Goal: Task Accomplishment & Management: Manage account settings

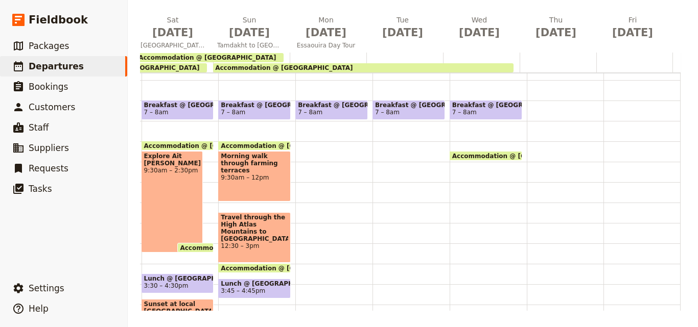
scroll to position [166, 0]
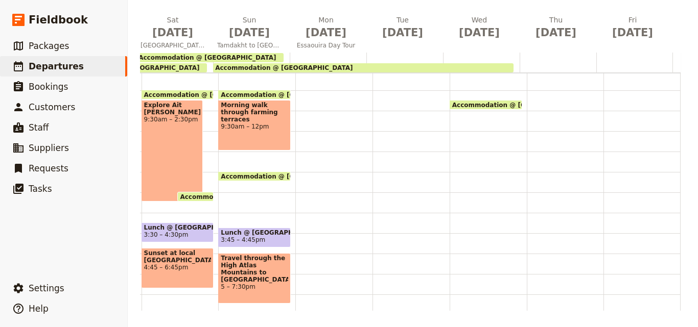
click at [245, 176] on span "Accommodation @ [GEOGRAPHIC_DATA]" at bounding box center [292, 176] width 142 height 7
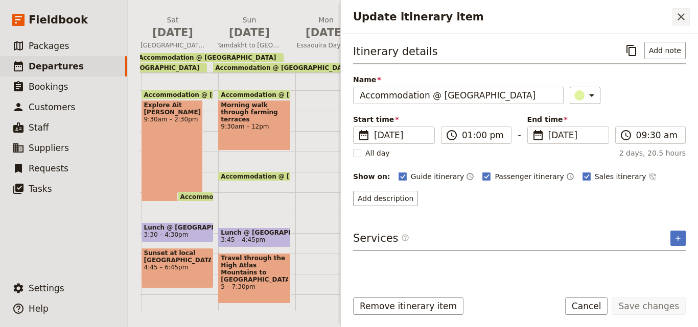
click at [683, 16] on icon "Close drawer" at bounding box center [681, 17] width 12 height 12
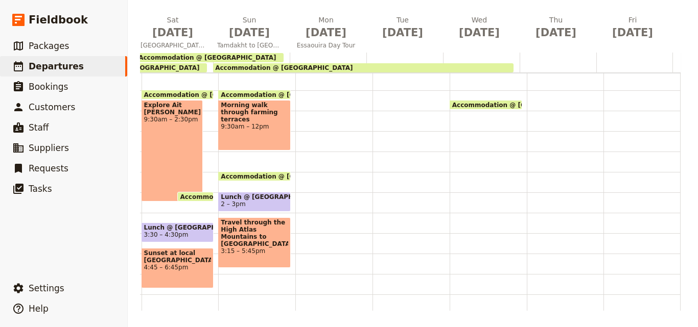
click at [264, 232] on span "Travel through the High Atlas Mountains to [GEOGRAPHIC_DATA]" at bounding box center [254, 233] width 67 height 29
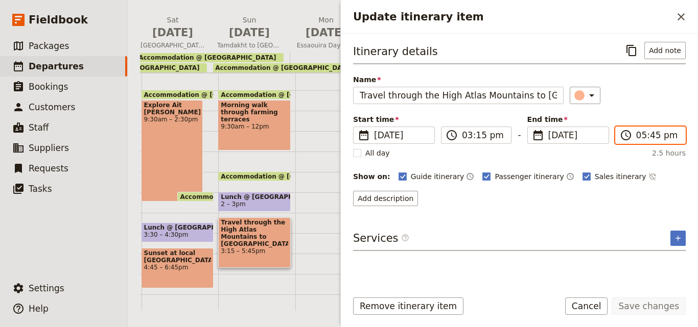
click at [647, 133] on input "05:45 pm" at bounding box center [657, 135] width 43 height 12
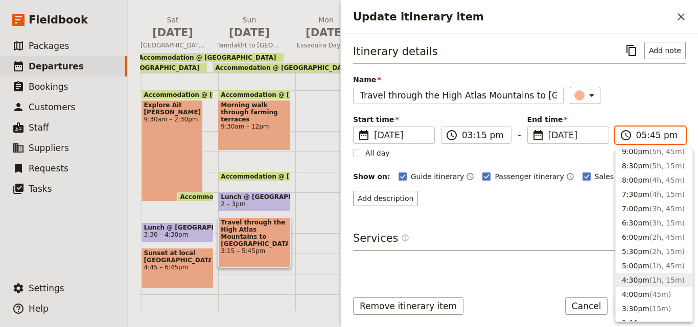
scroll to position [71, 0]
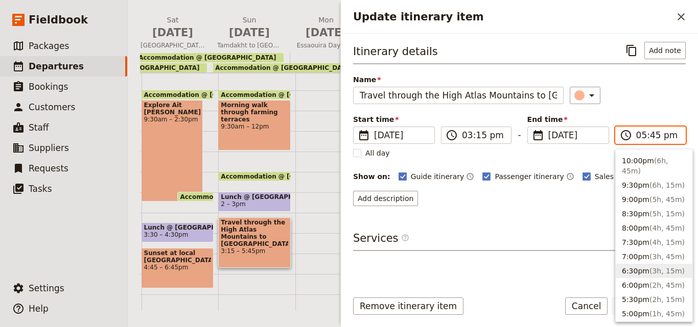
click at [633, 264] on button "6:30pm ( 3h, 15m )" at bounding box center [653, 271] width 77 height 14
type input "06:30 pm"
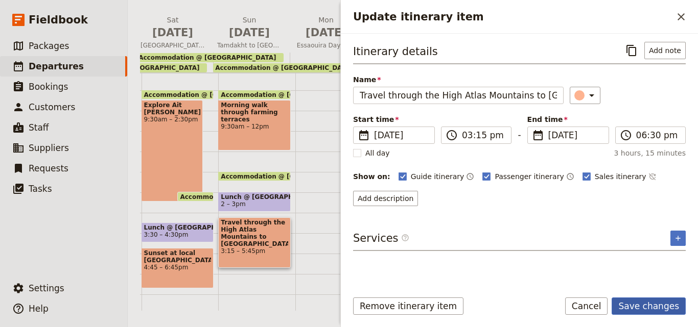
click at [651, 308] on button "Save changes" at bounding box center [648, 306] width 74 height 17
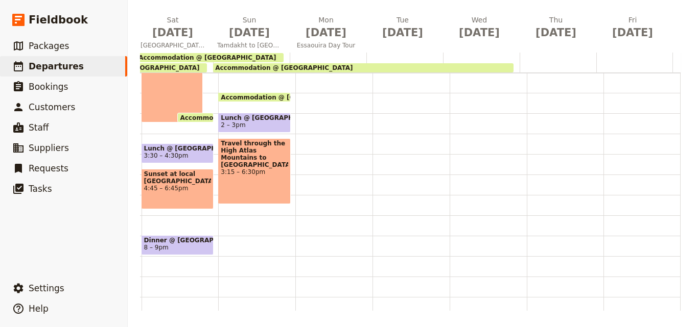
scroll to position [260, 0]
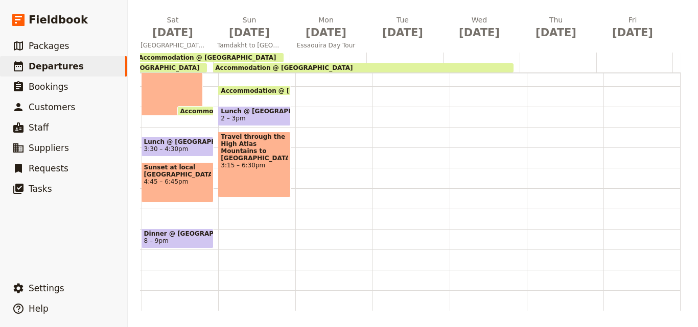
click at [166, 237] on span "8 – 9pm" at bounding box center [177, 240] width 67 height 7
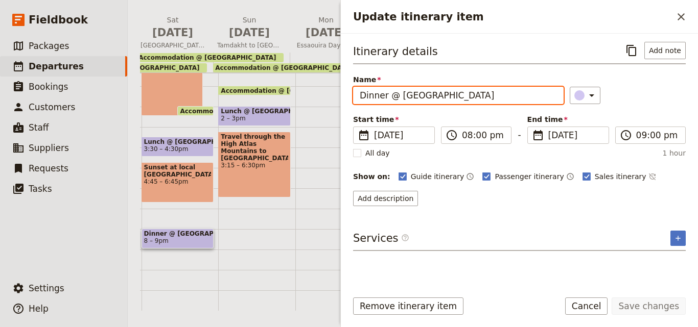
drag, startPoint x: 398, startPoint y: 96, endPoint x: 355, endPoint y: 96, distance: 43.4
click at [355, 96] on input "Dinner @ [GEOGRAPHIC_DATA]" at bounding box center [458, 95] width 210 height 17
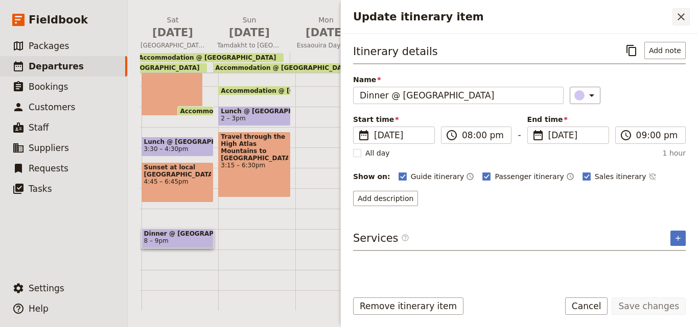
click at [682, 21] on icon "Close drawer" at bounding box center [681, 17] width 12 height 12
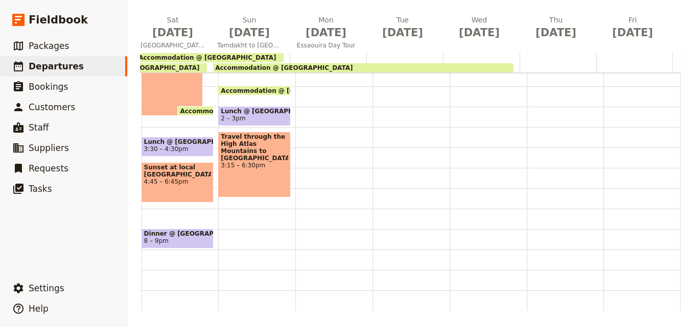
click at [233, 219] on div "Breakfast @ [GEOGRAPHIC_DATA] 7 – 8am Accommodation @ [GEOGRAPHIC_DATA] 2pm – 9…" at bounding box center [256, 66] width 77 height 490
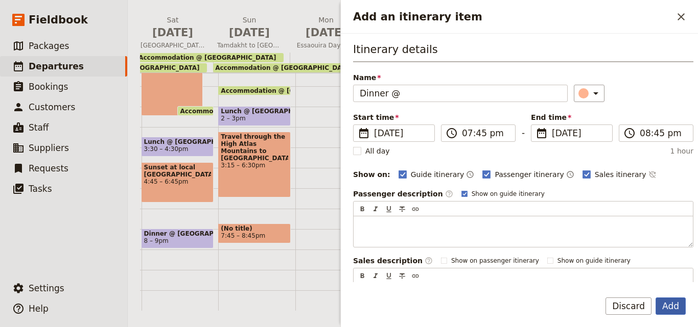
type input "Dinner @"
click at [678, 310] on button "Add" at bounding box center [670, 306] width 30 height 17
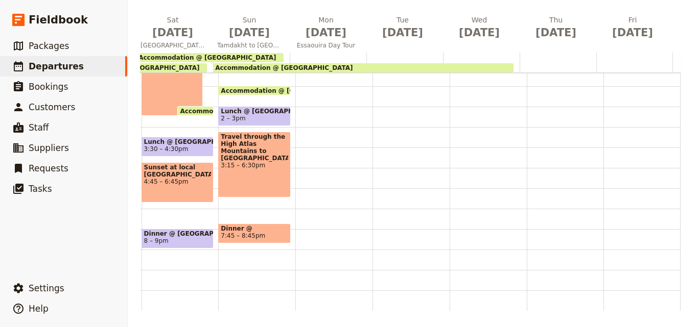
click at [327, 66] on span "Accommodation @ [GEOGRAPHIC_DATA]" at bounding box center [283, 67] width 137 height 7
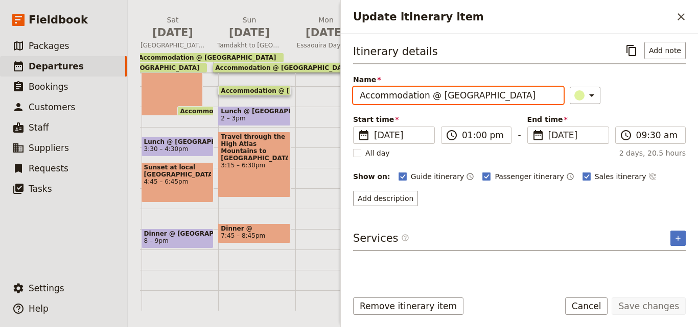
scroll to position [0, 11]
drag, startPoint x: 436, startPoint y: 96, endPoint x: 552, endPoint y: 97, distance: 115.4
click at [552, 97] on input "Accommodation @ [GEOGRAPHIC_DATA]" at bounding box center [458, 95] width 210 height 17
click at [229, 232] on span "7:45 – 8:45pm" at bounding box center [243, 235] width 44 height 7
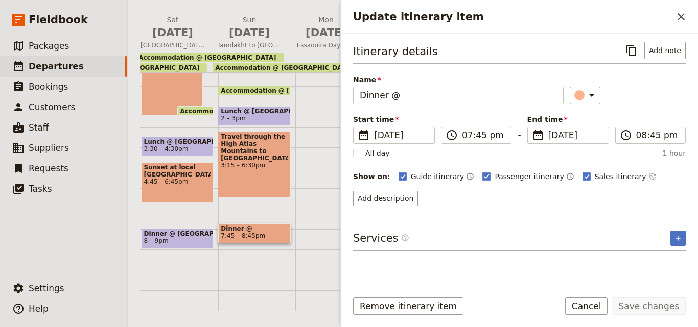
scroll to position [0, 0]
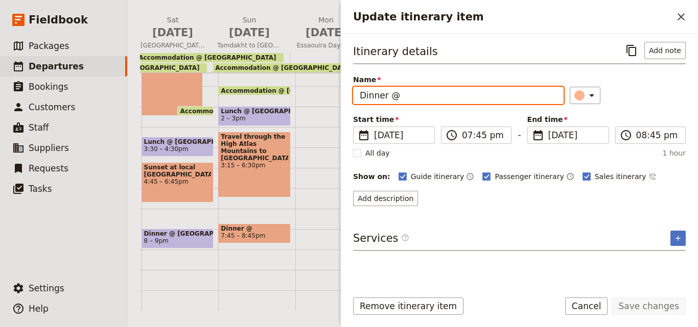
drag, startPoint x: 420, startPoint y: 97, endPoint x: 405, endPoint y: 96, distance: 14.9
click at [405, 96] on input "Dinner @" at bounding box center [458, 95] width 210 height 17
paste input "Riad [GEOGRAPHIC_DATA]"
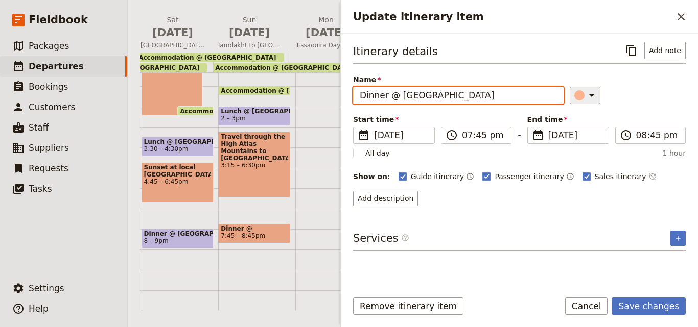
type input "Dinner @ [GEOGRAPHIC_DATA]"
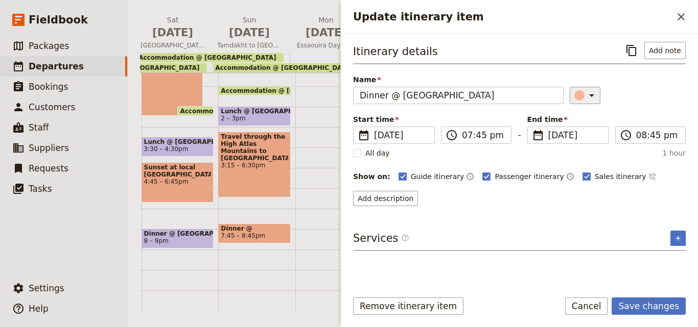
click at [590, 93] on icon "Update itinerary item" at bounding box center [591, 95] width 12 height 12
click at [585, 142] on div "button" at bounding box center [585, 141] width 10 height 10
click at [662, 319] on div "Remove itinerary item Save changes Cancel" at bounding box center [519, 313] width 357 height 30
click at [657, 307] on button "Save changes" at bounding box center [648, 306] width 74 height 17
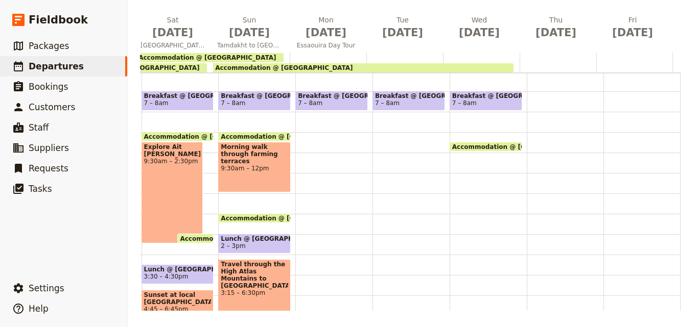
scroll to position [107, 0]
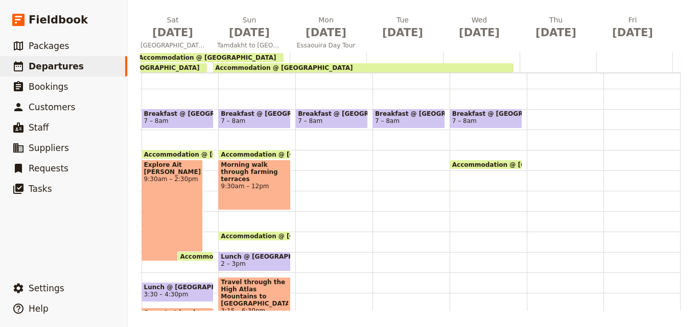
click at [295, 166] on div "Breakfast @ [GEOGRAPHIC_DATA] 7 – 8am" at bounding box center [333, 211] width 77 height 490
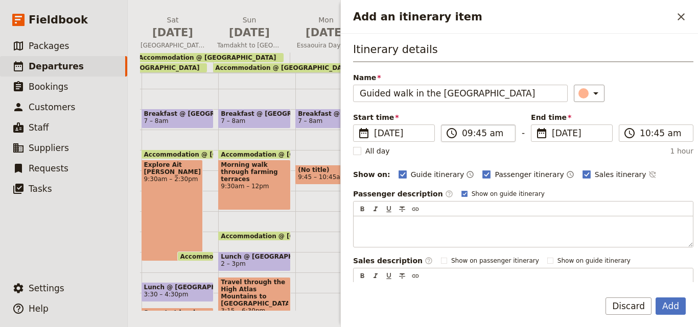
type input "Guided walk in the [GEOGRAPHIC_DATA]"
click at [476, 136] on input "09:45 am" at bounding box center [485, 133] width 47 height 12
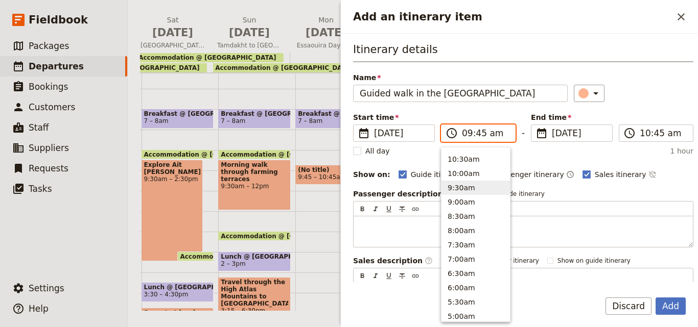
scroll to position [351, 0]
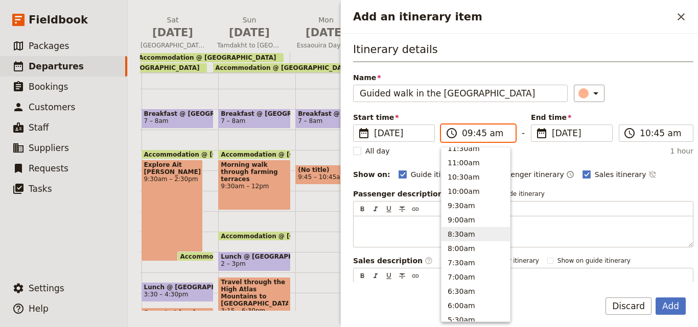
click at [467, 228] on button "8:30am" at bounding box center [475, 234] width 68 height 14
type input "08:30 am"
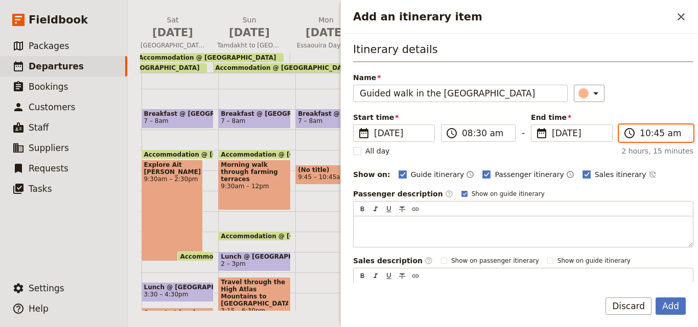
click at [641, 137] on input "10:45 am" at bounding box center [662, 133] width 47 height 12
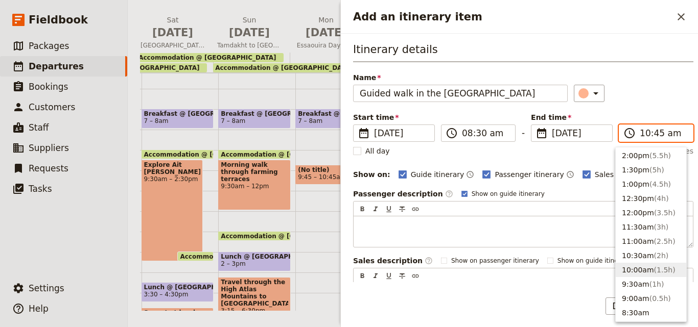
scroll to position [272, 0]
click at [630, 158] on button "2:00pm ( 5.5h )" at bounding box center [650, 157] width 70 height 14
type input "02:00 pm"
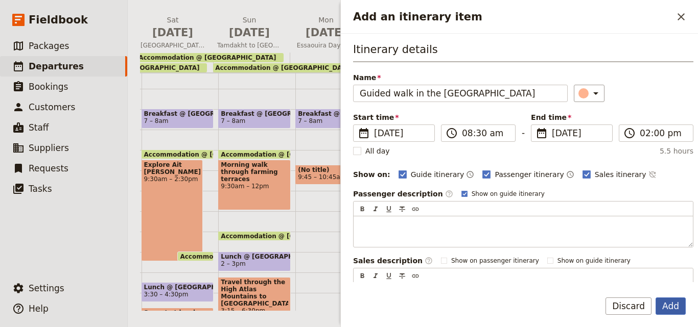
click at [672, 307] on button "Add" at bounding box center [670, 306] width 30 height 17
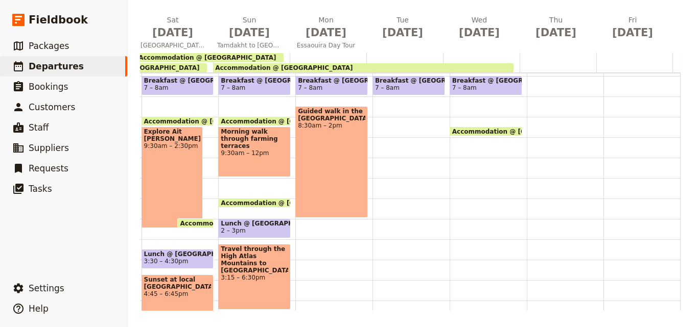
scroll to position [158, 0]
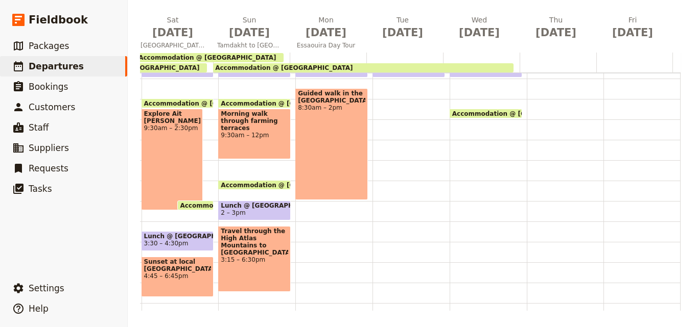
click at [245, 208] on span "Lunch @ [GEOGRAPHIC_DATA]" at bounding box center [254, 205] width 67 height 7
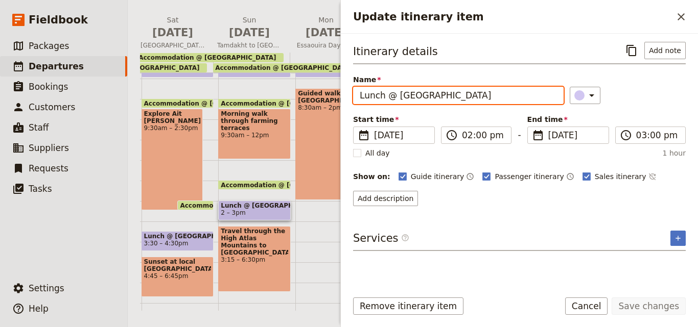
drag, startPoint x: 522, startPoint y: 97, endPoint x: 343, endPoint y: 91, distance: 179.3
click at [343, 91] on div "Itinerary details ​ Add note Name Lunch @ [GEOGRAPHIC_DATA] & Spa ​ Start time …" at bounding box center [519, 158] width 357 height 249
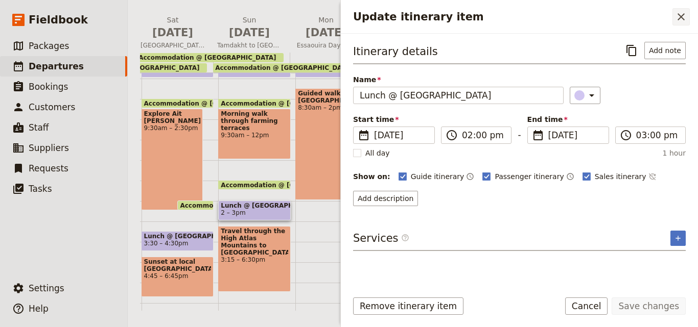
click at [681, 19] on icon "Close drawer" at bounding box center [681, 17] width 12 height 12
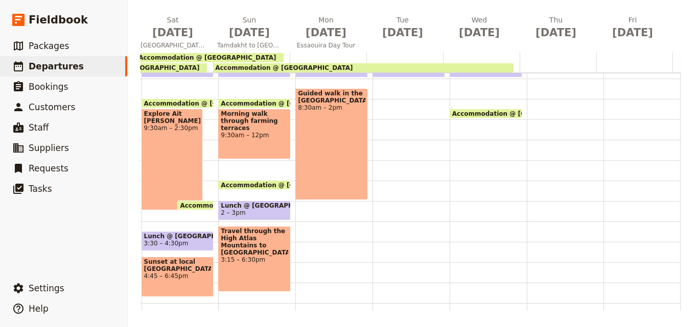
click at [296, 217] on div "Breakfast @ [GEOGRAPHIC_DATA] 7 – 8am Guided walk in the [GEOGRAPHIC_DATA] 8:30…" at bounding box center [333, 160] width 77 height 490
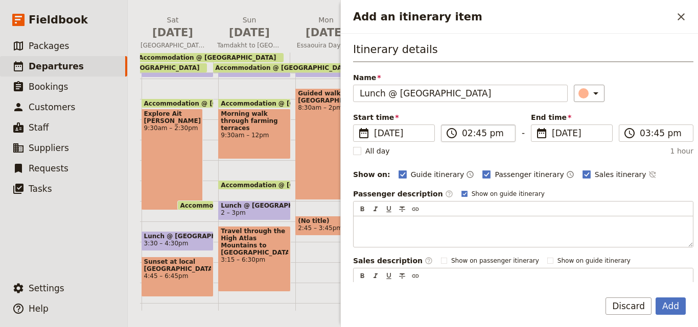
type input "Lunch @ [GEOGRAPHIC_DATA]"
click at [479, 135] on input "02:45 pm" at bounding box center [485, 133] width 47 height 12
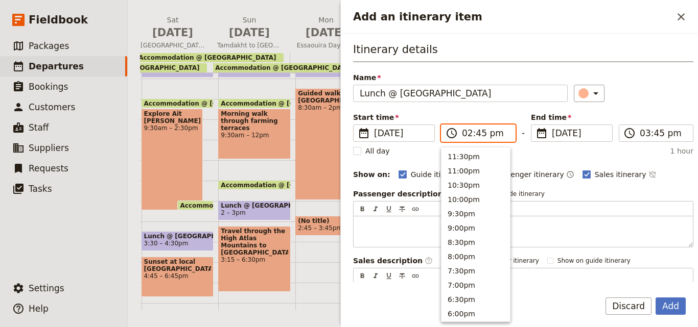
scroll to position [259, 0]
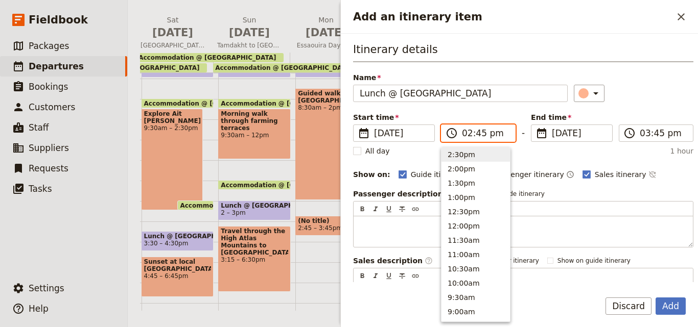
click at [469, 154] on button "2:30pm" at bounding box center [475, 155] width 68 height 14
type input "02:30 pm"
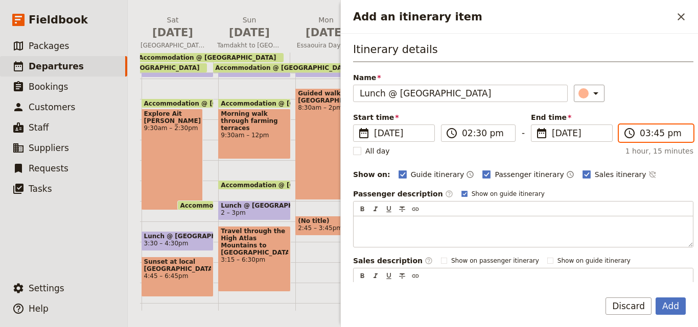
click at [653, 136] on input "03:45 pm" at bounding box center [662, 133] width 47 height 12
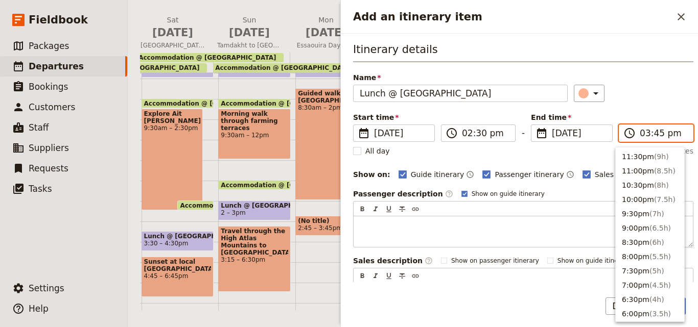
scroll to position [231, 0]
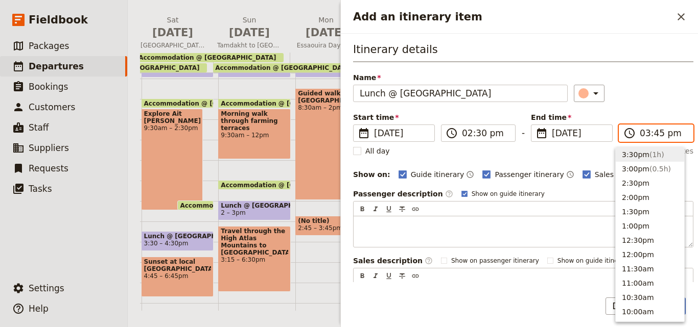
click at [649, 152] on span "( 1h )" at bounding box center [656, 155] width 15 height 8
type input "03:30 pm"
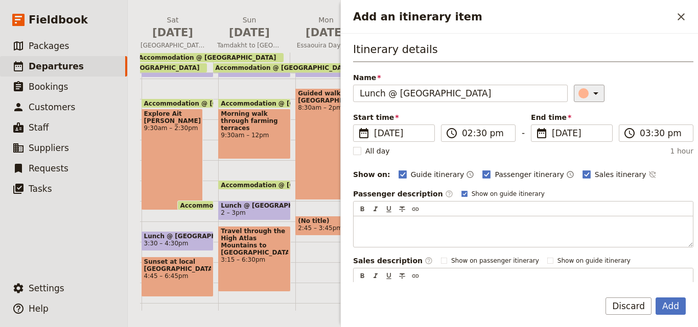
click at [589, 98] on icon "Add an itinerary item" at bounding box center [595, 93] width 12 height 12
click at [587, 138] on div "button" at bounding box center [585, 139] width 10 height 10
click at [670, 305] on button "Add" at bounding box center [670, 306] width 30 height 17
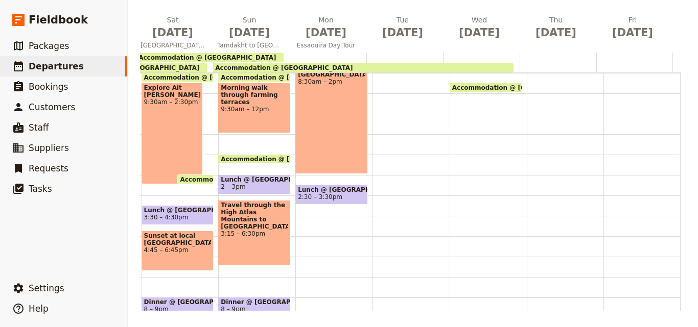
scroll to position [209, 0]
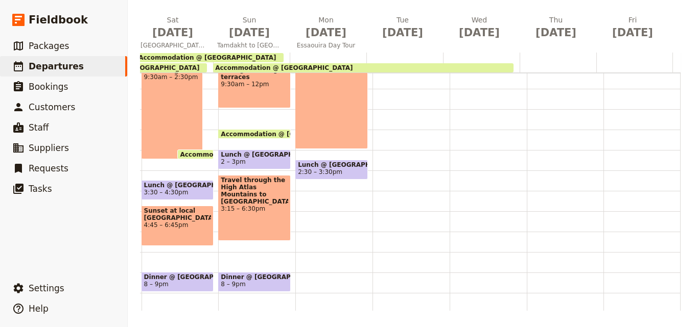
click at [295, 226] on div "Breakfast @ [GEOGRAPHIC_DATA] 7 – 8am Guided walk in the [GEOGRAPHIC_DATA] 8:30…" at bounding box center [333, 109] width 77 height 490
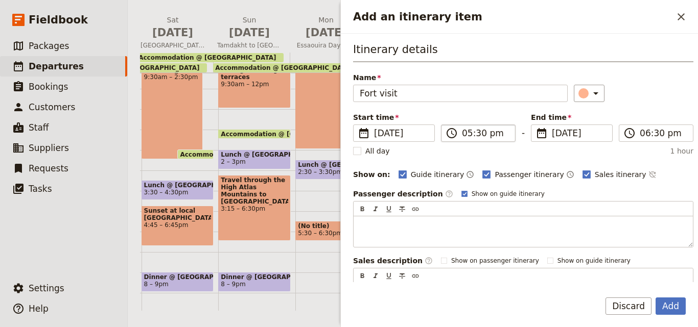
type input "Fort visit"
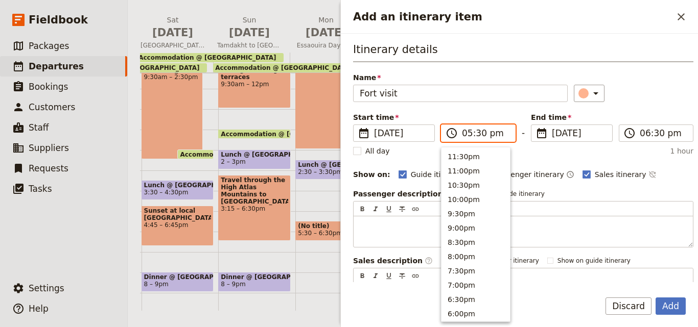
click at [469, 133] on input "05:30 pm" at bounding box center [485, 133] width 47 height 12
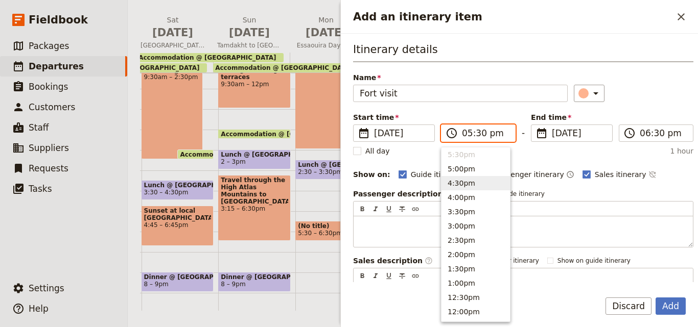
scroll to position [71, 0]
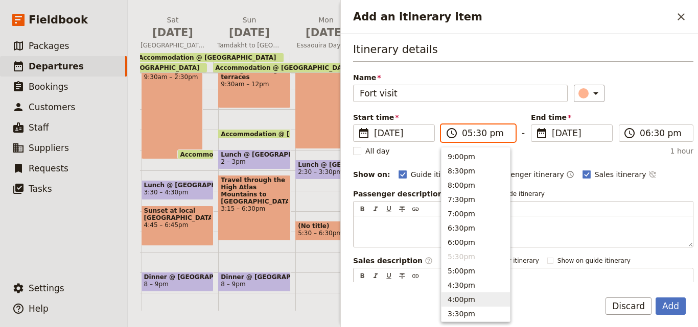
click at [466, 297] on button "4:00pm" at bounding box center [475, 300] width 68 height 14
type input "04:00 pm"
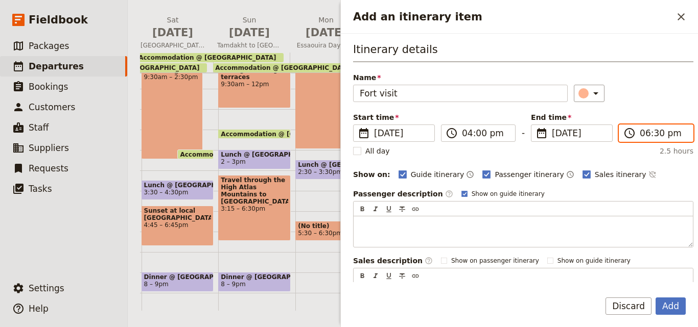
click at [648, 134] on input "06:30 pm" at bounding box center [662, 133] width 47 height 12
click at [583, 285] on form "Itinerary details Name Fort visit ​ Start time ​ [DATE] [DATE] [DATE] 16:00 ​ 0…" at bounding box center [519, 181] width 357 height 294
click at [678, 307] on button "Add" at bounding box center [670, 306] width 30 height 17
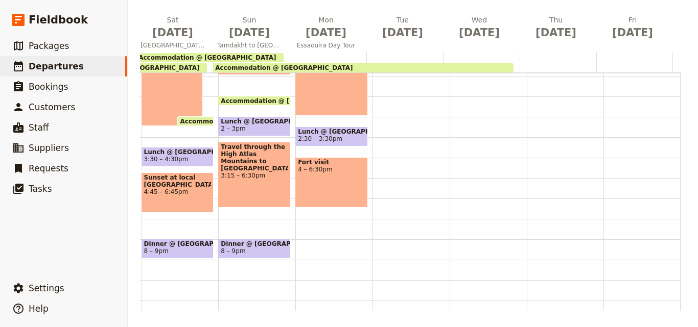
scroll to position [260, 0]
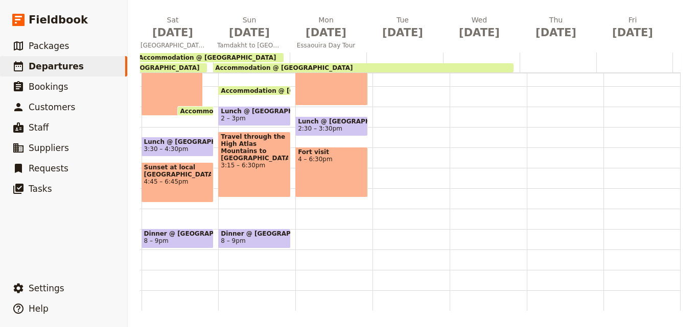
click at [252, 230] on span "Dinner @ [GEOGRAPHIC_DATA]" at bounding box center [254, 233] width 67 height 7
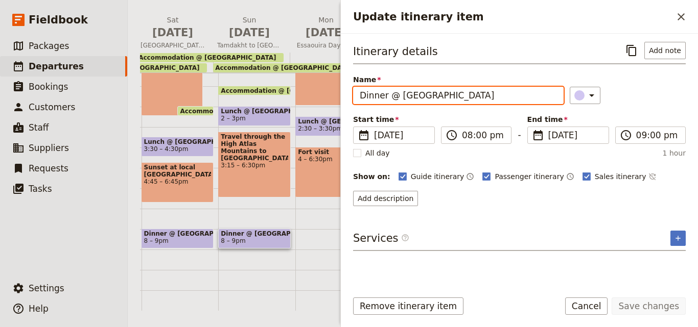
drag, startPoint x: 537, startPoint y: 100, endPoint x: 350, endPoint y: 92, distance: 187.6
click at [350, 92] on div "Itinerary details ​ Add note Name Dinner @ [GEOGRAPHIC_DATA] ​ Start time ​ [DA…" at bounding box center [519, 158] width 357 height 249
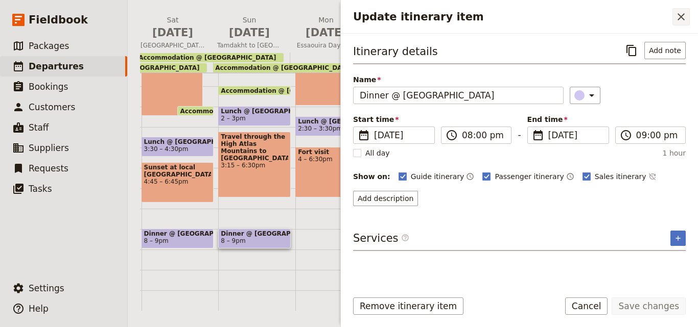
click at [676, 22] on icon "Close drawer" at bounding box center [681, 17] width 12 height 12
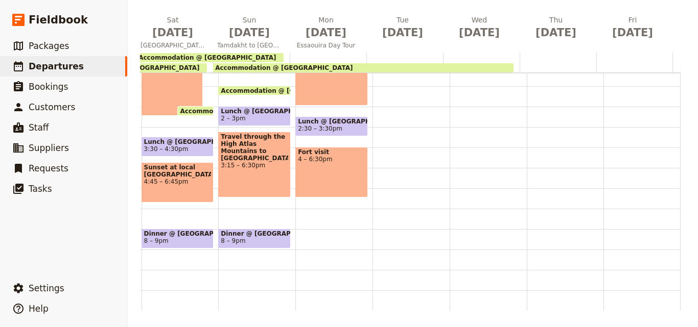
click at [295, 211] on div "Breakfast @ [GEOGRAPHIC_DATA] 7 – 8am Guided walk in the [GEOGRAPHIC_DATA] 8:30…" at bounding box center [333, 66] width 77 height 490
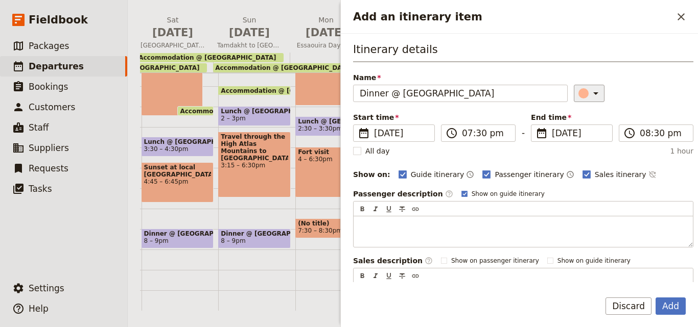
type input "Dinner @ [GEOGRAPHIC_DATA]"
click at [589, 97] on icon "Add an itinerary item" at bounding box center [595, 93] width 12 height 12
click at [586, 141] on div "button" at bounding box center [585, 139] width 10 height 10
click at [677, 307] on button "Add" at bounding box center [670, 306] width 30 height 17
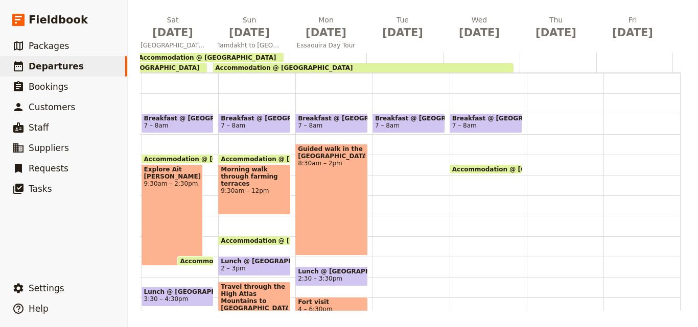
scroll to position [56, 0]
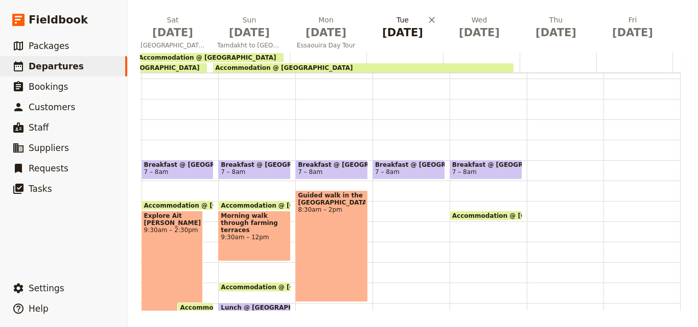
click at [402, 36] on span "[DATE]" at bounding box center [402, 32] width 64 height 15
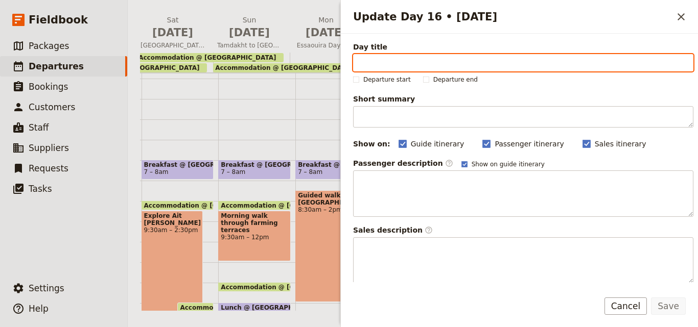
paste input "Explore [GEOGRAPHIC_DATA]"
click at [359, 62] on input "Explore [GEOGRAPHIC_DATA]" at bounding box center [523, 62] width 340 height 17
type input "Explore [GEOGRAPHIC_DATA]"
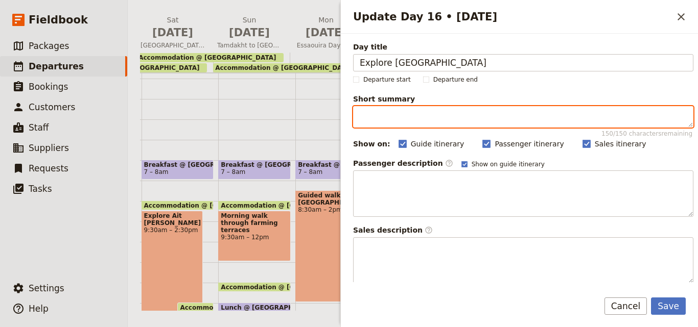
paste textarea "Guided City Tour"
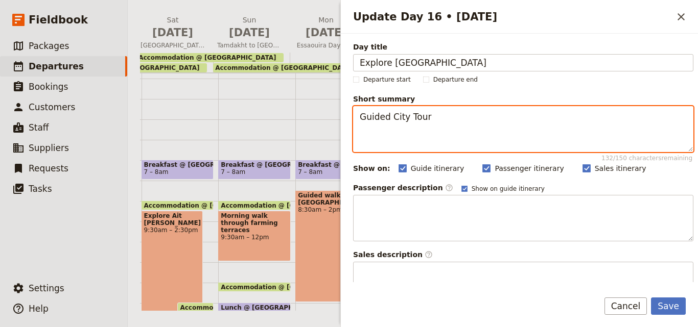
click at [475, 125] on textarea "Guided City Tour" at bounding box center [523, 129] width 340 height 46
drag, startPoint x: 436, startPoint y: 117, endPoint x: 414, endPoint y: 117, distance: 21.4
click at [433, 117] on textarea "Guided City Tour" at bounding box center [523, 129] width 340 height 46
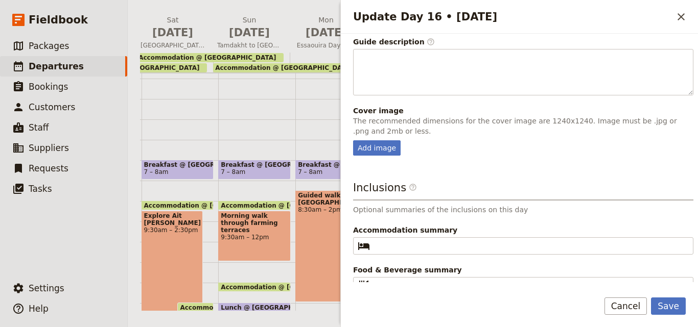
scroll to position [293, 0]
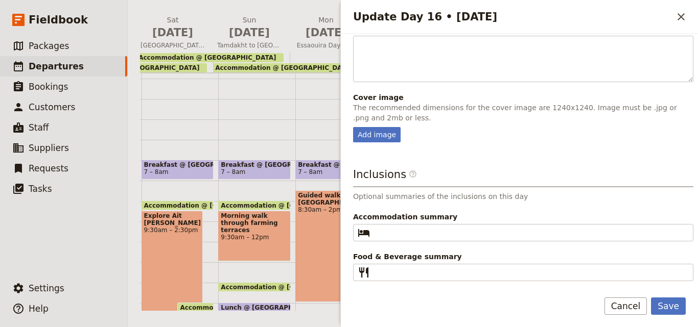
type textarea "Guided City Tour"
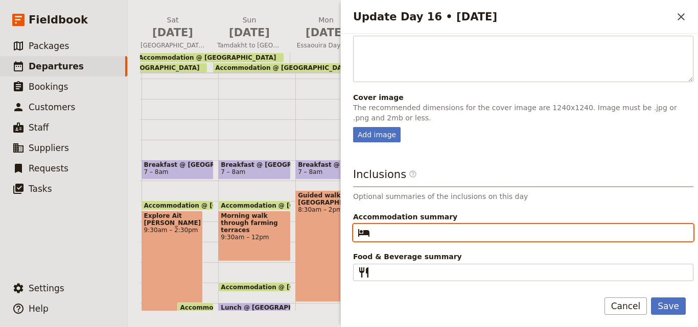
paste input "Riad [GEOGRAPHIC_DATA]"
type input "Riad [GEOGRAPHIC_DATA]"
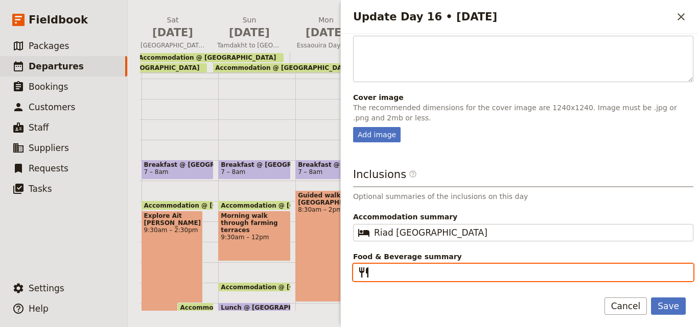
click at [401, 269] on input "Food & Beverage summary ​" at bounding box center [530, 273] width 313 height 12
type input "B L D"
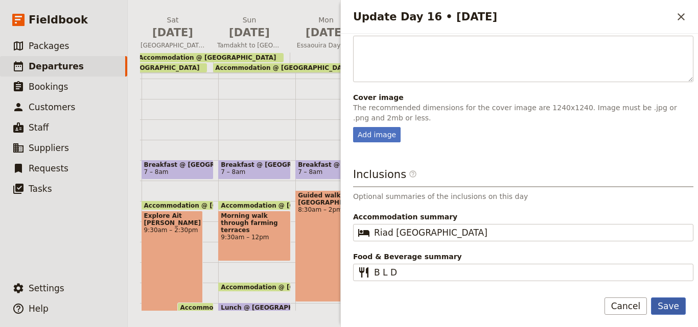
click at [670, 307] on button "Save" at bounding box center [668, 306] width 35 height 17
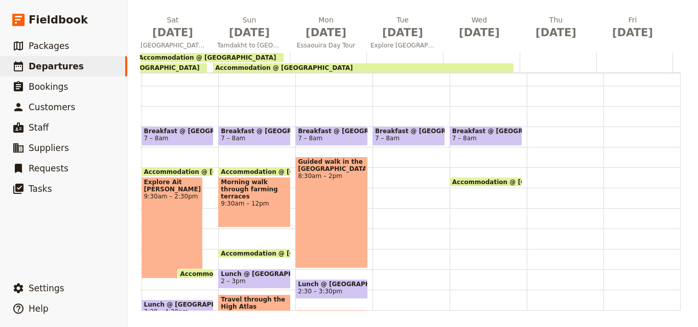
scroll to position [107, 0]
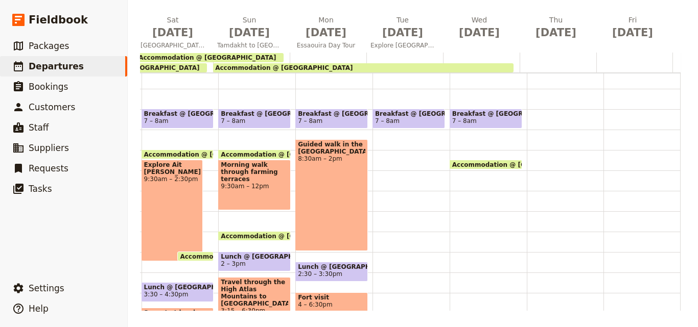
click at [387, 161] on div "Breakfast @ [GEOGRAPHIC_DATA] 7 – 8am" at bounding box center [410, 211] width 77 height 490
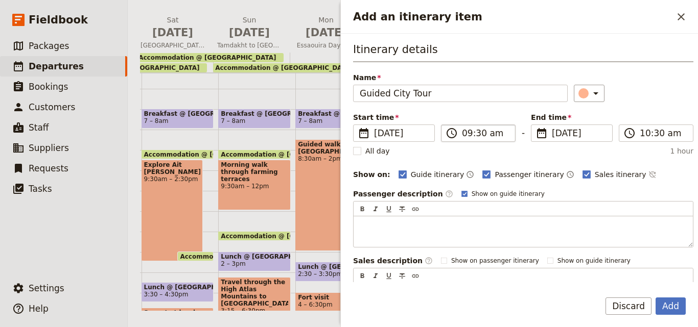
type input "Guided City Tour"
click at [471, 136] on input "09:30 am" at bounding box center [485, 133] width 47 height 12
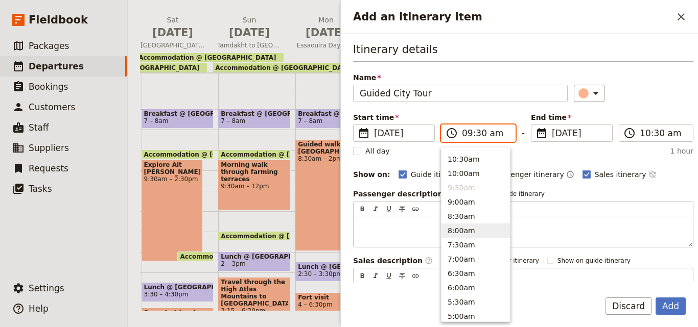
scroll to position [351, 0]
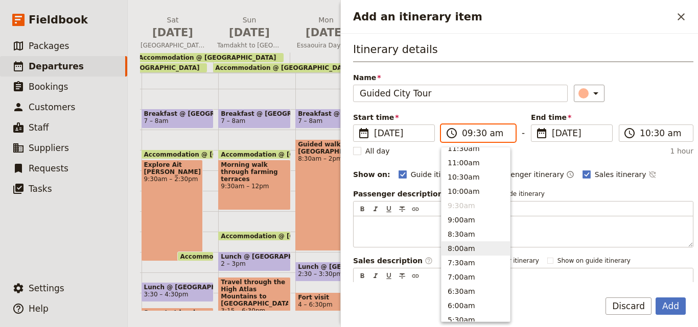
click at [461, 246] on button "8:00am" at bounding box center [475, 249] width 68 height 14
type input "08:00 am"
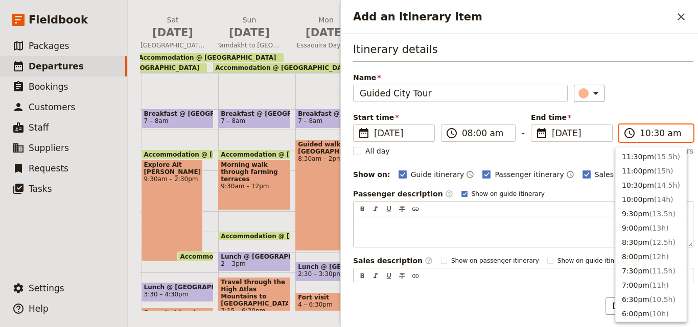
click at [651, 136] on input "10:30 am" at bounding box center [662, 133] width 47 height 12
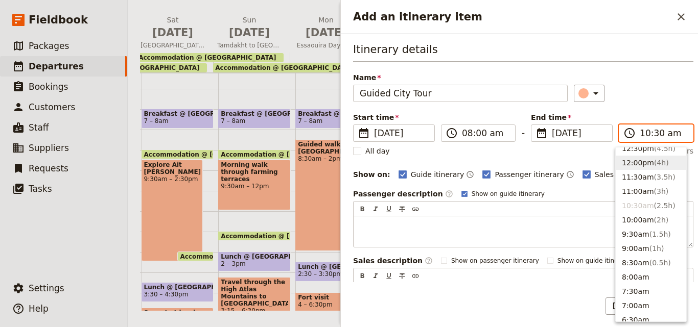
scroll to position [317, 0]
click at [647, 153] on button "12:30pm ( 4.5h )" at bounding box center [650, 154] width 70 height 14
type input "12:30 pm"
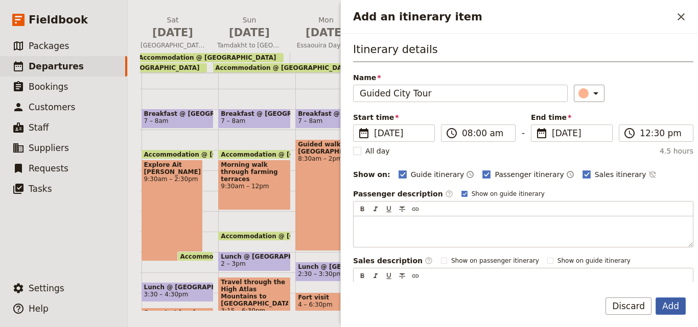
click at [666, 309] on button "Add" at bounding box center [670, 306] width 30 height 17
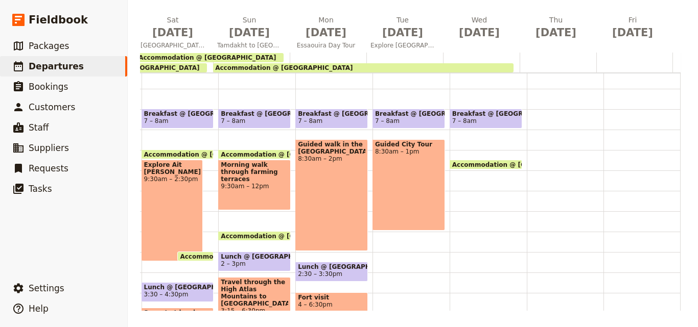
scroll to position [158, 0]
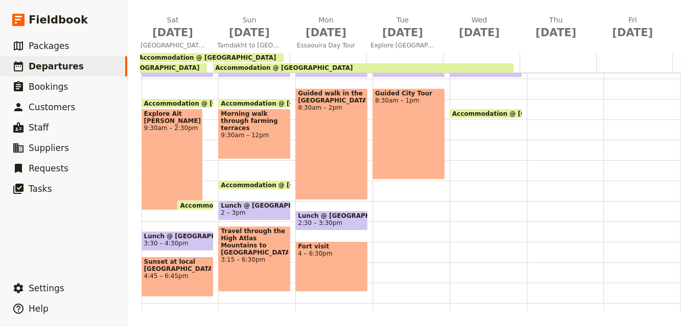
click at [389, 279] on div "Breakfast @ [GEOGRAPHIC_DATA] 7 – 8am Guided City Tour 8:30am – 1pm" at bounding box center [410, 160] width 77 height 490
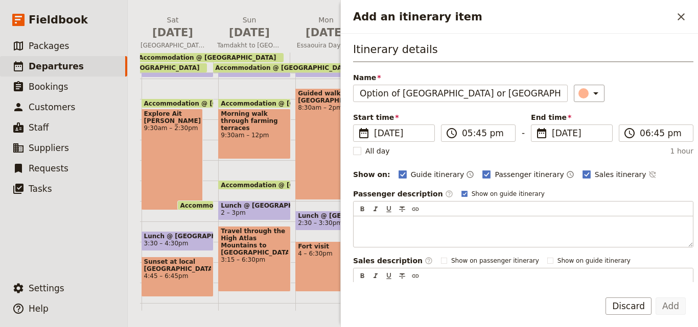
scroll to position [0, 129]
type input "Option of [GEOGRAPHIC_DATA] or [GEOGRAPHIC_DATA] Option of [GEOGRAPHIC_DATA] [G…"
click at [679, 311] on button "Add" at bounding box center [670, 306] width 30 height 17
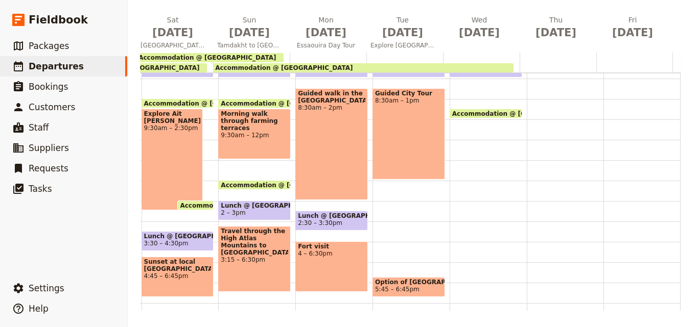
click at [329, 223] on span "2:30 – 3:30pm" at bounding box center [331, 223] width 67 height 7
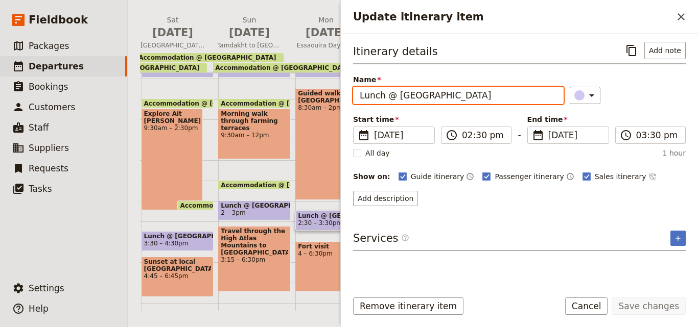
drag, startPoint x: 526, startPoint y: 100, endPoint x: 350, endPoint y: 99, distance: 176.2
click at [350, 99] on div "Itinerary details ​ Add note Name Lunch @ [GEOGRAPHIC_DATA] ​ Start time ​ [DAT…" at bounding box center [519, 158] width 357 height 249
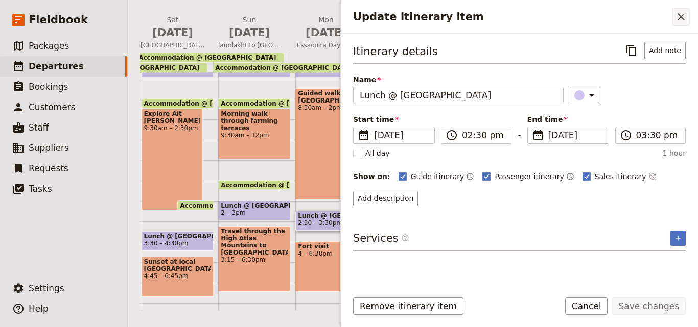
click at [679, 13] on icon "Close drawer" at bounding box center [681, 17] width 12 height 12
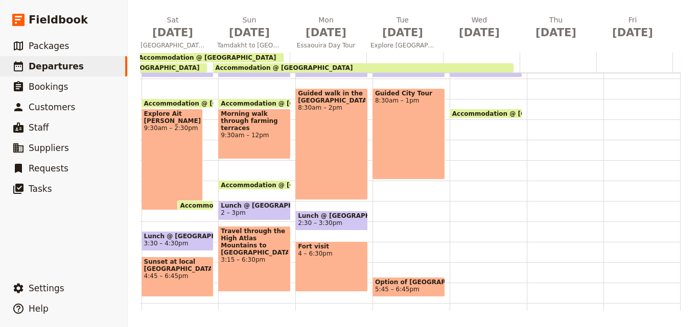
click at [374, 200] on div "Breakfast @ [GEOGRAPHIC_DATA] 7 – 8am Guided City Tour 8:30am – 1pm Option of […" at bounding box center [410, 160] width 77 height 490
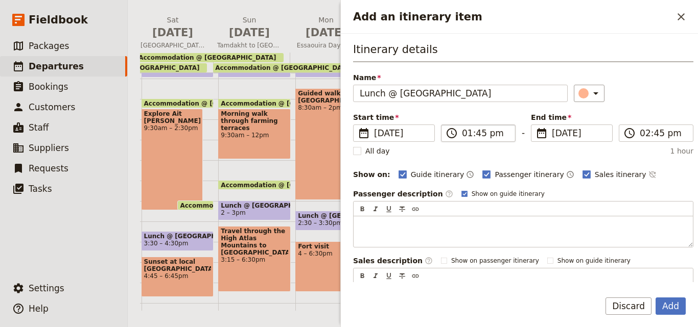
type input "Lunch @ [GEOGRAPHIC_DATA]"
click at [468, 136] on input "01:45 pm" at bounding box center [485, 133] width 47 height 12
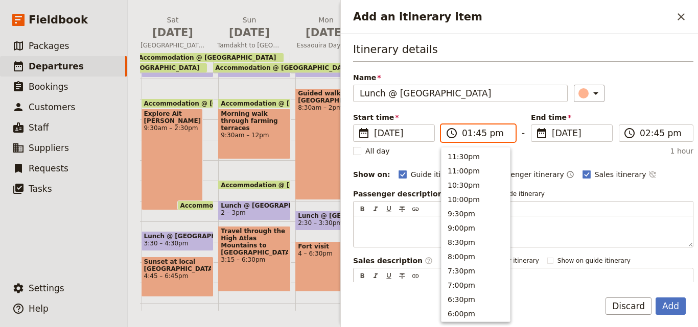
scroll to position [288, 0]
click at [478, 154] on button "1:30pm" at bounding box center [475, 155] width 68 height 14
type input "01:30 pm"
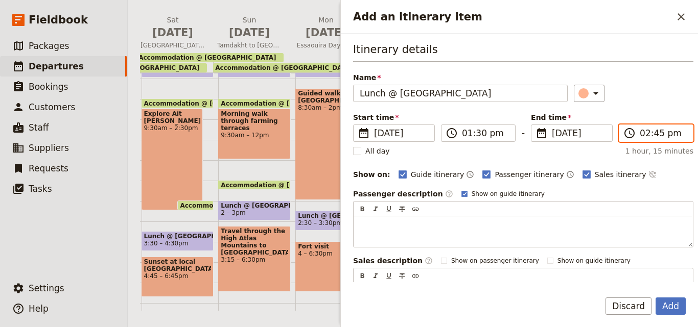
click at [656, 135] on input "02:45 pm" at bounding box center [662, 133] width 47 height 12
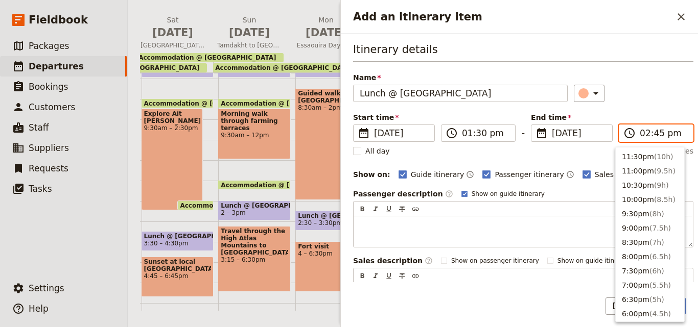
scroll to position [259, 0]
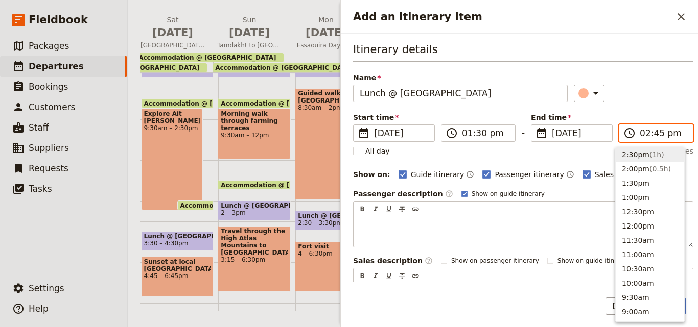
click at [652, 157] on span "( 1h )" at bounding box center [656, 155] width 15 height 8
type input "02:30 pm"
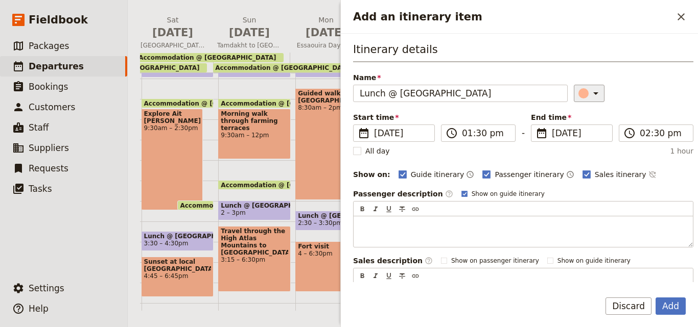
click at [589, 97] on icon "Add an itinerary item" at bounding box center [595, 93] width 12 height 12
click at [589, 137] on div "button" at bounding box center [585, 139] width 10 height 10
click at [671, 304] on button "Add" at bounding box center [670, 306] width 30 height 17
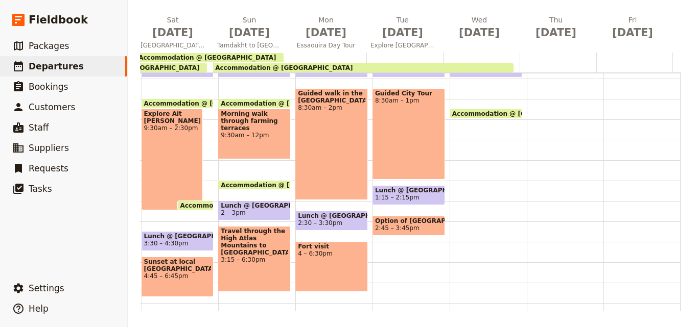
click at [417, 229] on span "2:45 – 3:45pm" at bounding box center [408, 228] width 67 height 7
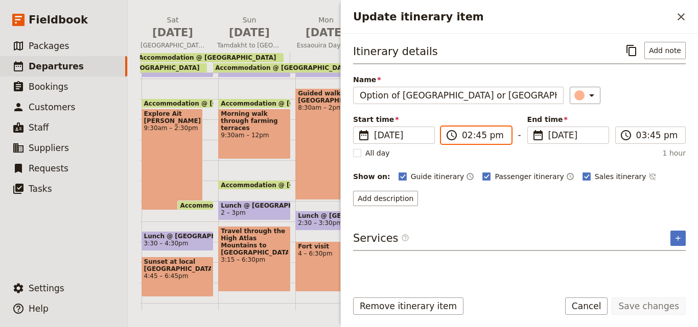
click at [465, 137] on input "02:45 pm" at bounding box center [483, 135] width 43 height 12
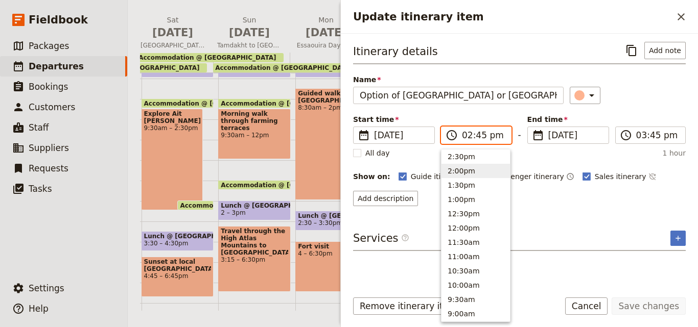
click at [465, 169] on button "2:00pm" at bounding box center [475, 171] width 68 height 14
type input "02:00 pm"
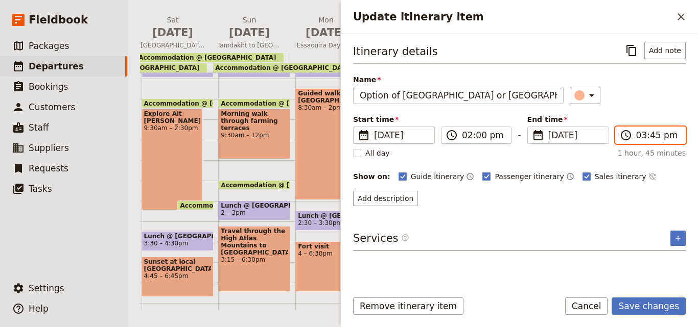
click at [642, 136] on input "03:45 pm" at bounding box center [657, 135] width 43 height 12
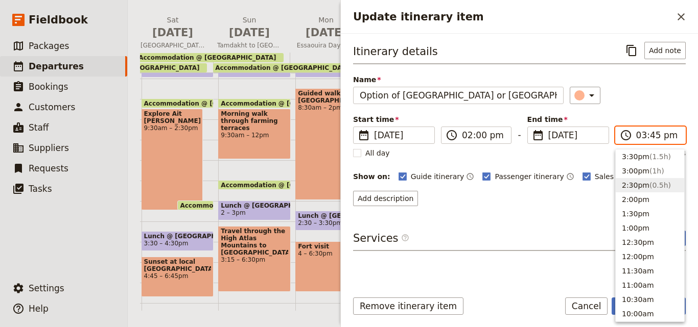
scroll to position [180, 0]
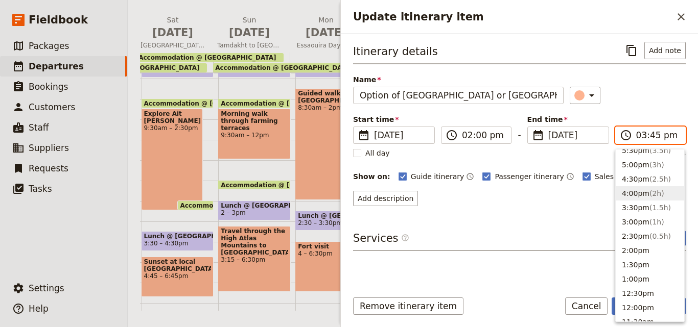
click at [649, 189] on span "( 2h )" at bounding box center [656, 193] width 15 height 8
type input "04:00 pm"
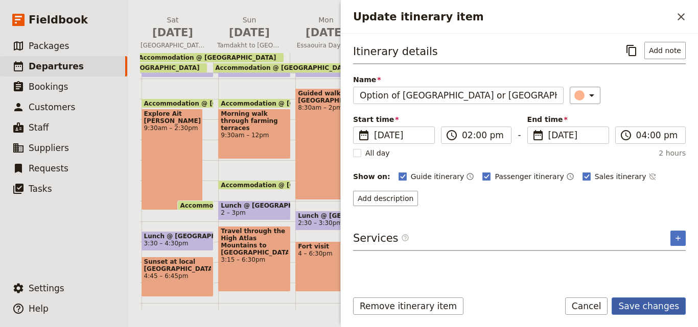
click at [647, 304] on button "Save changes" at bounding box center [648, 306] width 74 height 17
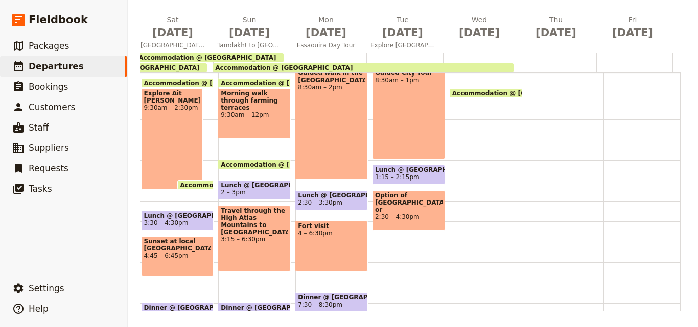
scroll to position [209, 0]
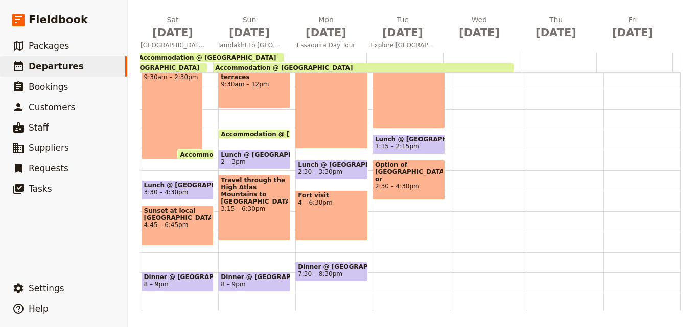
click at [375, 230] on div "Breakfast @ [GEOGRAPHIC_DATA] 7 – 8am Guided City Tour 8:30am – 1pm Lunch @ [GE…" at bounding box center [410, 109] width 77 height 490
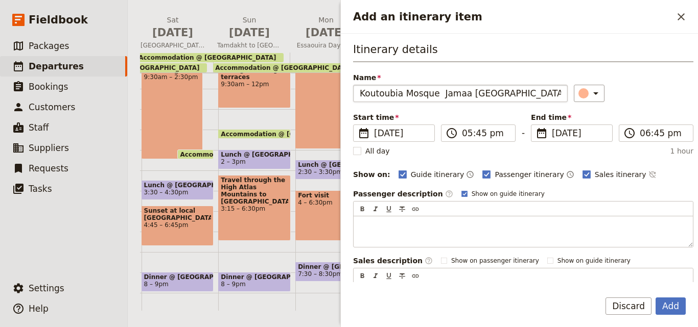
click at [435, 93] on input "Koutoubia Mosque Jamaa [GEOGRAPHIC_DATA]" at bounding box center [460, 93] width 214 height 17
type input "Koutoubia Mosque OR Jamaa [GEOGRAPHIC_DATA]"
click at [473, 134] on input "05:45 pm" at bounding box center [485, 133] width 47 height 12
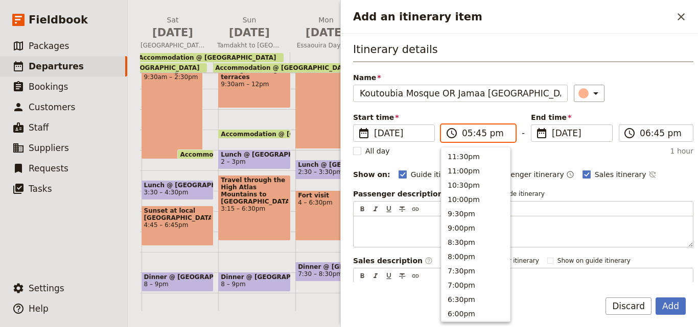
scroll to position [174, 0]
click at [490, 177] on button "4:30pm" at bounding box center [475, 183] width 68 height 14
type input "04:30 pm"
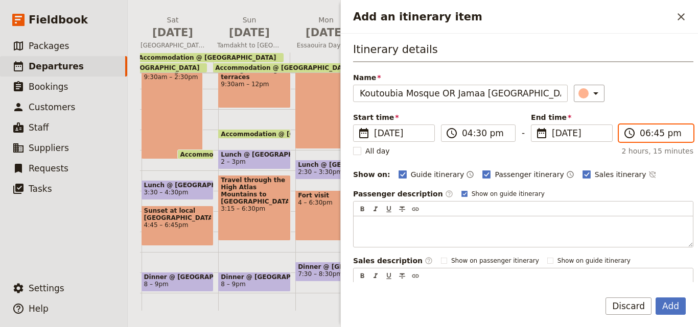
click at [652, 134] on input "06:45 pm" at bounding box center [662, 133] width 47 height 12
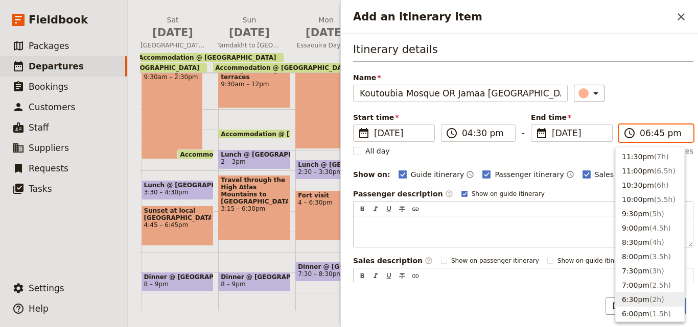
click at [662, 297] on button "6:30pm ( 2h )" at bounding box center [649, 300] width 68 height 14
type input "06:30 pm"
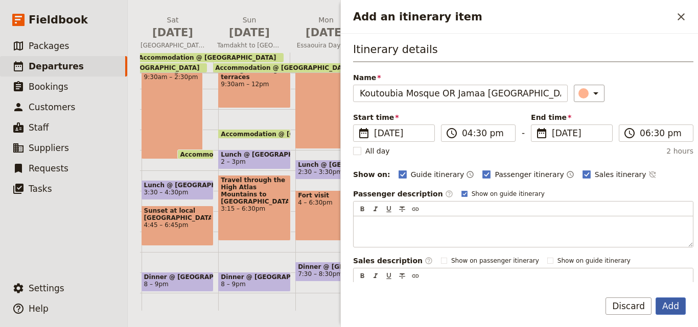
click at [678, 306] on button "Add" at bounding box center [670, 306] width 30 height 17
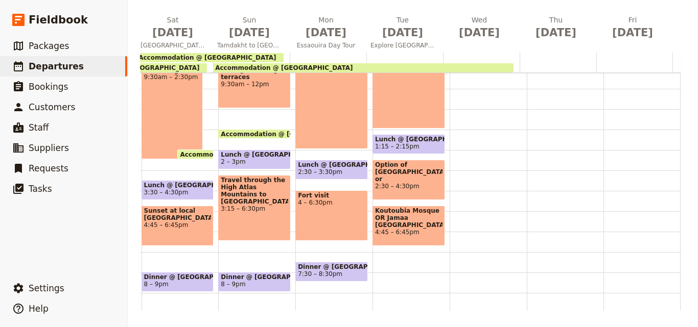
click at [389, 229] on span "4:45 – 6:45pm" at bounding box center [408, 232] width 67 height 7
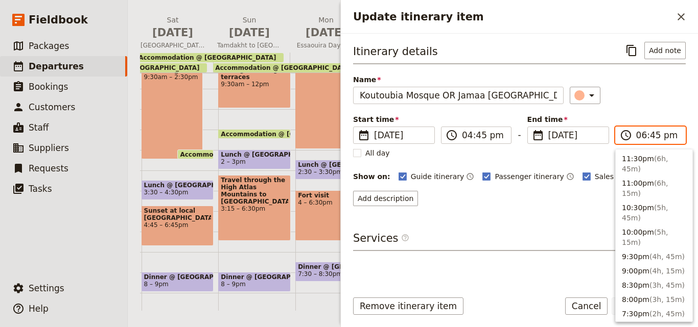
click at [654, 135] on input "06:45 pm" at bounding box center [657, 135] width 43 height 12
click at [651, 137] on input "06:45 pm" at bounding box center [657, 135] width 43 height 12
click at [653, 108] on div "Itinerary details ​ Add note Name Koutoubia Mosque OR Jamaa [GEOGRAPHIC_DATA] ​…" at bounding box center [519, 124] width 332 height 164
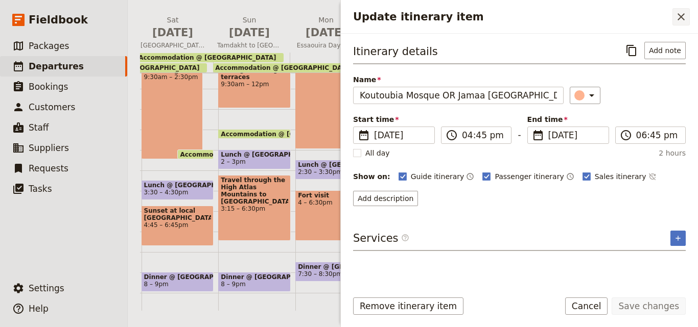
click at [685, 19] on icon "Close drawer" at bounding box center [681, 17] width 12 height 12
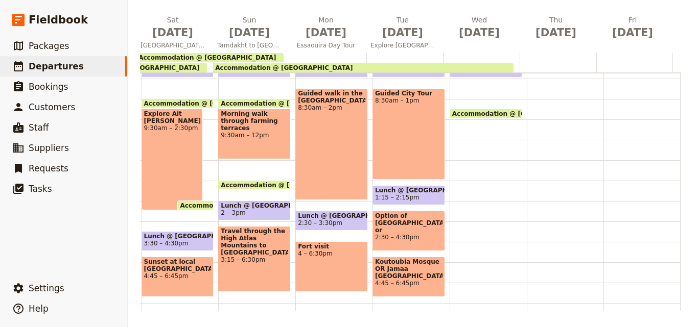
scroll to position [107, 0]
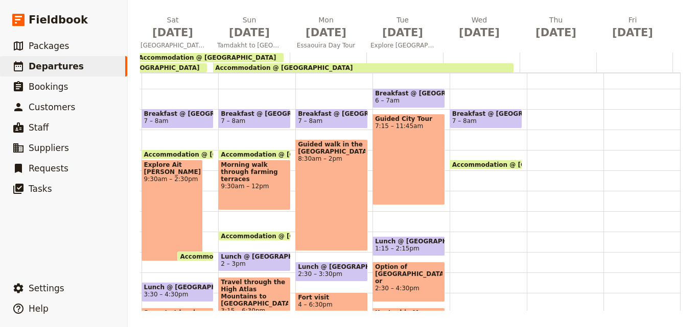
click at [405, 118] on span "Guided City Tour" at bounding box center [408, 118] width 67 height 7
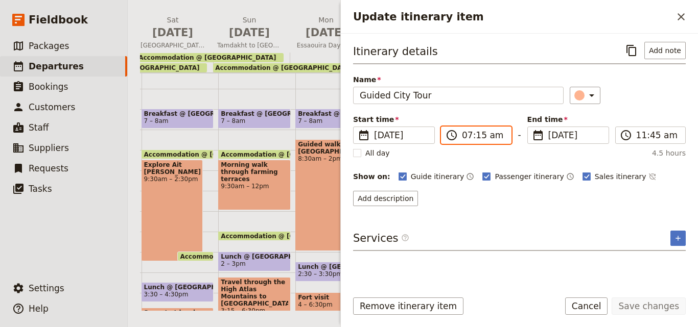
click at [478, 134] on input "07:15 am" at bounding box center [483, 135] width 43 height 12
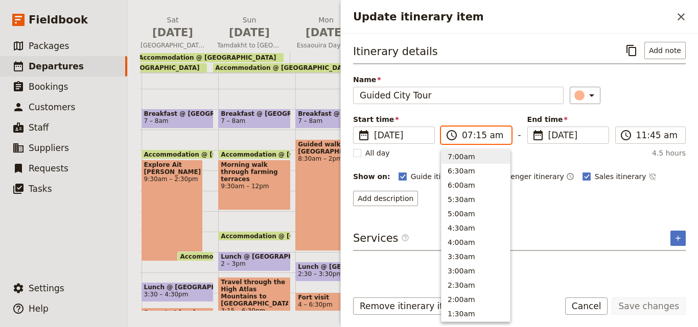
click at [478, 134] on input "07:15 am" at bounding box center [483, 135] width 43 height 12
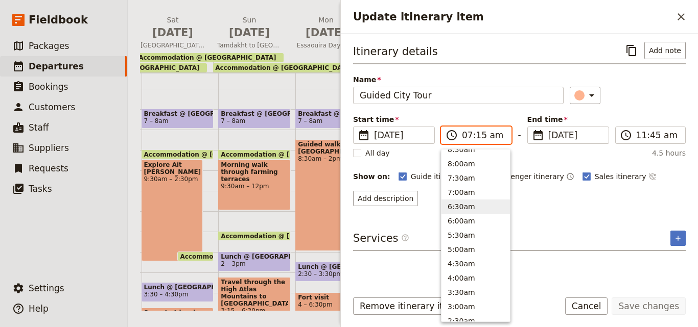
scroll to position [423, 0]
click at [470, 197] on button "7:30am" at bounding box center [475, 193] width 68 height 14
type input "07:30 am"
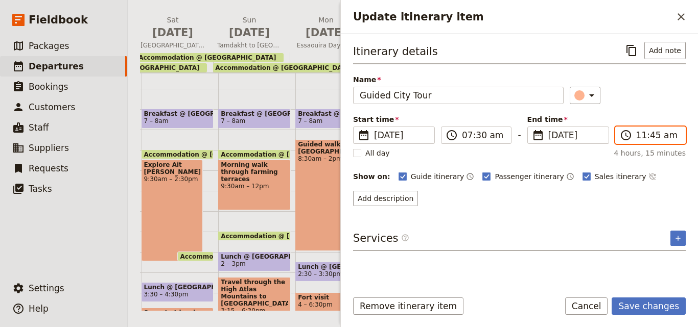
click at [653, 135] on input "11:45 am" at bounding box center [657, 135] width 43 height 12
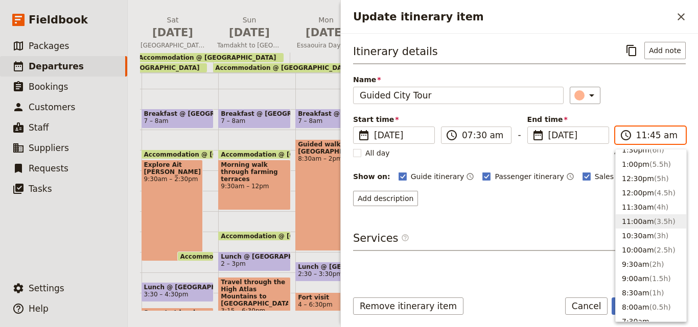
scroll to position [294, 0]
click at [654, 194] on span "( 4.5h )" at bounding box center [664, 193] width 21 height 8
type input "12:00 pm"
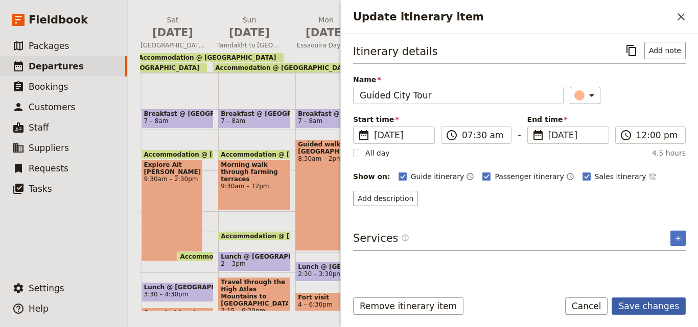
click at [655, 303] on button "Save changes" at bounding box center [648, 306] width 74 height 17
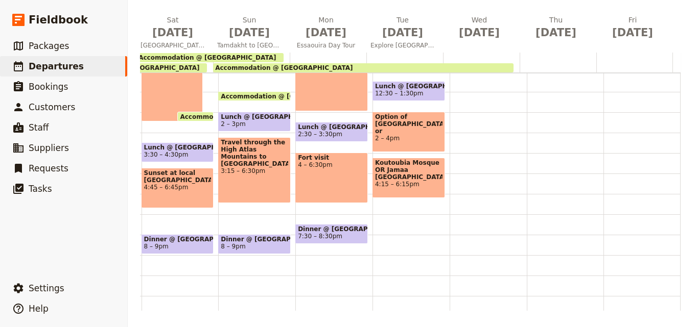
scroll to position [260, 0]
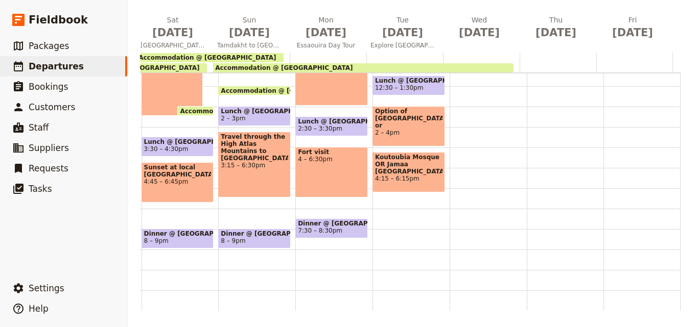
click at [337, 220] on span "Dinner @ [GEOGRAPHIC_DATA]" at bounding box center [331, 223] width 67 height 7
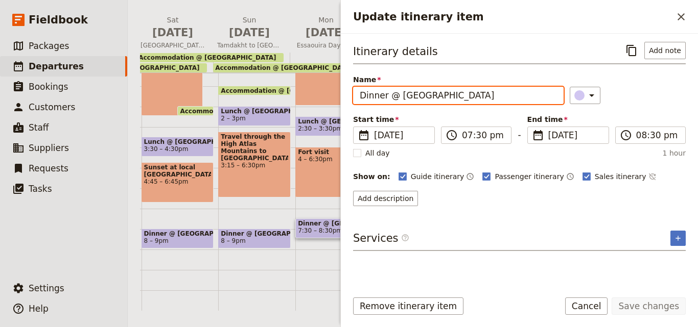
drag, startPoint x: 526, startPoint y: 98, endPoint x: 339, endPoint y: 96, distance: 186.4
click at [339, 96] on div "[DATE] - [GEOGRAPHIC_DATA] - Journeys Worldwide ​ Draft [DATE] – [DATE] 19 days…" at bounding box center [413, 163] width 570 height 327
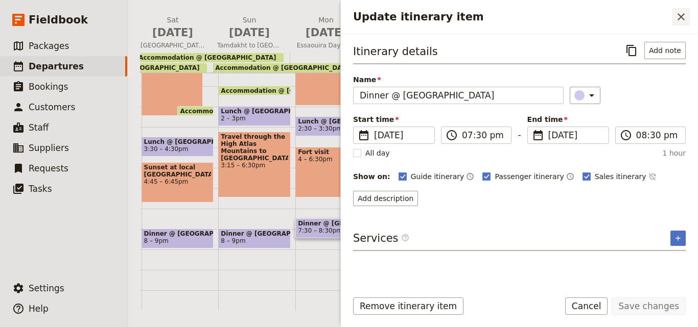
click at [678, 14] on icon "Close drawer" at bounding box center [680, 16] width 7 height 7
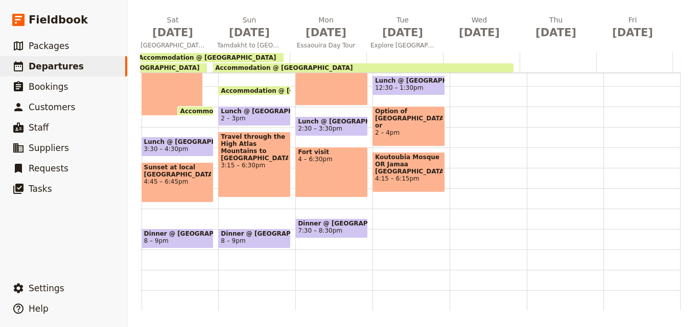
click at [376, 221] on div "Breakfast @ [GEOGRAPHIC_DATA] 6 – 7am Guided City Tour 7:30am – 12pm Lunch @ [G…" at bounding box center [410, 66] width 77 height 490
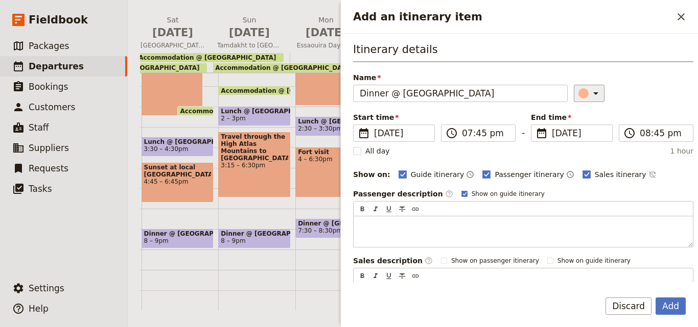
type input "Dinner @ [GEOGRAPHIC_DATA]"
click at [580, 86] on button "​" at bounding box center [589, 93] width 31 height 17
click at [583, 134] on div "button" at bounding box center [585, 139] width 10 height 10
click at [479, 132] on input "07:45 pm" at bounding box center [485, 133] width 47 height 12
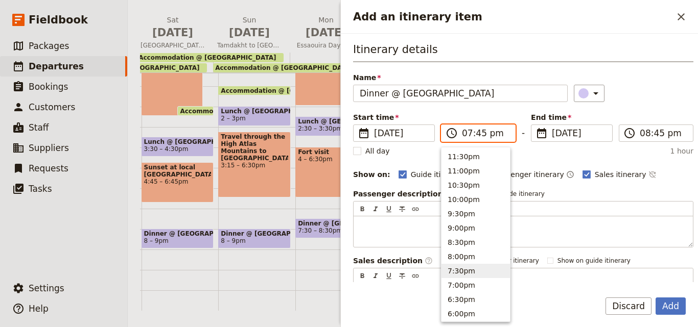
click at [458, 271] on button "7:30pm" at bounding box center [475, 271] width 68 height 14
type input "07:30 pm"
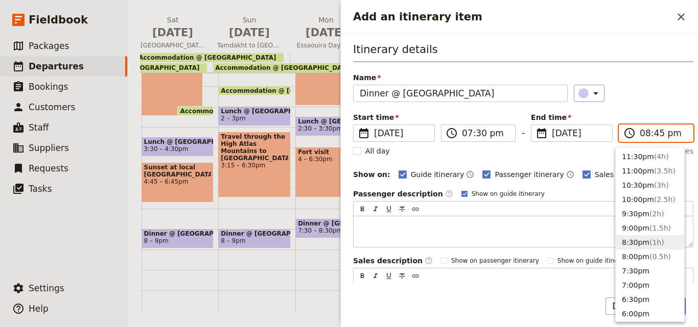
click at [651, 131] on input "08:45 pm" at bounding box center [662, 133] width 47 height 12
click at [636, 238] on button "8:30pm ( 1h )" at bounding box center [649, 242] width 68 height 14
type input "08:30 pm"
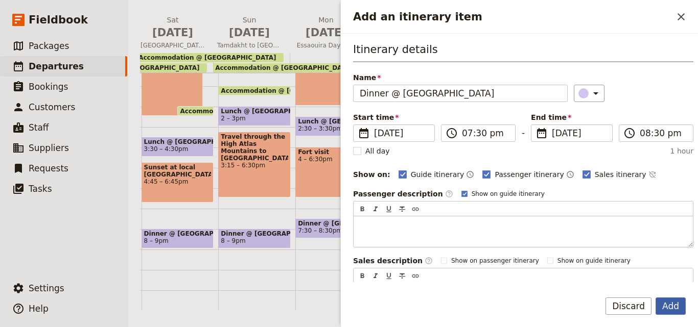
click at [683, 304] on button "Add" at bounding box center [670, 306] width 30 height 17
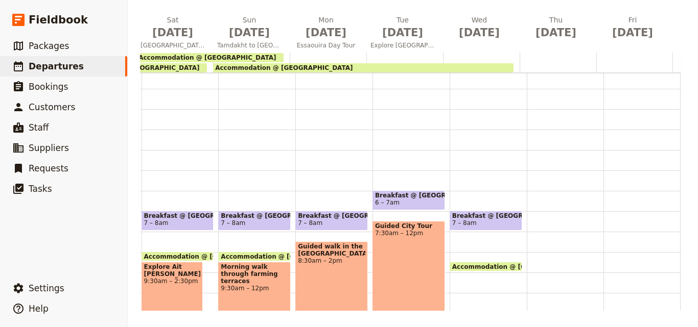
scroll to position [0, 0]
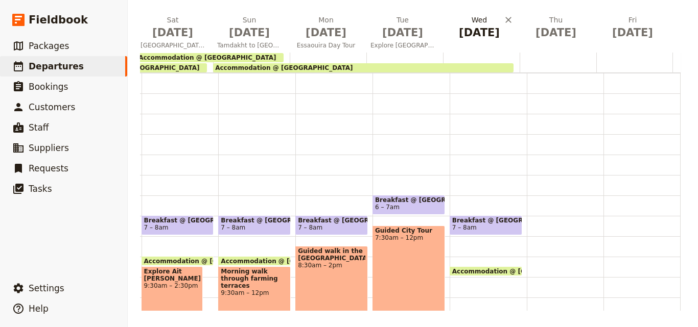
click at [479, 24] on h2 "[DATE]" at bounding box center [479, 28] width 64 height 26
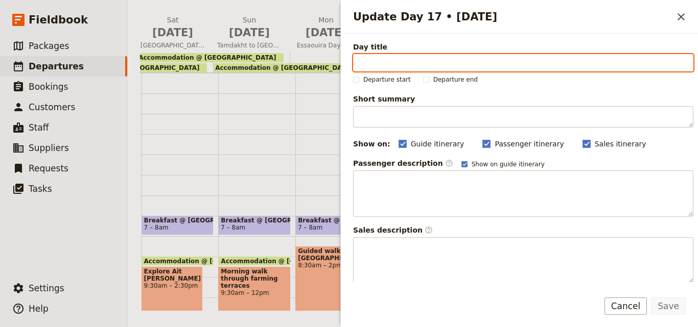
paste input "Agafay"
type input "Agafay"
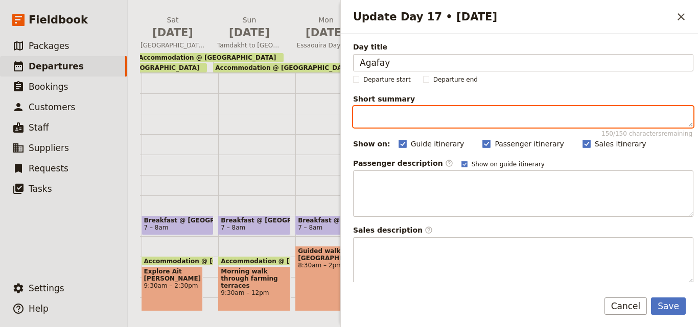
paste textarea "Optional Camel ride"
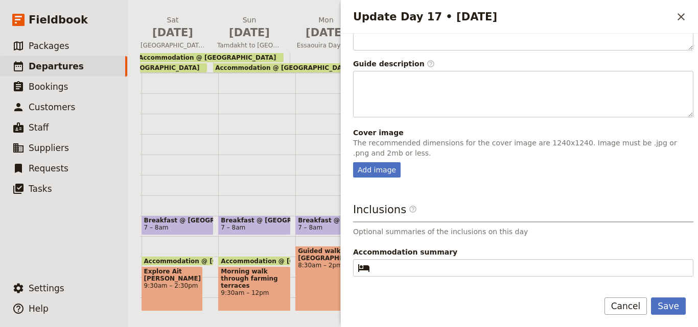
scroll to position [293, 0]
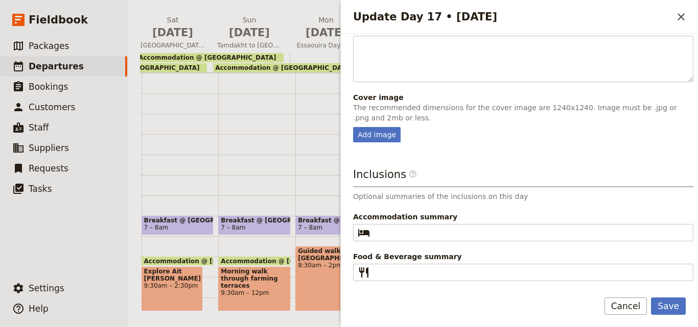
type textarea "Optional Camel ride"
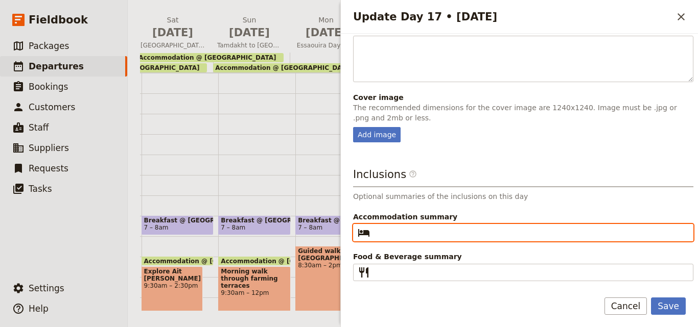
paste input "Agafay Luxury Camp"
type input "Agafay Luxury Camp"
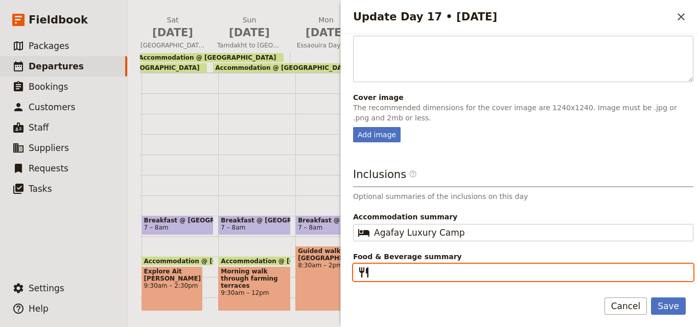
click at [415, 275] on input "Food & Beverage summary ​" at bounding box center [530, 273] width 313 height 12
paste input "B L D"
type input "B L D"
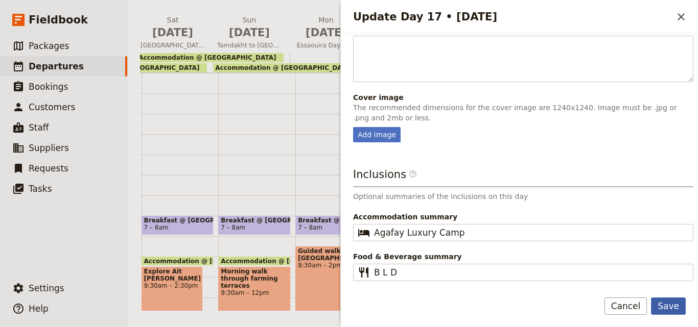
click at [676, 308] on button "Save" at bounding box center [668, 306] width 35 height 17
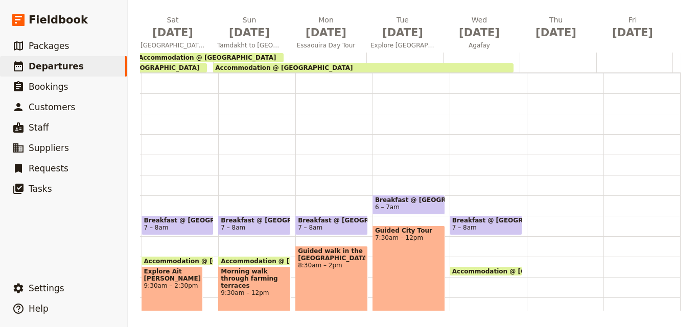
click at [456, 56] on div at bounding box center [481, 63] width 77 height 20
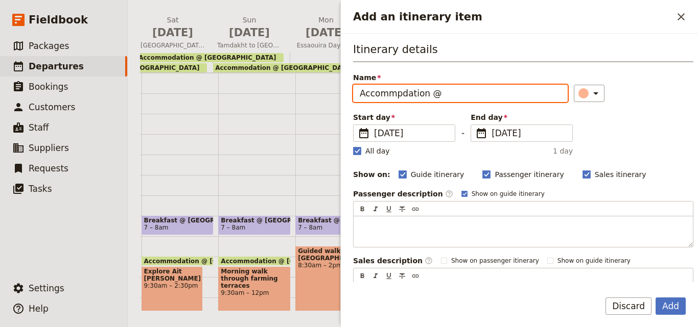
paste input "Agafay Luxury Camp"
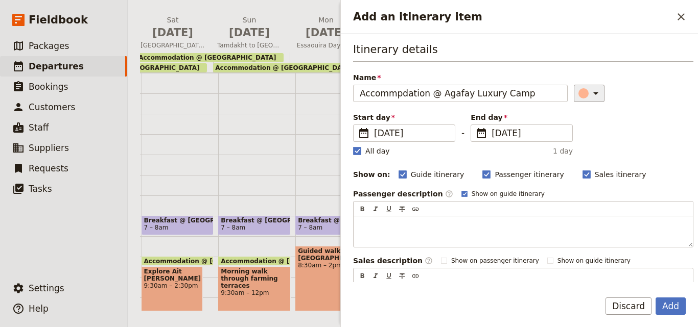
click at [589, 95] on icon "Add an itinerary item" at bounding box center [595, 93] width 12 height 12
click at [588, 139] on div "button" at bounding box center [585, 139] width 10 height 10
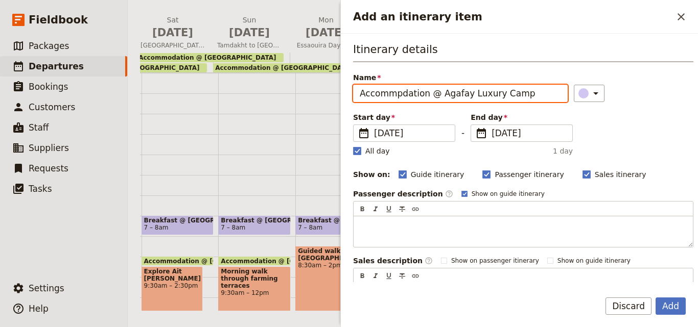
click at [390, 93] on input "Accommpdation @ Agafay Luxury Camp" at bounding box center [460, 93] width 214 height 17
drag, startPoint x: 390, startPoint y: 93, endPoint x: 380, endPoint y: 96, distance: 9.5
click at [380, 96] on input "Accommpdation @ Agafay Luxury Camp" at bounding box center [460, 93] width 214 height 17
type input "Accommodation @ Agafay Luxury Camp"
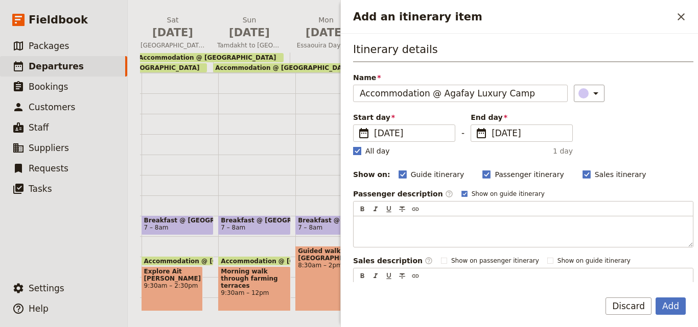
click at [361, 154] on rect "Add an itinerary item" at bounding box center [357, 151] width 8 height 8
click at [353, 146] on input "All day" at bounding box center [352, 146] width 1 height 1
checkbox input "false"
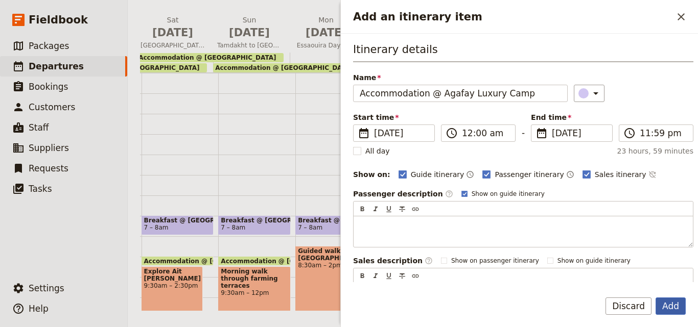
click at [664, 301] on button "Add" at bounding box center [670, 306] width 30 height 17
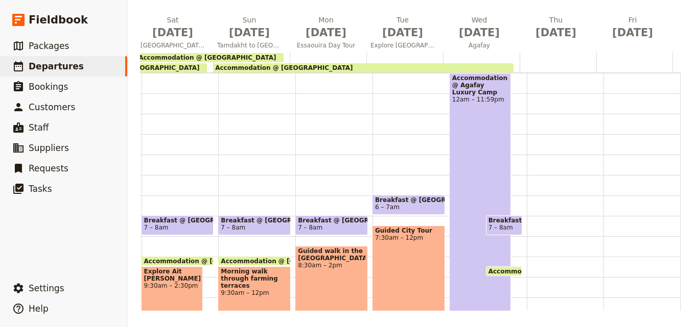
click at [455, 112] on div "Accommodation @ Agafay Luxury Camp 12am – 11:59pm" at bounding box center [480, 317] width 62 height 489
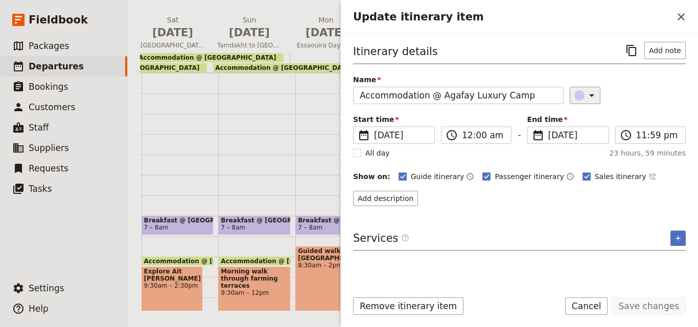
click at [585, 93] on icon "Update itinerary item" at bounding box center [591, 95] width 12 height 12
click at [572, 126] on div "button" at bounding box center [573, 129] width 10 height 10
click at [558, 135] on span "[DATE]" at bounding box center [575, 135] width 54 height 12
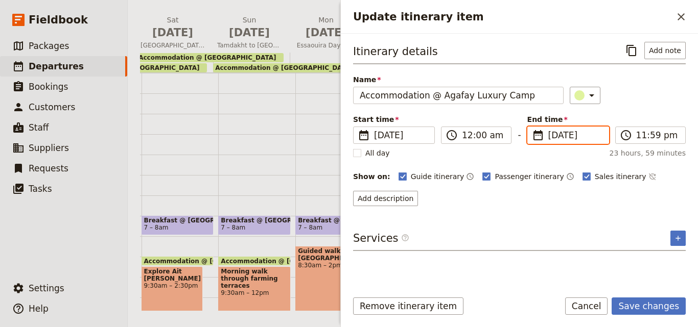
click at [532, 127] on input "[DATE]" at bounding box center [531, 127] width 1 height 1
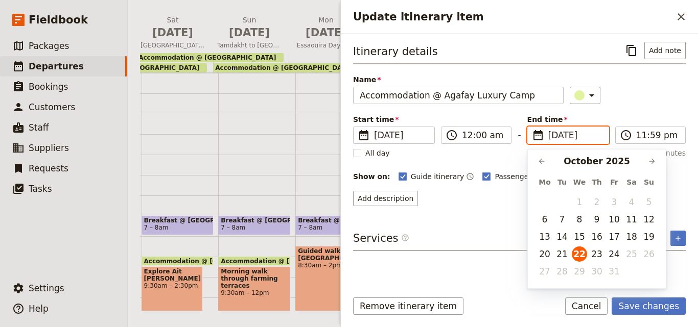
scroll to position [0, 0]
click at [614, 255] on button "24" at bounding box center [613, 254] width 15 height 15
type input "[DATE]"
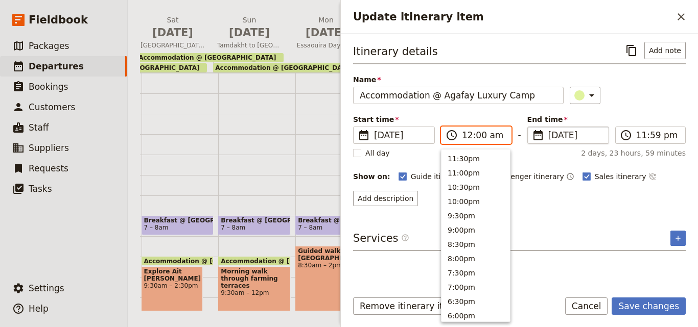
click at [465, 137] on input "12:00 am" at bounding box center [483, 135] width 43 height 12
click at [468, 298] on button "12:30am" at bounding box center [475, 299] width 68 height 14
type input "12:30 am"
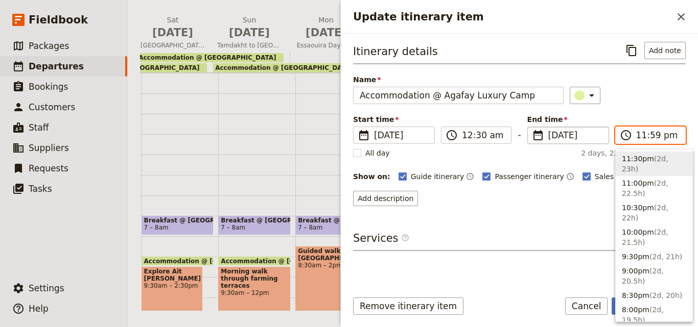
click at [642, 133] on input "11:59 pm" at bounding box center [657, 135] width 43 height 12
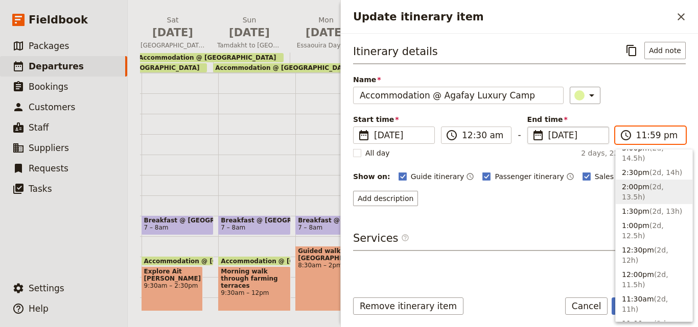
scroll to position [409, 0]
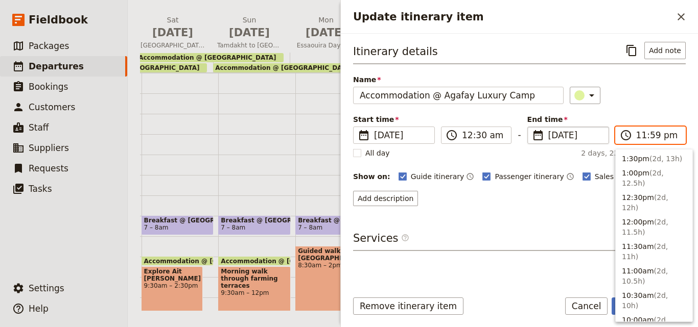
type input "09:00 am"
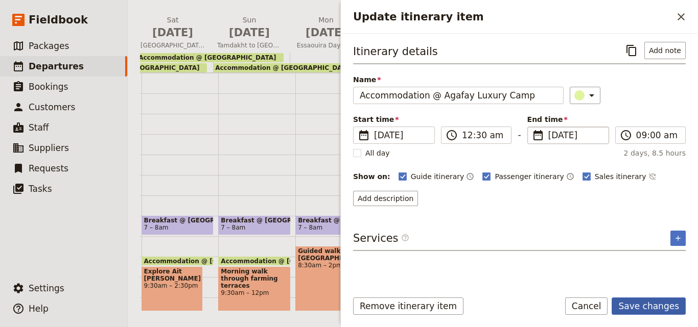
click at [630, 302] on button "Save changes" at bounding box center [648, 306] width 74 height 17
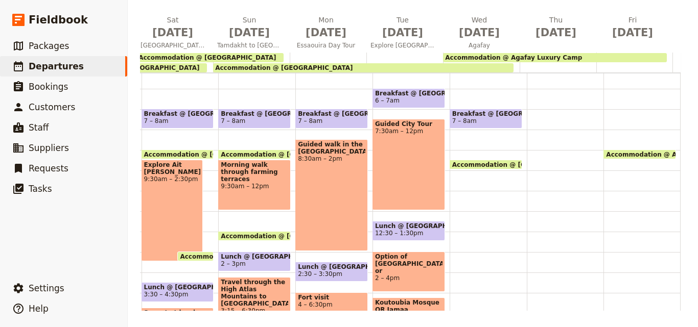
scroll to position [121, 0]
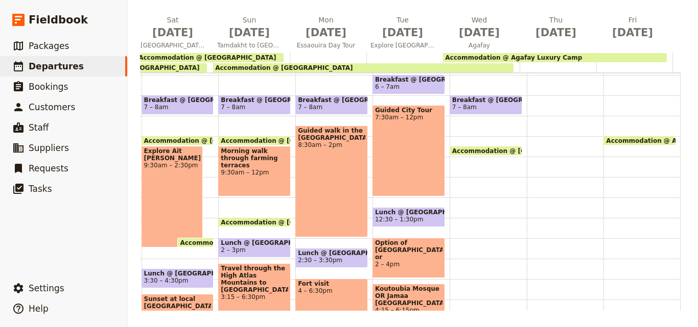
click at [449, 170] on div "Accommodation @ Agafay Luxury Camp 12:30 – 9am Breakfast @ [GEOGRAPHIC_DATA] 7 …" at bounding box center [487, 198] width 77 height 490
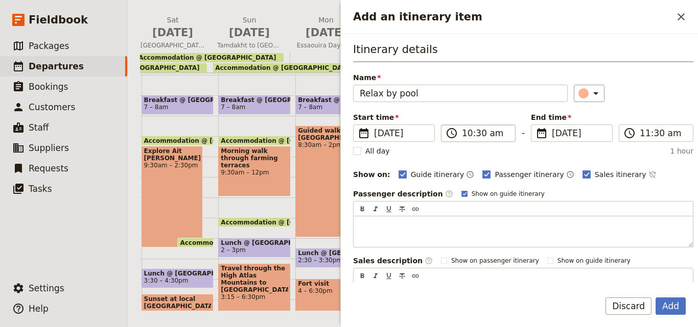
type input "Relax by pool"
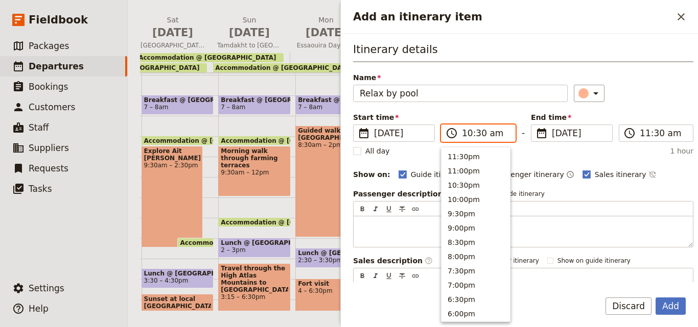
click at [466, 132] on input "10:30 am" at bounding box center [485, 133] width 47 height 12
click at [463, 221] on button "8:00am" at bounding box center [475, 226] width 68 height 14
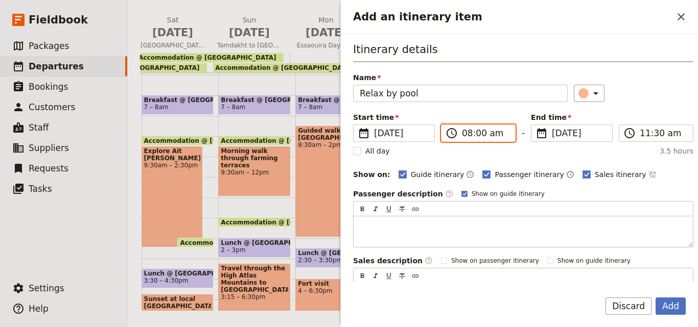
click at [465, 135] on input "08:00 am" at bounding box center [485, 133] width 47 height 12
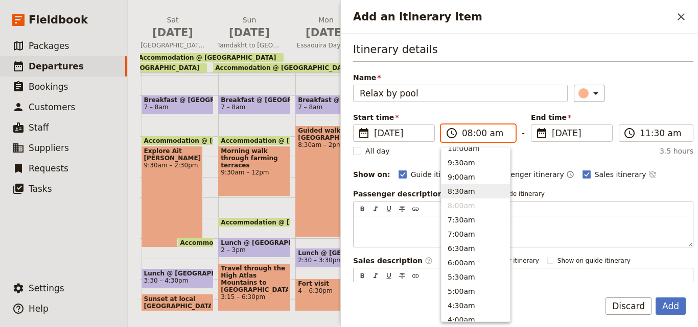
scroll to position [343, 0]
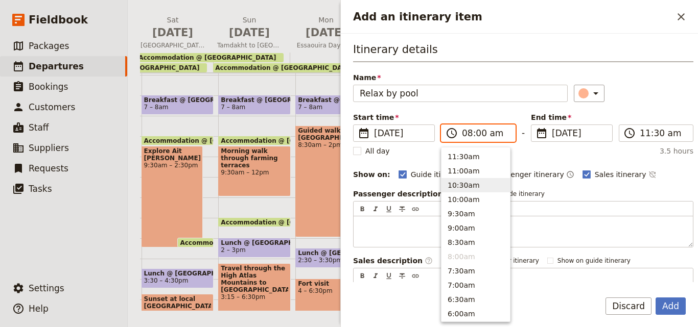
click at [475, 192] on button "10:30am" at bounding box center [475, 185] width 68 height 14
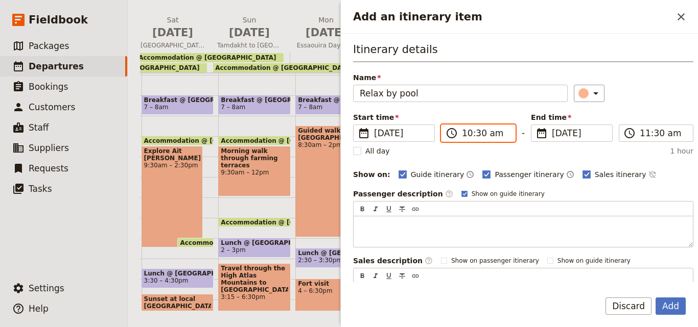
click at [476, 135] on input "10:30 am" at bounding box center [485, 133] width 47 height 12
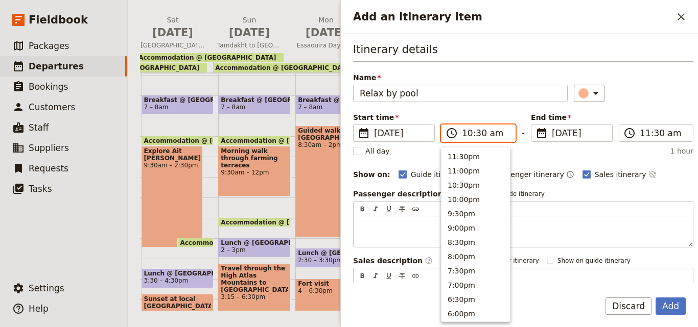
scroll to position [374, 0]
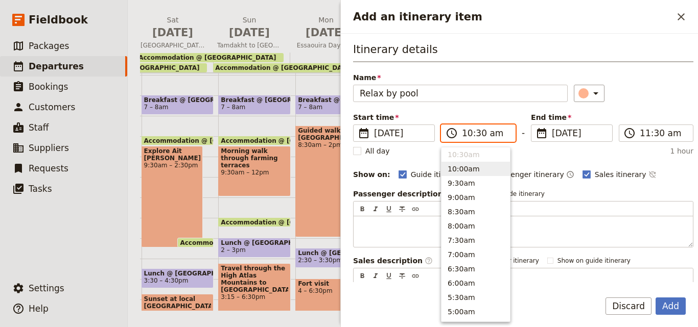
click at [472, 169] on button "10:00am" at bounding box center [475, 169] width 68 height 14
type input "10:00 am"
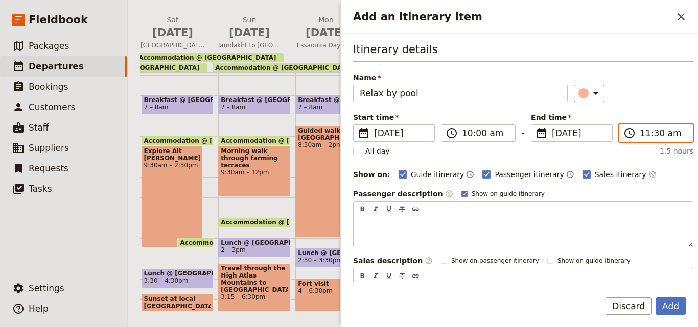
click at [641, 138] on input "11:30 am" at bounding box center [662, 133] width 47 height 12
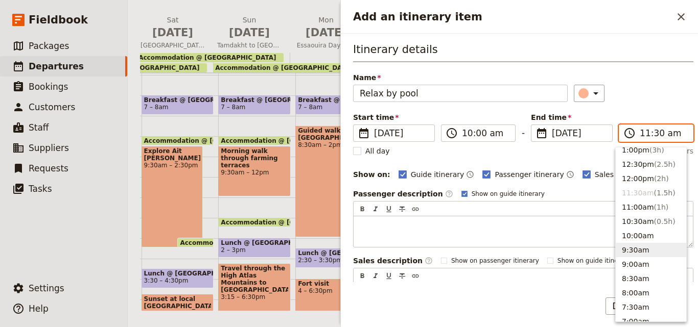
scroll to position [243, 0]
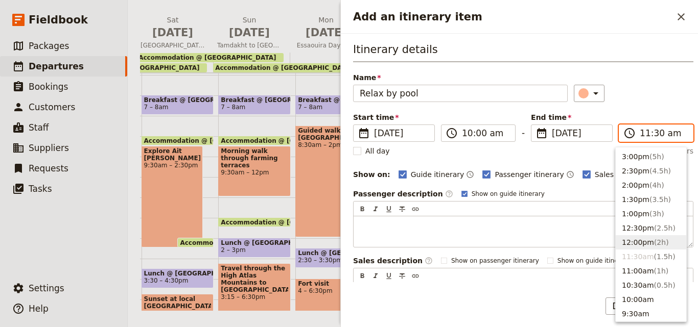
click at [641, 239] on button "12:00pm ( 2h )" at bounding box center [650, 242] width 70 height 14
type input "12:00 pm"
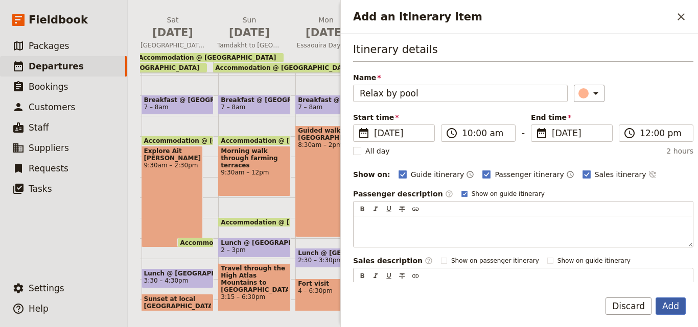
click at [680, 305] on button "Add" at bounding box center [670, 306] width 30 height 17
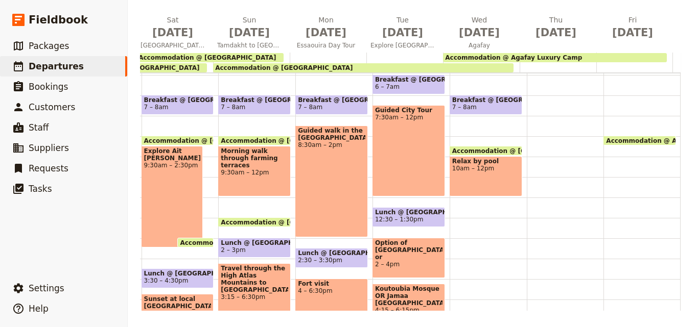
click at [449, 211] on div "Accommodation @ Agafay Luxury Camp 12:30 – 9am Breakfast @ [GEOGRAPHIC_DATA] 7 …" at bounding box center [487, 198] width 77 height 490
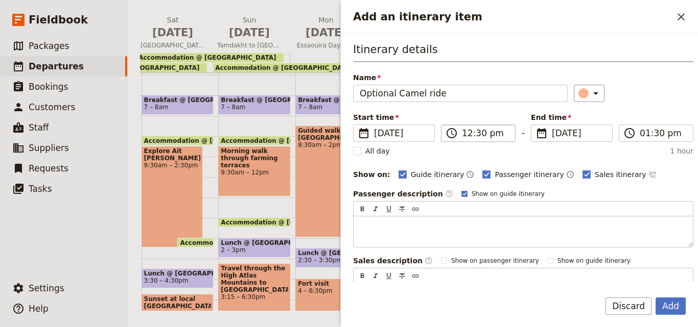
type input "Optional Camel ride"
click at [469, 137] on input "12:30 pm" at bounding box center [485, 133] width 47 height 12
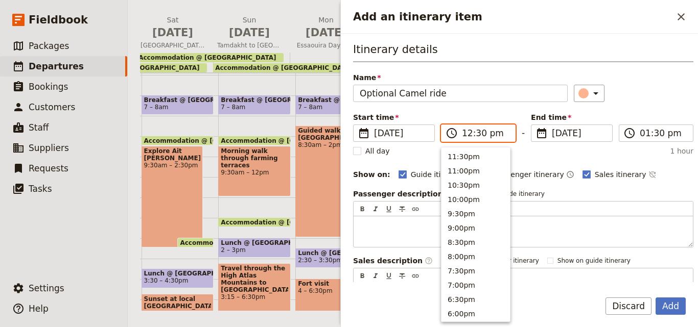
scroll to position [302, 0]
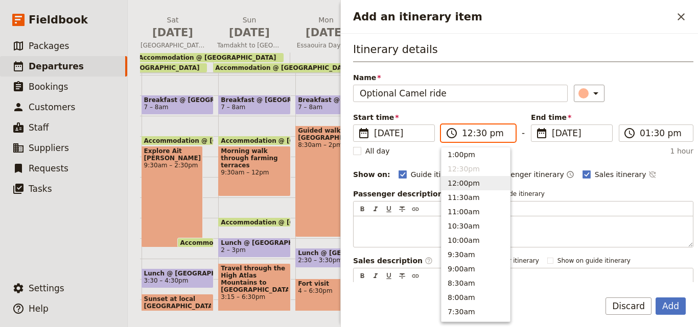
click at [482, 183] on button "12:00pm" at bounding box center [475, 183] width 68 height 14
type input "12:00 pm"
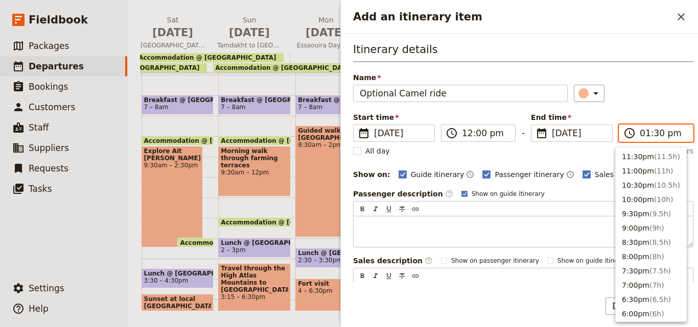
click at [643, 137] on input "01:30 pm" at bounding box center [662, 133] width 47 height 12
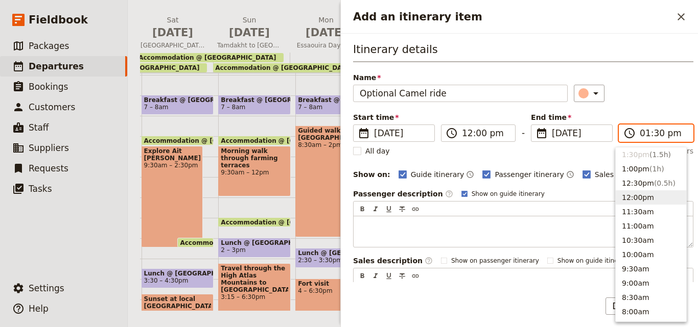
scroll to position [237, 0]
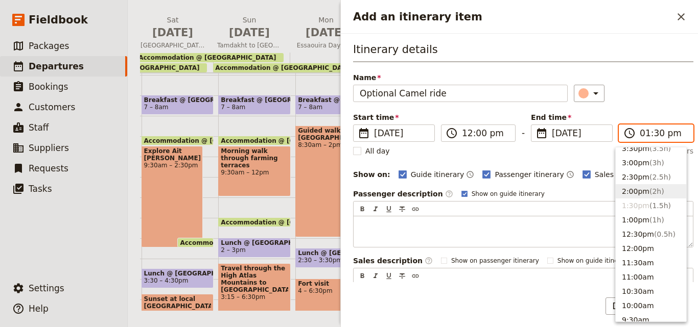
click at [641, 191] on button "2:00pm ( 2h )" at bounding box center [650, 191] width 70 height 14
type input "02:00 pm"
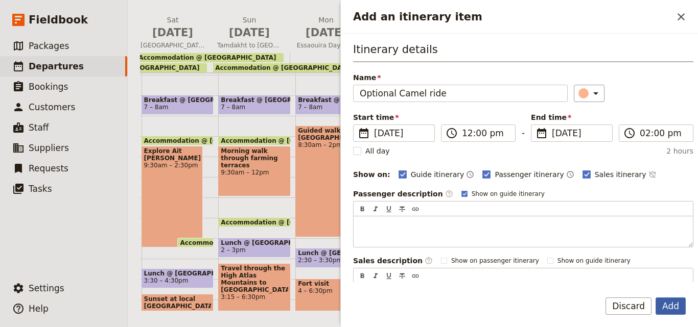
click at [668, 307] on button "Add" at bounding box center [670, 306] width 30 height 17
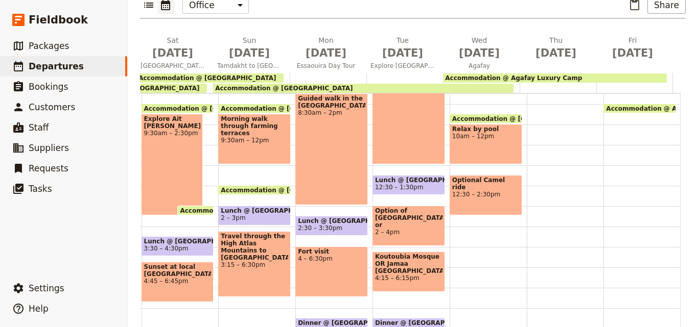
scroll to position [223, 0]
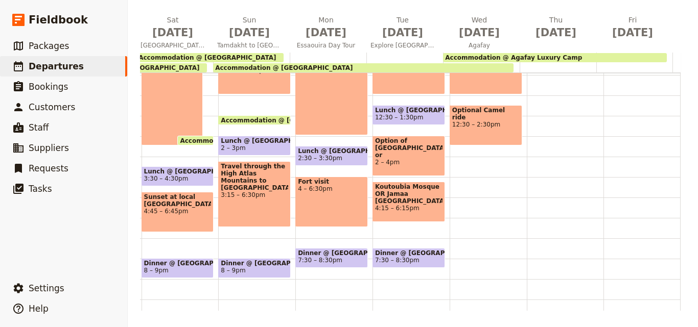
click at [544, 58] on span "Accommodation @ Agafay Luxury Camp" at bounding box center [513, 57] width 137 height 7
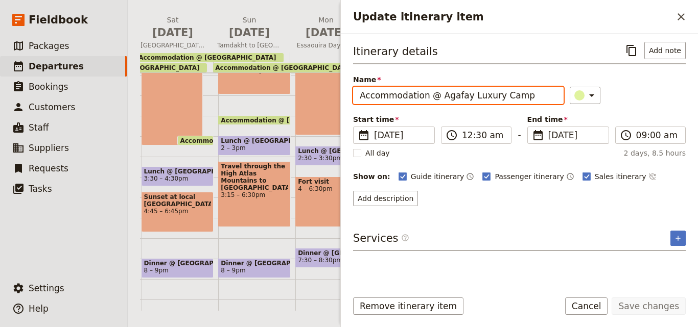
drag, startPoint x: 534, startPoint y: 101, endPoint x: 436, endPoint y: 98, distance: 98.6
click at [436, 98] on input "Accommodation @ Agafay Luxury Camp" at bounding box center [458, 95] width 210 height 17
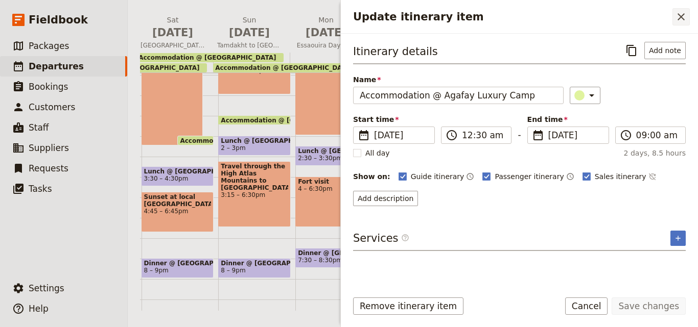
click at [679, 11] on icon "Close drawer" at bounding box center [681, 17] width 12 height 12
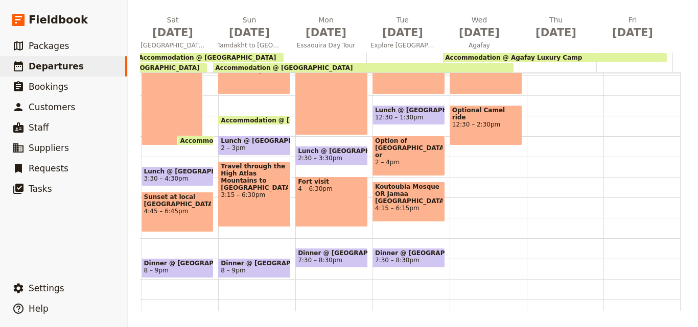
click at [449, 175] on div "Accommodation @ Agafay Luxury Camp 12:30 – 9am Breakfast @ [GEOGRAPHIC_DATA] 7 …" at bounding box center [487, 95] width 77 height 490
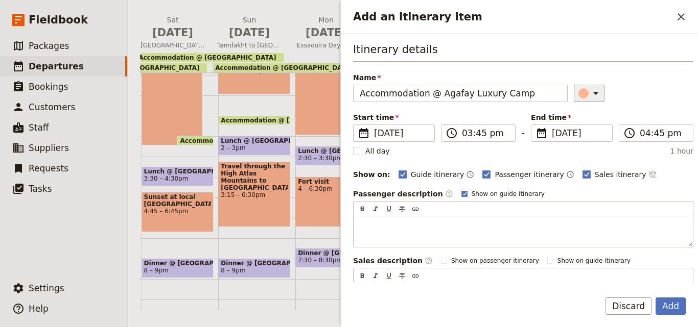
click at [589, 98] on icon "Add an itinerary item" at bounding box center [595, 93] width 12 height 12
click at [587, 136] on div "button" at bounding box center [585, 139] width 10 height 10
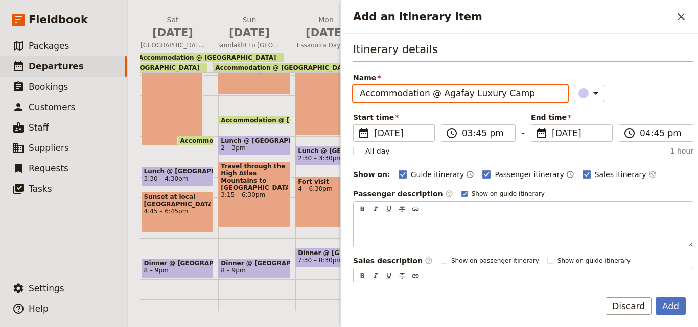
drag, startPoint x: 423, startPoint y: 97, endPoint x: 299, endPoint y: 78, distance: 125.0
click at [299, 78] on div "[DATE] - [GEOGRAPHIC_DATA] - Journeys Worldwide ​ Draft [DATE] – [DATE] 19 days…" at bounding box center [413, 163] width 570 height 327
paste input "Agafay Luxury Camp"
drag, startPoint x: 383, startPoint y: 94, endPoint x: 475, endPoint y: 100, distance: 92.1
click at [475, 100] on input "Lunch @ Agafay Luxury Camp @ Agafay Luxury Camp" at bounding box center [460, 93] width 214 height 17
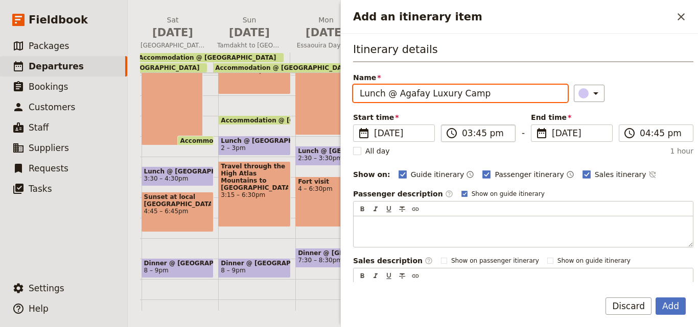
type input "Lunch @ Agafay Luxury Camp"
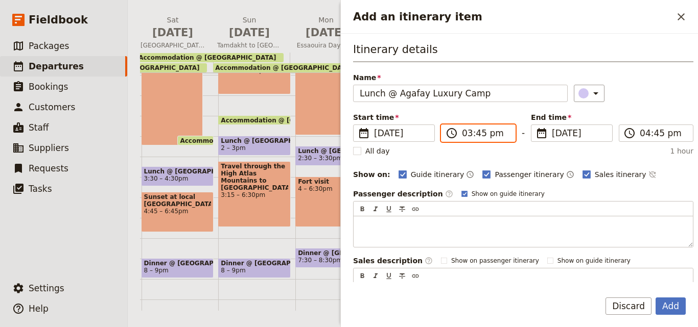
click at [468, 138] on input "03:45 pm" at bounding box center [485, 133] width 47 height 12
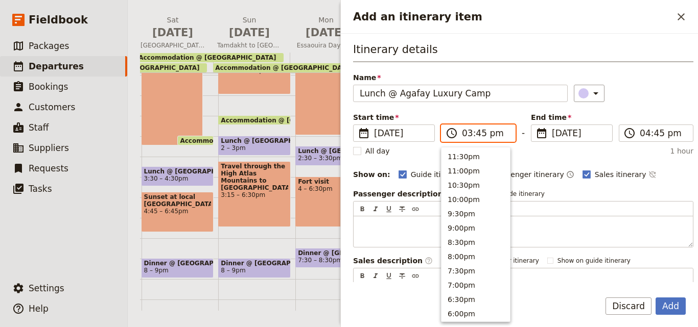
scroll to position [231, 0]
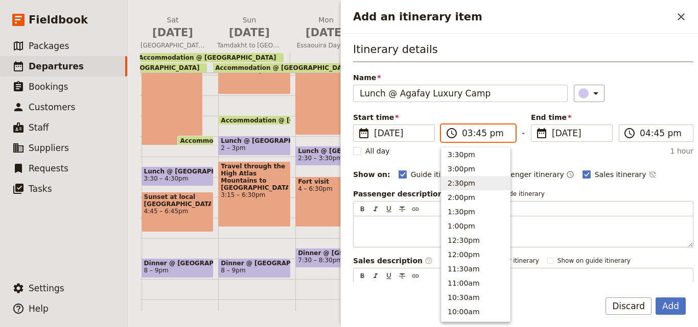
click at [471, 181] on button "2:30pm" at bounding box center [475, 183] width 68 height 14
type input "02:30 pm"
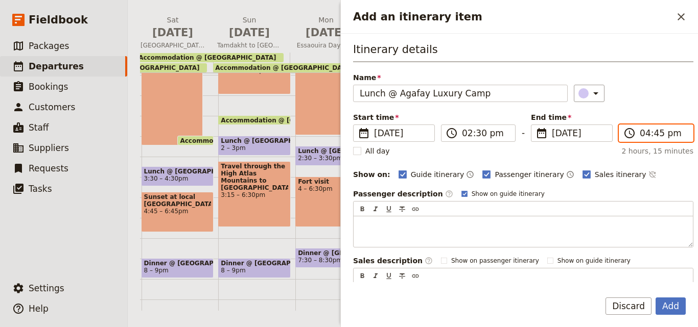
click at [645, 137] on input "04:45 pm" at bounding box center [662, 133] width 47 height 12
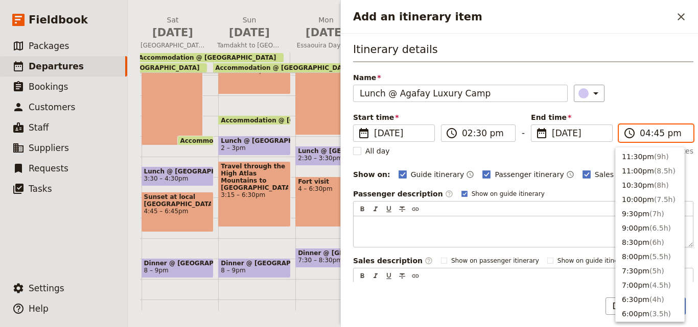
scroll to position [202, 0]
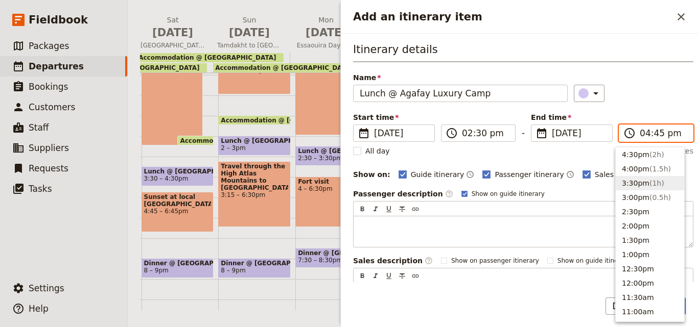
click at [639, 184] on button "3:30pm ( 1h )" at bounding box center [649, 183] width 68 height 14
type input "03:30 pm"
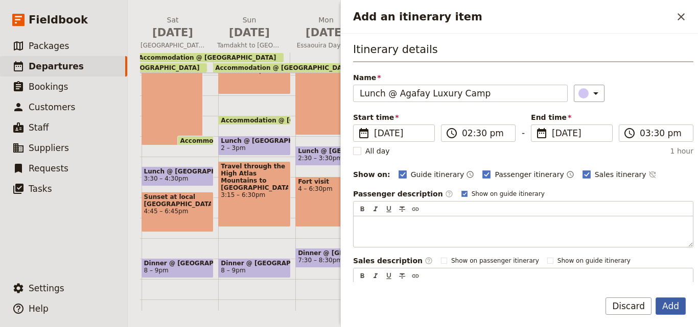
click at [664, 308] on button "Add" at bounding box center [670, 306] width 30 height 17
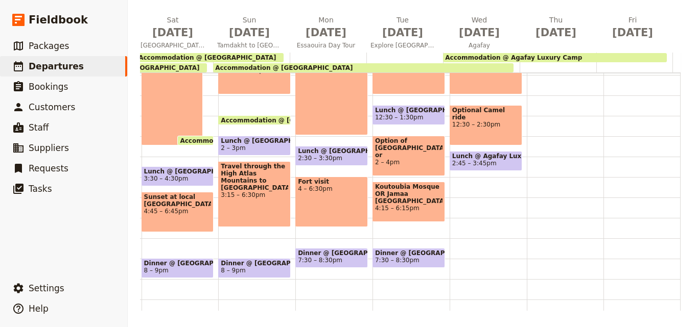
click at [451, 193] on div "Accommodation @ Agafay Luxury Camp 12:30 – 9am Breakfast @ [GEOGRAPHIC_DATA] 7 …" at bounding box center [487, 95] width 77 height 490
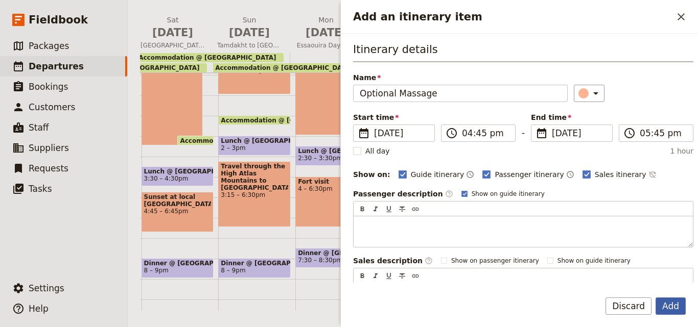
type input "Optional Massage"
click at [674, 302] on button "Add" at bounding box center [670, 306] width 30 height 17
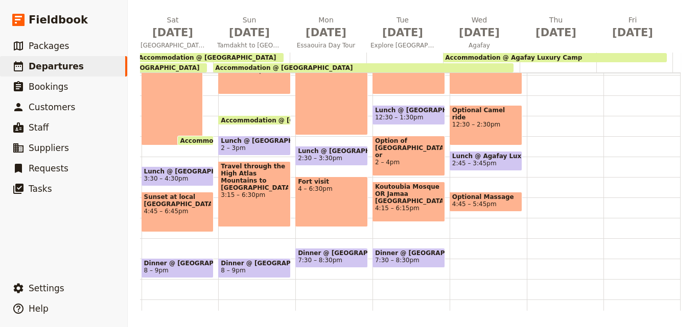
click at [450, 262] on div "Accommodation @ Agafay Luxury Camp 12:30 – 9am Breakfast @ [GEOGRAPHIC_DATA] 7 …" at bounding box center [487, 95] width 77 height 490
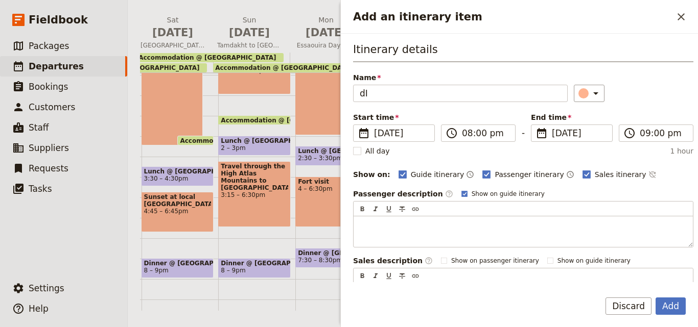
type input "d"
drag, startPoint x: 475, startPoint y: 99, endPoint x: 397, endPoint y: 104, distance: 78.8
click at [397, 104] on div "Itinerary details Name Dinner @ Optional Massage ​ Start time ​ [DATE] [DATE] […" at bounding box center [523, 178] width 340 height 273
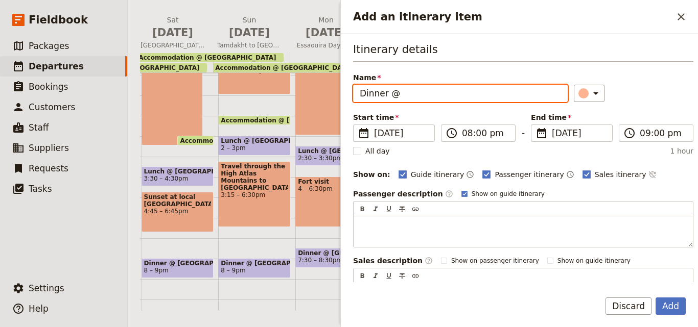
paste input "Agafay Luxury Camp"
type input "Dinner @ Agafay Luxury Camp"
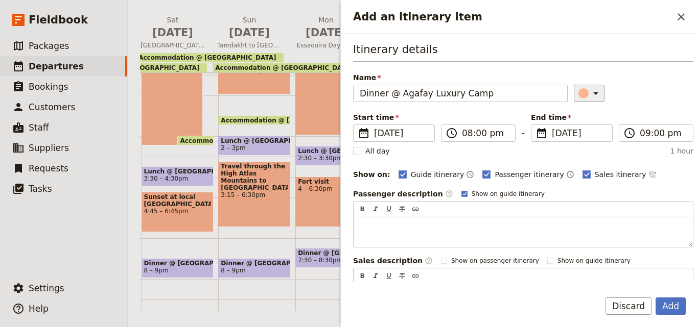
click at [589, 88] on icon "Add an itinerary item" at bounding box center [595, 93] width 12 height 12
click at [587, 140] on div "button" at bounding box center [585, 139] width 10 height 10
click at [669, 305] on button "Add" at bounding box center [670, 306] width 30 height 17
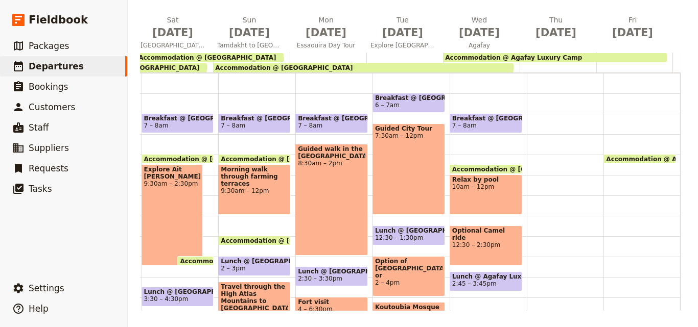
scroll to position [153, 0]
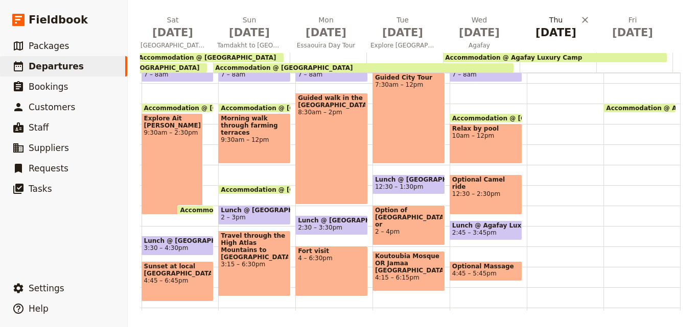
click at [545, 34] on span "[DATE]" at bounding box center [555, 32] width 64 height 15
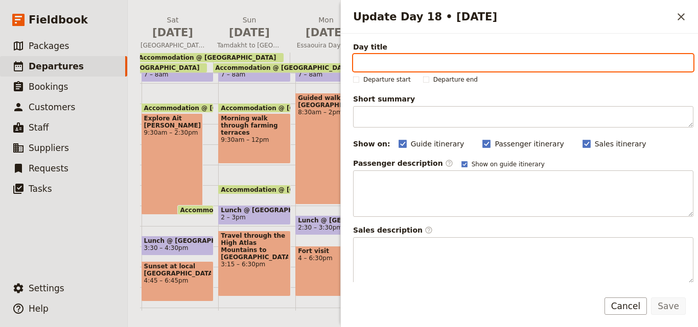
paste input "Agafay"
type input "Agafay"
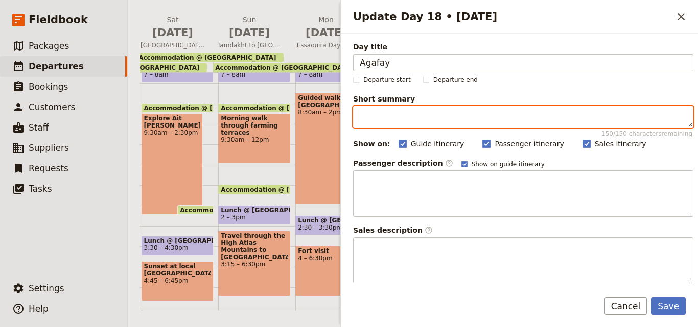
paste textarea "Optional Camel ride Optional Massage"
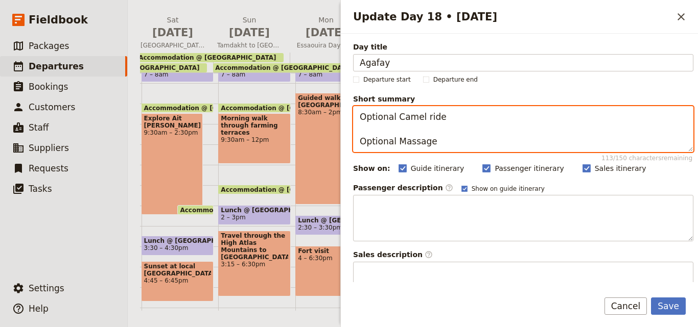
click at [439, 117] on textarea "Optional Camel ride Optional Massage" at bounding box center [523, 129] width 340 height 46
click at [361, 139] on textarea "Optional Camel ride OR Optional Massage" at bounding box center [523, 129] width 340 height 46
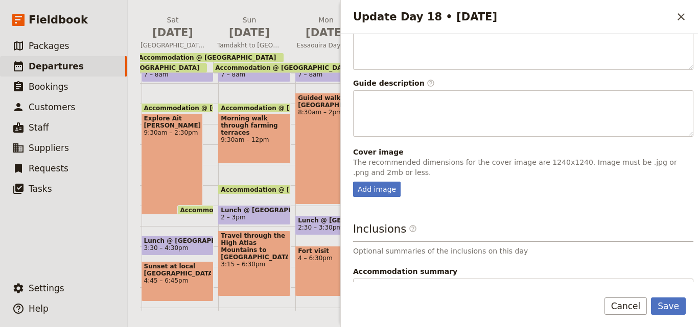
scroll to position [269, 0]
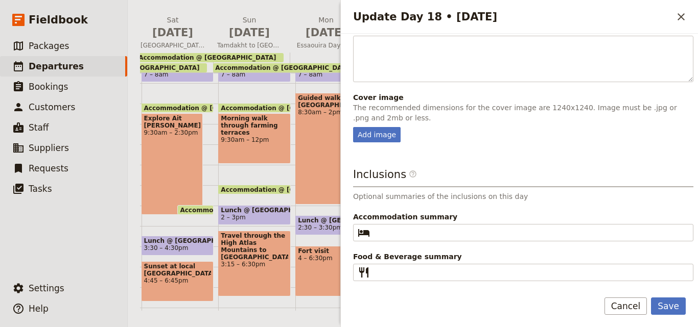
type textarea "Optional Camel ride OR Optional Massage"
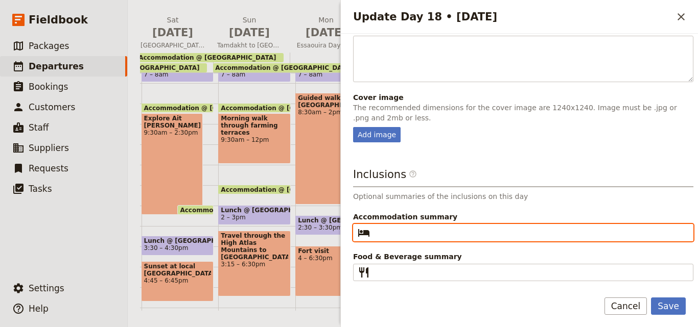
paste input "Agafay Luxury Camp"
type input "Agafay Luxury Camp"
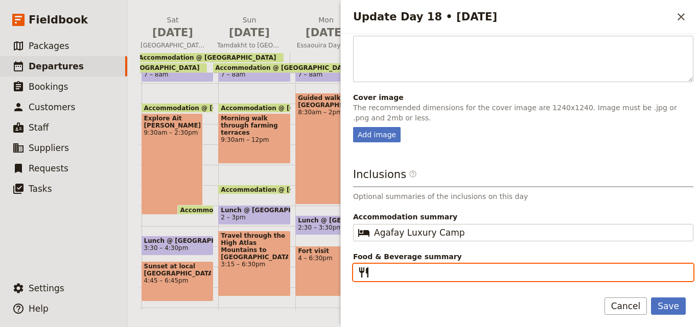
click at [438, 275] on input "Food & Beverage summary ​" at bounding box center [530, 273] width 313 height 12
type input "B L D"
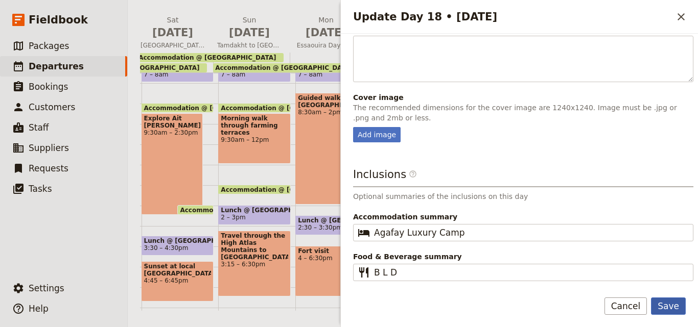
click at [680, 310] on button "Save" at bounding box center [668, 306] width 35 height 17
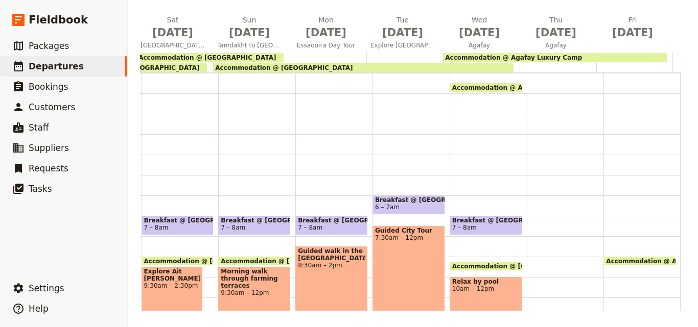
scroll to position [102, 0]
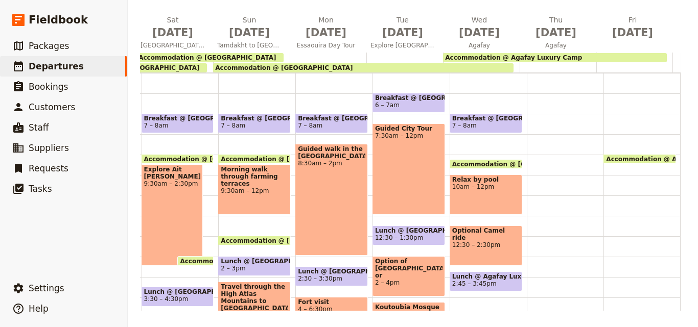
click at [481, 124] on span "7 – 8am" at bounding box center [485, 125] width 67 height 7
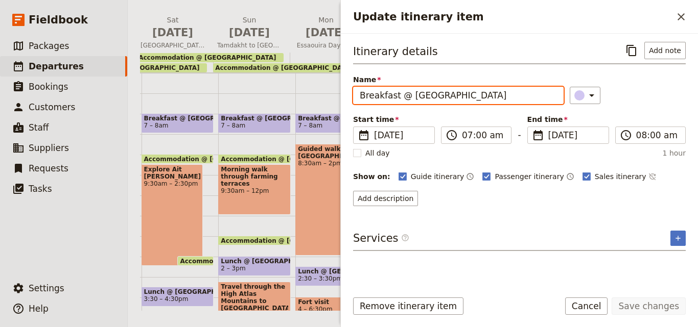
drag, startPoint x: 405, startPoint y: 95, endPoint x: 355, endPoint y: 94, distance: 50.1
click at [357, 95] on input "Breakfast @ [GEOGRAPHIC_DATA]" at bounding box center [458, 95] width 210 height 17
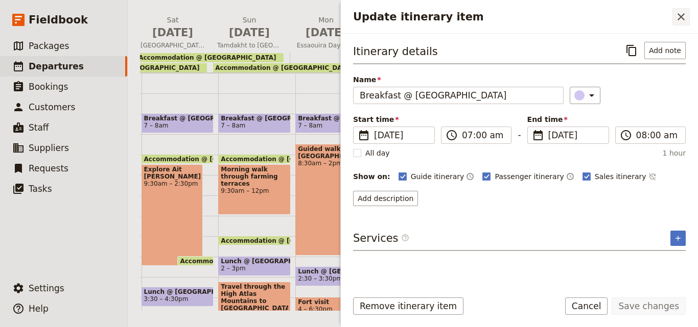
click at [679, 21] on icon "Close drawer" at bounding box center [681, 17] width 12 height 12
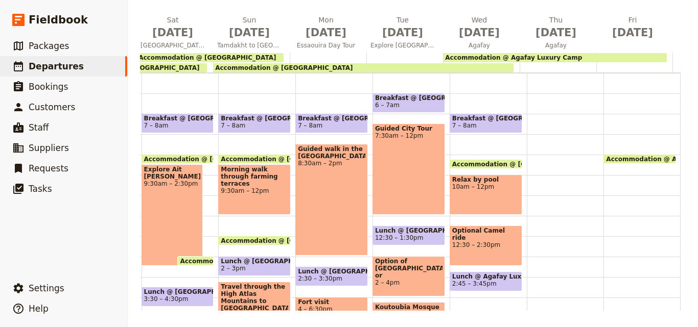
click at [539, 115] on div at bounding box center [565, 216] width 77 height 490
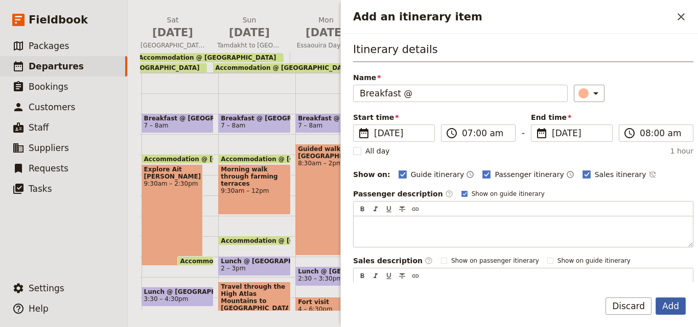
type input "Breakfast @"
click at [680, 307] on button "Add" at bounding box center [670, 306] width 30 height 17
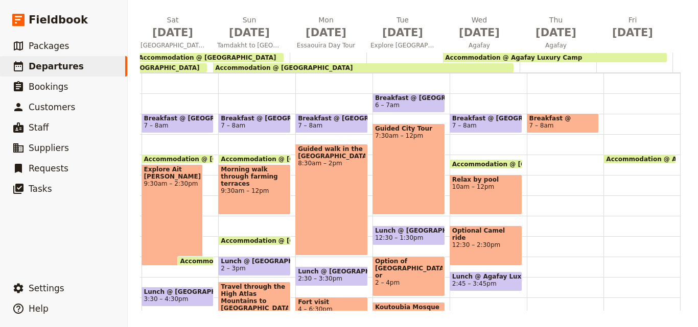
click at [548, 55] on span "Accommodation @ Agafay Luxury Camp" at bounding box center [513, 57] width 137 height 7
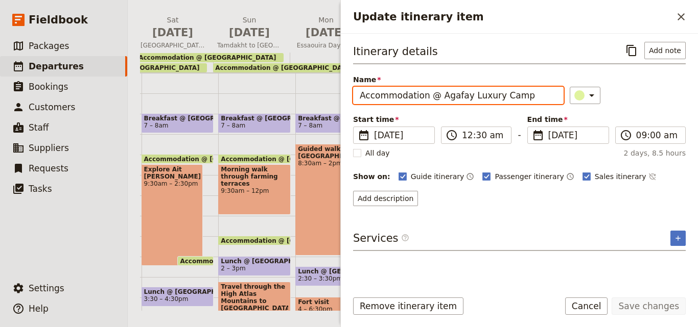
drag, startPoint x: 527, startPoint y: 93, endPoint x: 437, endPoint y: 93, distance: 89.9
click at [437, 93] on input "Accommodation @ Agafay Luxury Camp" at bounding box center [458, 95] width 210 height 17
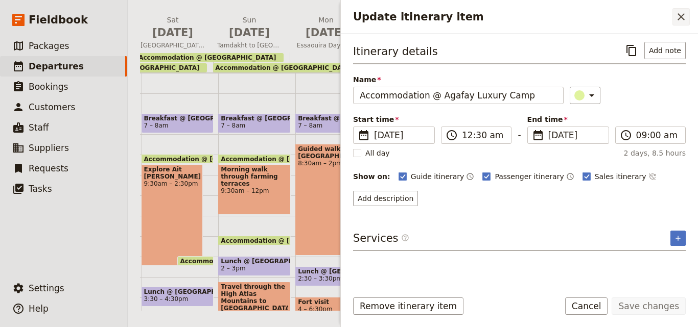
click at [678, 17] on icon "Close drawer" at bounding box center [681, 17] width 12 height 12
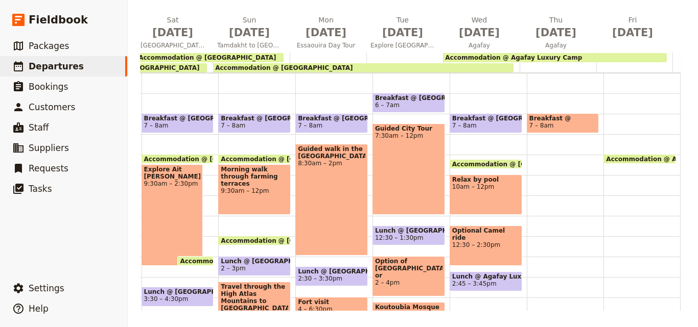
click at [539, 126] on span "7 – 8am" at bounding box center [562, 125] width 67 height 7
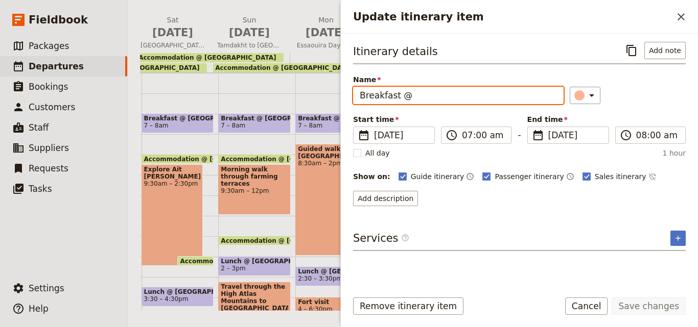
click at [451, 99] on input "Breakfast @" at bounding box center [458, 95] width 210 height 17
paste input "Agafay Luxury Camp"
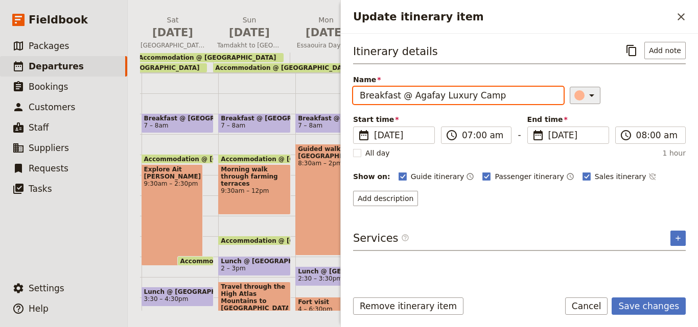
type input "Breakfast @ Agafay Luxury Camp"
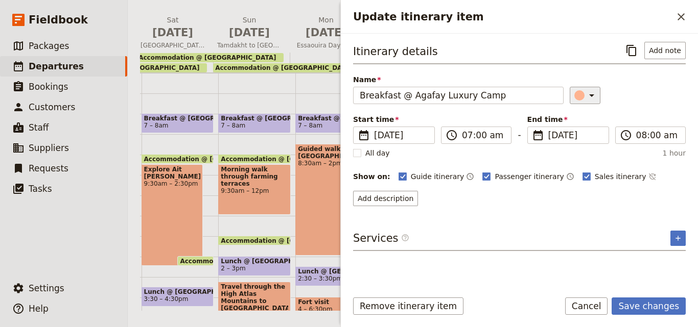
click at [585, 91] on icon "Update itinerary item" at bounding box center [591, 95] width 12 height 12
click at [589, 139] on div "button" at bounding box center [585, 141] width 10 height 10
click at [672, 305] on button "Save changes" at bounding box center [648, 306] width 74 height 17
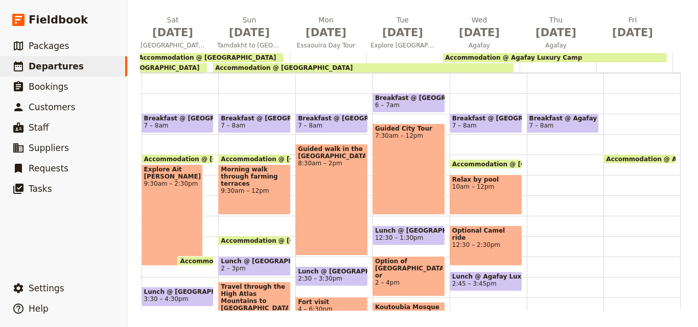
click at [490, 184] on span "10am – 12pm" at bounding box center [485, 186] width 67 height 7
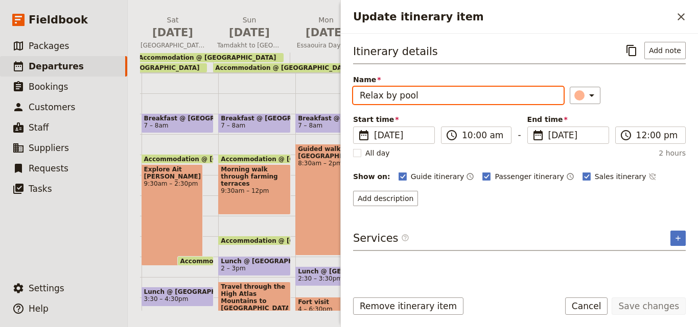
drag, startPoint x: 510, startPoint y: 93, endPoint x: 359, endPoint y: 99, distance: 151.8
click at [359, 99] on input "Relax by pool" at bounding box center [458, 95] width 210 height 17
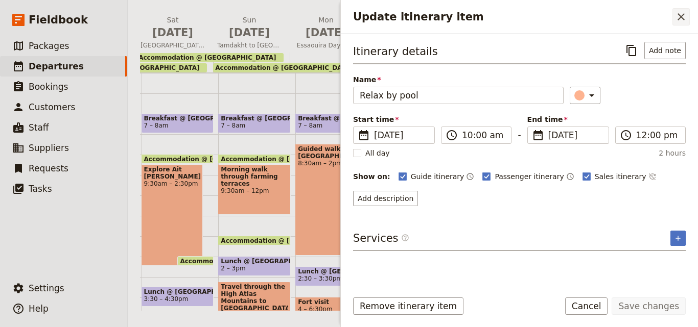
click at [689, 22] on button "​" at bounding box center [680, 16] width 17 height 17
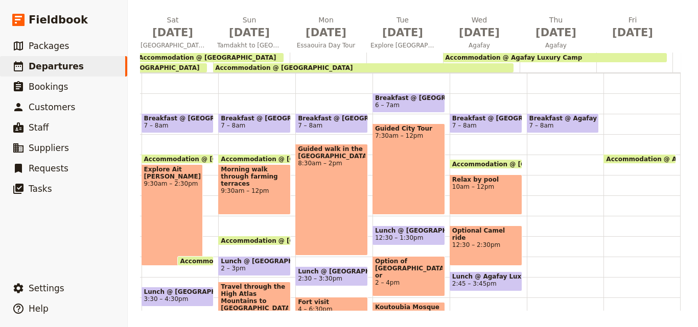
click at [527, 162] on div "Breakfast @ Agafay Luxury Camp 7 – 8am" at bounding box center [565, 216] width 77 height 490
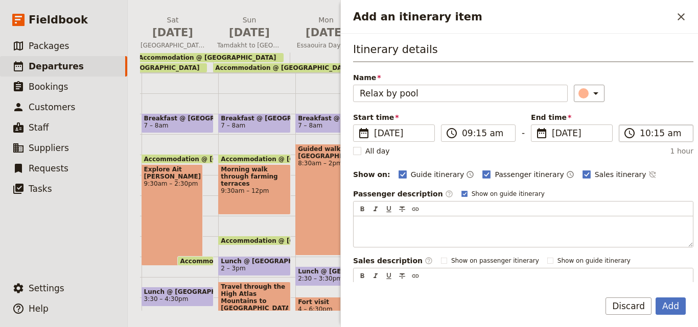
type input "Relax by pool"
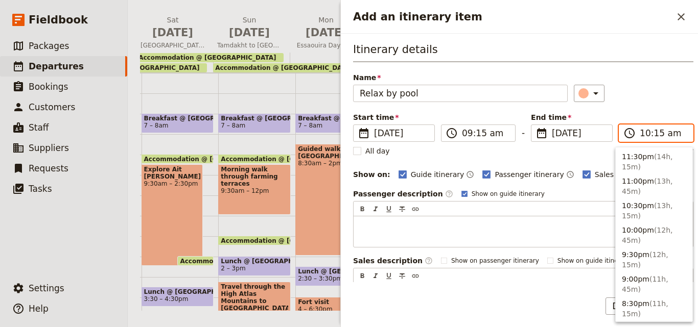
click at [646, 134] on input "10:15 am" at bounding box center [662, 133] width 47 height 12
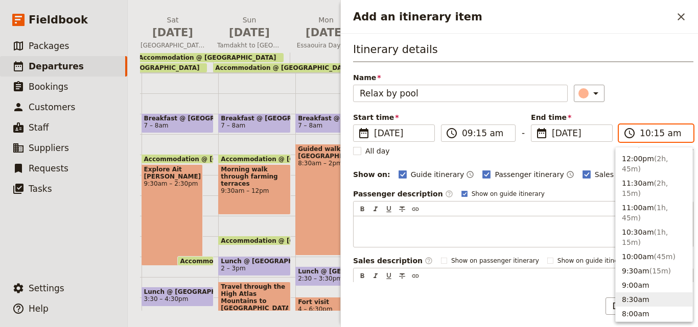
scroll to position [327, 0]
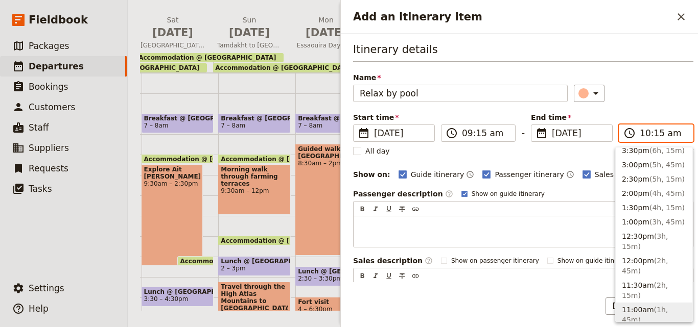
click at [645, 303] on button "11:00am ( 1h, 45m )" at bounding box center [653, 315] width 77 height 25
type input "11:00 am"
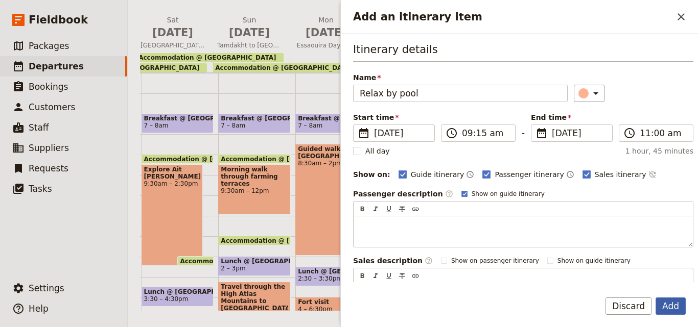
click at [670, 300] on button "Add" at bounding box center [670, 306] width 30 height 17
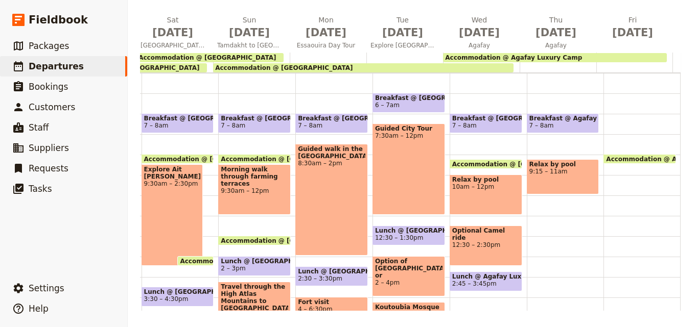
click at [538, 178] on div "Relax by pool 9:15 – 11am" at bounding box center [563, 176] width 73 height 35
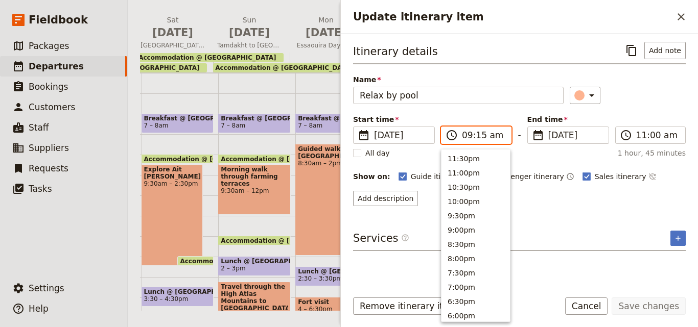
click at [479, 138] on input "09:15 am" at bounding box center [483, 135] width 43 height 12
click at [478, 137] on input "09:15 am" at bounding box center [483, 135] width 43 height 12
click at [468, 160] on button "9:00am" at bounding box center [475, 157] width 68 height 14
type input "09:00 am"
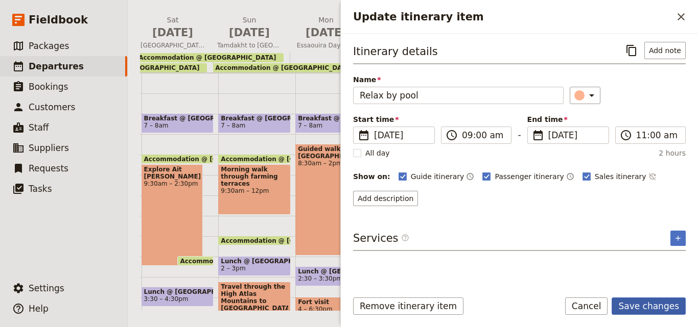
click at [646, 309] on button "Save changes" at bounding box center [648, 306] width 74 height 17
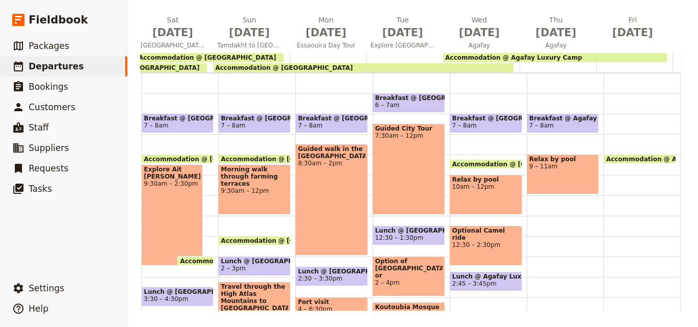
click at [487, 242] on div "Optional Camel ride 12:30 – 2:30pm" at bounding box center [485, 246] width 73 height 40
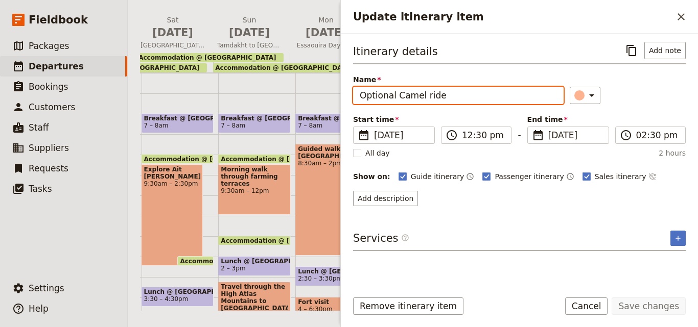
drag, startPoint x: 492, startPoint y: 100, endPoint x: 356, endPoint y: 97, distance: 135.4
click at [356, 97] on input "Optional Camel ride" at bounding box center [458, 95] width 210 height 17
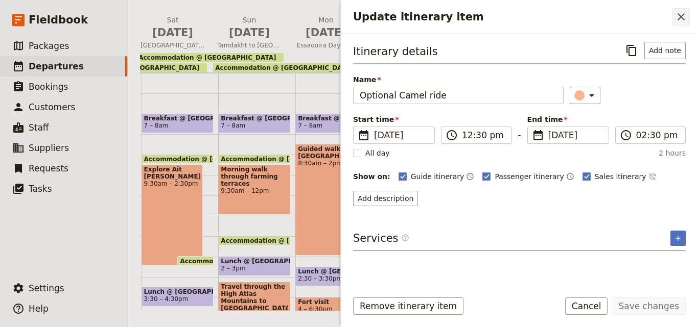
click at [680, 22] on icon "Close drawer" at bounding box center [681, 17] width 12 height 12
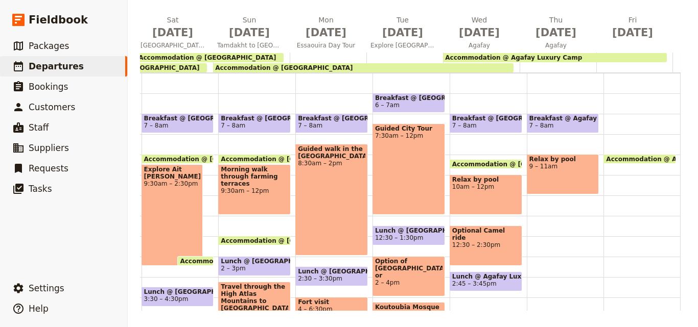
click at [530, 213] on div "Breakfast @ Agafay Luxury Camp 7 – 8am Relax by pool 9 – 11am" at bounding box center [565, 216] width 77 height 490
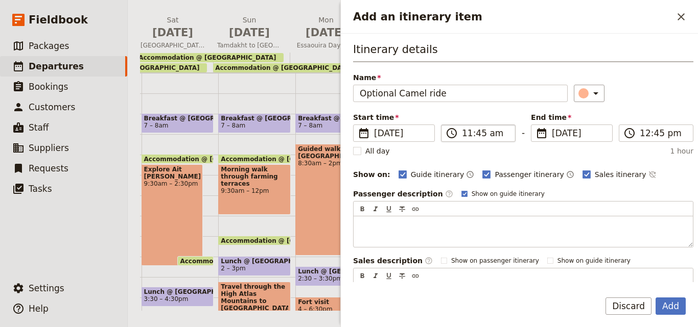
type input "Optional Camel ride"
click at [467, 135] on input "11:45 am" at bounding box center [485, 133] width 47 height 12
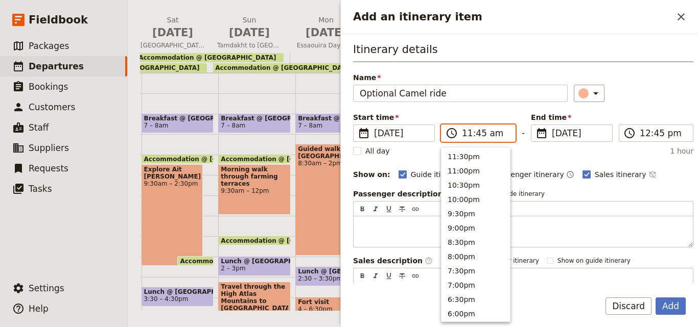
scroll to position [345, 0]
click at [478, 157] on button "11:30am" at bounding box center [475, 155] width 68 height 14
type input "11:30 am"
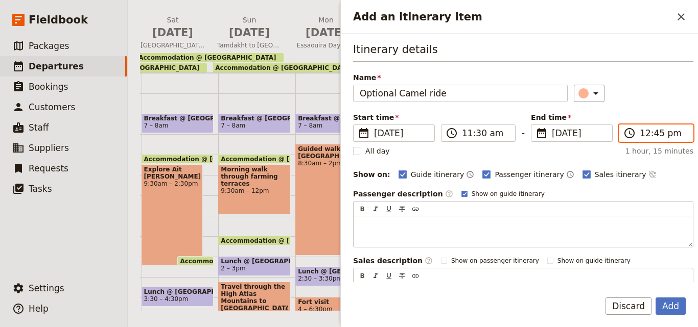
click at [643, 131] on input "12:45 pm" at bounding box center [662, 133] width 47 height 12
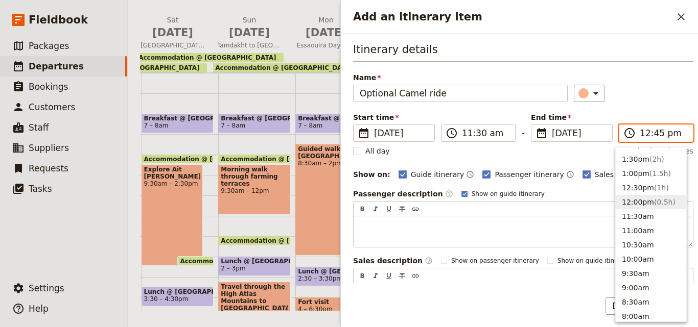
scroll to position [266, 0]
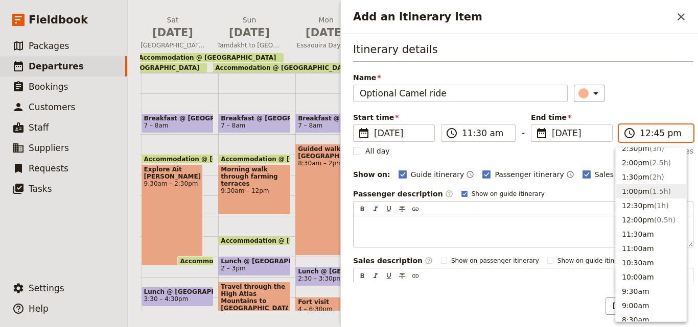
click at [653, 185] on button "1:00pm ( 1.5h )" at bounding box center [650, 191] width 70 height 14
type input "01:00 pm"
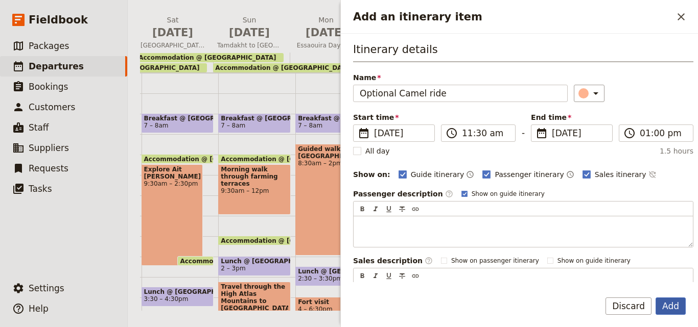
click at [673, 308] on button "Add" at bounding box center [670, 306] width 30 height 17
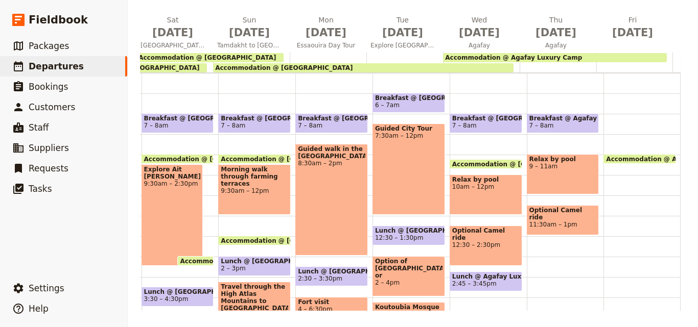
scroll to position [153, 0]
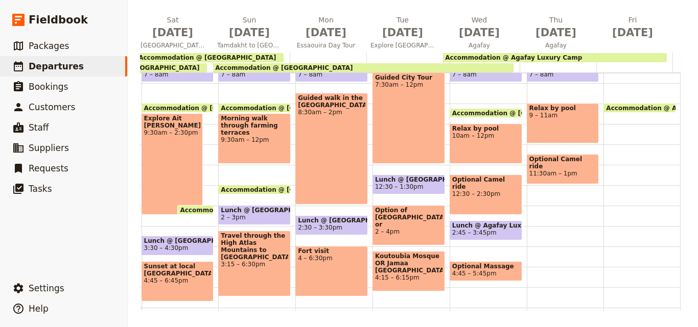
click at [491, 232] on span "2:45 – 3:45pm" at bounding box center [485, 232] width 67 height 7
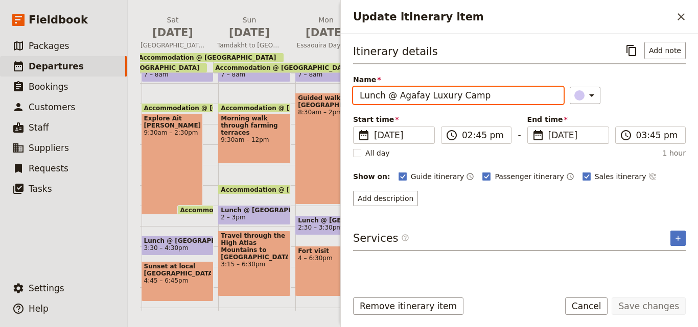
drag, startPoint x: 497, startPoint y: 92, endPoint x: 360, endPoint y: 87, distance: 137.5
click at [360, 87] on input "Lunch @ Agafay Luxury Camp" at bounding box center [458, 95] width 210 height 17
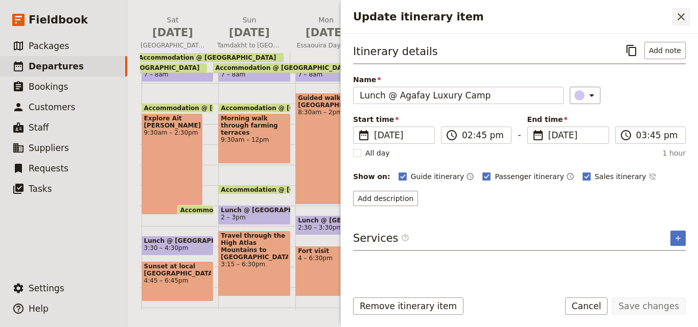
click at [679, 14] on icon "Close drawer" at bounding box center [681, 17] width 12 height 12
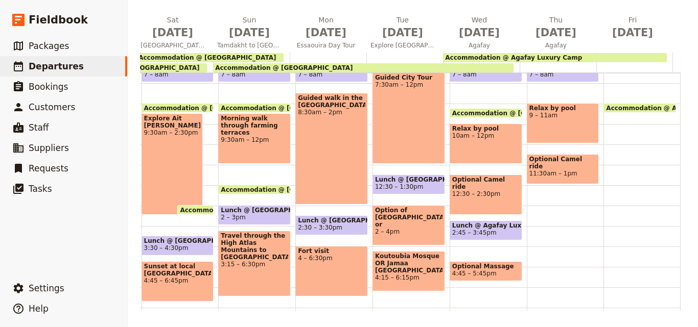
click at [538, 205] on div "Breakfast @ Agafay Luxury Camp 7 – 8am Relax by pool 9 – 11am Optional Camel ri…" at bounding box center [565, 165] width 77 height 490
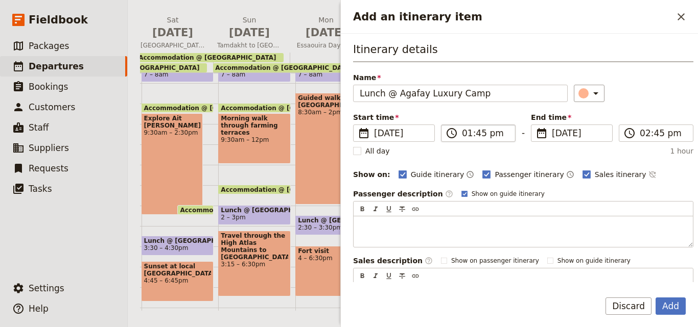
type input "Lunch @ Agafay Luxury Camp"
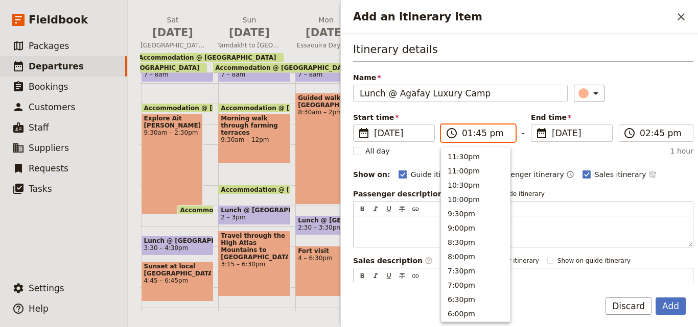
click at [480, 134] on input "01:45 pm" at bounding box center [485, 133] width 47 height 12
click at [468, 152] on button "1:30pm" at bounding box center [475, 155] width 68 height 14
type input "01:30 pm"
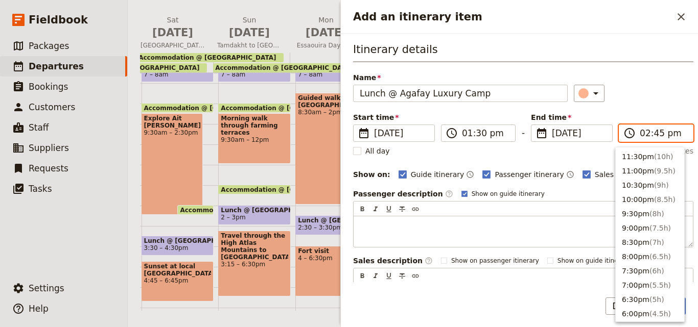
click at [644, 133] on input "02:45 pm" at bounding box center [662, 133] width 47 height 12
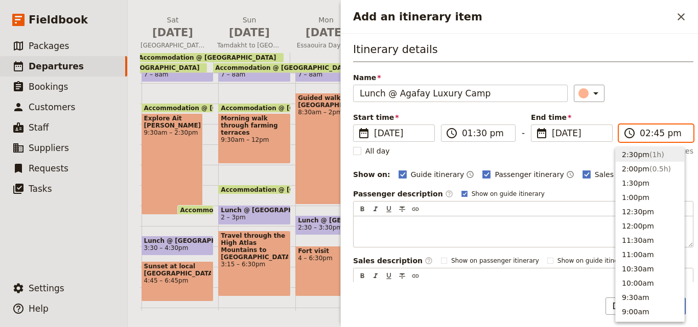
click at [651, 157] on span "( 1h )" at bounding box center [656, 155] width 15 height 8
type input "02:30 pm"
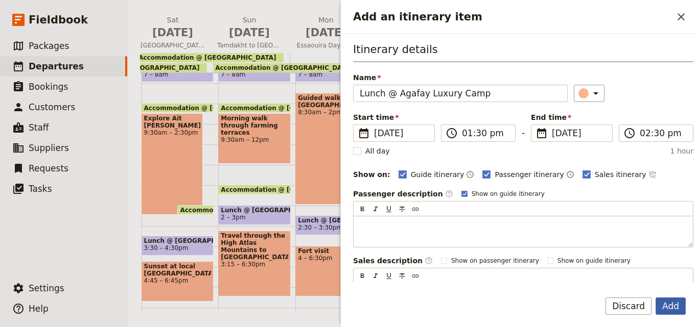
click at [671, 301] on button "Add" at bounding box center [670, 306] width 30 height 17
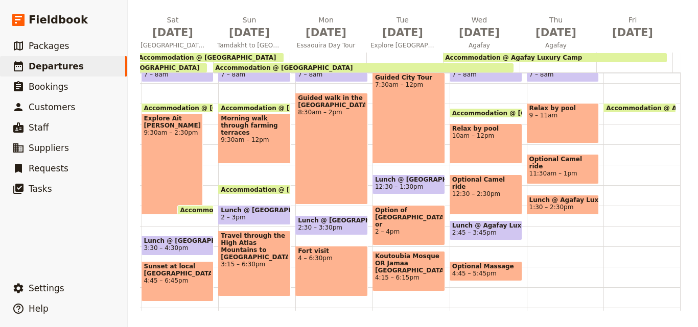
click at [581, 198] on span "Lunch @ Agafay Luxury Camp" at bounding box center [562, 200] width 67 height 7
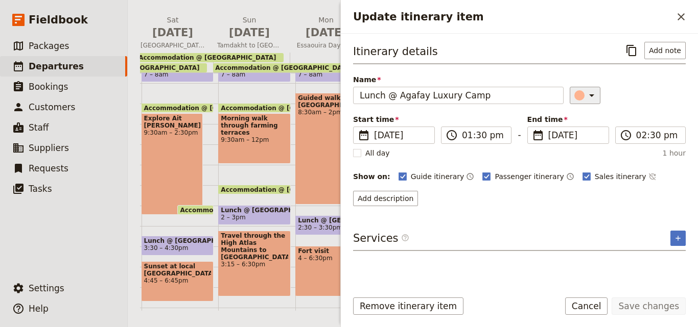
click at [575, 97] on div "Update itinerary item" at bounding box center [579, 95] width 10 height 10
click at [587, 137] on div "button" at bounding box center [585, 141] width 10 height 10
click at [660, 302] on button "Save changes" at bounding box center [648, 306] width 74 height 17
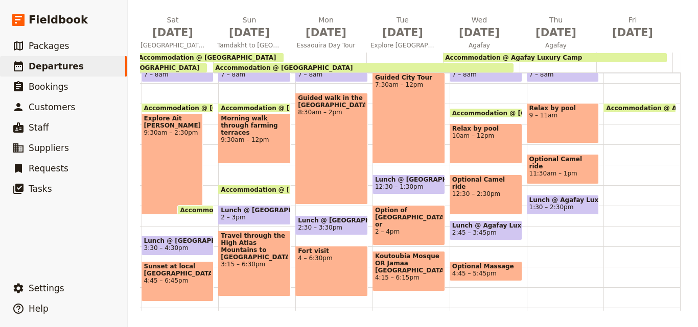
scroll to position [255, 0]
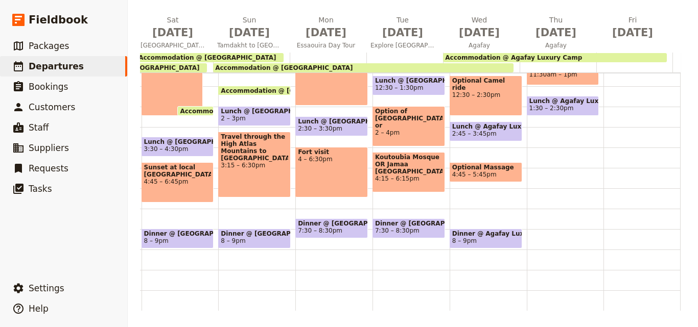
click at [462, 171] on span "4:45 – 5:45pm" at bounding box center [474, 174] width 44 height 7
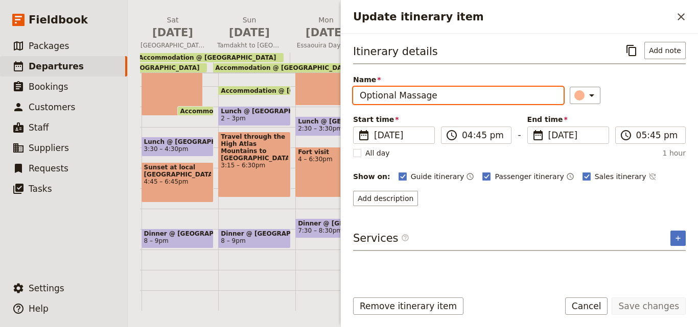
drag, startPoint x: 465, startPoint y: 97, endPoint x: 360, endPoint y: 96, distance: 105.2
click at [360, 96] on input "Optional Massage" at bounding box center [458, 95] width 210 height 17
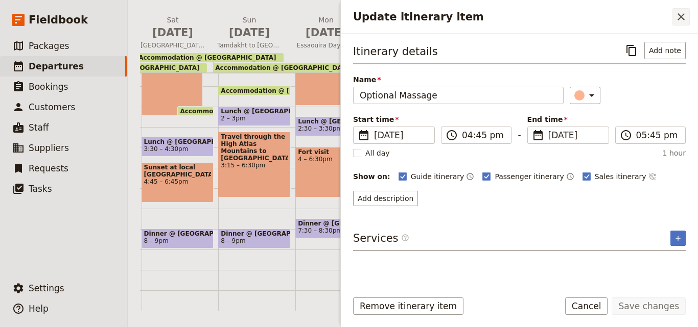
click at [674, 13] on button "​" at bounding box center [680, 16] width 17 height 17
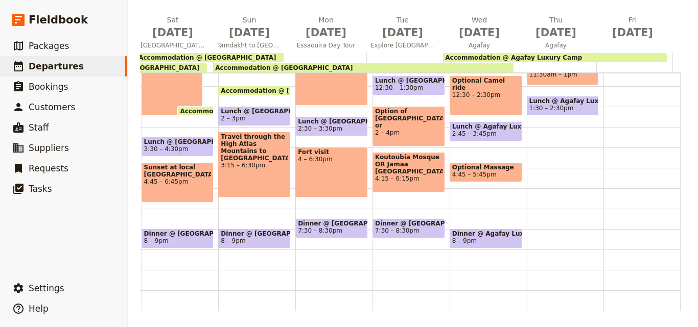
click at [527, 167] on div "Breakfast @ Agafay Luxury Camp 7 – 8am Relax by pool 9 – 11am Optional Camel ri…" at bounding box center [565, 66] width 77 height 490
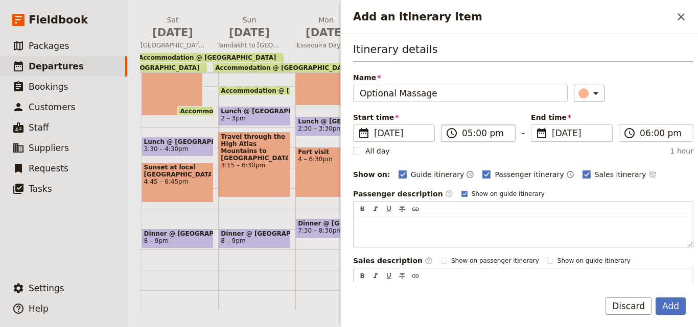
type input "Optional Massage"
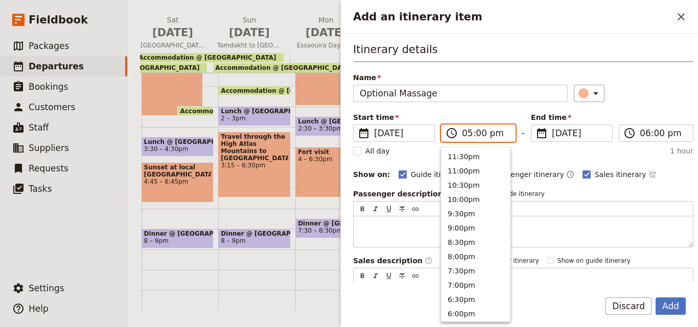
click at [464, 130] on input "05:00 pm" at bounding box center [485, 133] width 47 height 12
click at [462, 198] on button "3:30pm" at bounding box center [475, 197] width 68 height 14
type input "03:30 pm"
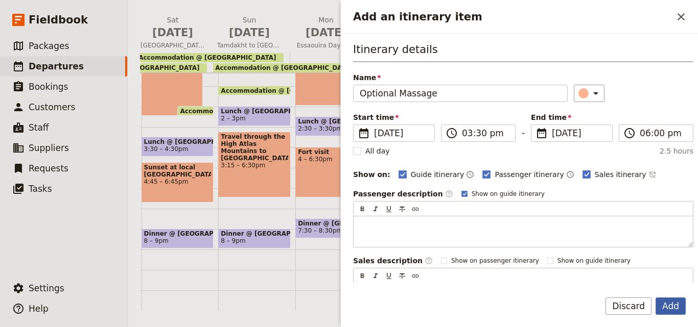
click at [680, 303] on button "Add" at bounding box center [670, 306] width 30 height 17
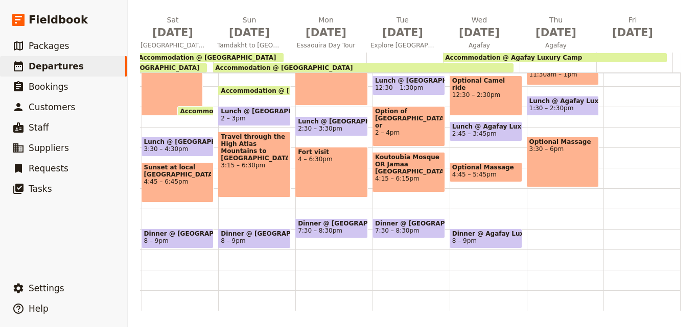
scroll to position [102, 0]
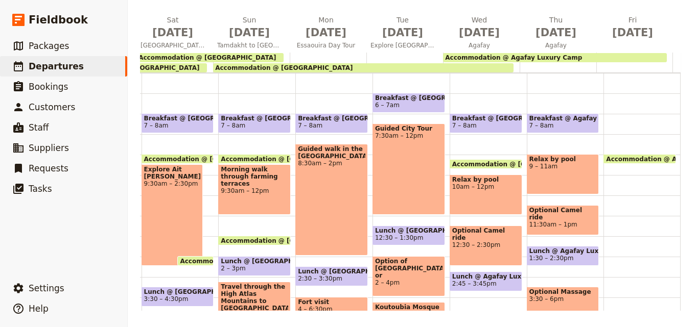
click at [546, 222] on div "Optional Camel ride 11:30am – 1pm" at bounding box center [563, 220] width 73 height 30
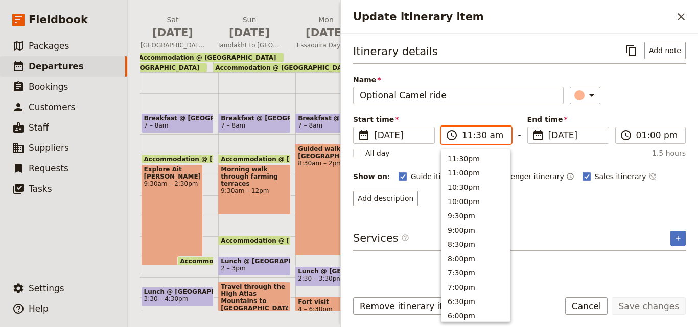
click at [480, 137] on input "11:30 am" at bounding box center [483, 135] width 43 height 12
click at [481, 165] on button "11:00am" at bounding box center [475, 171] width 68 height 14
type input "11:00 am"
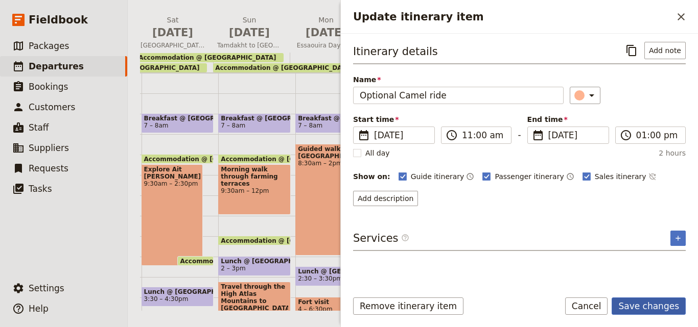
click at [660, 304] on button "Save changes" at bounding box center [648, 306] width 74 height 17
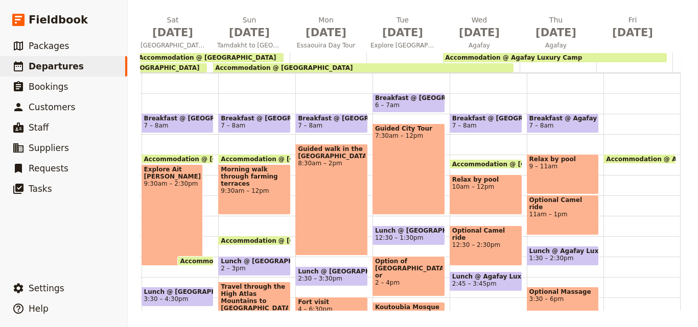
click at [545, 221] on div "Optional Camel ride 11am – 1pm" at bounding box center [563, 215] width 73 height 40
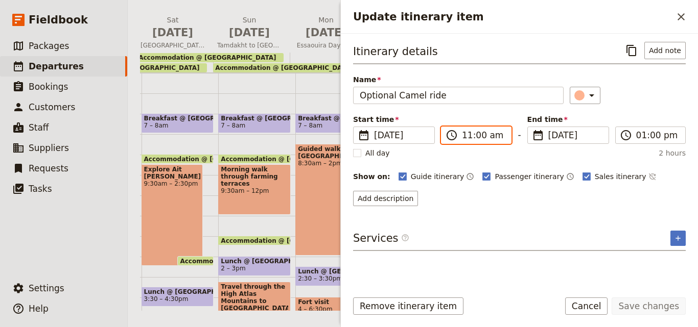
click at [470, 137] on input "11:00 am" at bounding box center [483, 135] width 43 height 12
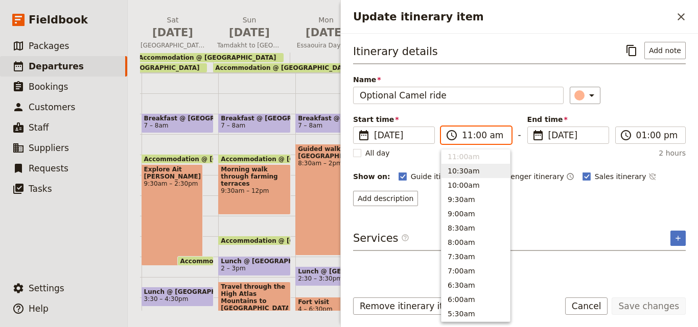
scroll to position [257, 0]
click at [467, 245] on button "11:30am" at bounding box center [475, 244] width 68 height 14
type input "11:30 am"
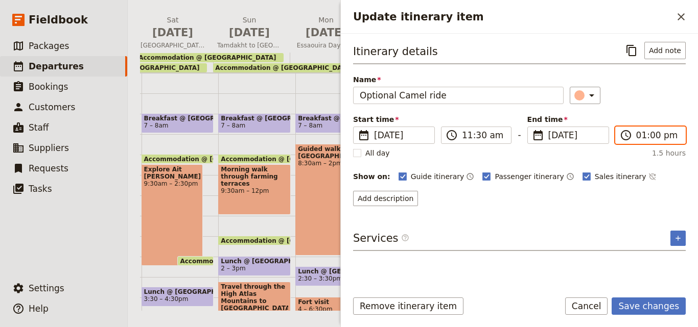
click at [643, 138] on input "01:00 pm" at bounding box center [657, 135] width 43 height 12
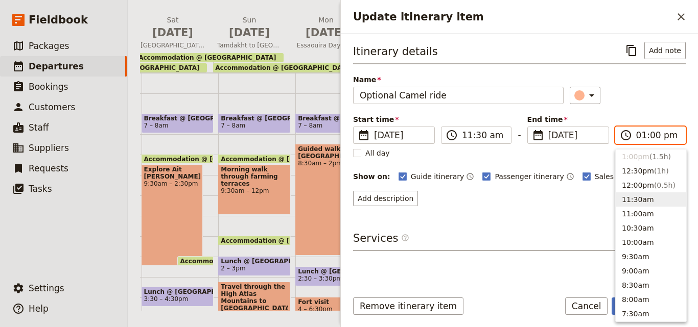
scroll to position [251, 0]
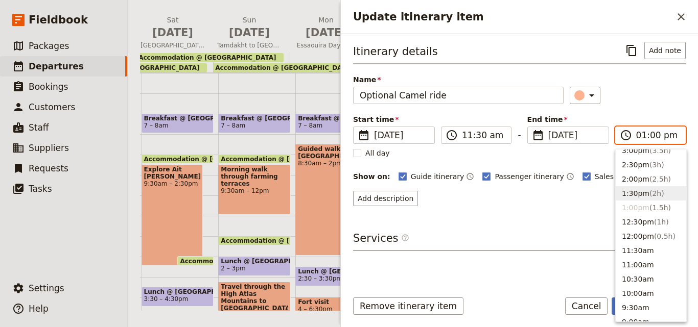
click at [650, 193] on span "( 2h )" at bounding box center [656, 193] width 15 height 8
type input "01:30 pm"
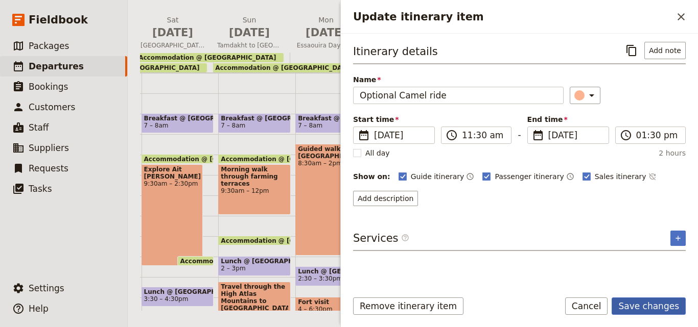
click at [656, 300] on button "Save changes" at bounding box center [648, 306] width 74 height 17
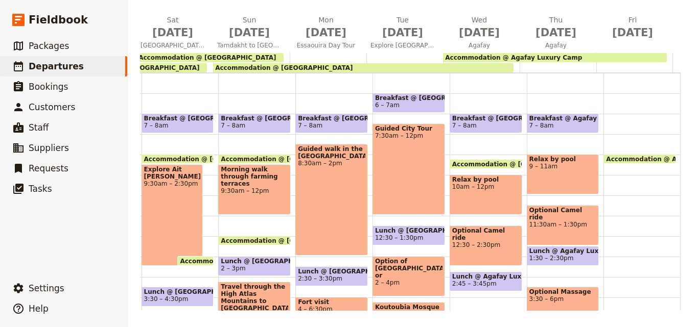
scroll to position [204, 0]
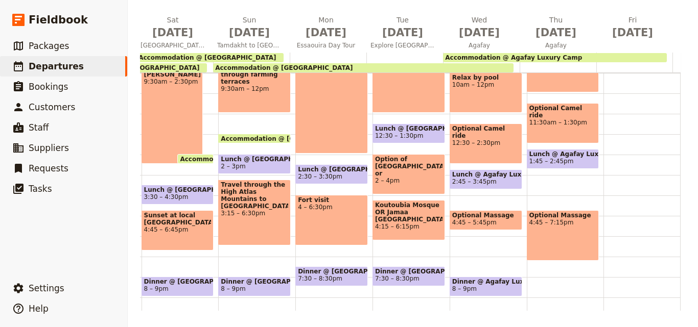
click at [549, 228] on div "Optional Massage 4:45 – 7:15pm" at bounding box center [563, 235] width 73 height 51
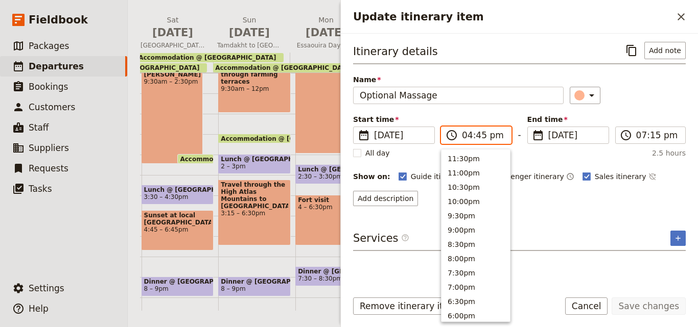
click at [477, 136] on input "04:45 pm" at bounding box center [483, 135] width 43 height 12
click at [477, 137] on input "04:45 pm" at bounding box center [483, 135] width 43 height 12
click at [462, 155] on button "4:30pm" at bounding box center [475, 157] width 68 height 14
type input "04:30 pm"
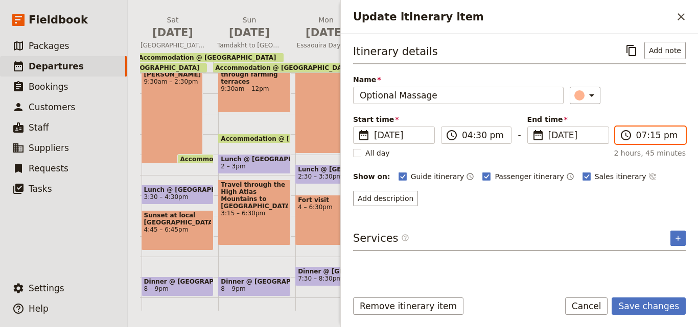
click at [648, 138] on input "07:15 pm" at bounding box center [657, 135] width 43 height 12
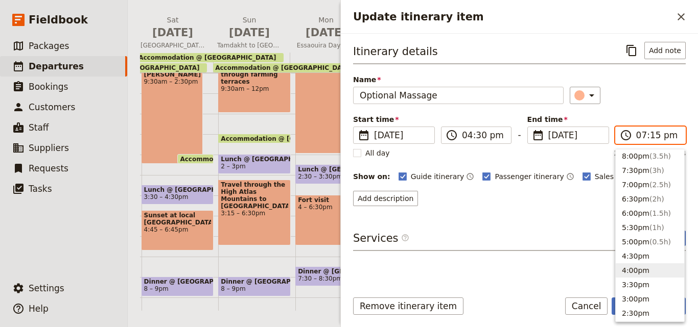
scroll to position [102, 0]
click at [649, 208] on button "6:00pm ( 1.5h )" at bounding box center [649, 214] width 68 height 14
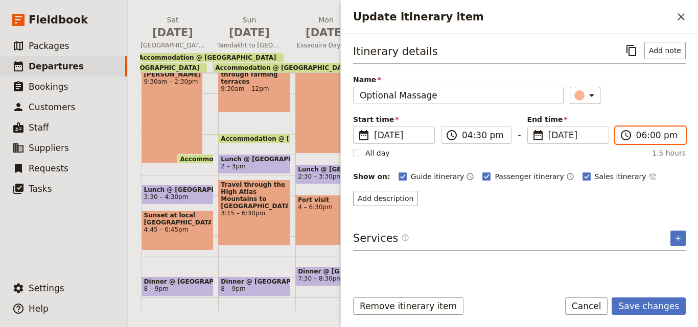
click at [661, 138] on input "06:00 pm" at bounding box center [657, 135] width 43 height 12
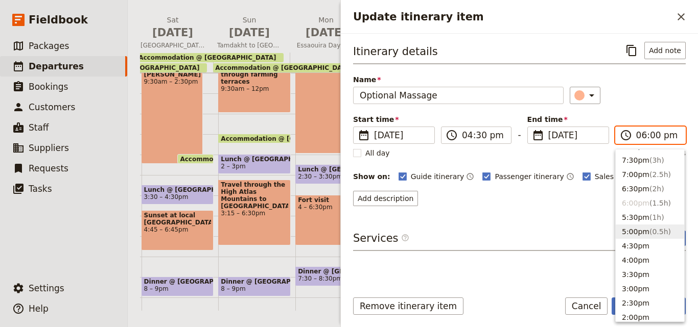
scroll to position [57, 0]
click at [649, 244] on span "( 2h )" at bounding box center [656, 245] width 15 height 8
type input "06:30 pm"
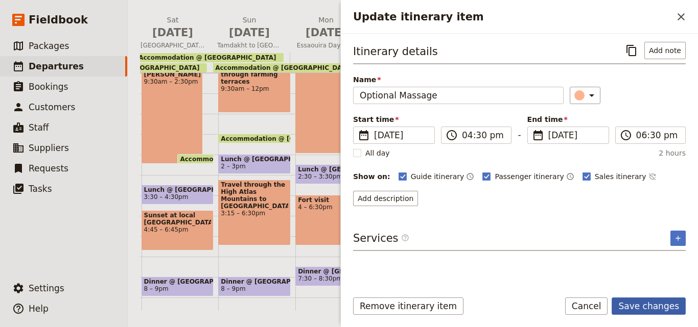
click at [655, 310] on button "Save changes" at bounding box center [648, 306] width 74 height 17
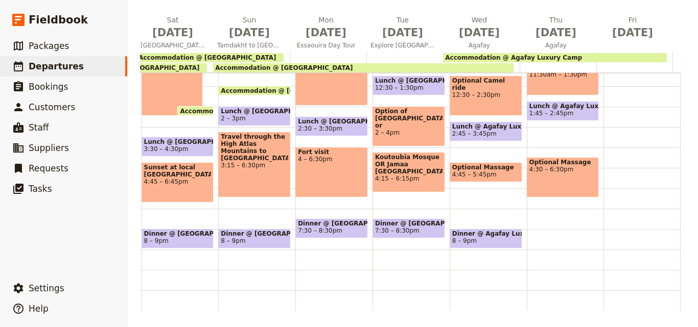
scroll to position [255, 0]
click at [493, 230] on span "Dinner @ Agafay Luxury Camp" at bounding box center [485, 233] width 67 height 7
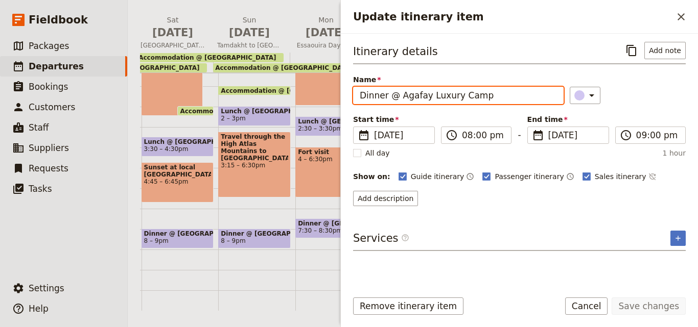
drag, startPoint x: 499, startPoint y: 94, endPoint x: 347, endPoint y: 88, distance: 152.8
click at [347, 88] on div "Itinerary details ​ Add note Name Dinner @ Agafay Luxury Camp ​ Start time ​ [D…" at bounding box center [519, 158] width 357 height 249
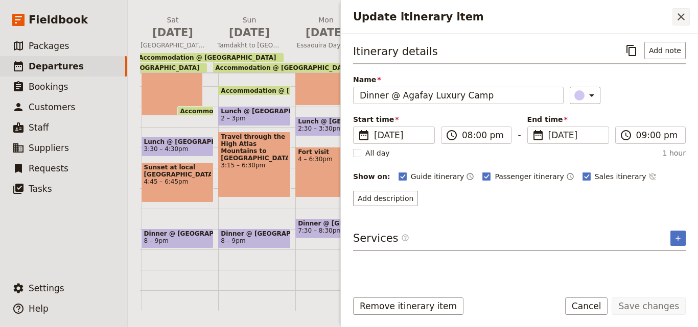
click at [675, 19] on icon "Close drawer" at bounding box center [681, 17] width 12 height 12
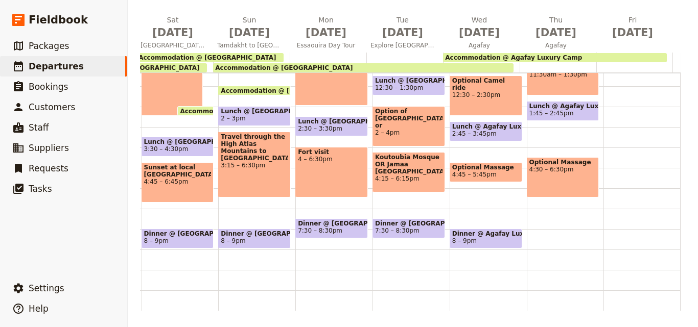
click at [534, 226] on div "Breakfast @ Agafay Luxury Camp 7 – 8am Relax by pool 9 – 11am Optional Camel ri…" at bounding box center [565, 66] width 77 height 490
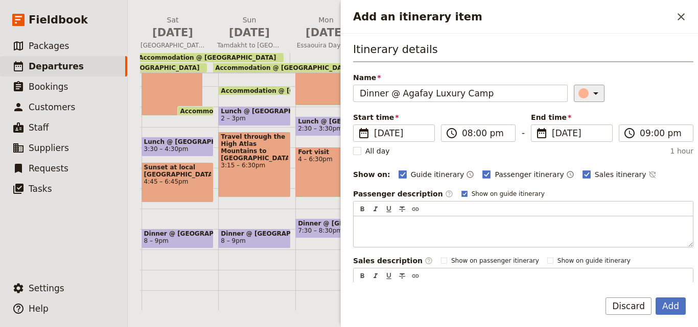
type input "Dinner @ Agafay Luxury Camp"
click at [579, 97] on div "​" at bounding box center [590, 93] width 22 height 12
click at [588, 139] on div "button" at bounding box center [585, 139] width 10 height 10
click at [676, 305] on button "Add" at bounding box center [670, 306] width 30 height 17
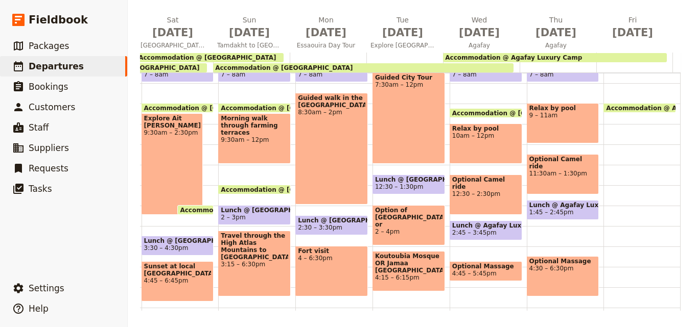
scroll to position [102, 0]
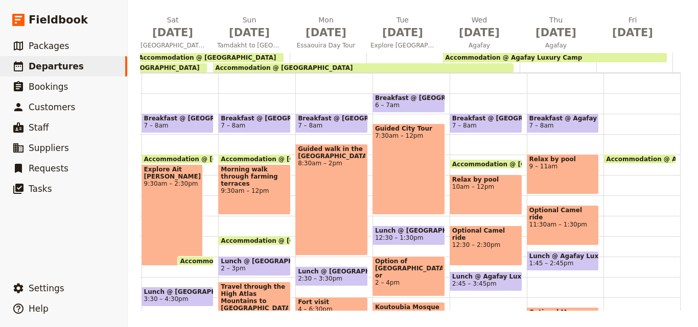
click at [578, 124] on span "7 – 8am" at bounding box center [562, 125] width 67 height 7
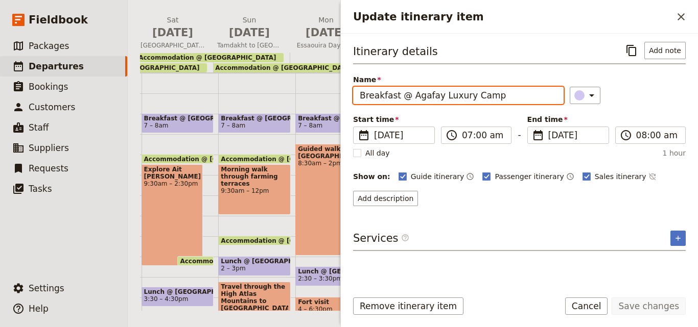
drag, startPoint x: 498, startPoint y: 94, endPoint x: 353, endPoint y: 94, distance: 144.5
click at [353, 94] on input "Breakfast @ Agafay Luxury Camp" at bounding box center [458, 95] width 210 height 17
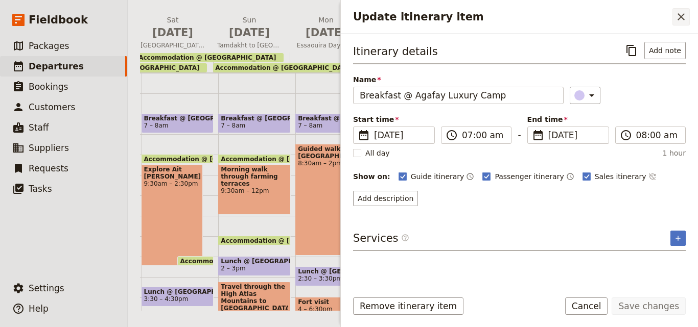
click at [681, 15] on icon "Close drawer" at bounding box center [681, 17] width 12 height 12
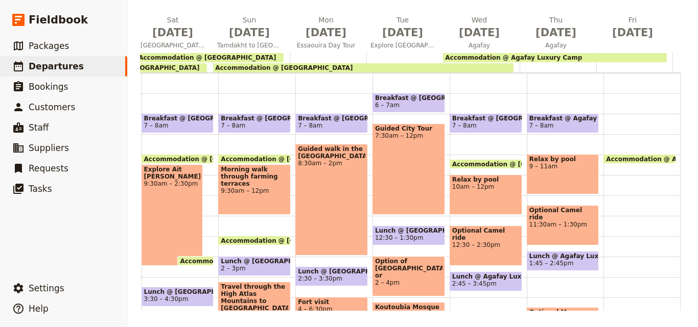
click at [617, 127] on div "Accommodation @ Agafay Luxury Camp 12:30 – 9am" at bounding box center [641, 216] width 77 height 490
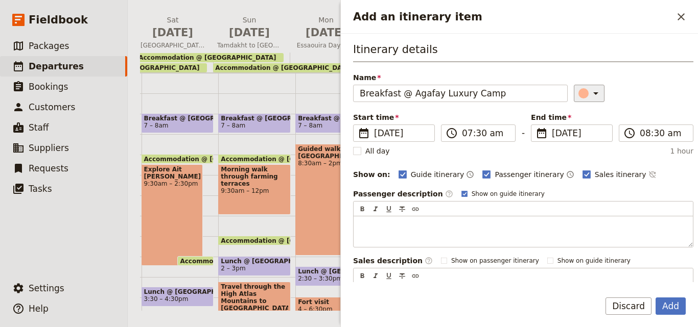
type input "Breakfast @ Agafay Luxury Camp"
click at [589, 92] on icon "Add an itinerary item" at bounding box center [595, 93] width 12 height 12
click at [587, 136] on div "button" at bounding box center [585, 139] width 10 height 10
click at [479, 132] on input "07:30 am" at bounding box center [485, 133] width 47 height 12
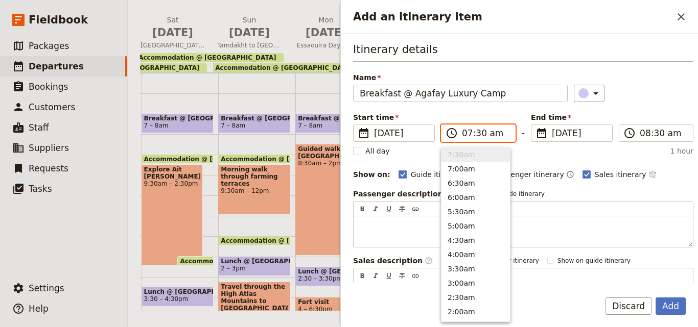
click at [479, 132] on input "07:30 am" at bounding box center [485, 133] width 47 height 12
click at [468, 170] on button "7:00am" at bounding box center [475, 169] width 68 height 14
type input "07:00 am"
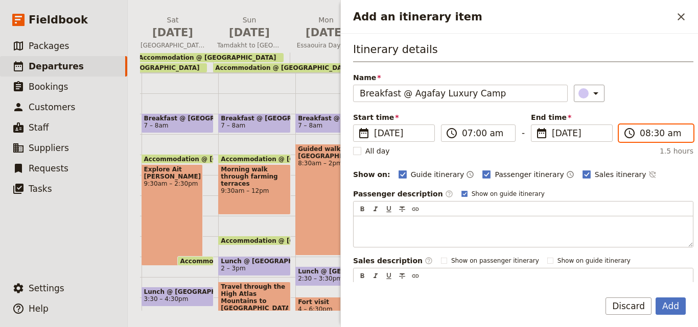
click at [649, 132] on input "08:30 am" at bounding box center [662, 133] width 47 height 12
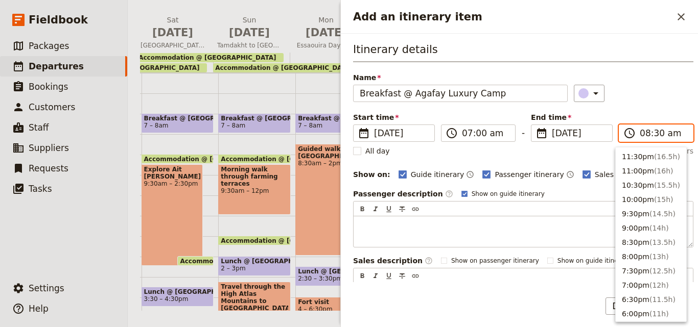
scroll to position [431, 0]
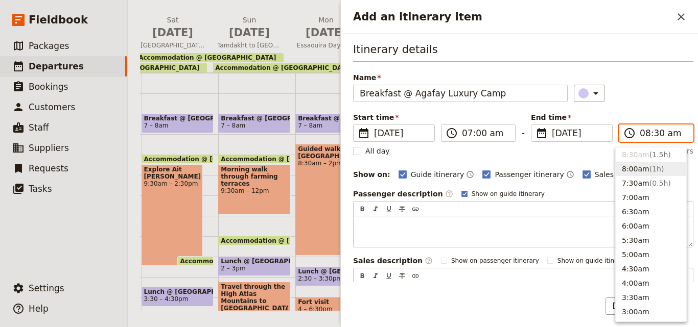
click at [647, 163] on button "8:00am ( 1h )" at bounding box center [650, 169] width 70 height 14
type input "08:00 am"
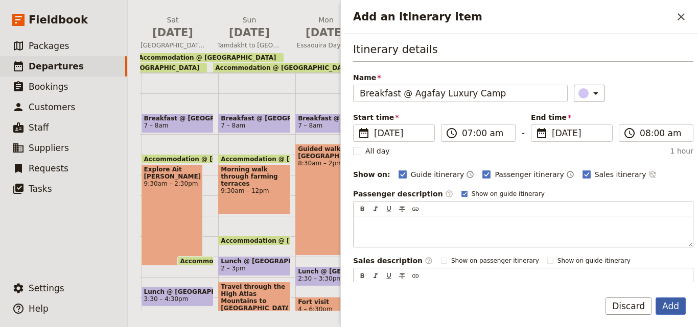
click at [673, 306] on button "Add" at bounding box center [670, 306] width 30 height 17
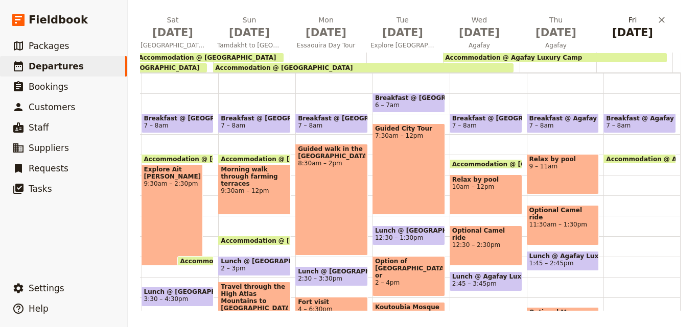
click at [636, 28] on span "[DATE]" at bounding box center [632, 32] width 64 height 15
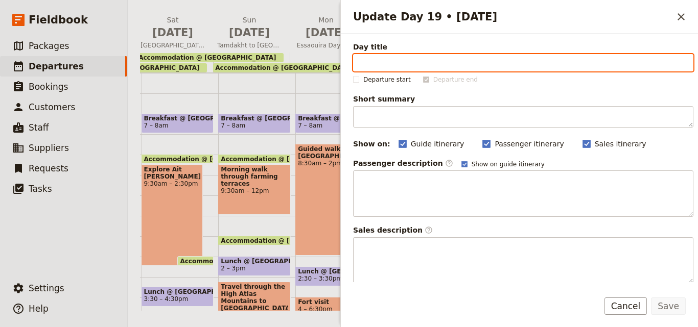
paste input "Depart for [GEOGRAPHIC_DATA]"
type input "Depart for [GEOGRAPHIC_DATA]"
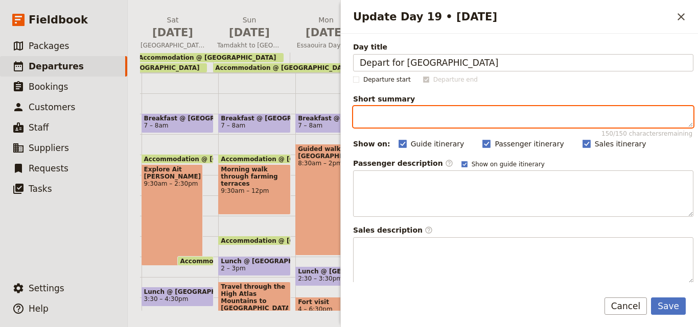
click at [418, 116] on textarea "Short summary 150 / 150 characters remaining" at bounding box center [523, 116] width 340 height 21
paste textarea "Departure time to be arranged with RAW Africa Guide"
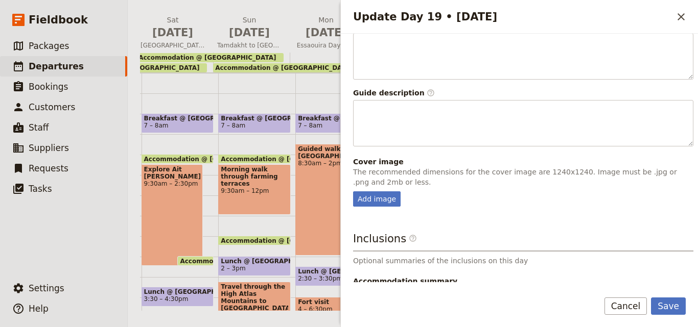
scroll to position [269, 0]
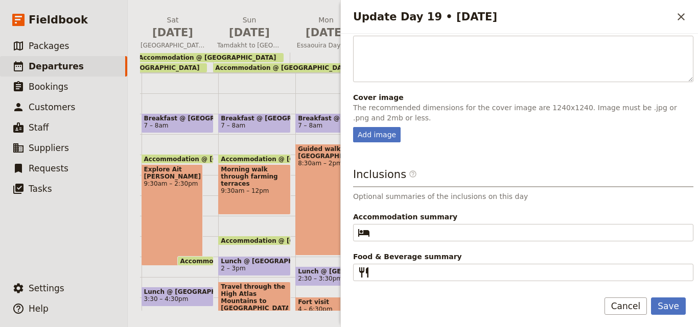
type textarea "Departure time to be arranged with RAW Africa Guide"
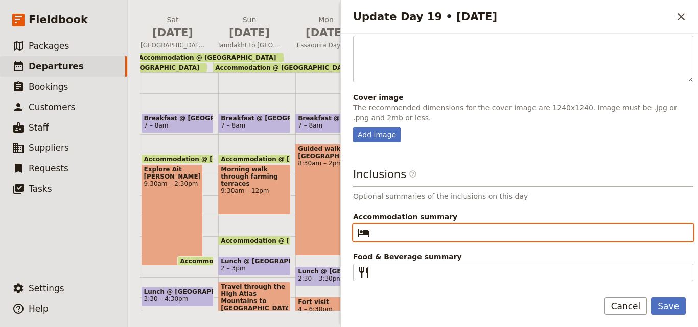
drag, startPoint x: 449, startPoint y: 239, endPoint x: 421, endPoint y: 229, distance: 29.9
paste input "Agafay Luxury Camp"
type input "Agafay Luxury Camp"
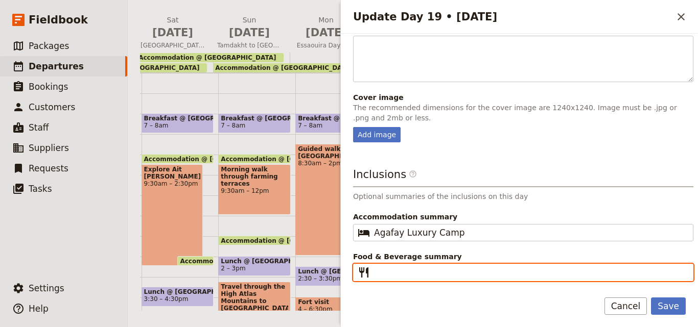
click at [430, 276] on input "Food & Beverage summary ​" at bounding box center [530, 273] width 313 height 12
type input "B"
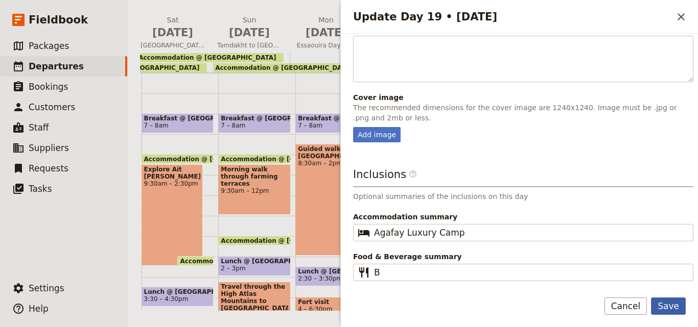
click at [679, 307] on button "Save" at bounding box center [668, 306] width 35 height 17
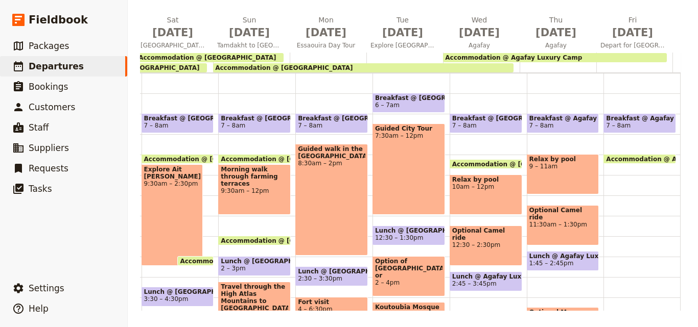
click at [606, 177] on div "Breakfast @ Agafay Luxury Camp 7 – 8am Accommodation @ Agafay Luxury Camp 12:30…" at bounding box center [641, 216] width 77 height 490
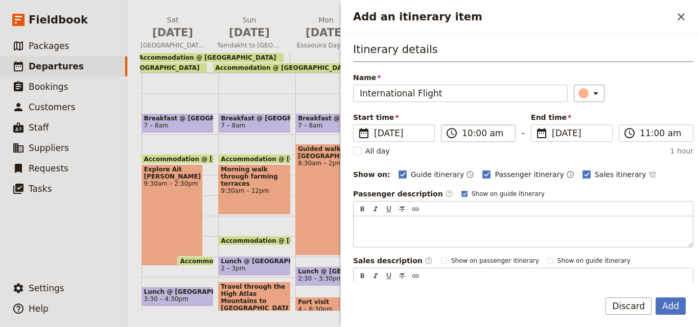
type input "International Flight"
click at [466, 136] on input "10:00 am" at bounding box center [485, 133] width 47 height 12
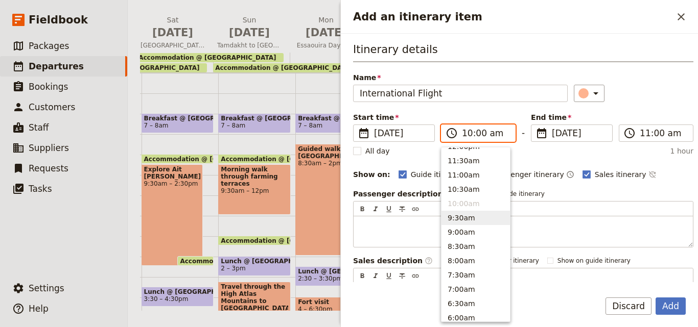
scroll to position [286, 0]
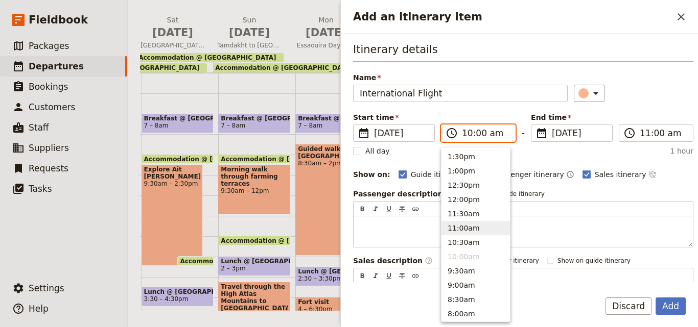
click at [471, 230] on button "11:00am" at bounding box center [475, 228] width 68 height 14
type input "11:00 am"
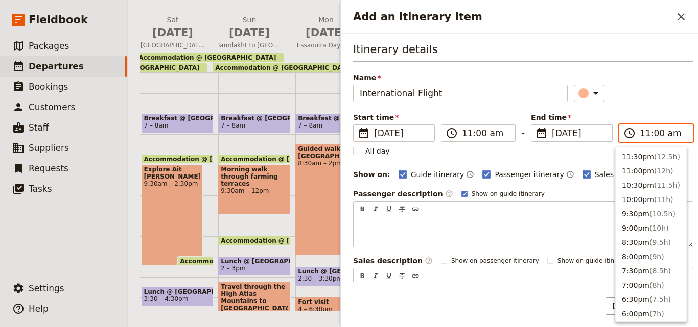
click at [643, 129] on input "11:00 am" at bounding box center [662, 133] width 47 height 12
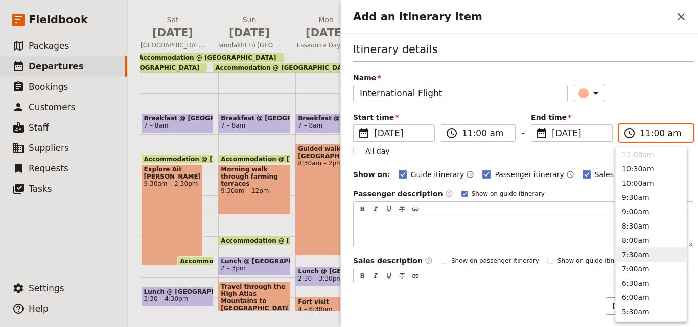
scroll to position [206, 0]
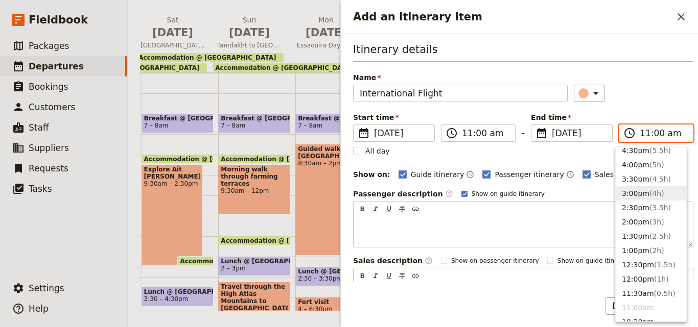
click at [636, 199] on button "3:00pm ( 4h )" at bounding box center [650, 193] width 70 height 14
type input "03:00 pm"
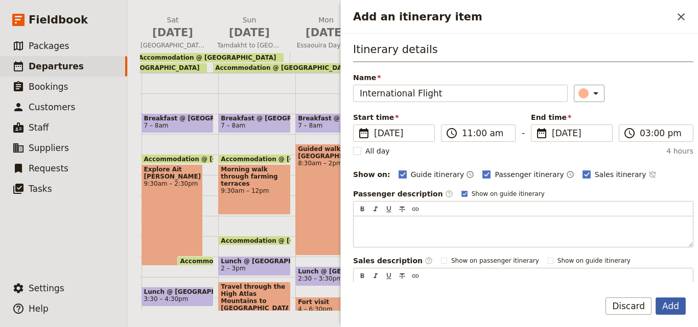
click at [681, 301] on button "Add" at bounding box center [670, 306] width 30 height 17
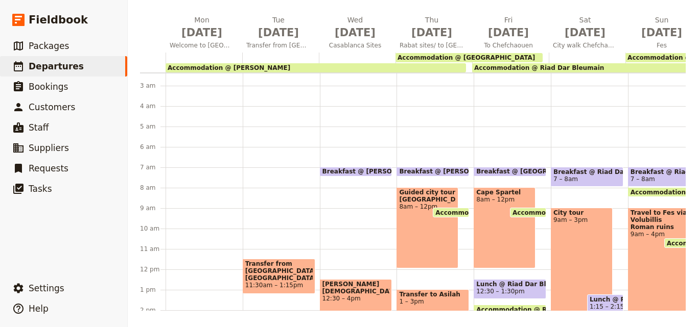
scroll to position [0, 0]
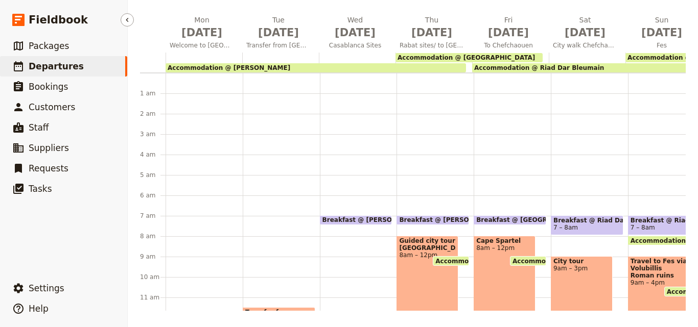
click at [56, 72] on span "Departures" at bounding box center [56, 66] width 55 height 12
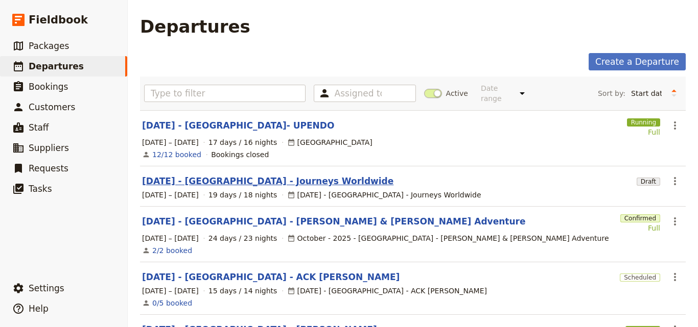
click at [207, 175] on link "[DATE] - [GEOGRAPHIC_DATA] - Journeys Worldwide" at bounding box center [267, 181] width 251 height 12
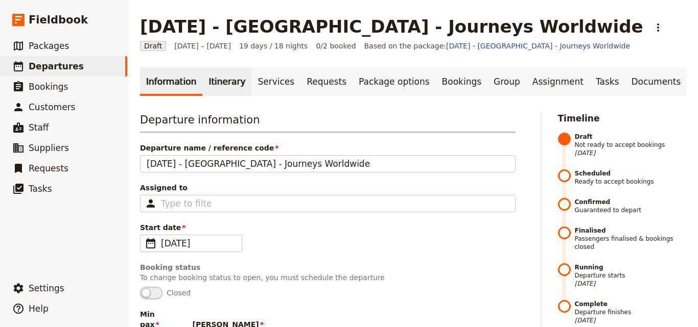
click at [227, 85] on link "Itinerary" at bounding box center [226, 81] width 49 height 29
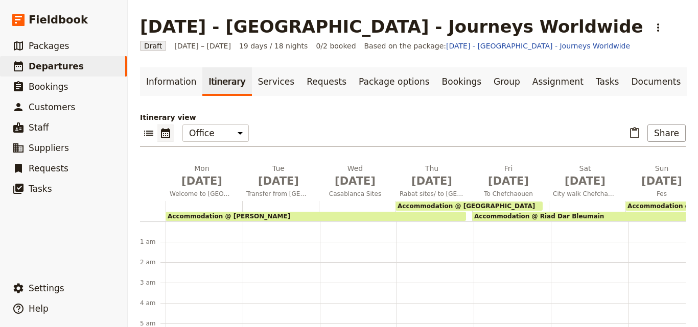
click at [241, 214] on span "Accommodation @ [PERSON_NAME]" at bounding box center [229, 216] width 123 height 7
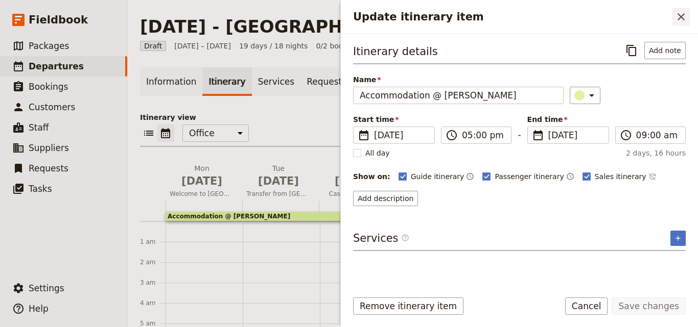
click at [682, 17] on icon "Close drawer" at bounding box center [681, 17] width 12 height 12
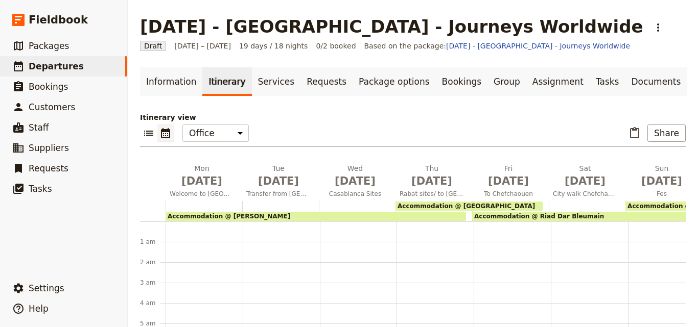
click at [227, 215] on span "Accommodation @ [PERSON_NAME]" at bounding box center [229, 216] width 123 height 7
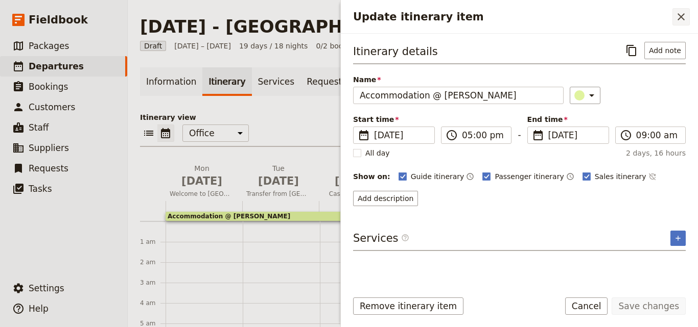
click at [676, 14] on icon "Close drawer" at bounding box center [681, 17] width 12 height 12
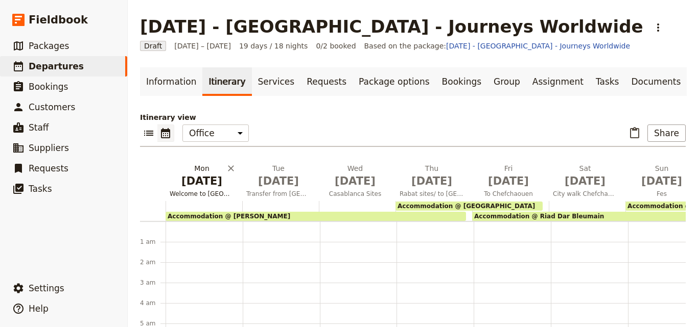
click at [183, 195] on span "Welcome to [GEOGRAPHIC_DATA]" at bounding box center [201, 194] width 73 height 8
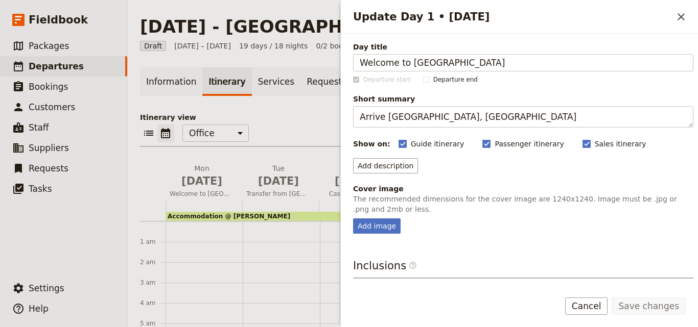
scroll to position [91, 0]
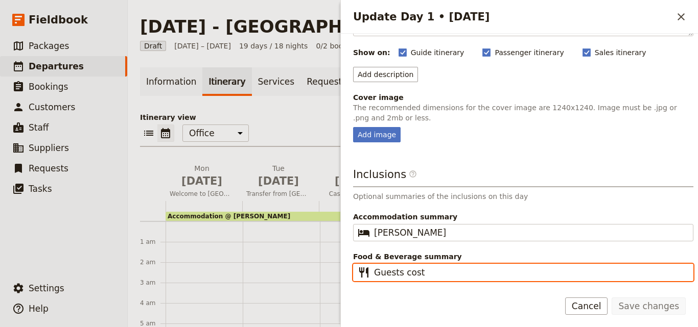
drag, startPoint x: 437, startPoint y: 274, endPoint x: 357, endPoint y: 274, distance: 79.7
click at [357, 274] on fieldset "​ Guests cost" at bounding box center [523, 272] width 340 height 17
type input "D"
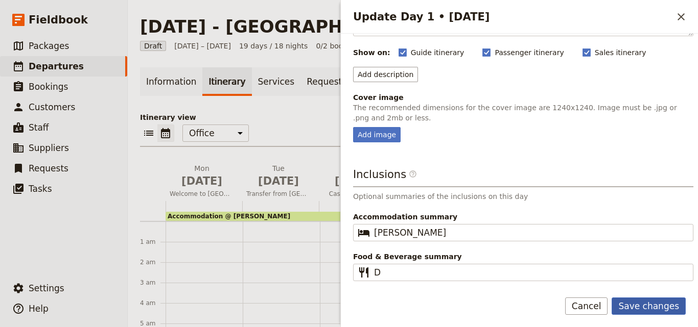
click at [646, 309] on button "Save changes" at bounding box center [648, 306] width 74 height 17
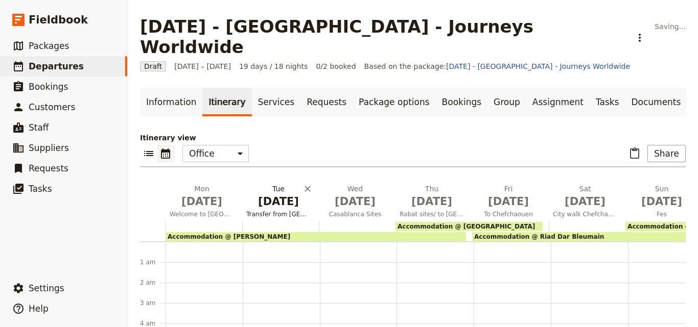
click at [274, 194] on span "[DATE]" at bounding box center [278, 201] width 64 height 15
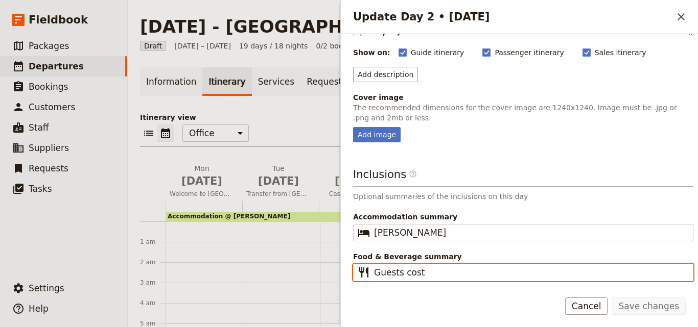
drag, startPoint x: 431, startPoint y: 267, endPoint x: 364, endPoint y: 262, distance: 66.5
click at [364, 262] on div "Food & Beverage summary ​ Guests cost" at bounding box center [523, 267] width 340 height 30
type input "[PERSON_NAME]"
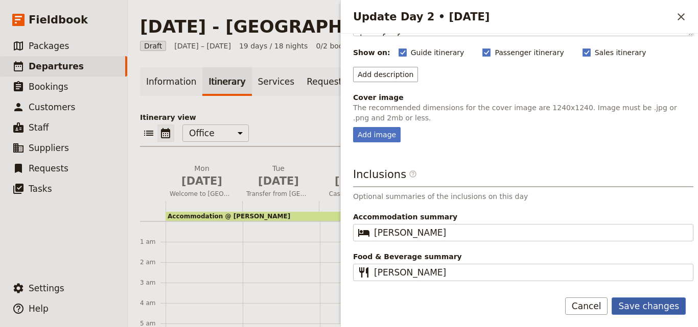
click at [653, 299] on button "Save changes" at bounding box center [648, 306] width 74 height 17
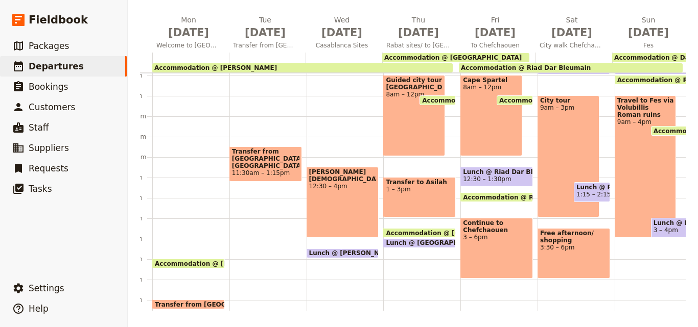
scroll to position [0, 0]
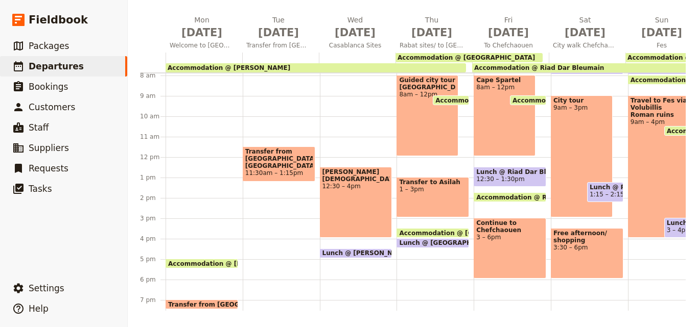
click at [244, 67] on span "Accommodation @ [PERSON_NAME]" at bounding box center [229, 67] width 123 height 7
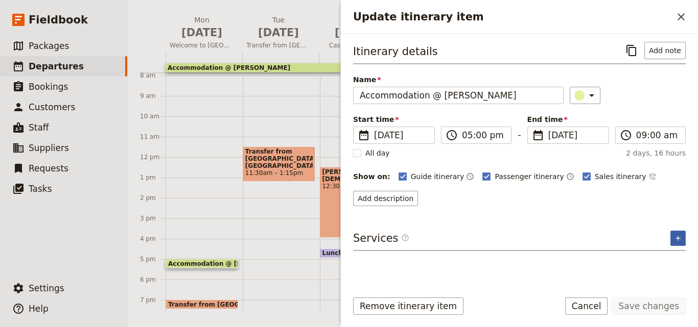
click at [681, 236] on icon "Add service inclusion" at bounding box center [678, 238] width 8 height 8
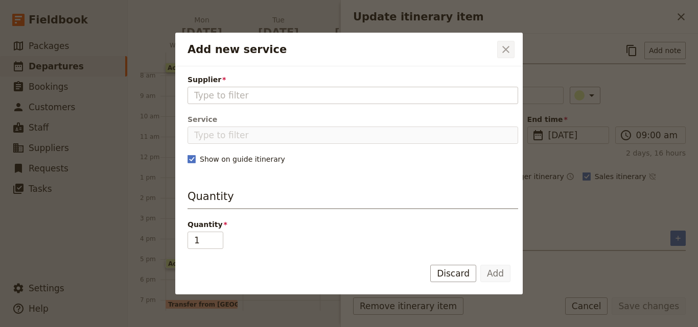
click at [509, 55] on icon "Close dialog" at bounding box center [505, 49] width 12 height 12
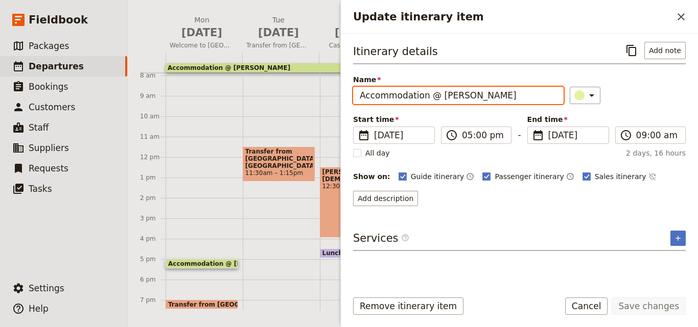
drag, startPoint x: 500, startPoint y: 97, endPoint x: 437, endPoint y: 96, distance: 63.8
click at [437, 96] on input "Accommodation @ [PERSON_NAME]" at bounding box center [458, 95] width 210 height 17
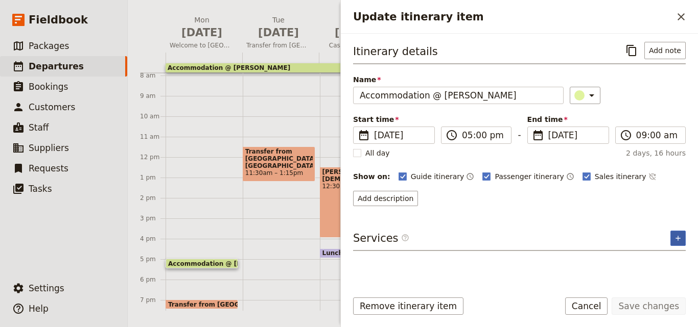
click at [678, 234] on icon "Add service inclusion" at bounding box center [678, 238] width 8 height 8
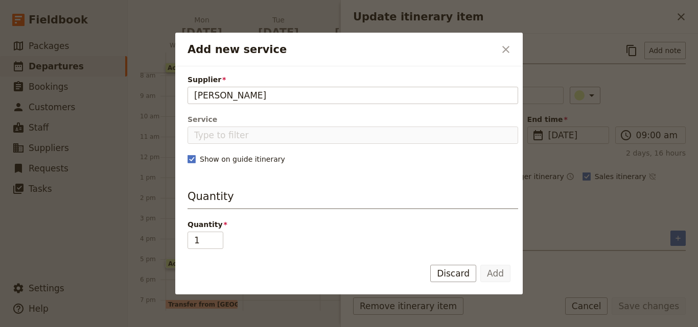
type input "[PERSON_NAME]"
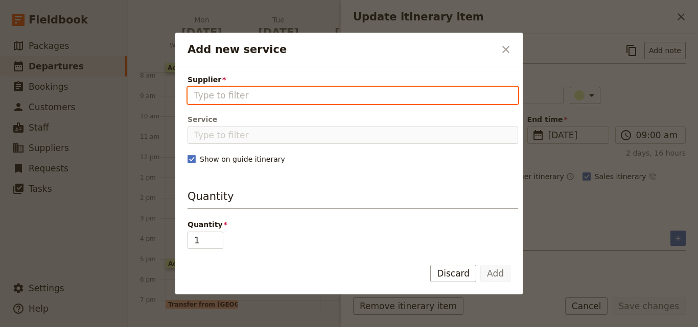
paste input "[PERSON_NAME]"
type input "[PERSON_NAME]"
click at [262, 98] on input "Supplier" at bounding box center [352, 95] width 317 height 12
paste input "[PERSON_NAME]"
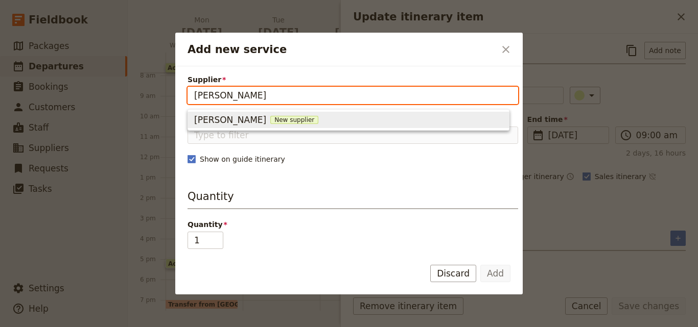
click at [270, 120] on span "New supplier" at bounding box center [294, 120] width 48 height 8
type input "[PERSON_NAME]"
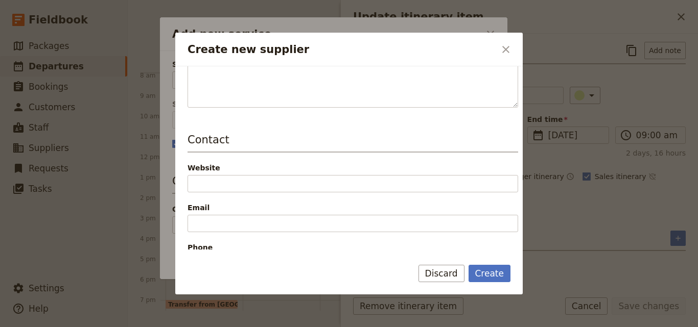
scroll to position [153, 0]
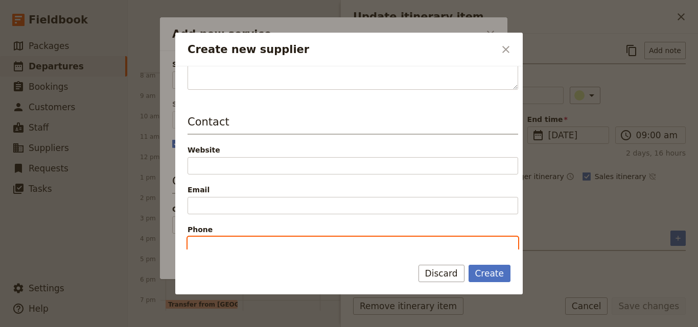
drag, startPoint x: 247, startPoint y: 163, endPoint x: 219, endPoint y: 240, distance: 81.4
paste input "+ [PHONE_NUMBER] 23"
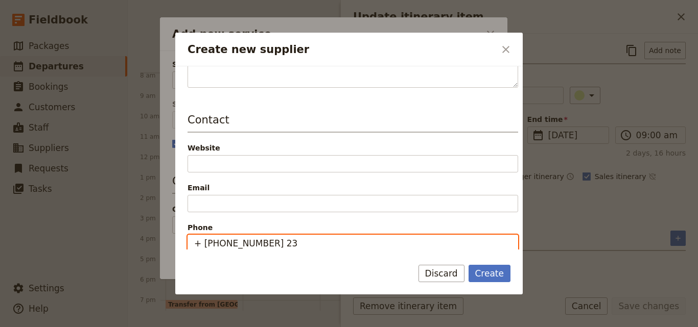
click at [197, 245] on input "+ [PHONE_NUMBER] 23" at bounding box center [352, 243] width 330 height 17
type input "+ [PHONE_NUMBER] 23"
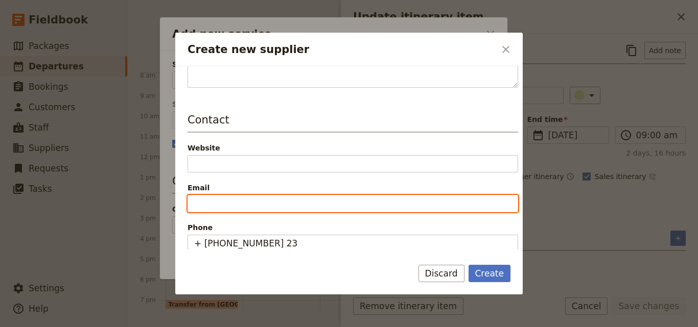
paste input "[EMAIL_ADDRESS][DOMAIN_NAME]"
type input "[EMAIL_ADDRESS][DOMAIN_NAME]"
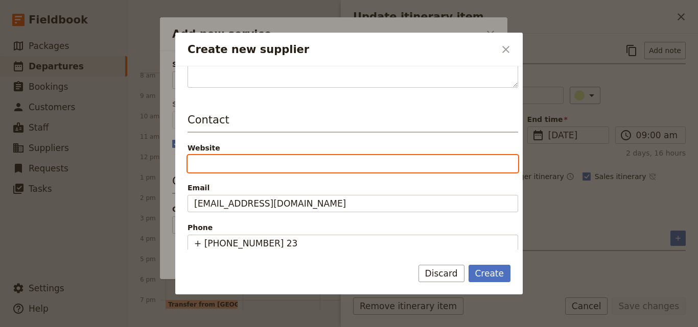
click at [252, 168] on input "Website" at bounding box center [352, 163] width 330 height 17
paste input "[URL][DOMAIN_NAME]"
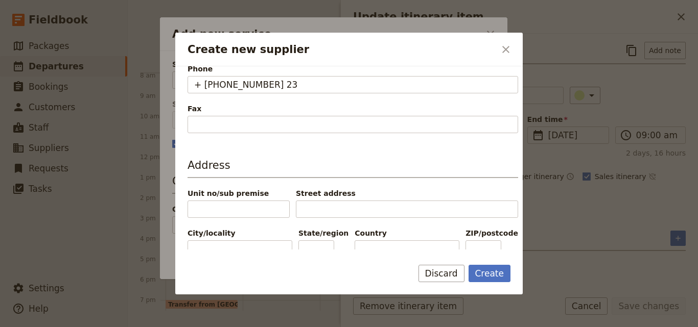
scroll to position [336, 0]
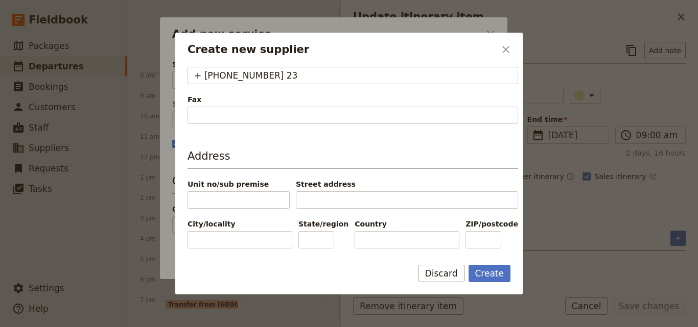
type input "[URL][DOMAIN_NAME]"
paste input "[GEOGRAPHIC_DATA]"
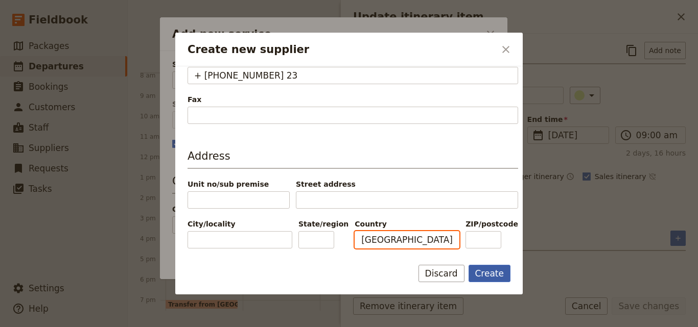
type input "[GEOGRAPHIC_DATA]"
click at [481, 277] on button "Create" at bounding box center [489, 273] width 42 height 17
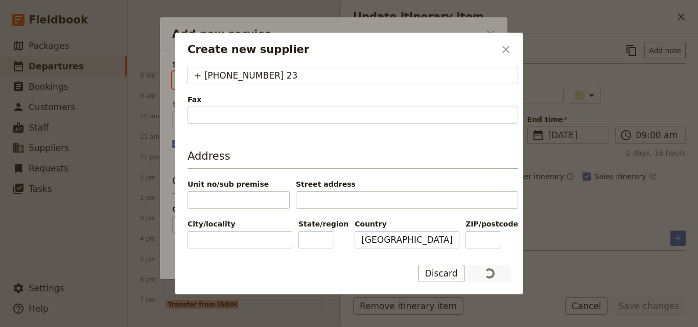
type input "[PERSON_NAME]"
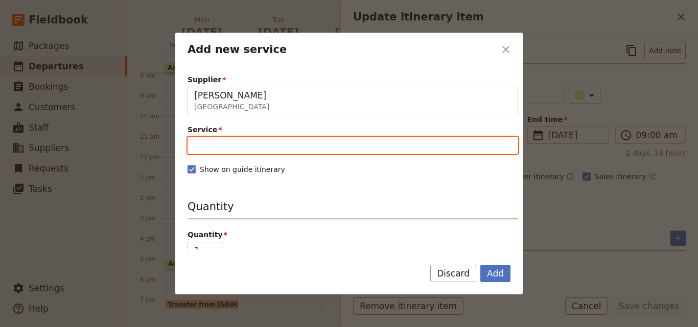
click at [267, 143] on input "Service" at bounding box center [352, 145] width 330 height 17
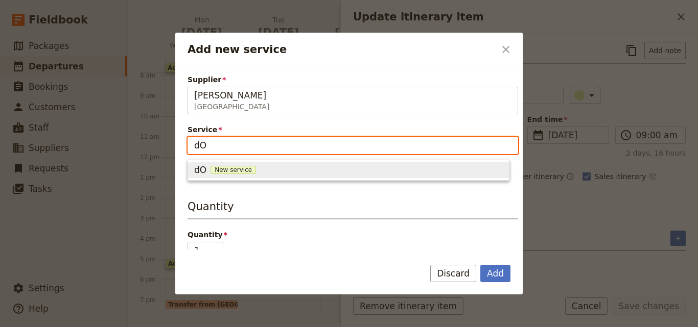
type input "d"
click at [272, 170] on span "New service" at bounding box center [278, 170] width 45 height 8
type input "Double Room"
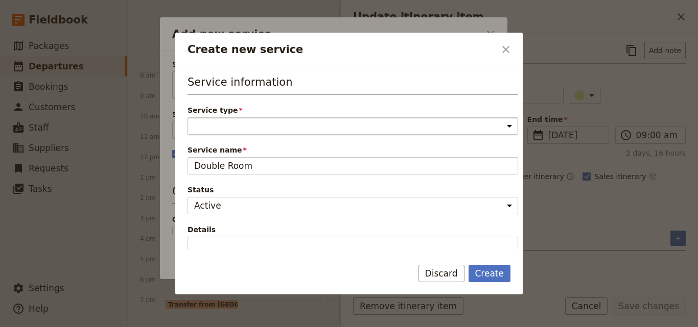
click at [257, 129] on select "Accommodation Activity Transport Flight Food and beverage Other" at bounding box center [352, 125] width 330 height 17
select select "AccommodationService"
click at [187, 117] on select "Accommodation Activity Transport Flight Food and beverage Other" at bounding box center [352, 125] width 330 height 17
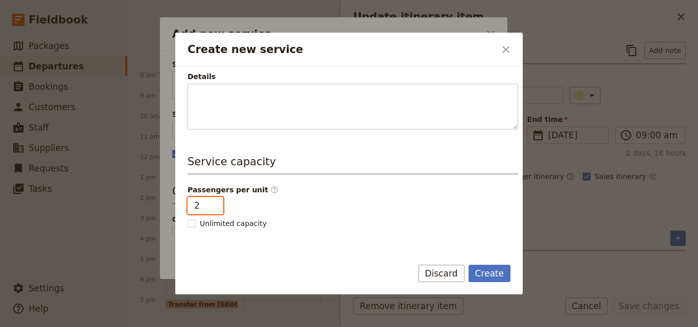
type input "2"
click at [214, 203] on input "2" at bounding box center [205, 205] width 36 height 17
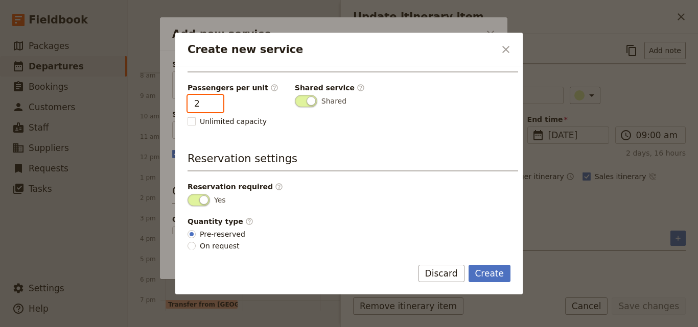
scroll to position [258, 0]
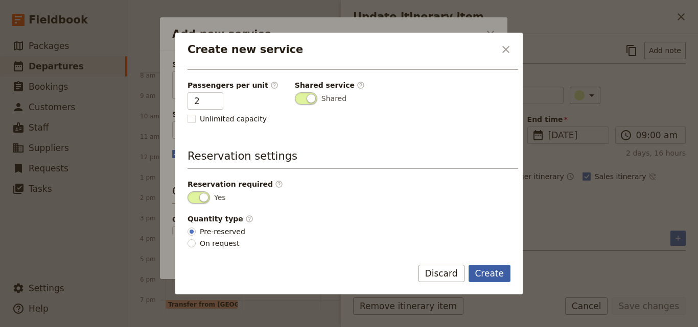
click at [490, 271] on button "Create" at bounding box center [489, 273] width 42 height 17
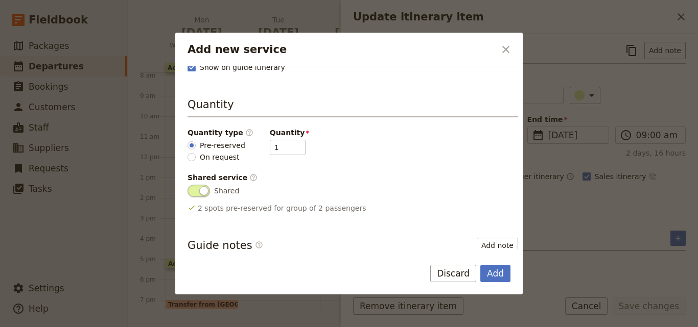
scroll to position [202, 0]
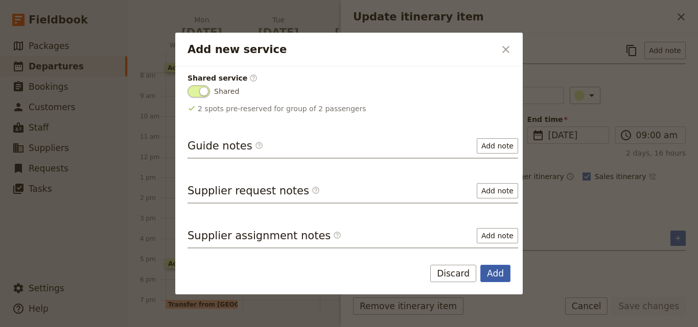
click at [497, 270] on button "Add" at bounding box center [495, 273] width 30 height 17
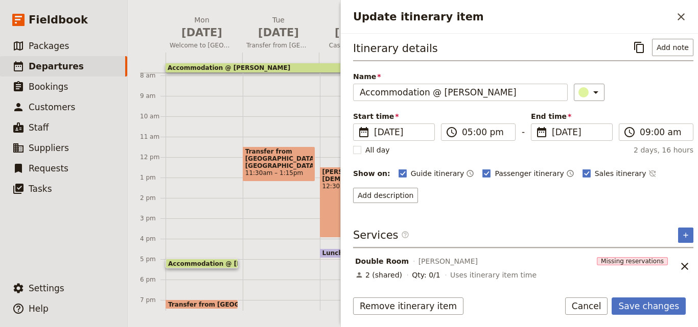
scroll to position [5, 0]
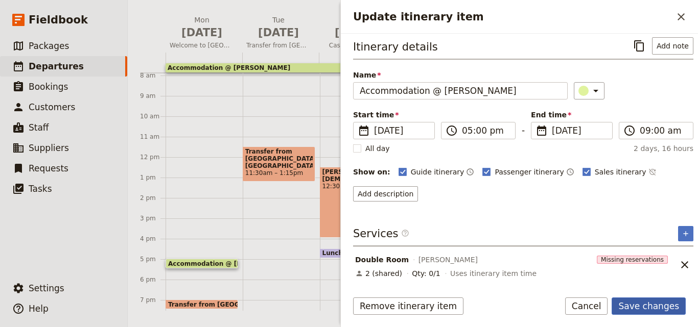
click at [657, 306] on button "Save changes" at bounding box center [648, 306] width 74 height 17
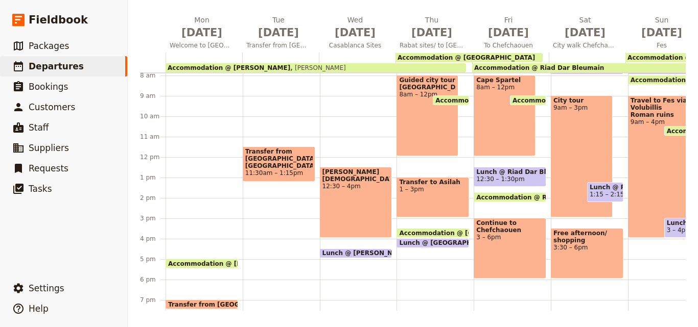
click at [427, 57] on span "Accommodation @ [GEOGRAPHIC_DATA]" at bounding box center [465, 57] width 137 height 7
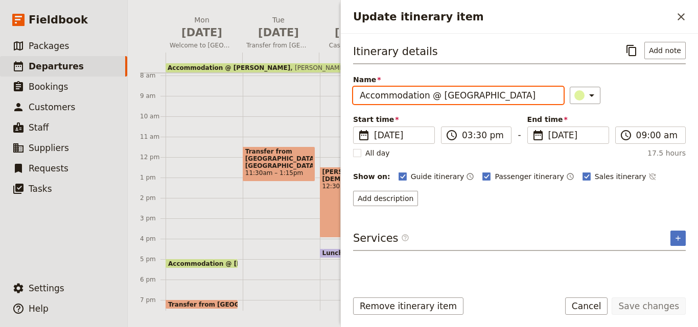
drag, startPoint x: 522, startPoint y: 96, endPoint x: 438, endPoint y: 96, distance: 84.8
click at [438, 96] on input "Accommodation @ [GEOGRAPHIC_DATA]" at bounding box center [458, 95] width 210 height 17
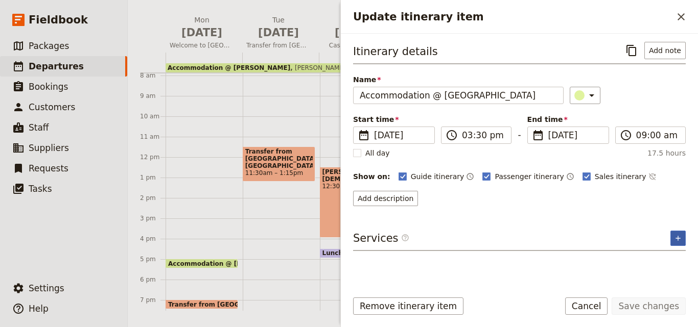
click at [679, 241] on icon "Add service inclusion" at bounding box center [678, 238] width 8 height 8
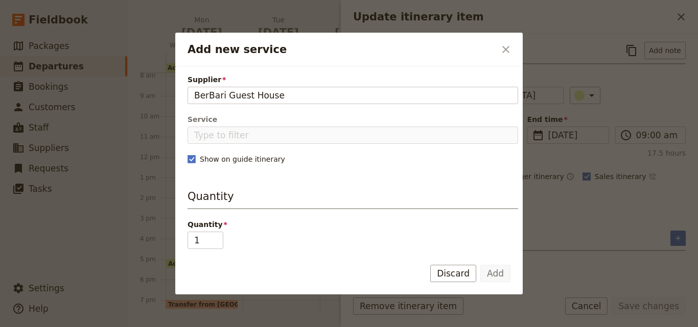
type input "BerBari Guest House"
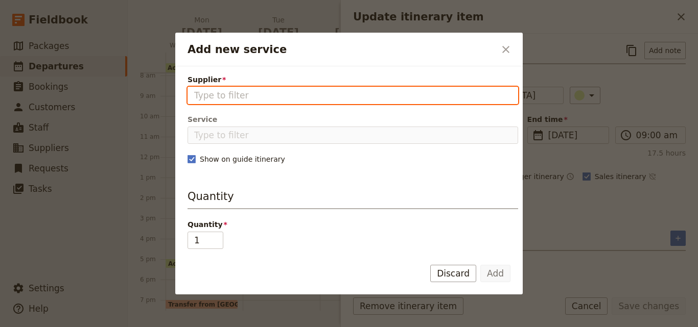
click at [265, 96] on input "Supplier" at bounding box center [352, 95] width 317 height 12
paste input "BerBari Guest House"
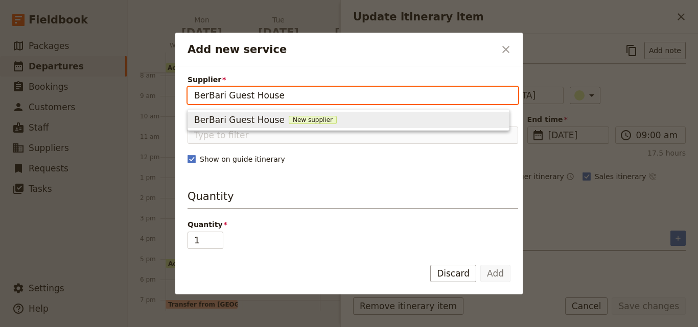
click at [289, 119] on span "New supplier" at bounding box center [313, 120] width 48 height 8
type input "BerBari Guest House"
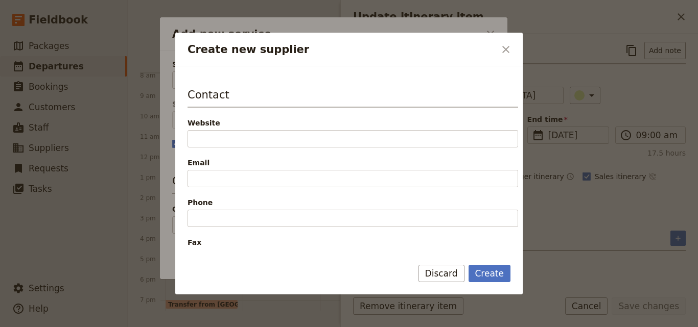
scroll to position [204, 0]
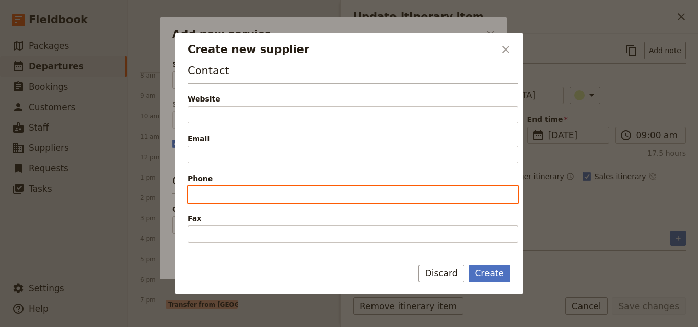
paste input "[PHONE_NUMBER]"
click at [199, 192] on input "[PHONE_NUMBER]" at bounding box center [352, 194] width 330 height 17
type input "[PHONE_NUMBER]"
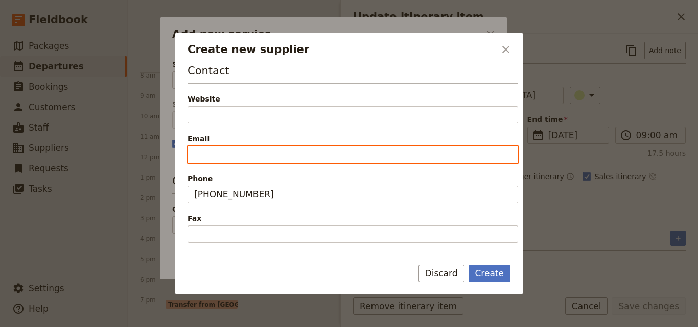
paste input "[EMAIL_ADDRESS][DOMAIN_NAME]"
type input "[EMAIL_ADDRESS][DOMAIN_NAME]"
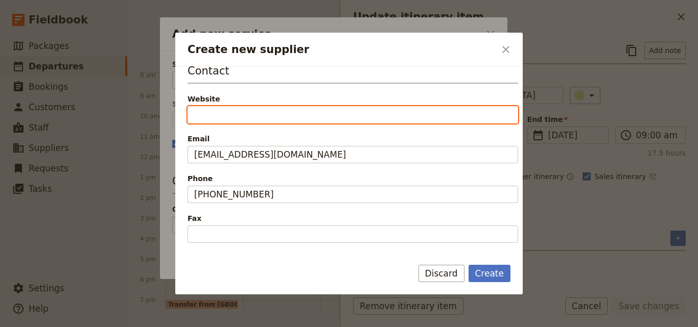
click at [243, 120] on input "Website" at bounding box center [352, 114] width 330 height 17
paste input "[URL][DOMAIN_NAME]"
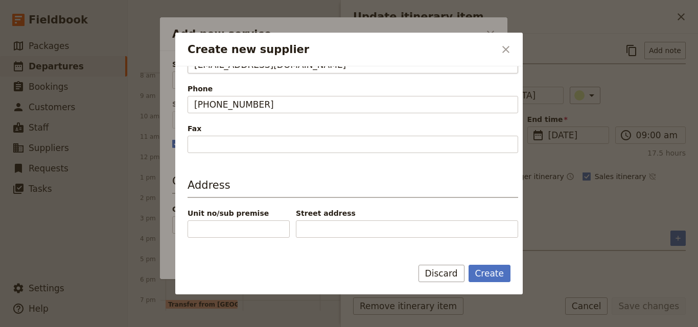
scroll to position [336, 0]
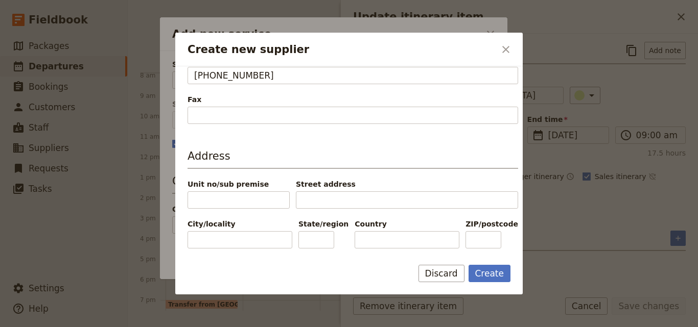
type input "[URL][DOMAIN_NAME]"
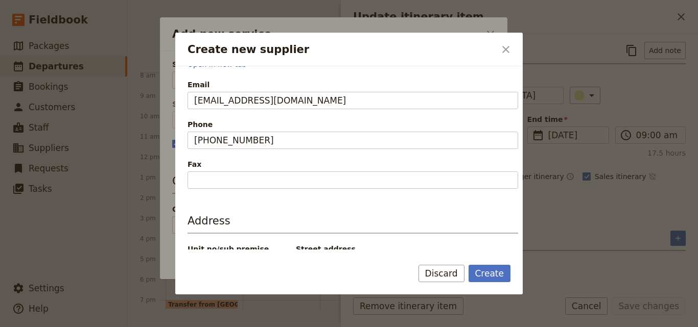
scroll to position [233, 0]
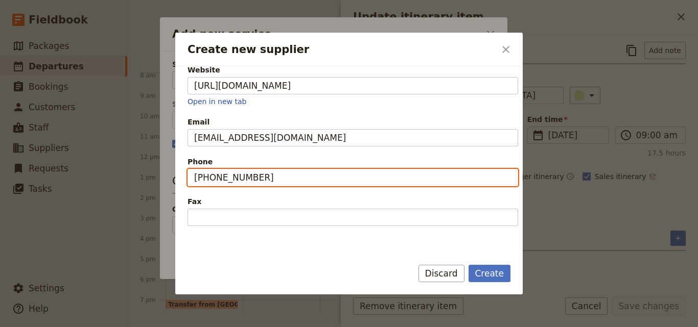
drag, startPoint x: 287, startPoint y: 182, endPoint x: 189, endPoint y: 170, distance: 98.8
click at [189, 170] on input "[PHONE_NUMBER]" at bounding box center [352, 177] width 330 height 17
paste input "6 60 29 54 54"
type input "[PHONE_NUMBER]"
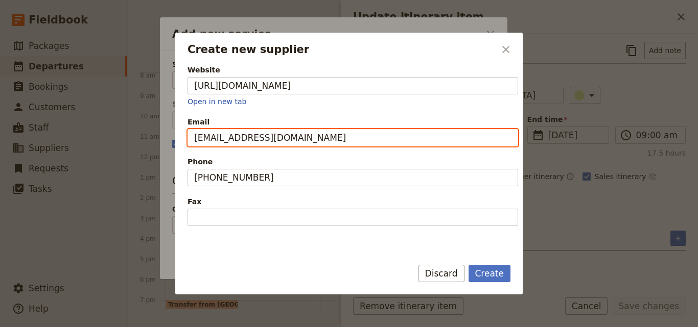
drag, startPoint x: 278, startPoint y: 138, endPoint x: 179, endPoint y: 137, distance: 99.6
click at [179, 137] on div "Supplier information Name BerBari Guest House Status Active Inactive Details Co…" at bounding box center [348, 157] width 347 height 183
paste input "Create new supplier"
click at [195, 139] on input "@[DOMAIN_NAME]" at bounding box center [352, 137] width 330 height 17
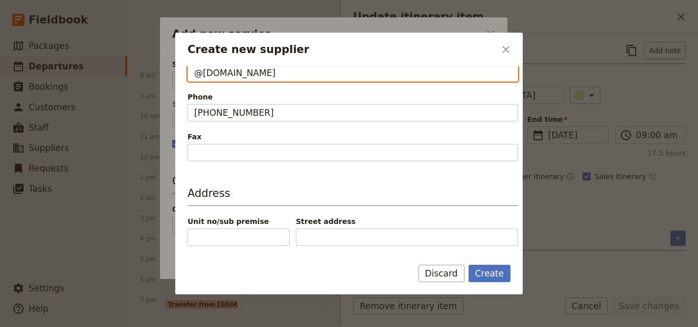
scroll to position [336, 0]
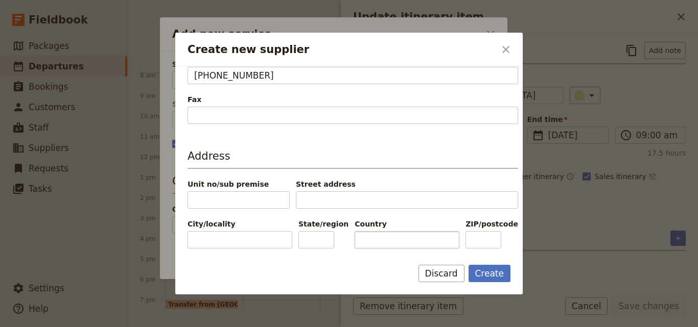
type input "@[DOMAIN_NAME]"
click at [405, 236] on input "Country" at bounding box center [406, 239] width 105 height 17
paste input "([GEOGRAPHIC_DATA])"
click at [359, 243] on input "([GEOGRAPHIC_DATA])" at bounding box center [406, 239] width 105 height 17
click at [406, 241] on input "[GEOGRAPHIC_DATA])" at bounding box center [406, 239] width 105 height 17
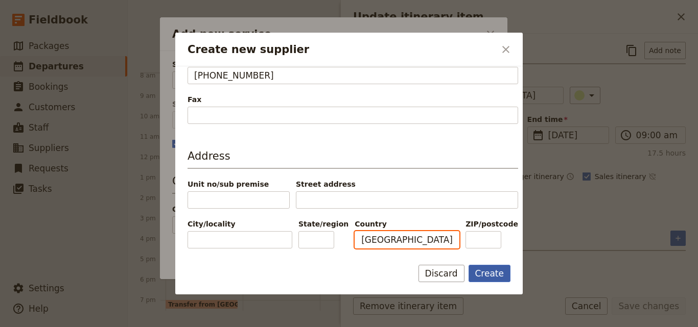
type input "[GEOGRAPHIC_DATA]"
click at [475, 277] on button "Create" at bounding box center [489, 273] width 42 height 17
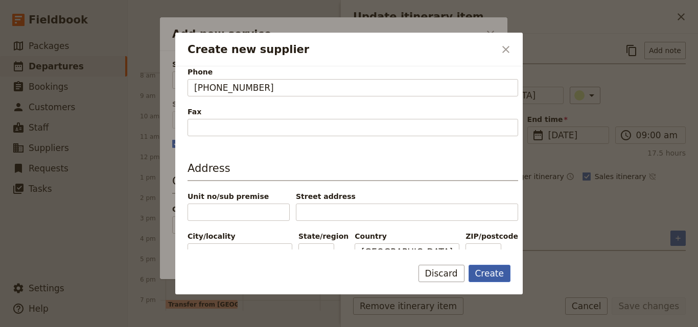
scroll to position [348, 0]
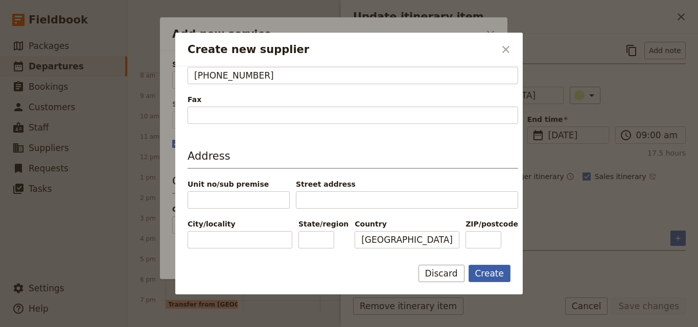
click at [484, 273] on button "Create" at bounding box center [489, 273] width 42 height 17
click at [488, 273] on button "Create" at bounding box center [489, 273] width 42 height 17
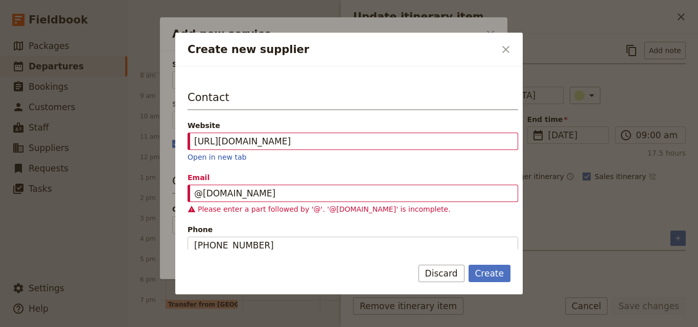
scroll to position [195, 0]
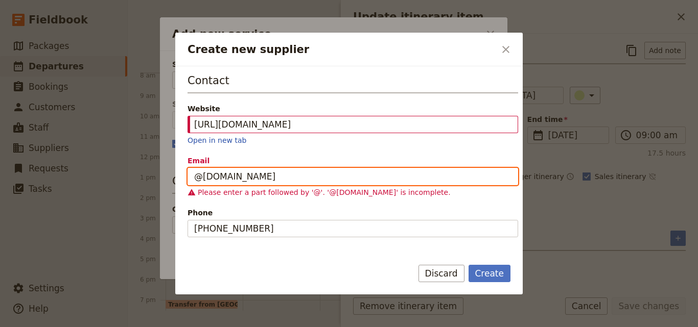
drag, startPoint x: 263, startPoint y: 178, endPoint x: 154, endPoint y: 178, distance: 109.3
click at [154, 327] on div "Create new supplier ​ Supplier information Name BerBari Guest House Status Acti…" at bounding box center [349, 327] width 698 height 0
paste input "contact"
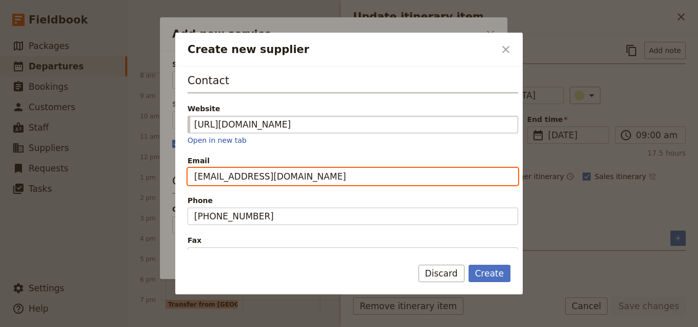
scroll to position [336, 0]
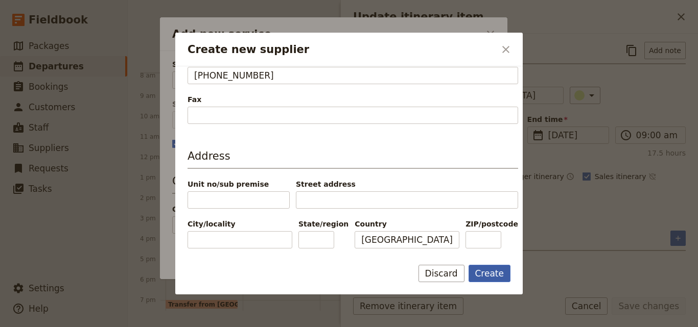
type input "[EMAIL_ADDRESS][DOMAIN_NAME]"
click at [495, 270] on button "Create" at bounding box center [489, 273] width 42 height 17
type input "BerBari Guest House"
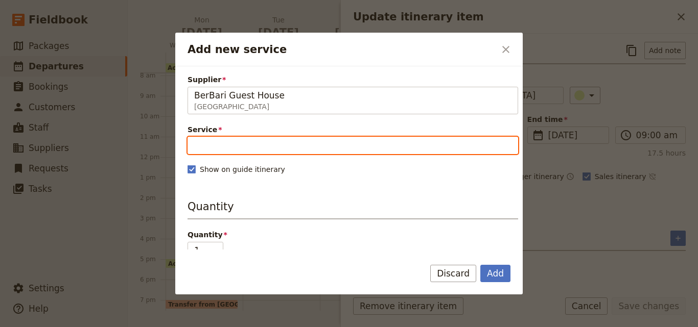
click at [249, 144] on input "Service" at bounding box center [352, 145] width 330 height 17
type input "d"
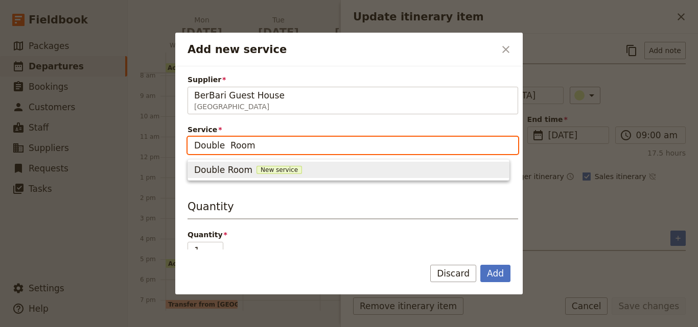
click at [227, 147] on input "Double Room" at bounding box center [352, 145] width 330 height 17
click at [262, 167] on span "New service" at bounding box center [278, 170] width 45 height 8
type input "Double Room"
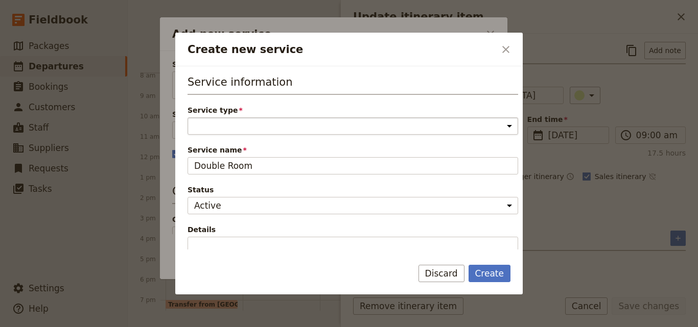
click at [254, 129] on select "Accommodation Activity Transport Flight Food and beverage Other" at bounding box center [352, 125] width 330 height 17
select select "AccommodationService"
click at [187, 117] on select "Accommodation Activity Transport Flight Food and beverage Other" at bounding box center [352, 125] width 330 height 17
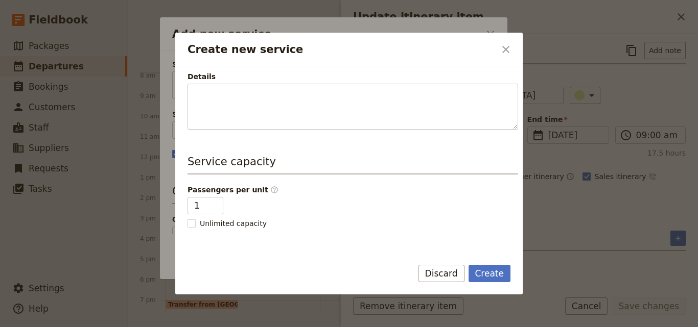
scroll to position [255, 0]
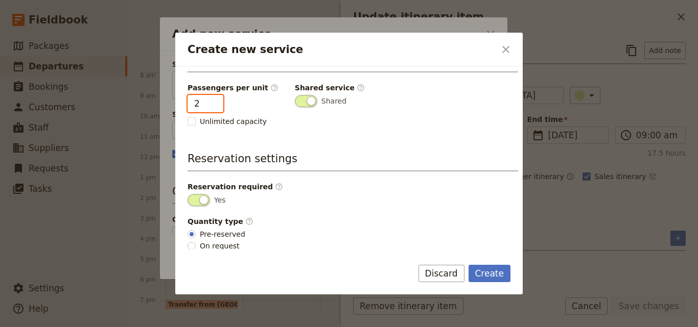
type input "2"
click at [214, 101] on input "2" at bounding box center [205, 103] width 36 height 17
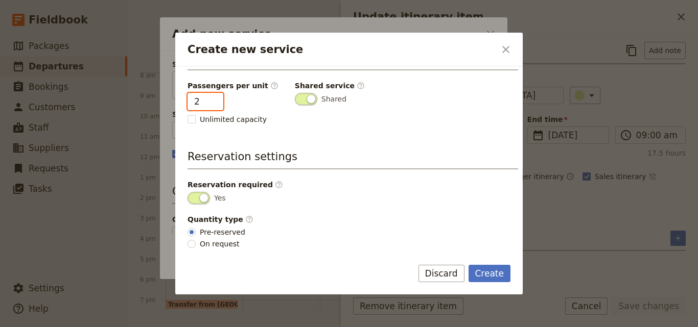
scroll to position [258, 0]
click at [496, 270] on button "Create" at bounding box center [489, 273] width 42 height 17
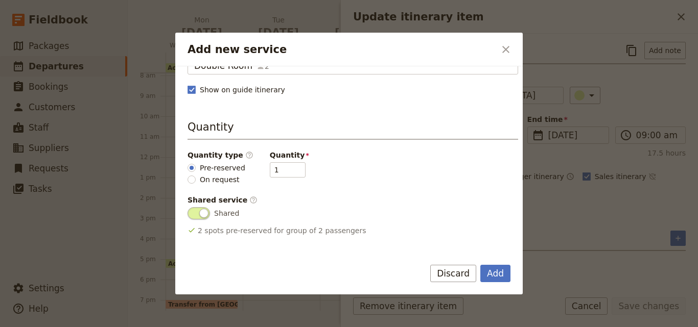
scroll to position [0, 0]
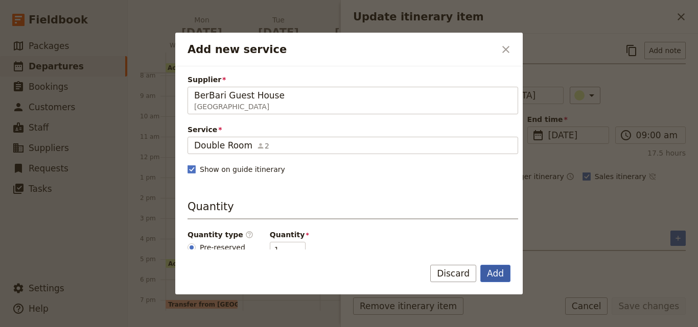
click at [492, 271] on button "Add" at bounding box center [495, 273] width 30 height 17
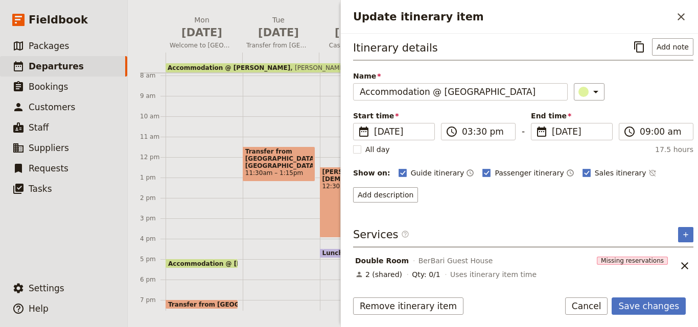
scroll to position [5, 0]
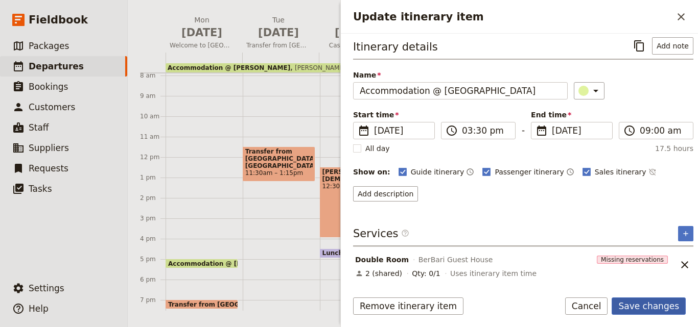
click at [653, 308] on button "Save changes" at bounding box center [648, 306] width 74 height 17
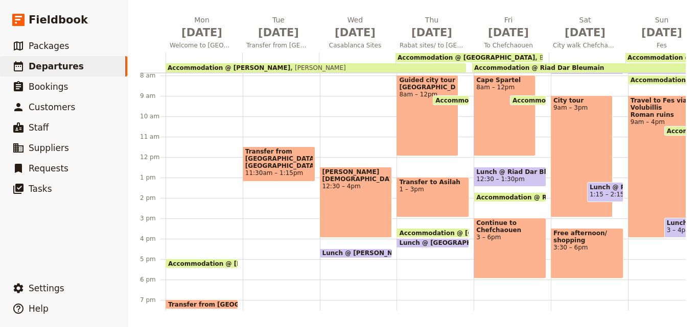
click at [535, 57] on span "BerBari Guest House" at bounding box center [569, 57] width 68 height 7
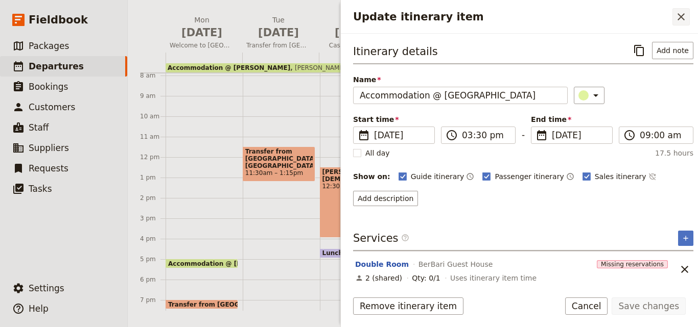
click at [682, 17] on icon "Close drawer" at bounding box center [681, 17] width 12 height 12
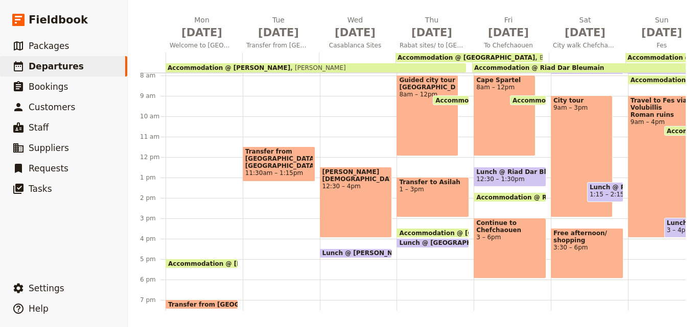
click at [581, 65] on div "Accommodation @ Riad Dar Bleumain" at bounding box center [584, 67] width 224 height 9
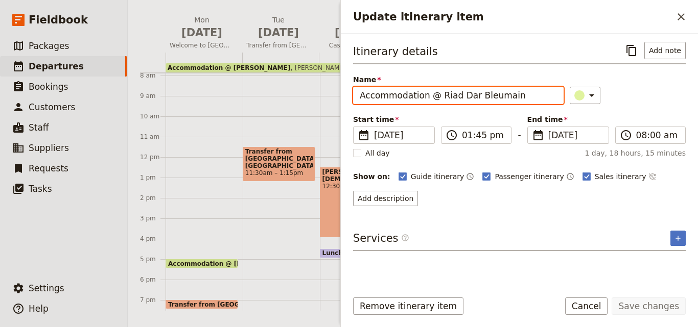
drag, startPoint x: 515, startPoint y: 100, endPoint x: 434, endPoint y: 98, distance: 80.7
click at [434, 98] on input "Accommodation @ Riad Dar Bleumain" at bounding box center [458, 95] width 210 height 17
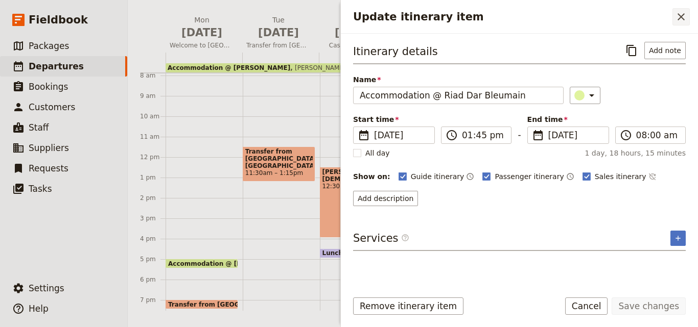
click at [683, 22] on icon "Close drawer" at bounding box center [681, 17] width 12 height 12
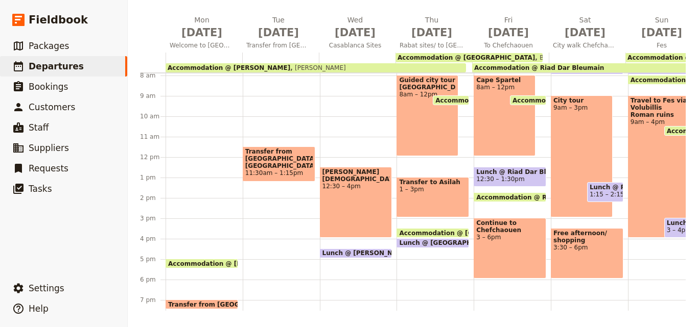
click at [566, 65] on span "Accommodation @ Riad Dar Bleumain" at bounding box center [539, 67] width 130 height 7
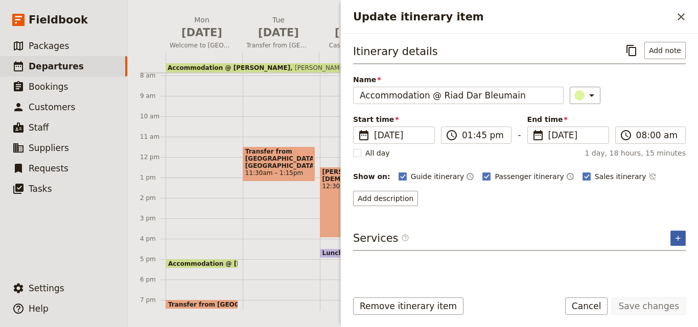
click at [676, 239] on icon "Add service inclusion" at bounding box center [678, 238] width 8 height 8
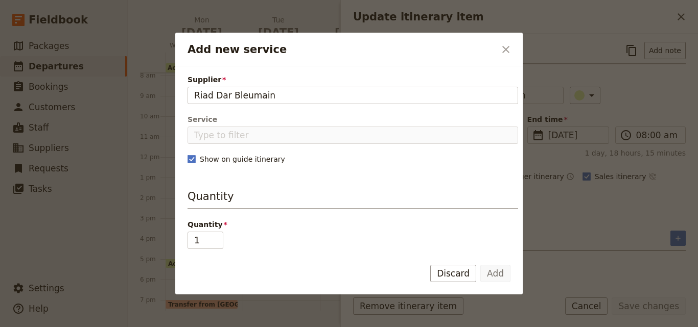
type input "Riad Dar Bleumain"
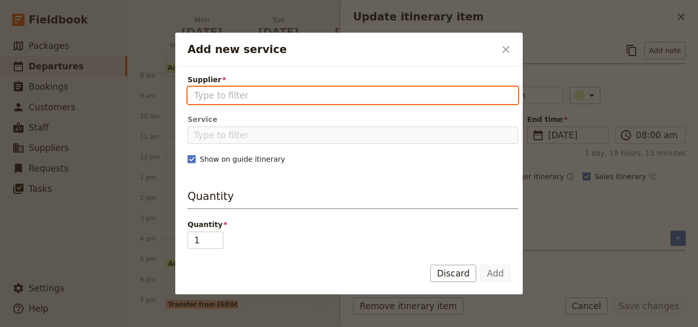
paste input "Riad Dar Bleumain"
click at [197, 95] on input "Riad Dar Bleumain" at bounding box center [352, 95] width 317 height 12
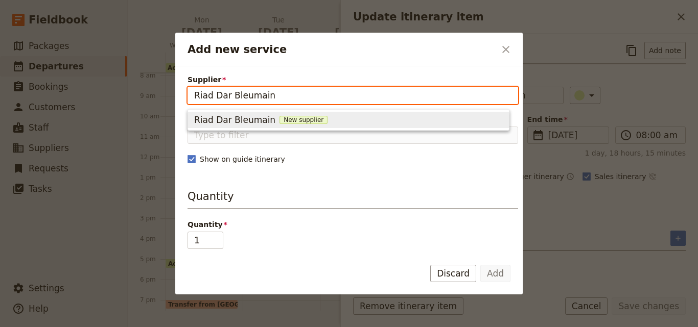
click at [287, 118] on span "New supplier" at bounding box center [303, 120] width 48 height 8
type input "Riad Dar Bleumain"
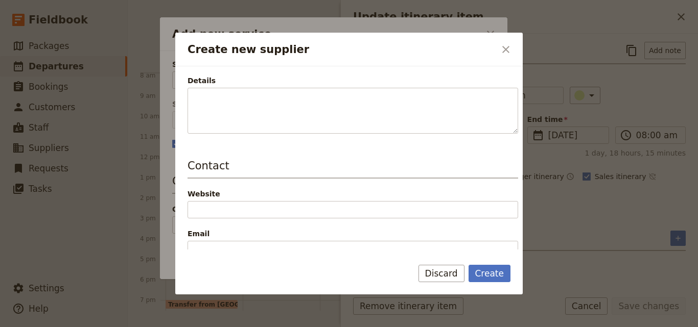
scroll to position [153, 0]
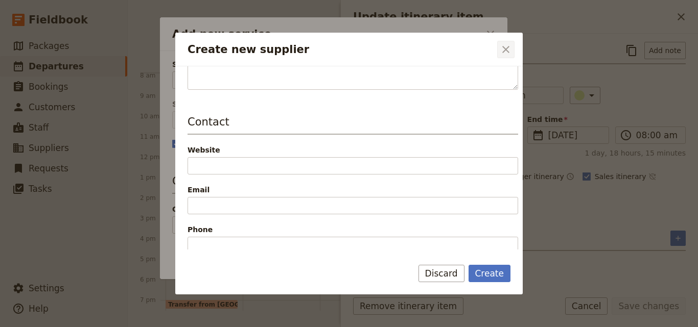
click at [497, 51] on button "​" at bounding box center [505, 49] width 17 height 17
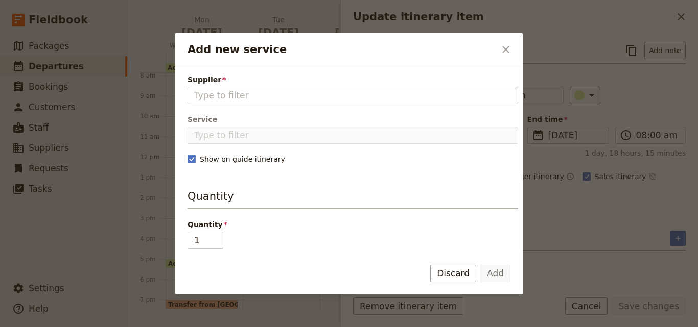
click at [497, 51] on button "​" at bounding box center [505, 49] width 17 height 17
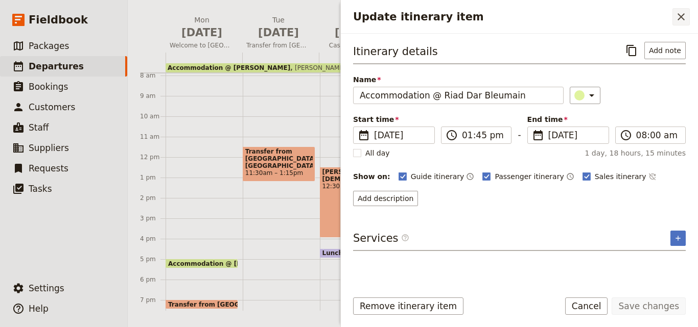
click at [688, 16] on button "​" at bounding box center [680, 16] width 17 height 17
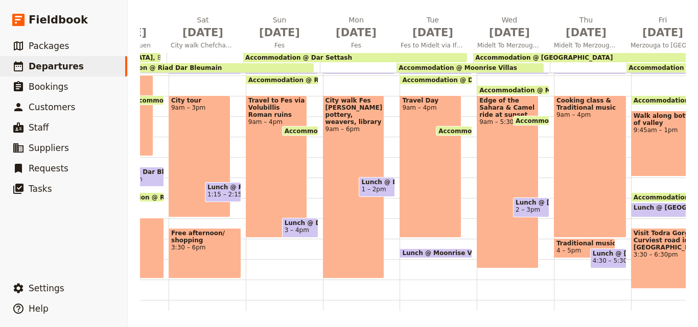
scroll to position [0, 423]
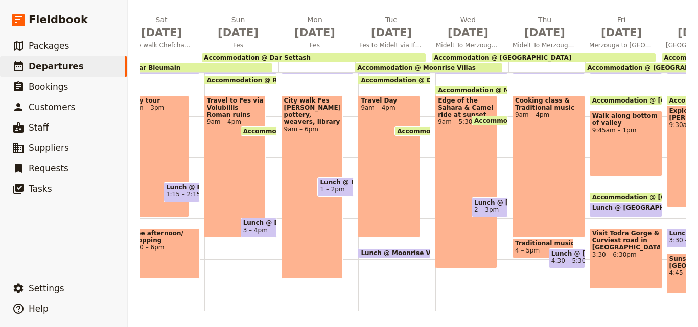
click at [277, 57] on span "Accommodation @ Dar Settash" at bounding box center [257, 57] width 107 height 7
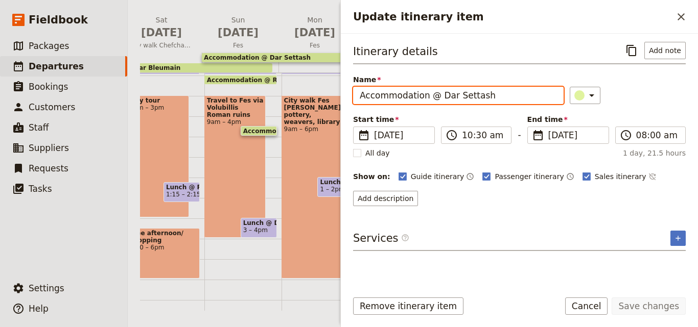
drag, startPoint x: 486, startPoint y: 94, endPoint x: 437, endPoint y: 97, distance: 49.1
click at [437, 97] on input "Accommodation @ Dar Settash" at bounding box center [458, 95] width 210 height 17
drag, startPoint x: 437, startPoint y: 97, endPoint x: 483, endPoint y: 98, distance: 46.5
click at [483, 98] on input "Accommodation @ Dar Settash" at bounding box center [458, 95] width 210 height 17
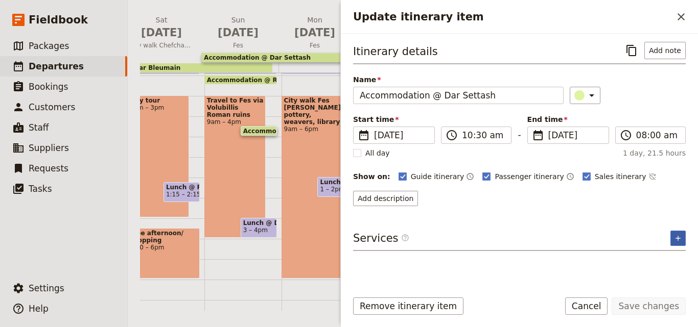
click at [677, 235] on icon "Add service inclusion" at bounding box center [678, 238] width 8 height 8
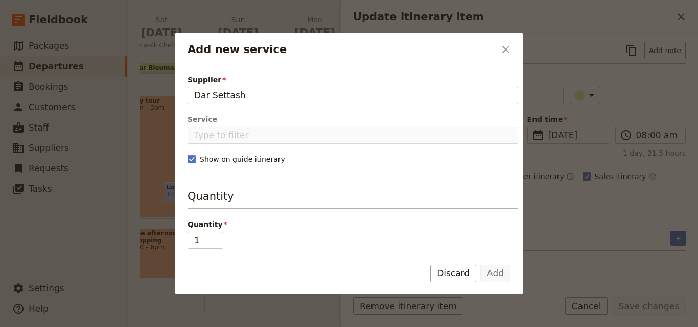
type input "Dar Settash"
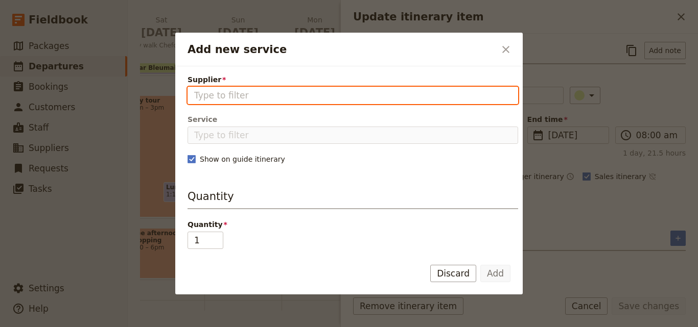
paste input "Dar Settash"
click at [194, 93] on input "Dar Settash" at bounding box center [352, 95] width 317 height 12
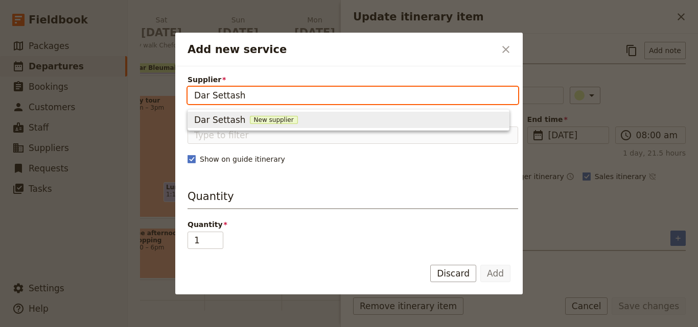
click at [269, 117] on span "New supplier" at bounding box center [274, 120] width 48 height 8
type input "Dar Settash"
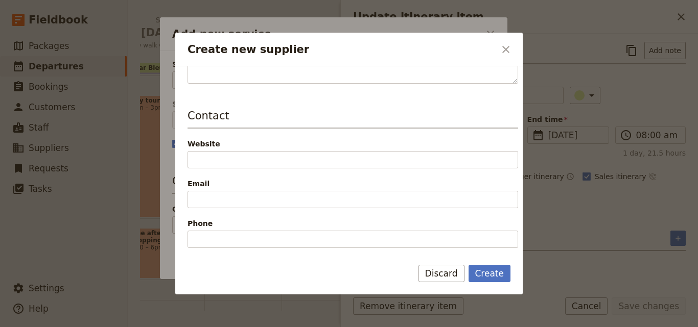
scroll to position [204, 0]
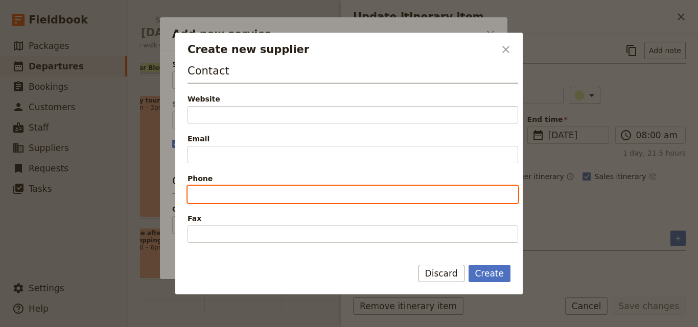
paste input "00212 663-610524"
type input "00212 663-610524"
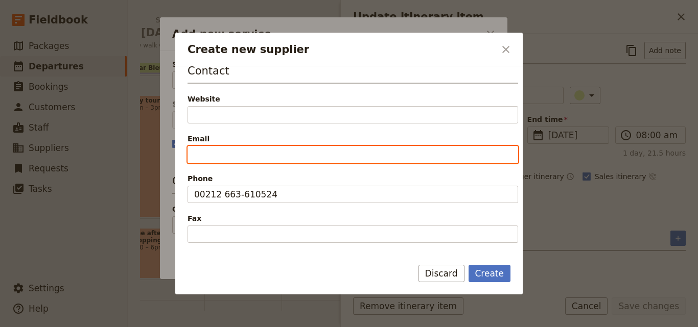
click at [212, 152] on input "Email" at bounding box center [352, 154] width 330 height 17
paste input "[EMAIL_ADDRESS][DOMAIN_NAME]"
click at [196, 151] on input "[EMAIL_ADDRESS][DOMAIN_NAME]" at bounding box center [352, 154] width 330 height 17
type input "[EMAIL_ADDRESS][DOMAIN_NAME]"
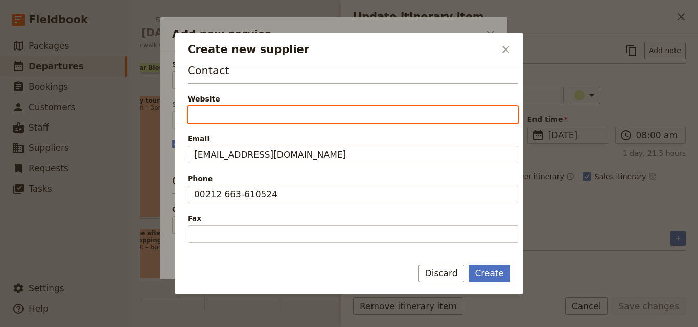
click at [209, 113] on input "Website" at bounding box center [352, 114] width 330 height 17
paste input "[URL][DOMAIN_NAME]"
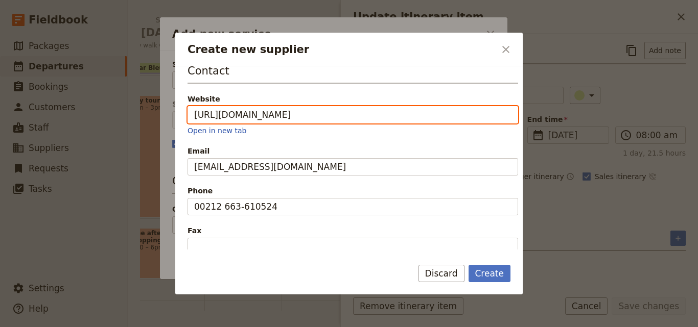
scroll to position [255, 0]
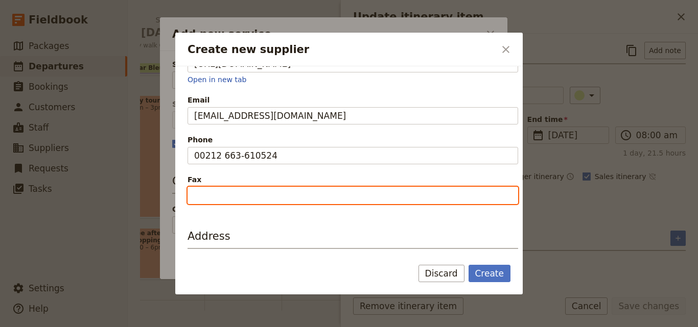
type input "[URL][DOMAIN_NAME]"
click at [254, 194] on input "Fax" at bounding box center [352, 195] width 330 height 17
paste input "00212 600368614"
click at [196, 196] on input "00212 600368614" at bounding box center [352, 195] width 330 height 17
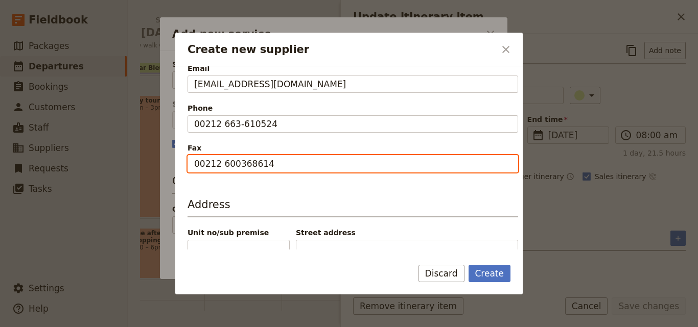
scroll to position [336, 0]
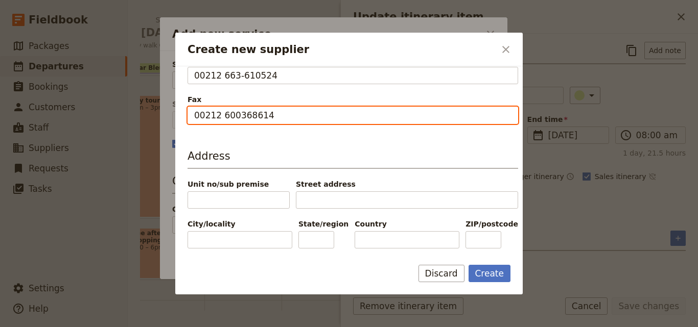
type input "00212 600368614"
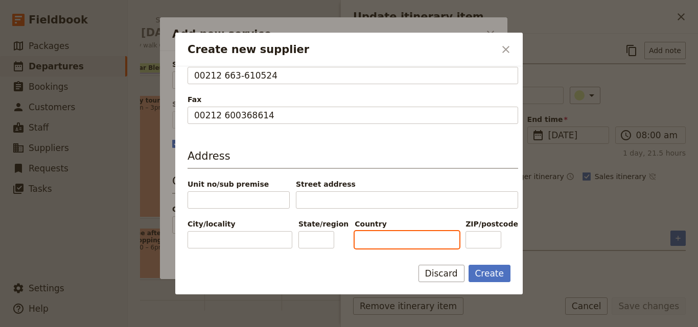
paste input "[GEOGRAPHIC_DATA]"
click at [359, 241] on input "[GEOGRAPHIC_DATA]" at bounding box center [406, 239] width 105 height 17
type input "[GEOGRAPHIC_DATA]"
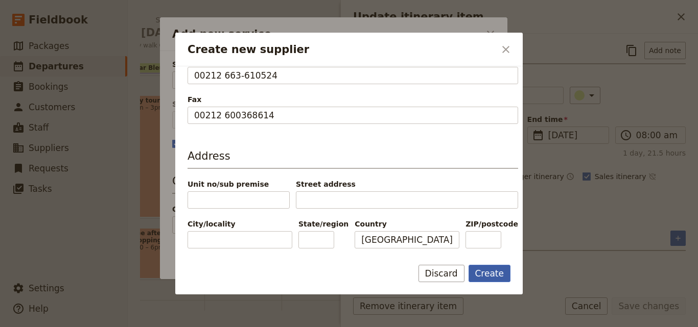
click at [484, 265] on button "Create" at bounding box center [489, 273] width 42 height 17
type input "Dar Settash"
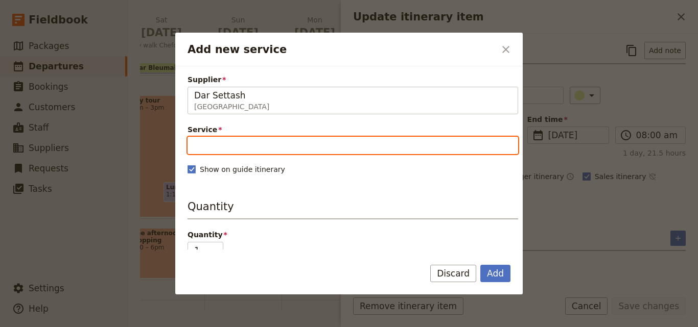
click at [274, 140] on input "Service" at bounding box center [352, 145] width 330 height 17
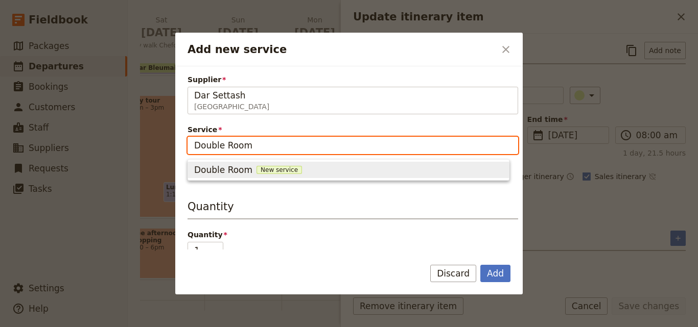
click at [274, 171] on span "New service" at bounding box center [278, 170] width 45 height 8
type input "Double Room"
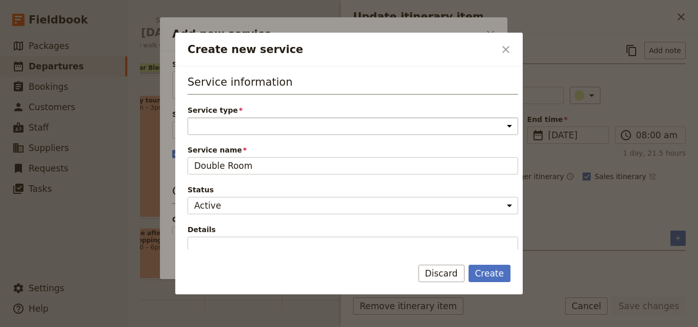
click at [277, 130] on select "Accommodation Activity Transport Flight Food and beverage Other" at bounding box center [352, 125] width 330 height 17
select select "AccommodationService"
click at [187, 117] on select "Accommodation Activity Transport Flight Food and beverage Other" at bounding box center [352, 125] width 330 height 17
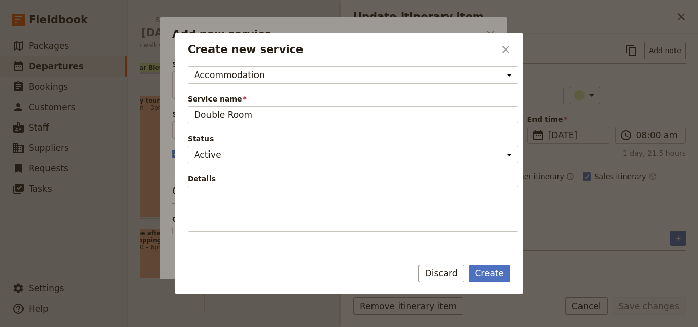
scroll to position [153, 0]
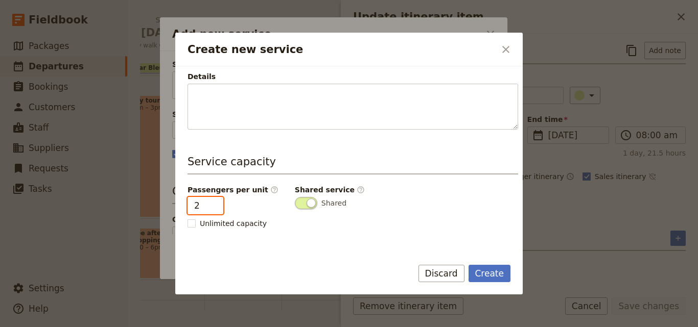
type input "2"
click at [212, 202] on input "2" at bounding box center [205, 205] width 36 height 17
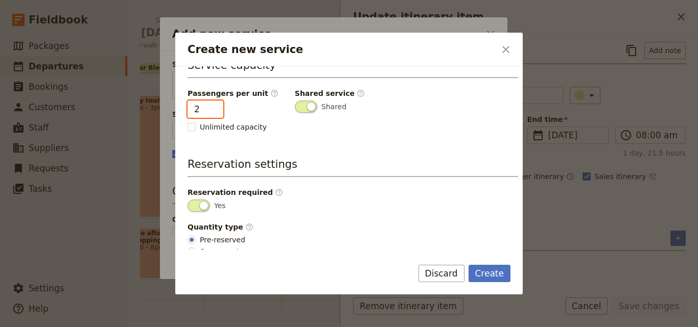
scroll to position [258, 0]
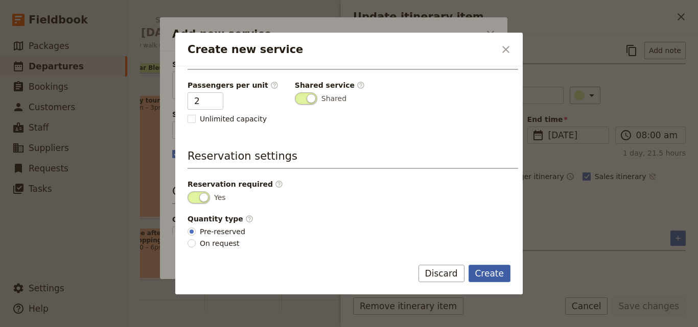
click at [499, 275] on button "Create" at bounding box center [489, 273] width 42 height 17
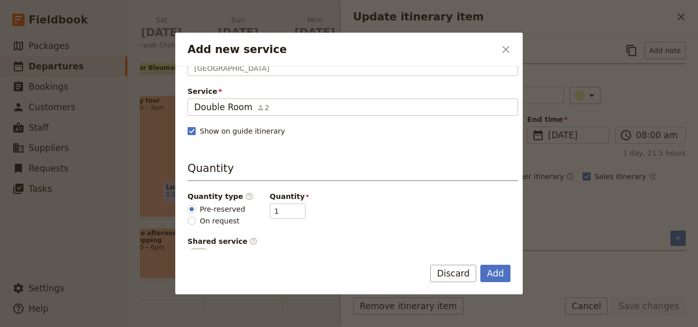
scroll to position [0, 0]
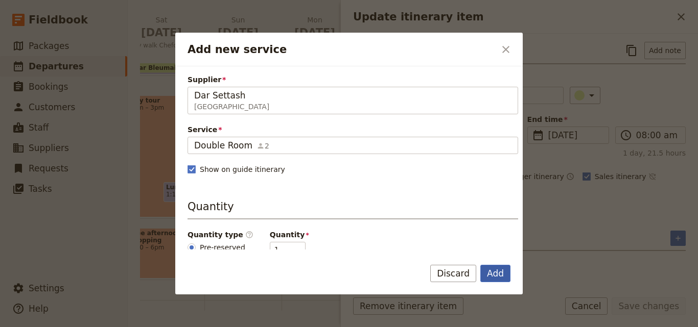
click at [506, 279] on button "Add" at bounding box center [495, 273] width 30 height 17
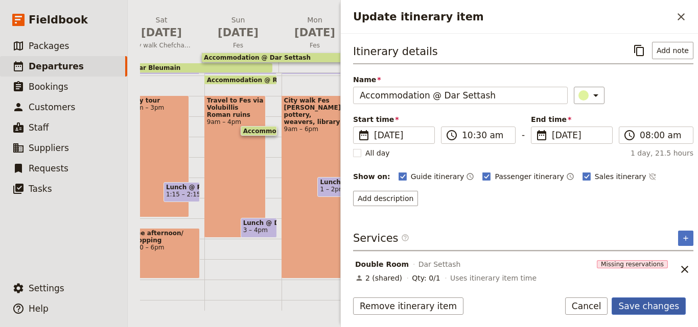
click at [664, 307] on button "Save changes" at bounding box center [648, 306] width 74 height 17
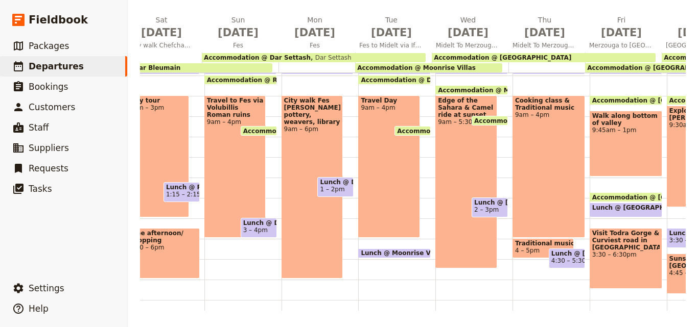
click at [429, 65] on span "Accommodation @ Moonrise Villas" at bounding box center [416, 67] width 118 height 7
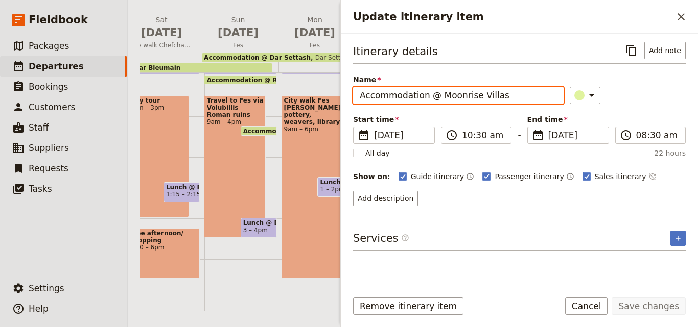
drag, startPoint x: 493, startPoint y: 97, endPoint x: 437, endPoint y: 97, distance: 56.2
click at [437, 97] on input "Accommodation @ Moonrise Villas" at bounding box center [458, 95] width 210 height 17
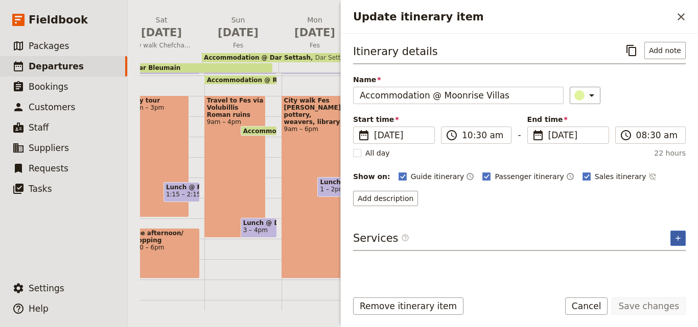
click at [672, 236] on button "​" at bounding box center [677, 238] width 15 height 15
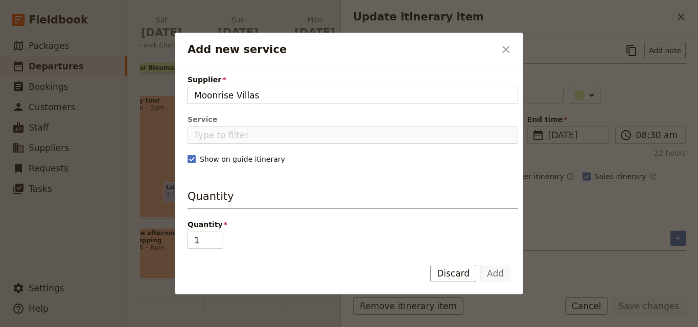
type input "Moonrise Villas"
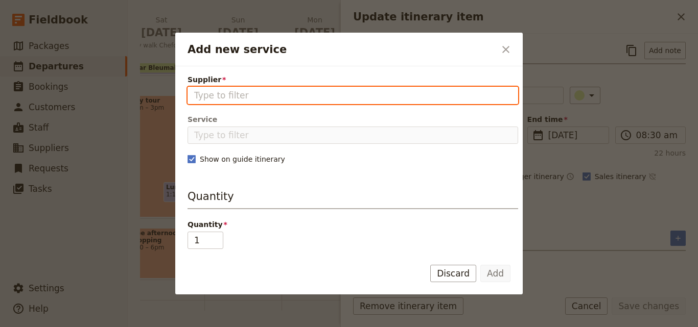
paste input "Moonrise Villas"
type input "Moonrise Villas"
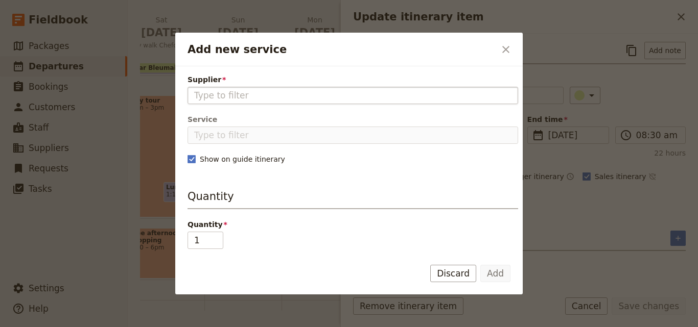
click at [194, 96] on fieldset "Add new service" at bounding box center [352, 95] width 330 height 17
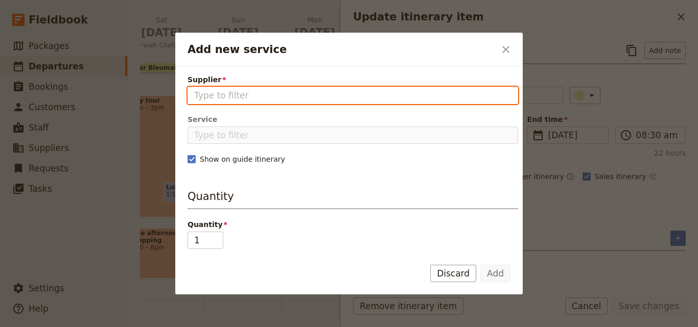
click at [194, 96] on input "Supplier" at bounding box center [352, 95] width 317 height 12
paste input "Moonrise Villas"
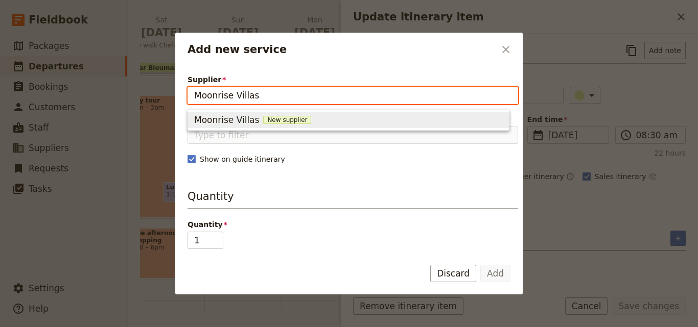
click at [278, 121] on span "New supplier" at bounding box center [287, 120] width 48 height 8
type input "Moonrise Villas"
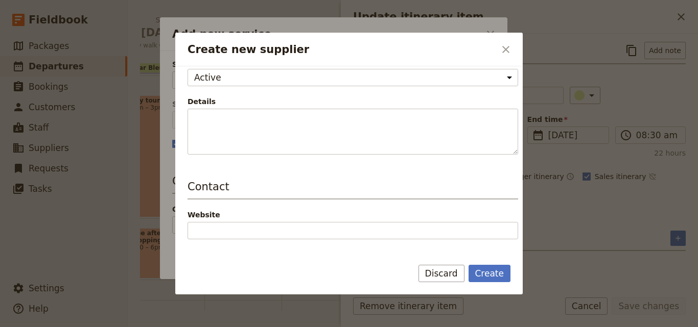
scroll to position [153, 0]
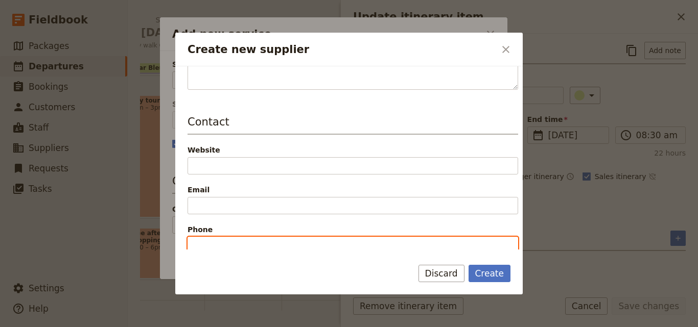
paste input "[PHONE_NUMBER]"
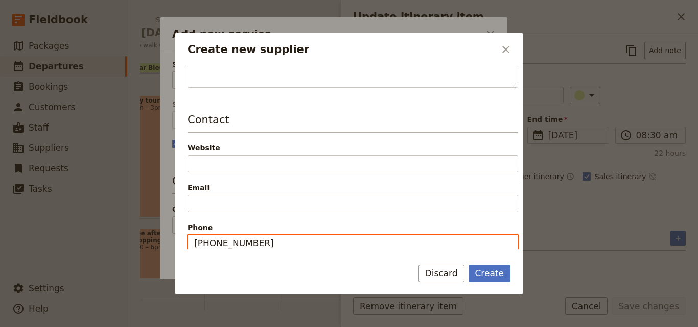
type input "[PHONE_NUMBER]"
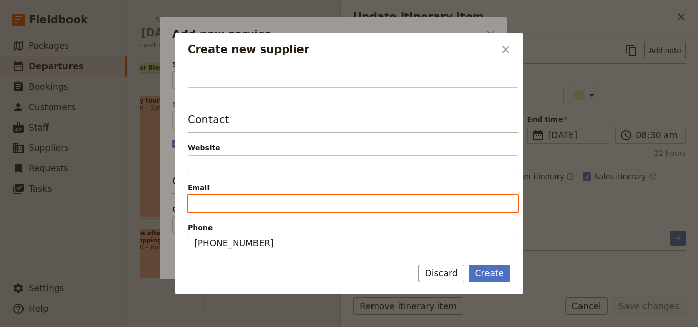
paste input "[EMAIL_ADDRESS][DOMAIN_NAME]"
type input "[EMAIL_ADDRESS][DOMAIN_NAME]"
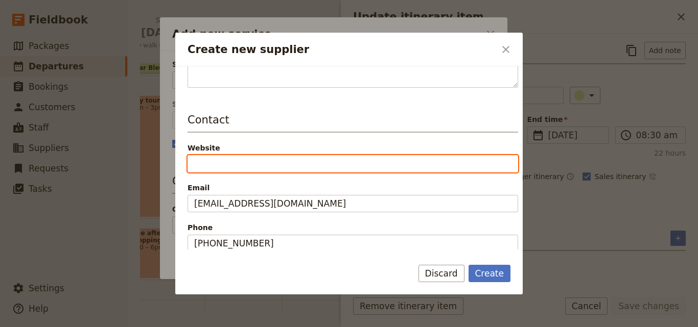
paste input "[URL][DOMAIN_NAME]"
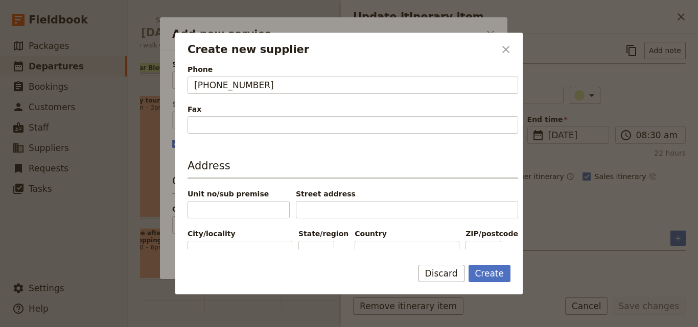
scroll to position [336, 0]
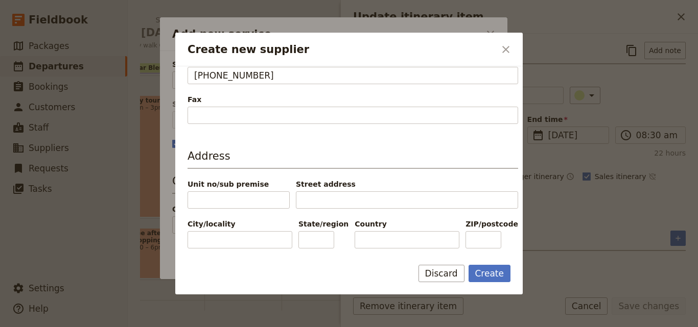
type input "[URL][DOMAIN_NAME]"
paste input "[GEOGRAPHIC_DATA]"
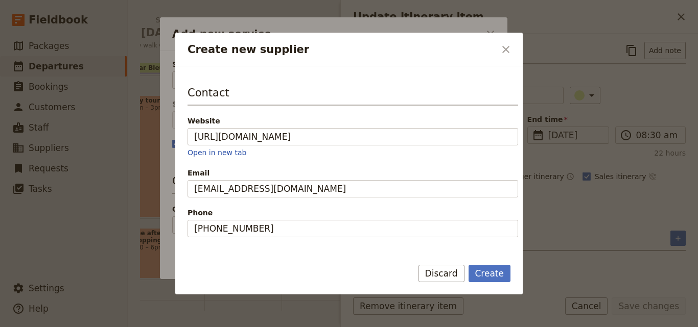
scroll to position [80, 0]
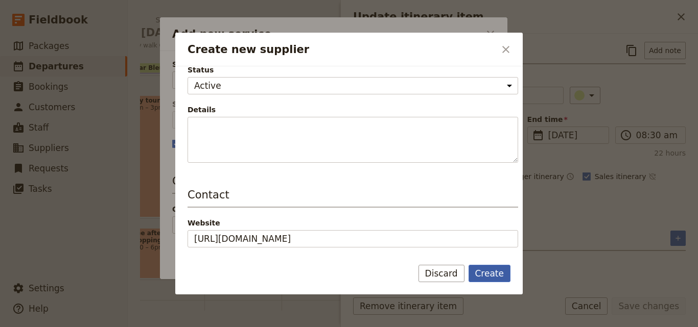
type input "[GEOGRAPHIC_DATA]"
click at [499, 270] on button "Create" at bounding box center [489, 273] width 42 height 17
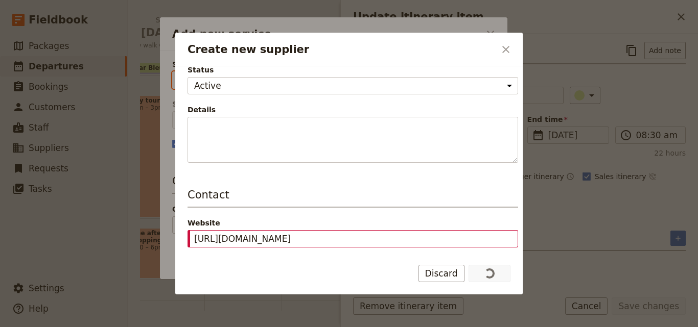
type input "Moonrise Villas"
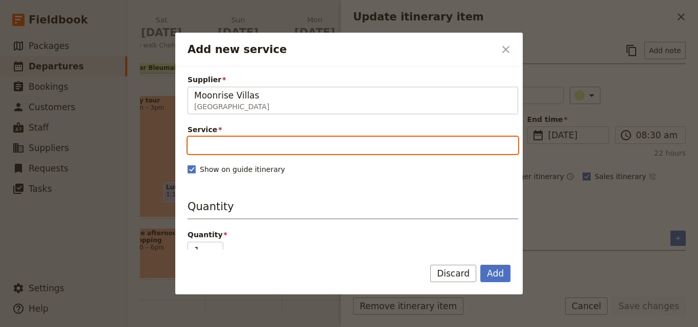
click at [320, 149] on input "Service" at bounding box center [352, 145] width 330 height 17
type input "d"
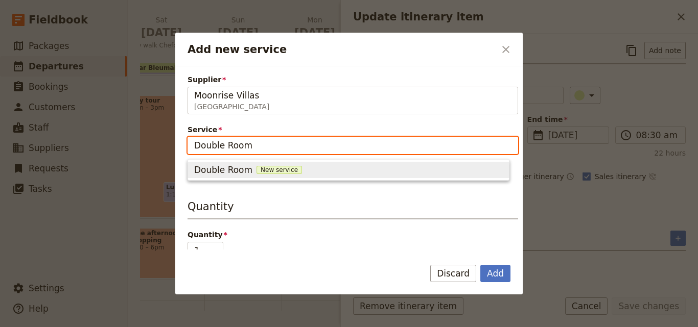
click at [276, 170] on span "New service" at bounding box center [278, 170] width 45 height 8
type input "Double Room"
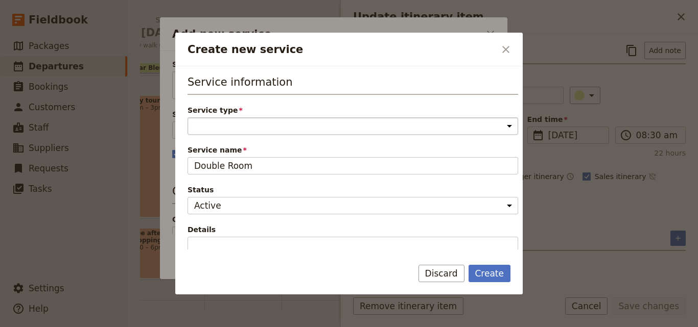
click at [270, 124] on select "Accommodation Activity Transport Flight Food and beverage Other" at bounding box center [352, 125] width 330 height 17
select select "AccommodationService"
click at [187, 117] on select "Accommodation Activity Transport Flight Food and beverage Other" at bounding box center [352, 125] width 330 height 17
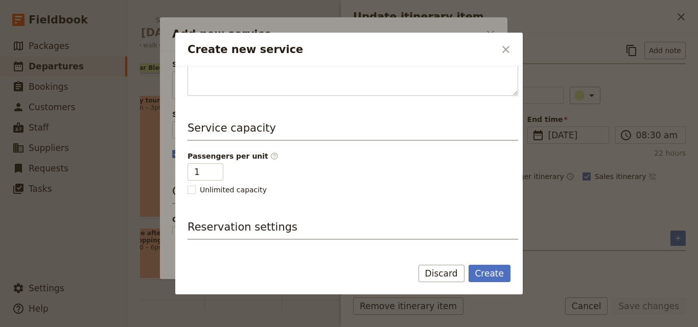
scroll to position [204, 0]
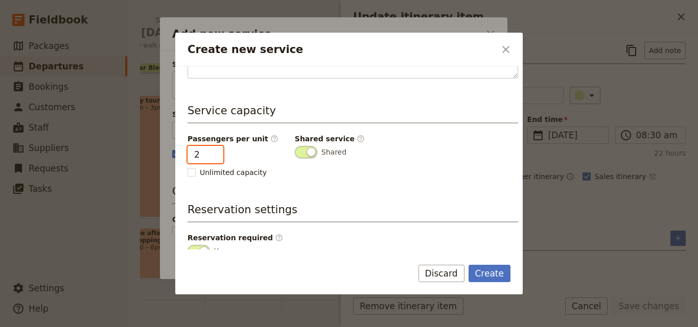
type input "2"
click at [212, 150] on input "2" at bounding box center [205, 154] width 36 height 17
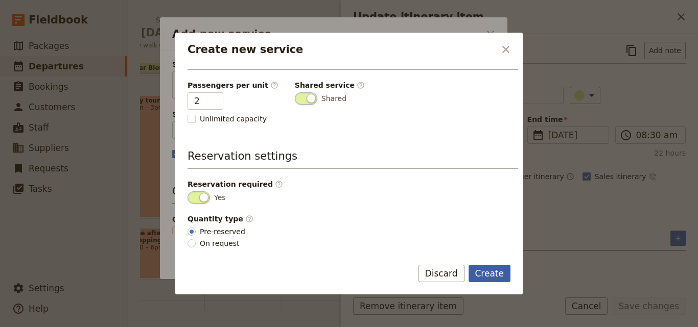
click at [507, 275] on button "Create" at bounding box center [489, 273] width 42 height 17
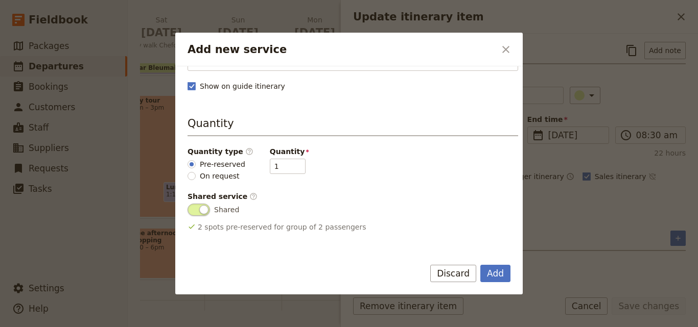
scroll to position [153, 0]
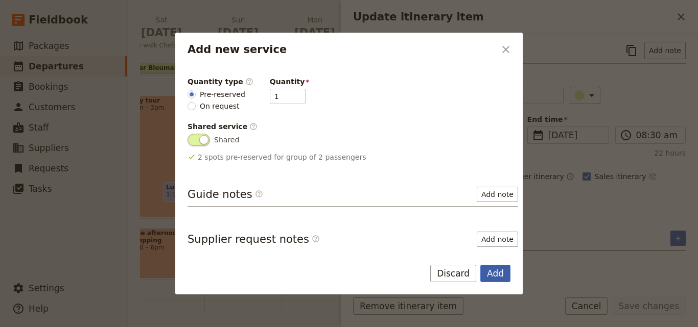
click at [491, 275] on button "Add" at bounding box center [495, 273] width 30 height 17
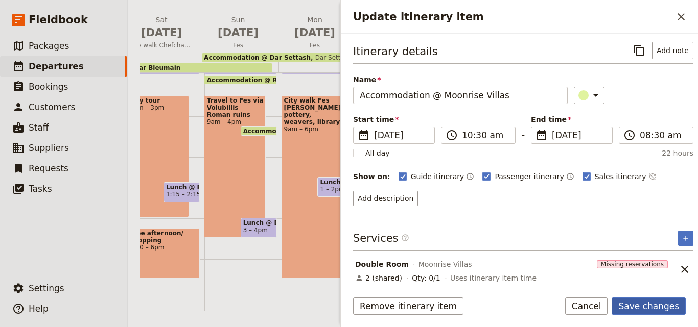
click at [663, 304] on button "Save changes" at bounding box center [648, 306] width 74 height 17
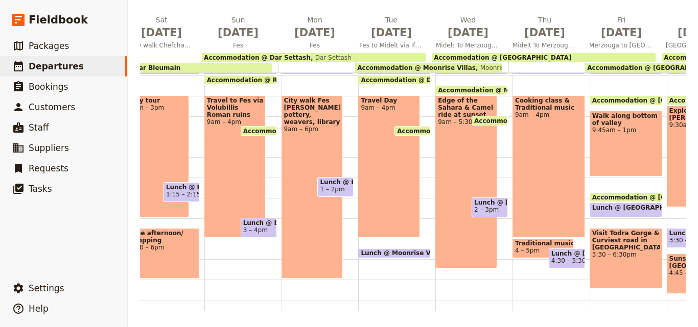
click at [547, 53] on div "Accommodation @ [GEOGRAPHIC_DATA]" at bounding box center [544, 57] width 224 height 9
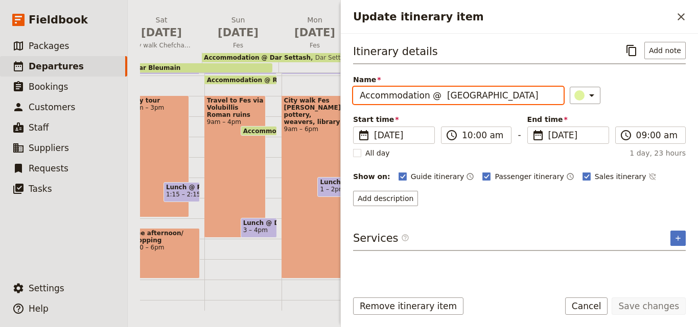
drag, startPoint x: 524, startPoint y: 98, endPoint x: 439, endPoint y: 100, distance: 84.8
click at [439, 100] on input "Accommodation @ [GEOGRAPHIC_DATA]" at bounding box center [458, 95] width 210 height 17
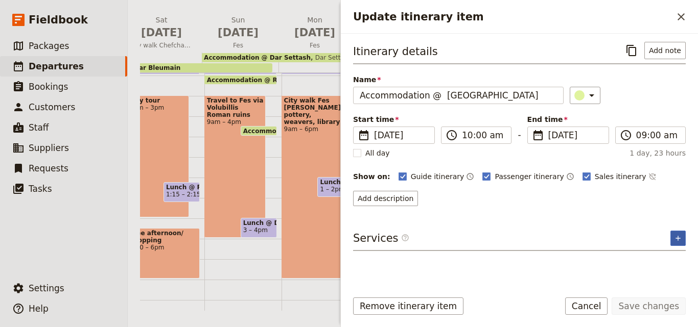
click at [677, 241] on icon "Add service inclusion" at bounding box center [678, 238] width 8 height 8
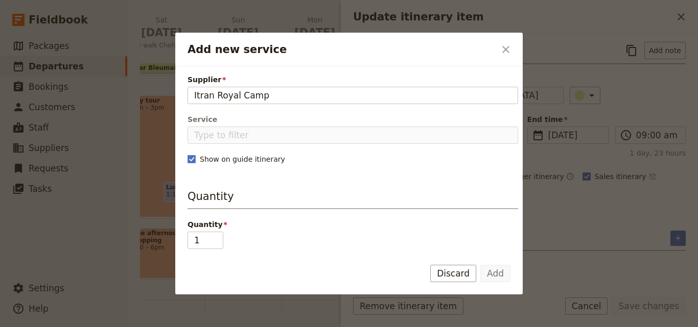
type input "Itran Royal Camp"
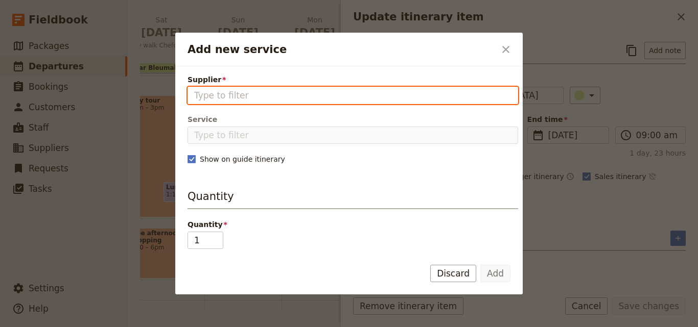
paste input "Itran Royal Camp"
click at [195, 96] on input "Itran Royal Camp" at bounding box center [352, 95] width 317 height 12
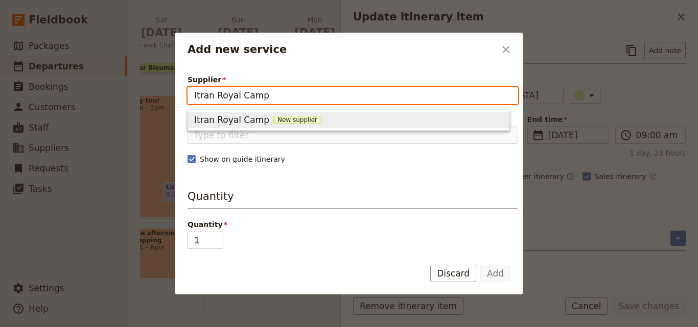
click at [286, 120] on span "New supplier" at bounding box center [297, 120] width 48 height 8
type input "Itran Royal Camp"
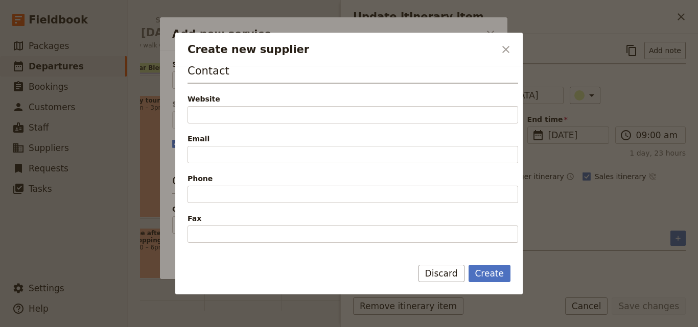
scroll to position [323, 0]
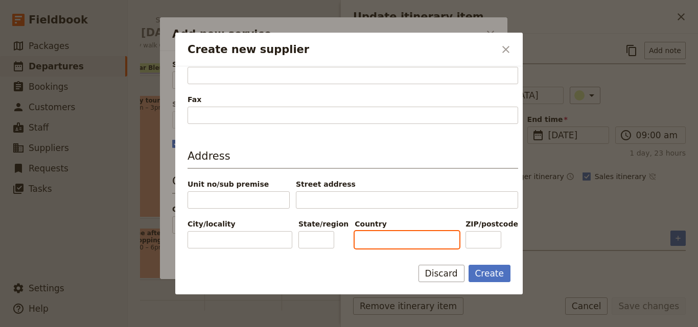
paste input "[GEOGRAPHIC_DATA]"
type input "[GEOGRAPHIC_DATA]"
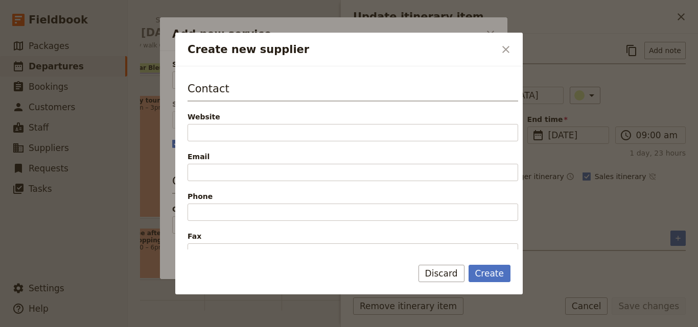
scroll to position [204, 0]
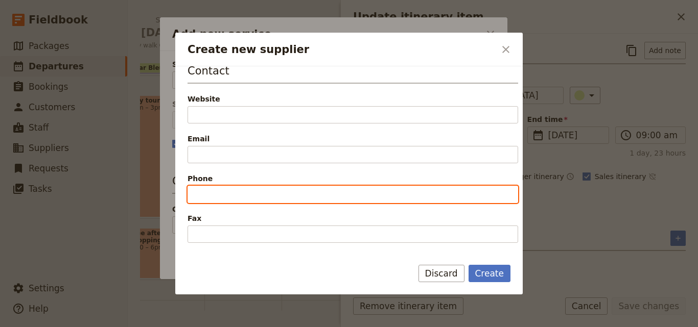
drag, startPoint x: 230, startPoint y: 185, endPoint x: 217, endPoint y: 190, distance: 14.2
paste input "[PHONE_NUMBER]"
type input "[PHONE_NUMBER]"
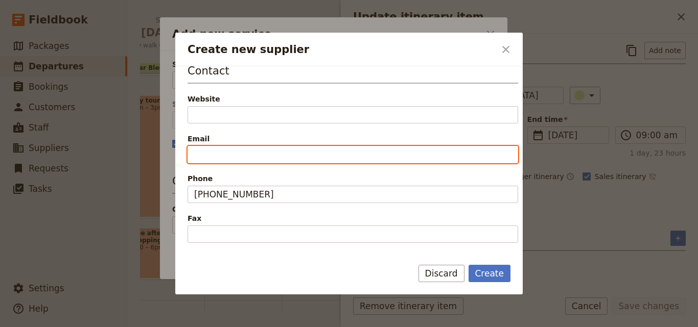
paste input "[EMAIL_ADDRESS][DOMAIN_NAME]"
type input "[EMAIL_ADDRESS][DOMAIN_NAME]"
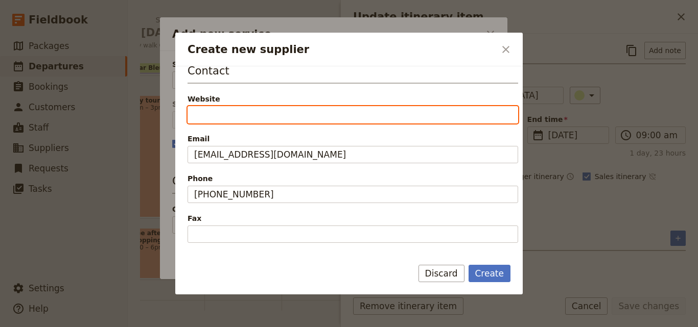
paste input "[URL][DOMAIN_NAME]"
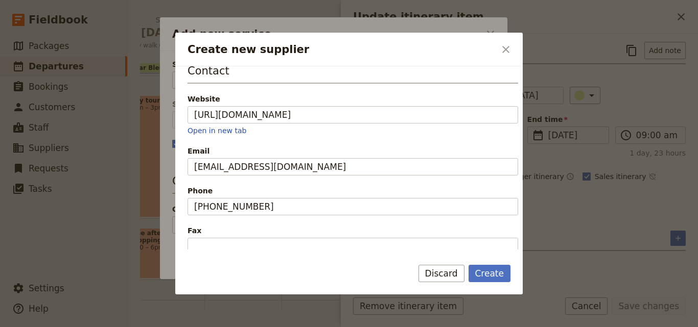
type input "[URL][DOMAIN_NAME]"
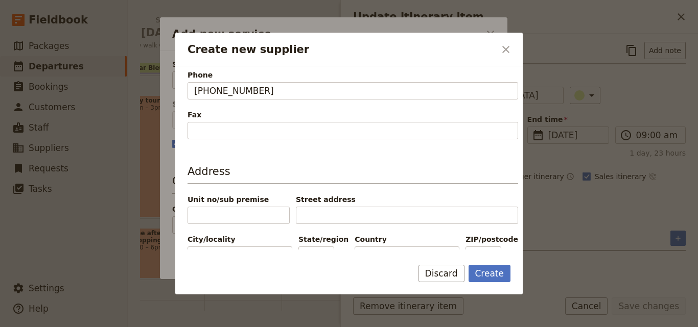
scroll to position [336, 0]
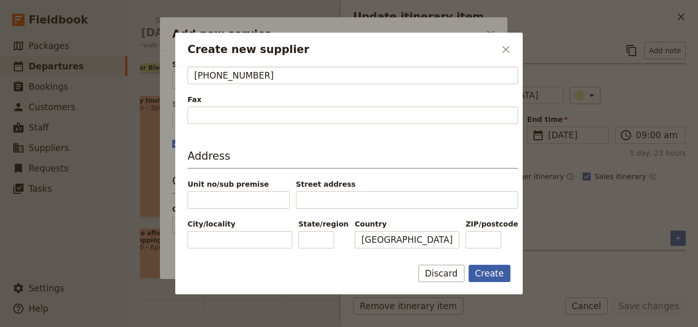
click at [487, 270] on button "Create" at bounding box center [489, 273] width 42 height 17
type input "Itran Royal Camp"
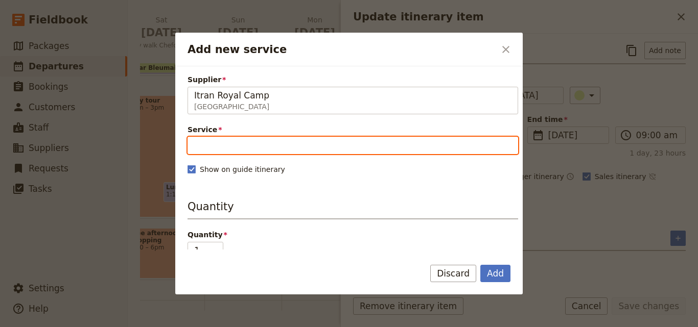
click at [236, 144] on input "Service" at bounding box center [352, 145] width 330 height 17
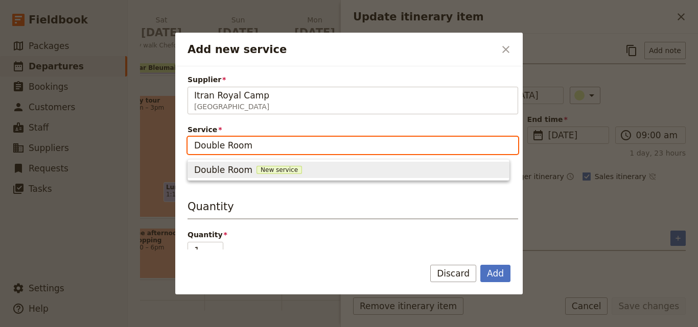
click at [271, 168] on span "New service" at bounding box center [278, 170] width 45 height 8
type input "Double Room"
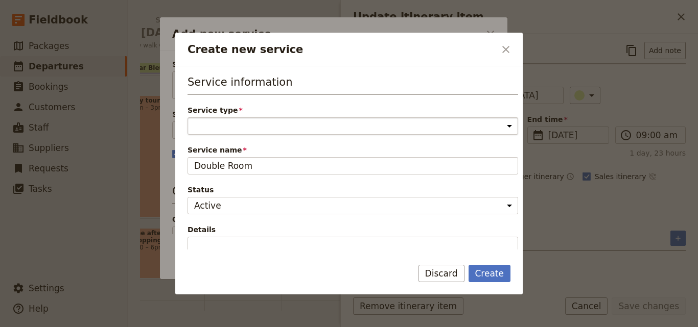
click at [253, 127] on select "Accommodation Activity Transport Flight Food and beverage Other" at bounding box center [352, 125] width 330 height 17
select select "AccommodationService"
click at [187, 117] on select "Accommodation Activity Transport Flight Food and beverage Other" at bounding box center [352, 125] width 330 height 17
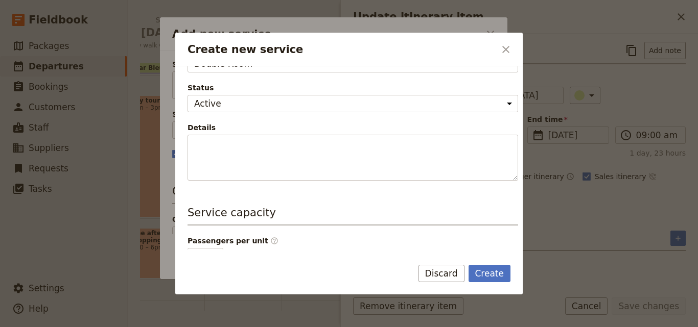
scroll to position [258, 0]
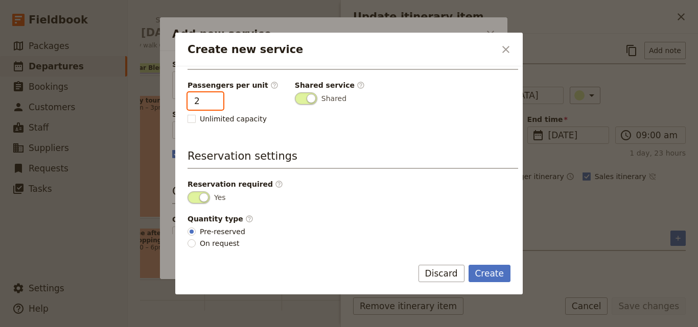
type input "2"
click at [212, 101] on input "2" at bounding box center [205, 100] width 36 height 17
click at [505, 275] on button "Create" at bounding box center [489, 273] width 42 height 17
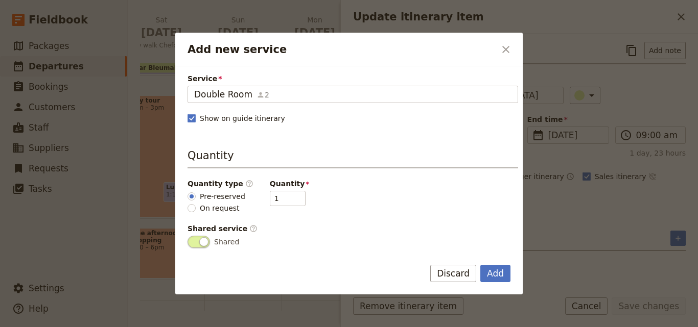
scroll to position [202, 0]
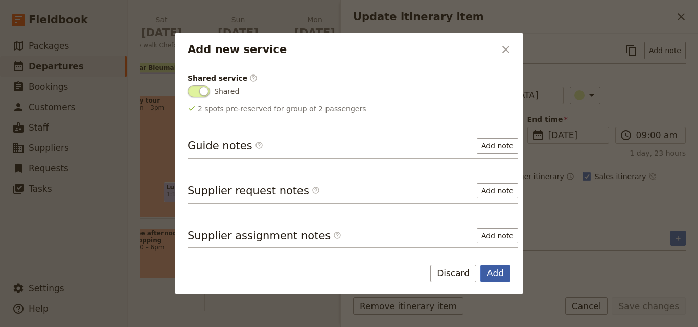
click at [502, 275] on button "Add" at bounding box center [495, 273] width 30 height 17
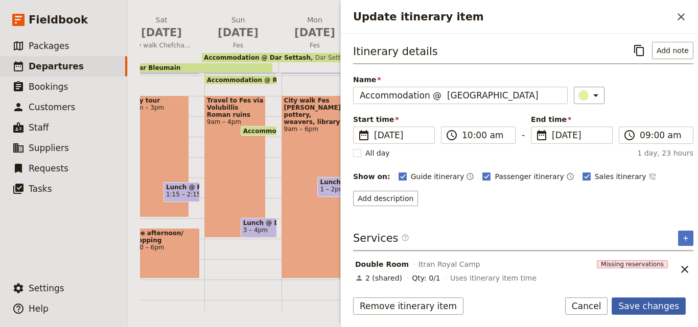
click at [669, 303] on button "Save changes" at bounding box center [648, 306] width 74 height 17
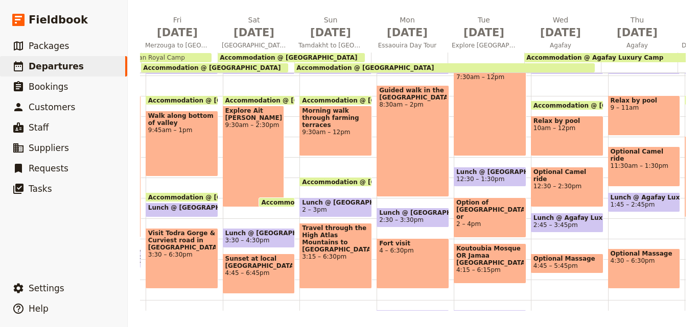
scroll to position [0, 888]
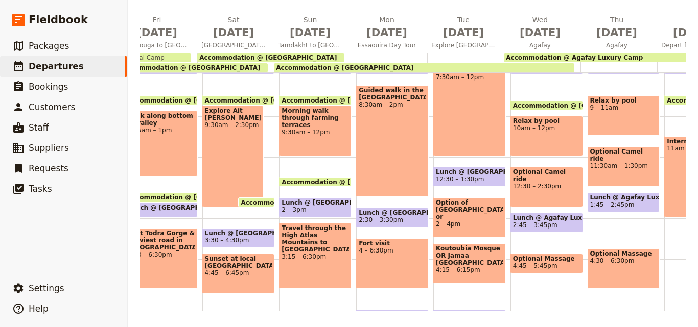
click at [176, 63] on div "Accommodation @ [GEOGRAPHIC_DATA]" at bounding box center [194, 67] width 147 height 9
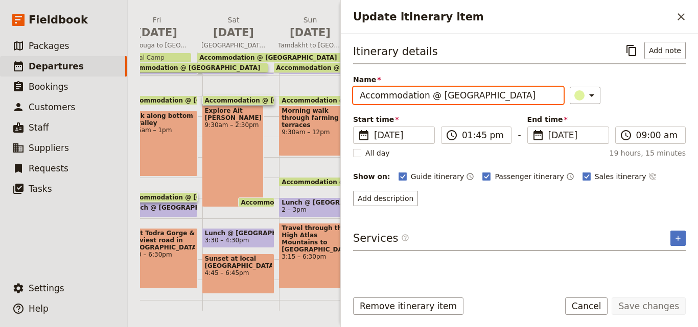
drag, startPoint x: 499, startPoint y: 97, endPoint x: 430, endPoint y: 103, distance: 69.8
click at [430, 103] on input "Accommodation @ [GEOGRAPHIC_DATA]" at bounding box center [458, 95] width 210 height 17
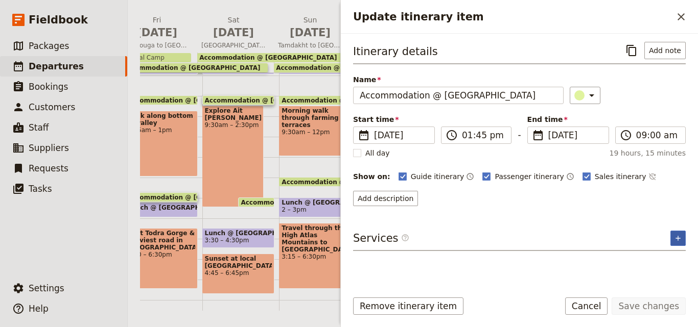
click at [679, 239] on icon "Add service inclusion" at bounding box center [678, 238] width 8 height 8
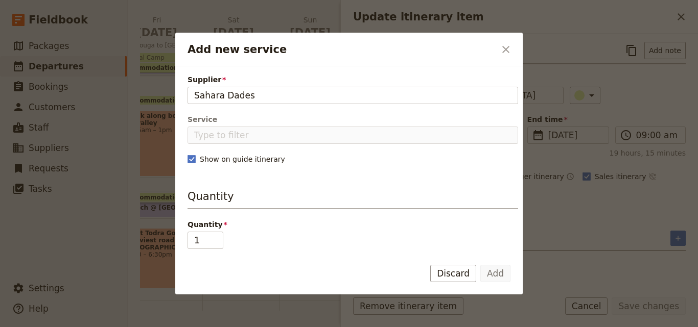
type input "Sahara Dades"
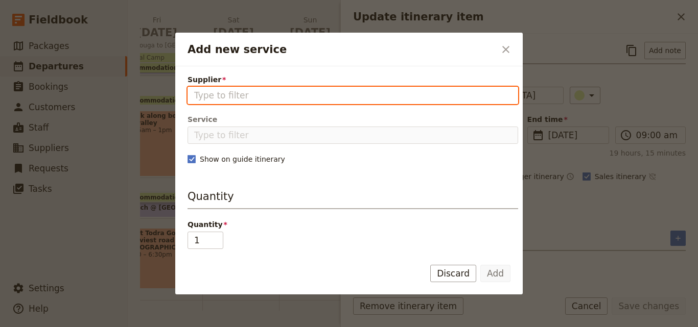
click at [238, 90] on input "Supplier" at bounding box center [352, 95] width 317 height 12
paste input "Sahara Dades"
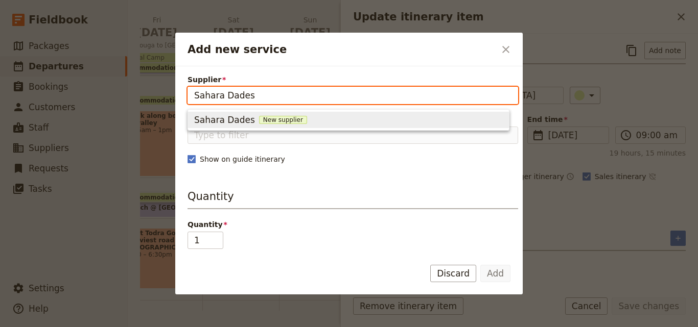
click at [260, 122] on span "New supplier" at bounding box center [283, 120] width 48 height 8
type input "Sahara Dades"
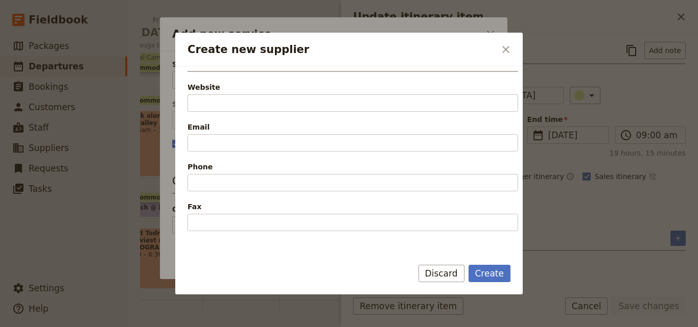
scroll to position [255, 0]
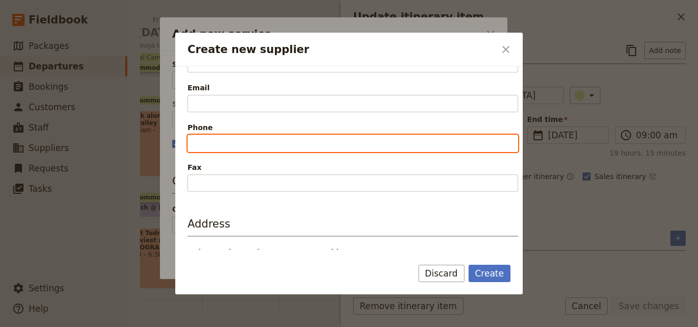
paste input "tel:[PHONE_NUMBER]"
click at [205, 139] on input "tel:[PHONE_NUMBER]" at bounding box center [352, 143] width 330 height 17
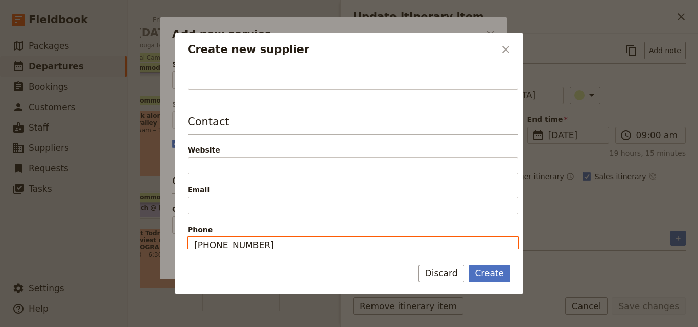
type input "[PHONE_NUMBER]"
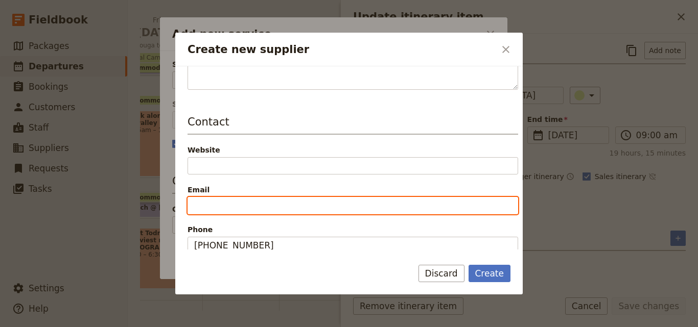
paste input "[EMAIL_ADDRESS][DOMAIN_NAME]"
type input "[EMAIL_ADDRESS][DOMAIN_NAME]"
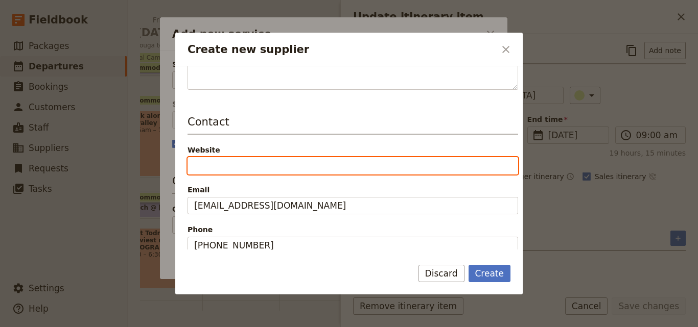
paste input "[URL][DOMAIN_NAME]"
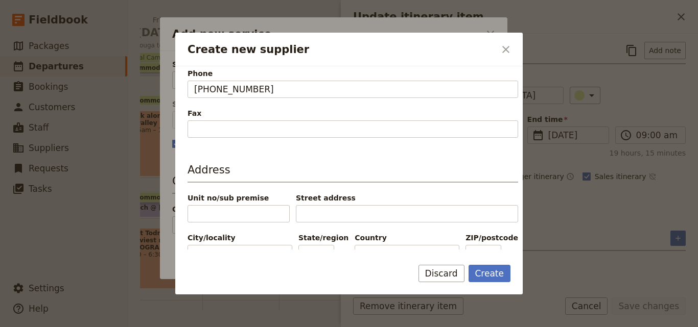
scroll to position [336, 0]
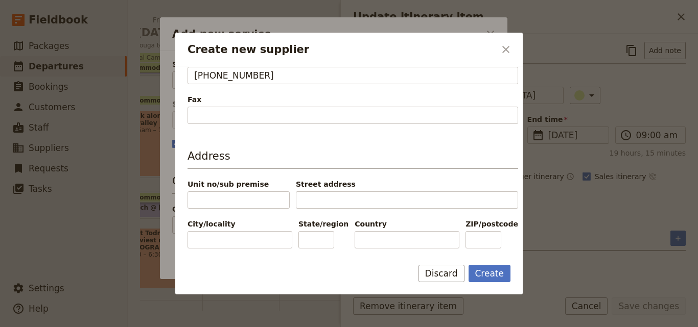
type input "[URL][DOMAIN_NAME]"
paste input "[GEOGRAPHIC_DATA]"
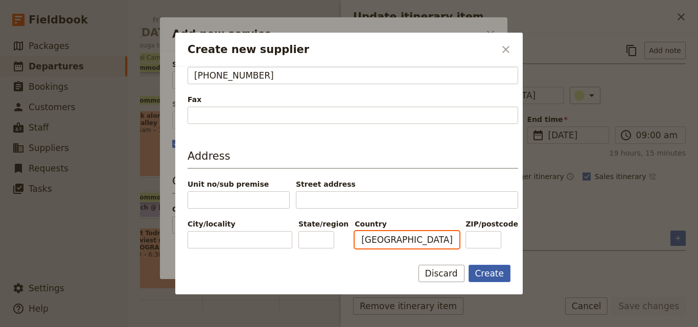
type input "[GEOGRAPHIC_DATA]"
click at [504, 273] on button "Create" at bounding box center [489, 273] width 42 height 17
type input "Sahara Dades"
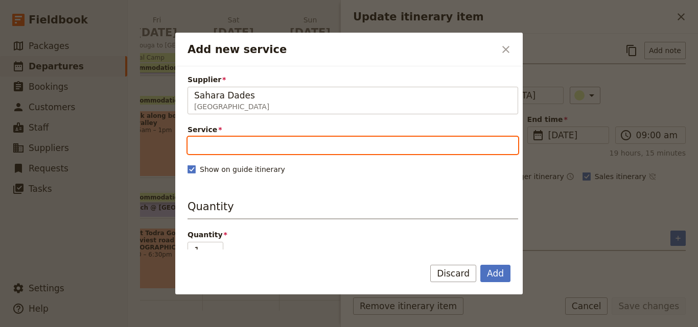
click at [305, 144] on input "Service" at bounding box center [352, 145] width 330 height 17
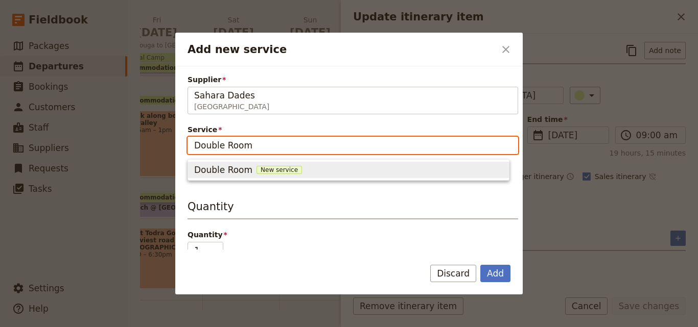
click at [278, 167] on span "New service" at bounding box center [278, 170] width 45 height 8
type input "Double Room"
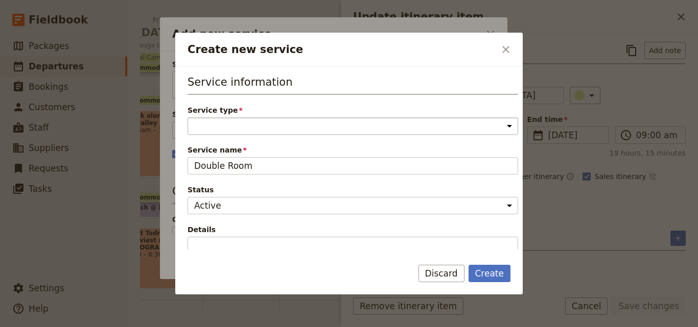
click at [258, 126] on select "Accommodation Activity Transport Flight Food and beverage Other" at bounding box center [352, 125] width 330 height 17
select select "AccommodationService"
click at [187, 117] on select "Accommodation Activity Transport Flight Food and beverage Other" at bounding box center [352, 125] width 330 height 17
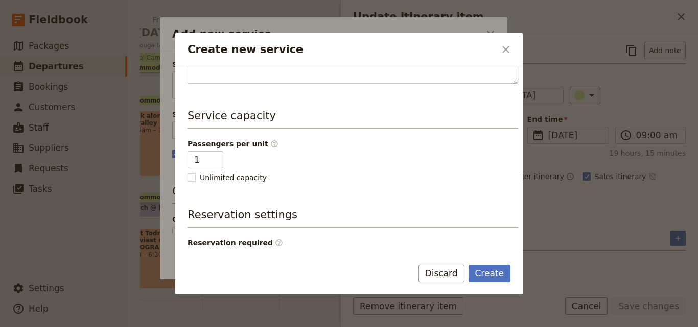
scroll to position [255, 0]
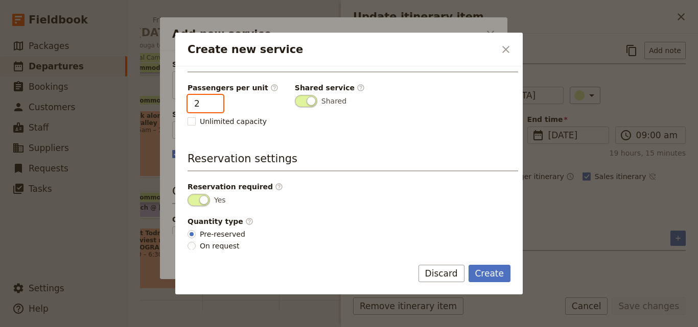
type input "2"
click at [212, 102] on input "2" at bounding box center [205, 103] width 36 height 17
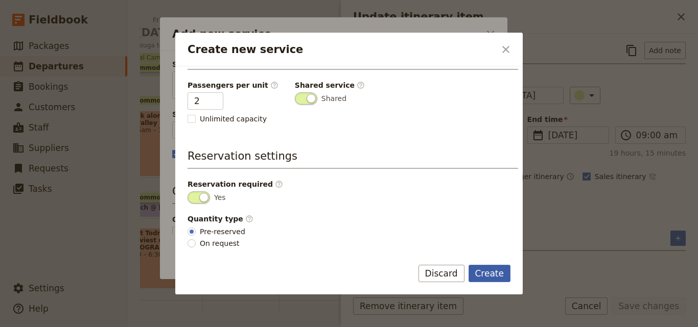
click at [488, 270] on button "Create" at bounding box center [489, 273] width 42 height 17
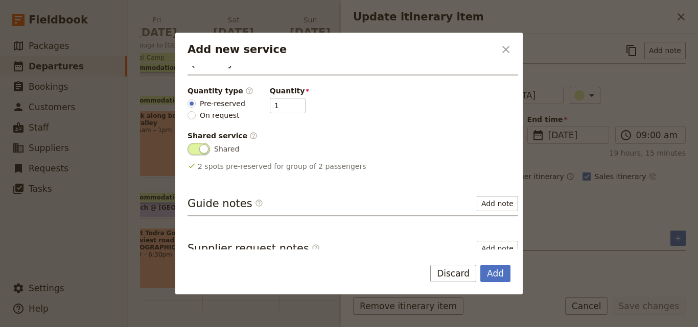
scroll to position [202, 0]
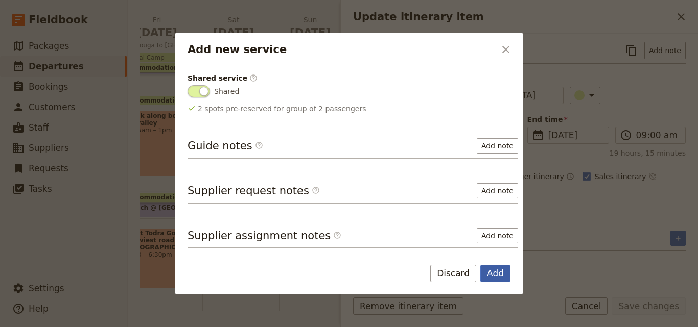
click at [496, 281] on button "Add" at bounding box center [495, 273] width 30 height 17
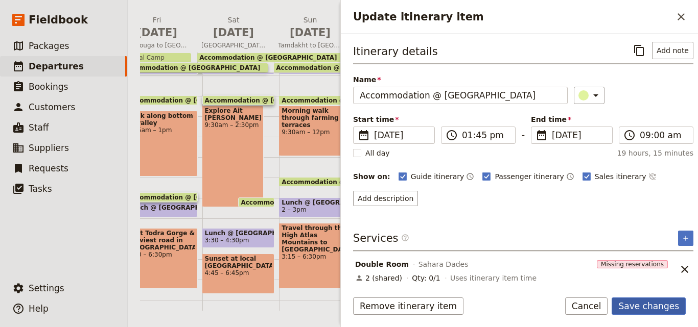
click at [656, 306] on button "Save changes" at bounding box center [648, 306] width 74 height 17
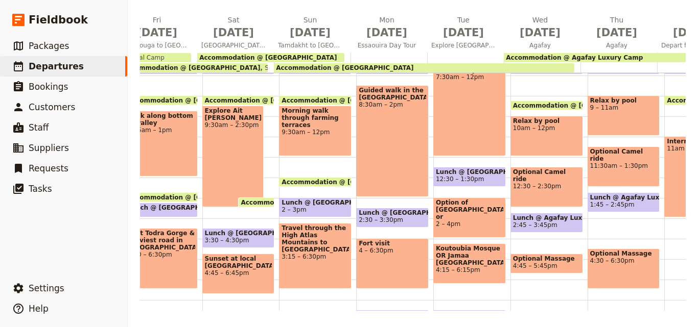
click at [258, 58] on span "Accommodation @ [GEOGRAPHIC_DATA]" at bounding box center [267, 57] width 137 height 7
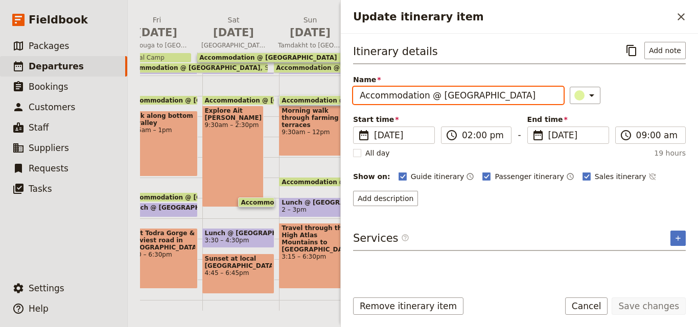
drag, startPoint x: 514, startPoint y: 99, endPoint x: 437, endPoint y: 100, distance: 77.6
click at [437, 100] on input "Accommodation @ [GEOGRAPHIC_DATA]" at bounding box center [458, 95] width 210 height 17
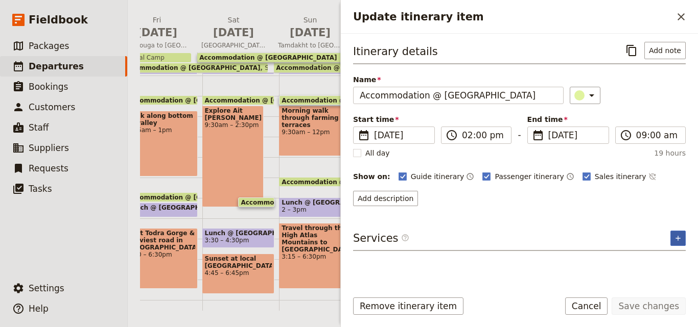
click at [681, 243] on button "​" at bounding box center [677, 238] width 15 height 15
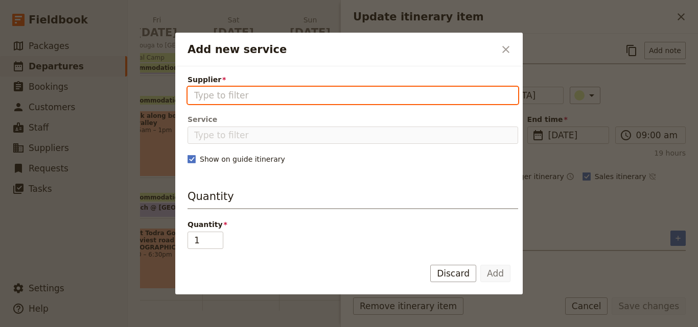
drag, startPoint x: 276, startPoint y: 78, endPoint x: 206, endPoint y: 90, distance: 71.0
paste input "Kasbah La Cigogne"
type input "Kasbah La Cigogne"
paste input "Kasbah La Cigogne"
type input "Kasbah La Cigogne"
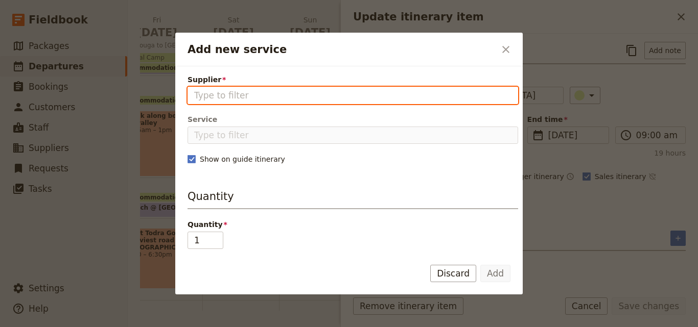
drag, startPoint x: 236, startPoint y: 88, endPoint x: 210, endPoint y: 93, distance: 27.0
paste input "Kasbah La Cigogne"
type input "Kasbah La Cigogne"
paste input "Kasbah La Cigogne"
click at [196, 94] on input "Kasbah La Cigogne" at bounding box center [352, 95] width 317 height 12
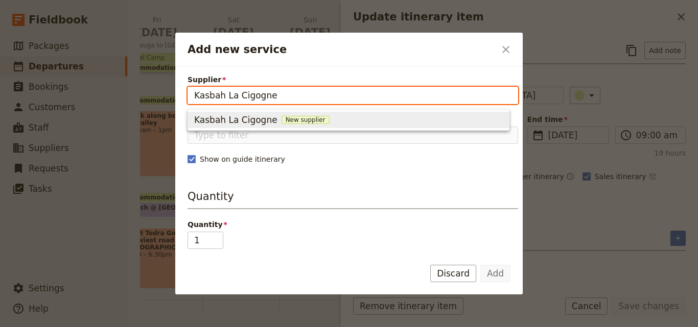
click at [281, 120] on span "New supplier" at bounding box center [305, 120] width 48 height 8
type input "Kasbah La Cigogne"
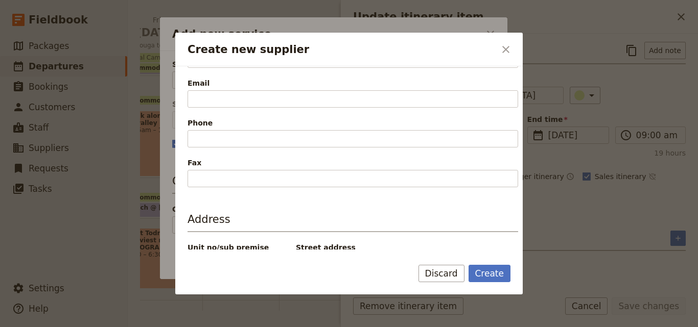
scroll to position [306, 0]
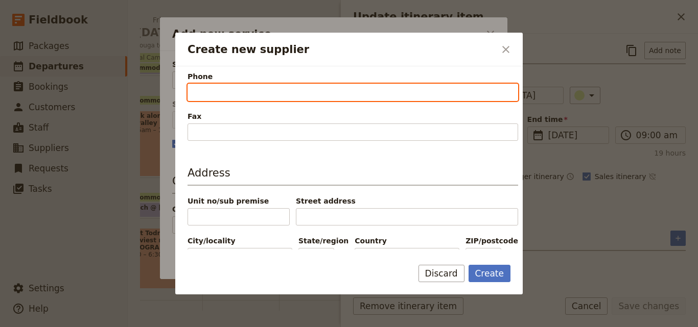
paste input "[PHONE_NUMBER]"
click at [197, 91] on input "[PHONE_NUMBER]" at bounding box center [352, 92] width 330 height 17
click at [195, 92] on input "[PHONE_NUMBER]" at bounding box center [352, 92] width 330 height 17
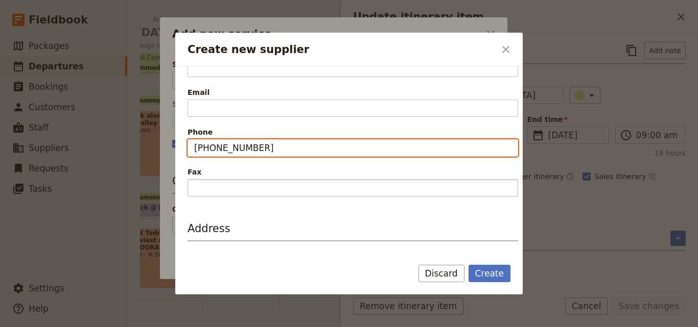
scroll to position [204, 0]
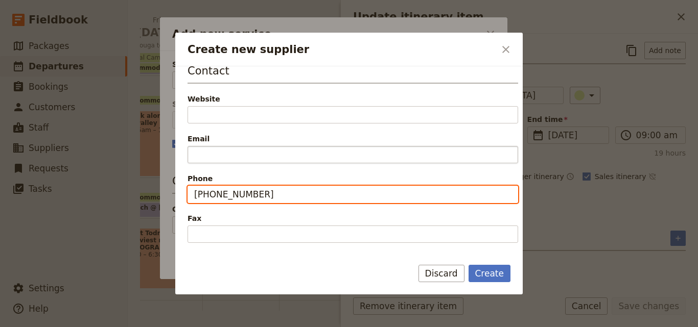
type input "[PHONE_NUMBER]"
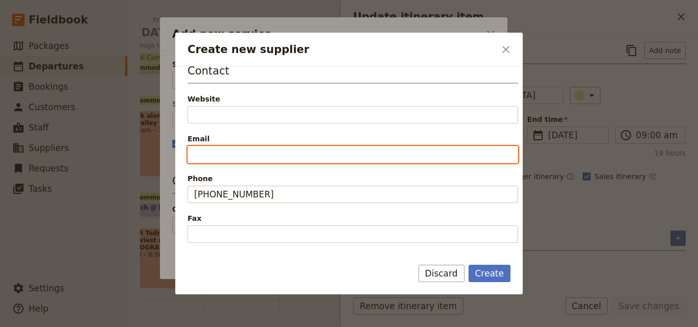
click at [265, 152] on input "Email" at bounding box center [352, 154] width 330 height 17
paste input "[EMAIL_ADDRESS][DOMAIN_NAME]"
click at [219, 158] on input "[EMAIL_ADDRESS][DOMAIN_NAME]" at bounding box center [352, 154] width 330 height 17
drag, startPoint x: 333, startPoint y: 160, endPoint x: 145, endPoint y: 150, distance: 189.2
click at [145, 327] on div "Create new supplier ​ Supplier information Name [GEOGRAPHIC_DATA] Status Active…" at bounding box center [349, 327] width 698 height 0
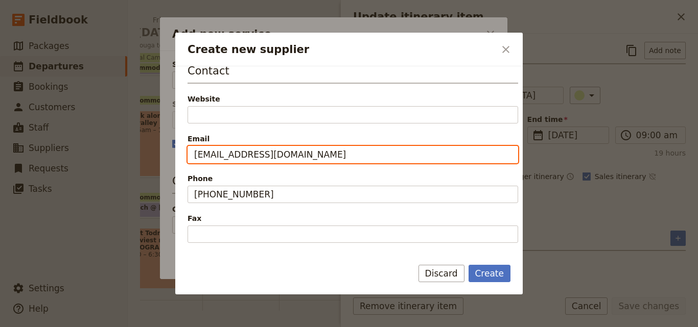
paste input "contac"
type input "[EMAIL_ADDRESS][DOMAIN_NAME]"
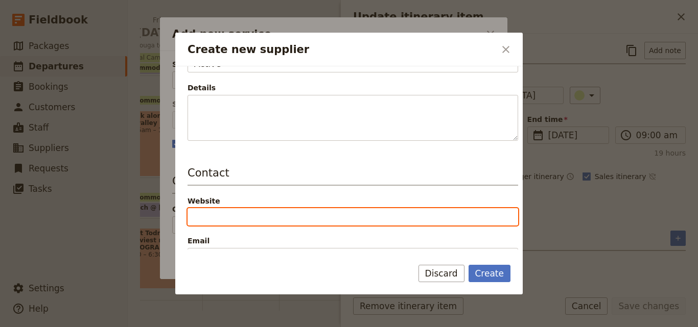
paste input "[URL][DOMAIN_NAME]"
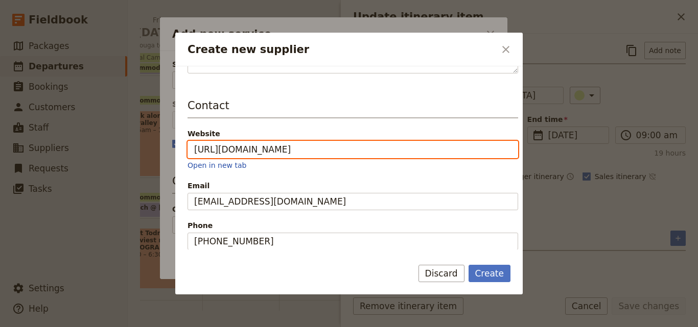
scroll to position [204, 0]
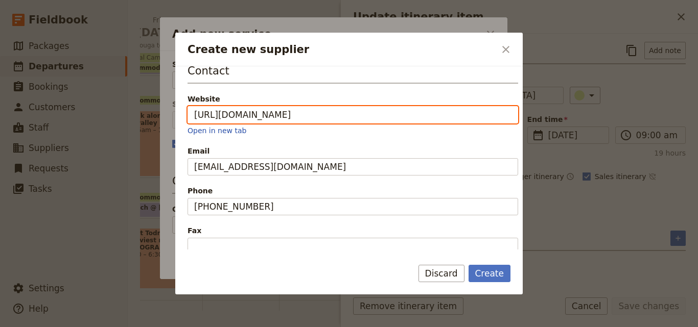
type input "[URL][DOMAIN_NAME]"
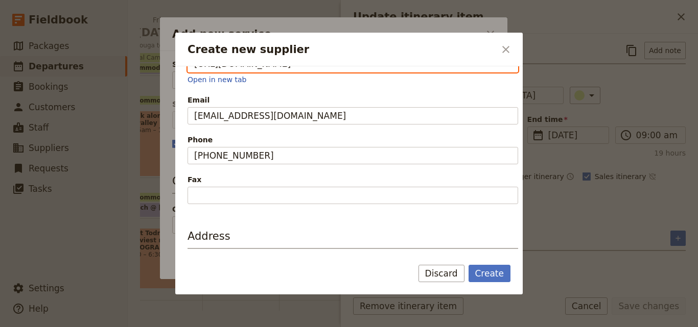
scroll to position [336, 0]
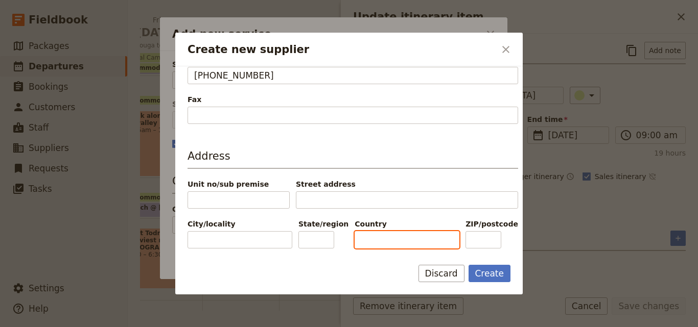
paste input "[GEOGRAPHIC_DATA]"
type input "[GEOGRAPHIC_DATA]"
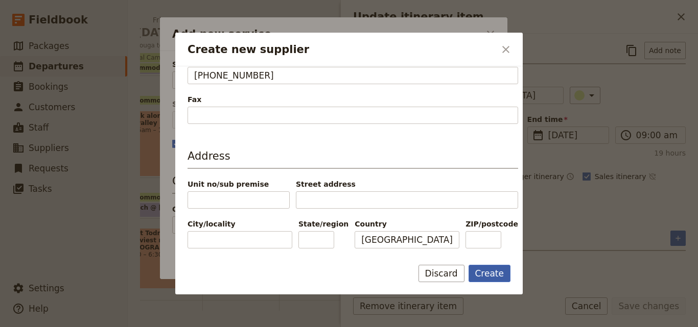
click at [489, 275] on button "Create" at bounding box center [489, 273] width 42 height 17
type input "Kasbah La Cigogne"
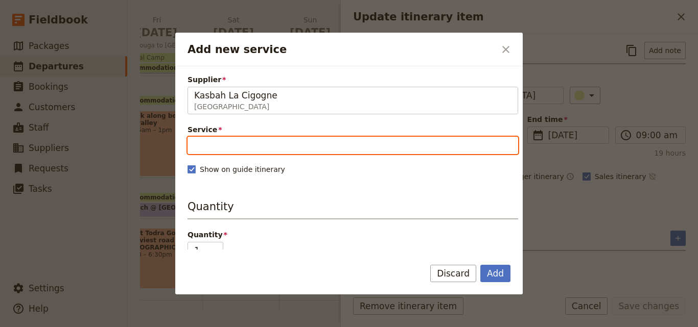
click at [257, 152] on input "Service" at bounding box center [352, 145] width 330 height 17
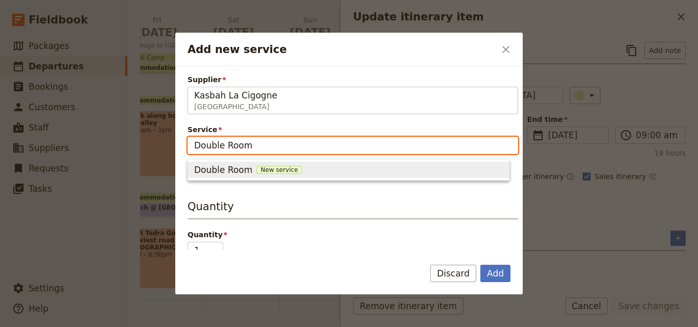
click at [272, 165] on div "Double Room New service" at bounding box center [348, 170] width 308 height 12
type input "Double Room"
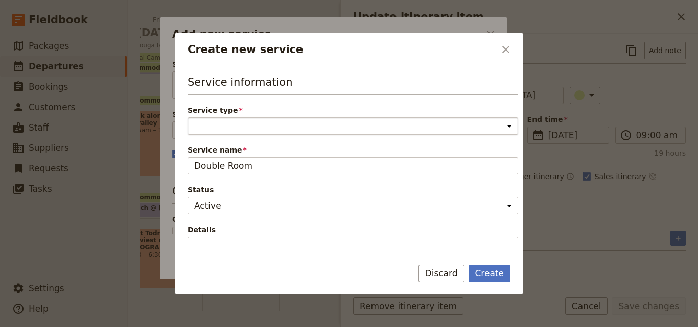
click at [247, 129] on select "Accommodation Activity Transport Flight Food and beverage Other" at bounding box center [352, 125] width 330 height 17
select select "AccommodationService"
click at [187, 117] on select "Accommodation Activity Transport Flight Food and beverage Other" at bounding box center [352, 125] width 330 height 17
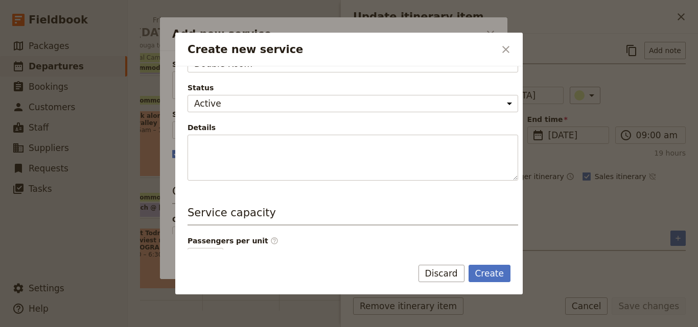
scroll to position [204, 0]
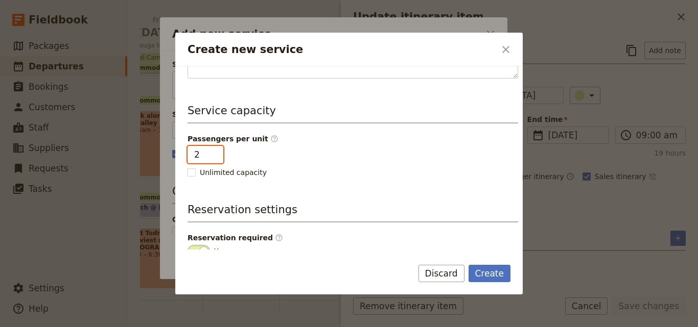
type input "2"
click at [210, 149] on input "2" at bounding box center [205, 154] width 36 height 17
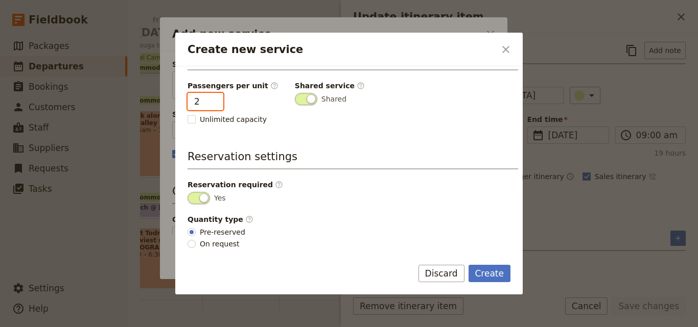
scroll to position [258, 0]
click at [500, 270] on button "Create" at bounding box center [489, 273] width 42 height 17
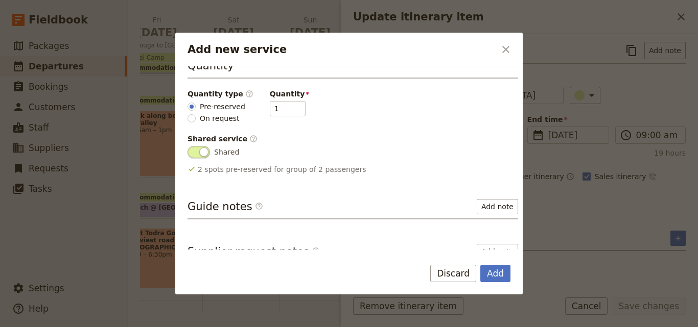
scroll to position [202, 0]
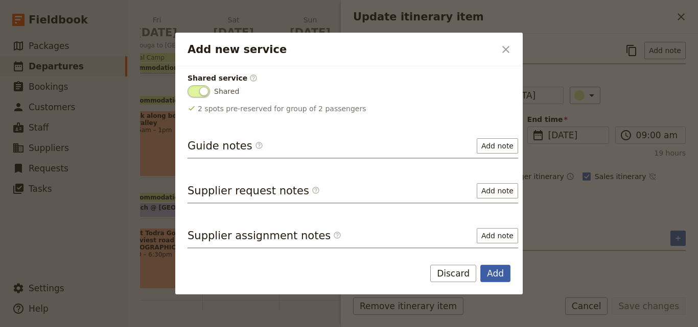
click at [493, 269] on button "Add" at bounding box center [495, 273] width 30 height 17
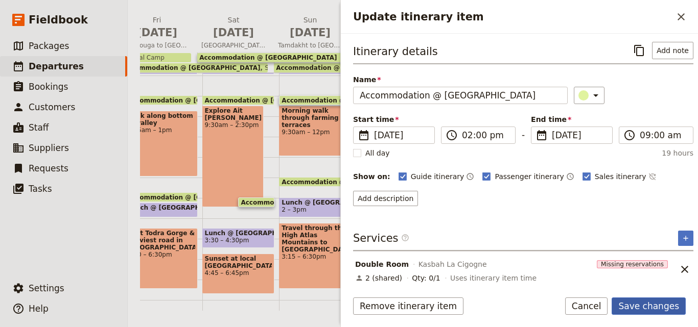
click at [658, 302] on button "Save changes" at bounding box center [648, 306] width 74 height 17
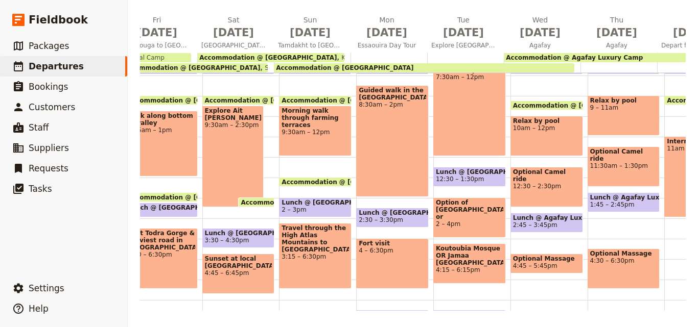
click at [387, 67] on span "Accommodation @ [GEOGRAPHIC_DATA]" at bounding box center [344, 67] width 137 height 7
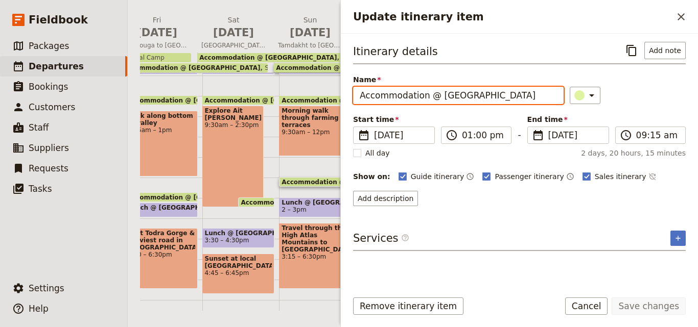
scroll to position [0, 11]
drag, startPoint x: 437, startPoint y: 97, endPoint x: 550, endPoint y: 97, distance: 113.4
click at [550, 97] on input "Accommodation @ [GEOGRAPHIC_DATA]" at bounding box center [458, 95] width 210 height 17
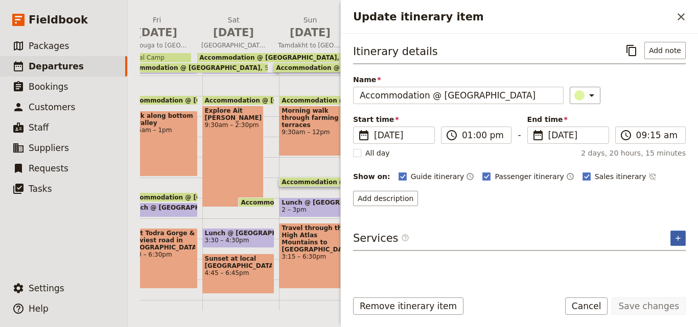
click at [678, 237] on icon "Add service inclusion" at bounding box center [677, 238] width 5 height 5
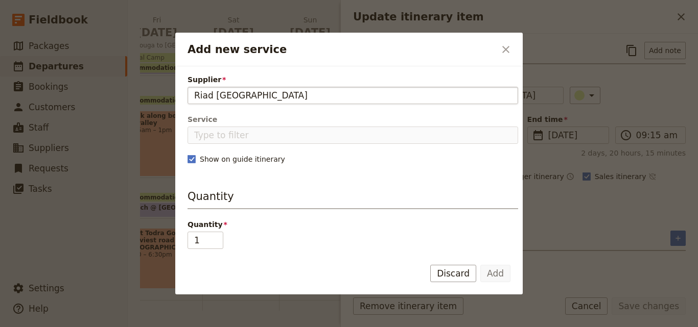
click at [194, 94] on input "Riad [GEOGRAPHIC_DATA]" at bounding box center [352, 95] width 317 height 12
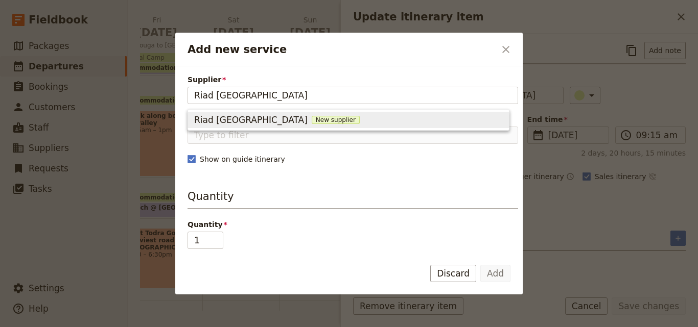
click at [352, 120] on span "New supplier" at bounding box center [336, 120] width 48 height 8
type input "Riad [GEOGRAPHIC_DATA]"
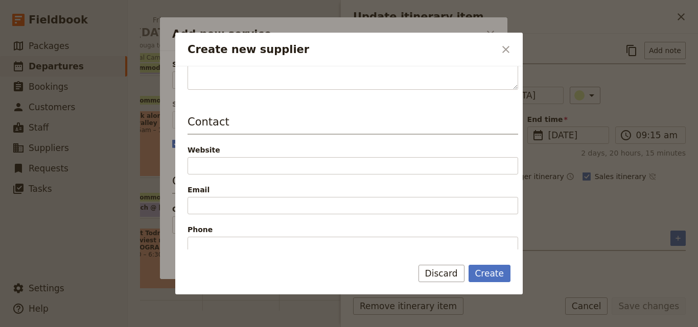
scroll to position [306, 0]
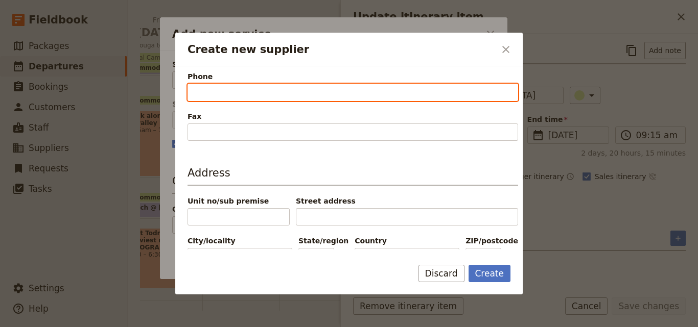
paste input "tel:[PHONE_NUMBER]"
type input "tel:[PHONE_NUMBER]"
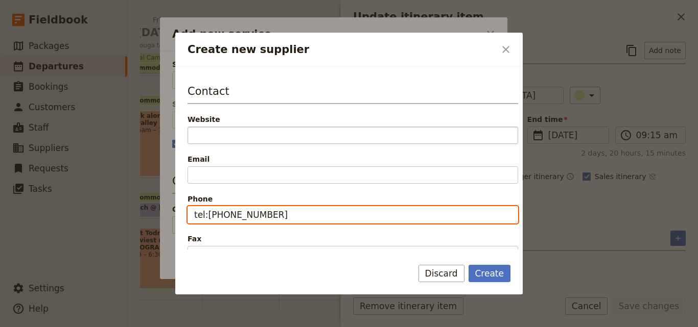
scroll to position [204, 0]
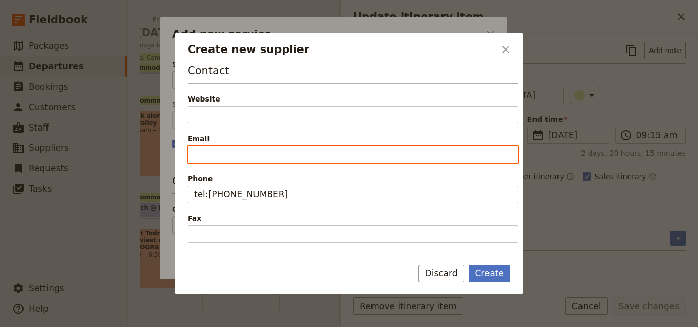
paste input "[EMAIL_ADDRESS][DOMAIN_NAME]"
click at [196, 158] on input "[EMAIL_ADDRESS][DOMAIN_NAME]" at bounding box center [352, 154] width 330 height 17
type input "[EMAIL_ADDRESS][DOMAIN_NAME]"
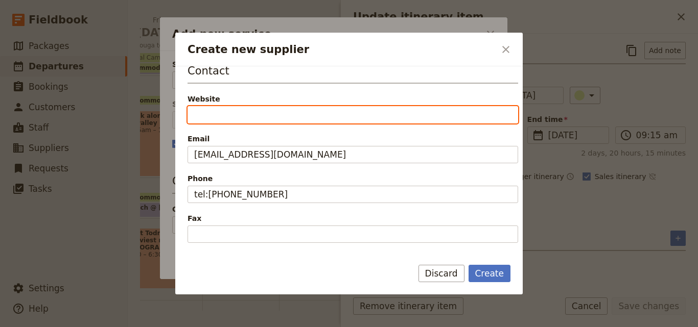
click at [210, 110] on input "Website" at bounding box center [352, 114] width 330 height 17
paste input "[URL][DOMAIN_NAME]"
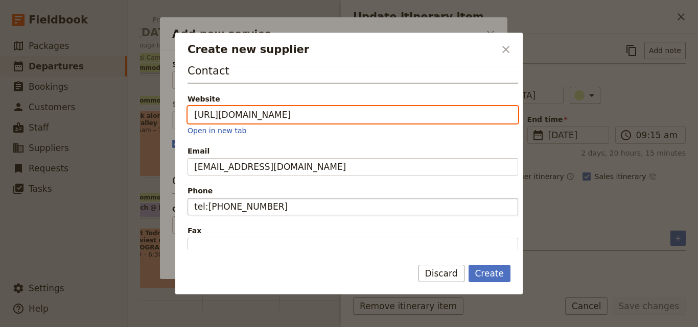
scroll to position [336, 0]
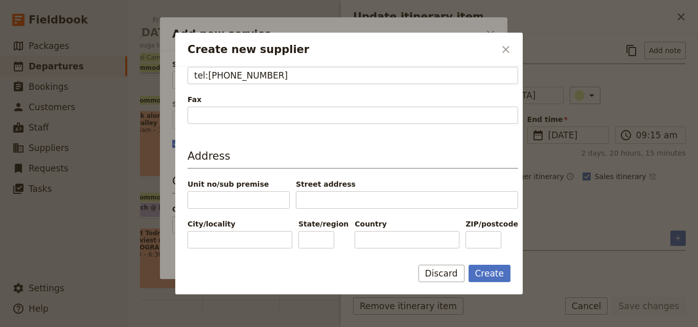
type input "[URL][DOMAIN_NAME]"
paste input "[GEOGRAPHIC_DATA]"
click at [357, 237] on input "[GEOGRAPHIC_DATA]" at bounding box center [406, 239] width 105 height 17
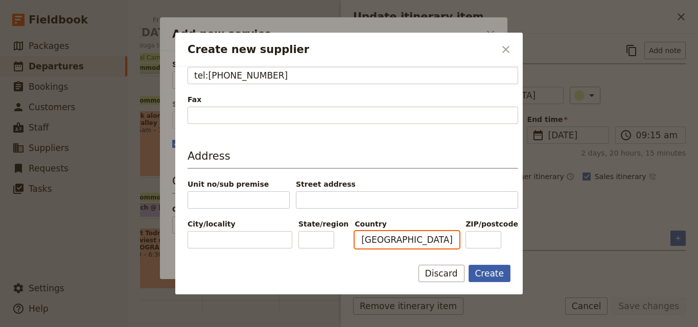
type input "[GEOGRAPHIC_DATA]"
click at [482, 266] on button "Create" at bounding box center [489, 273] width 42 height 17
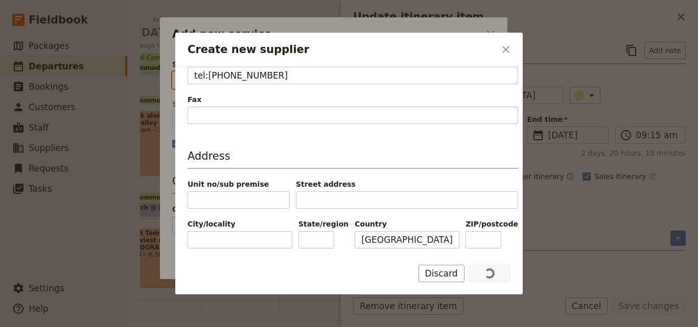
type input "Riad [GEOGRAPHIC_DATA]"
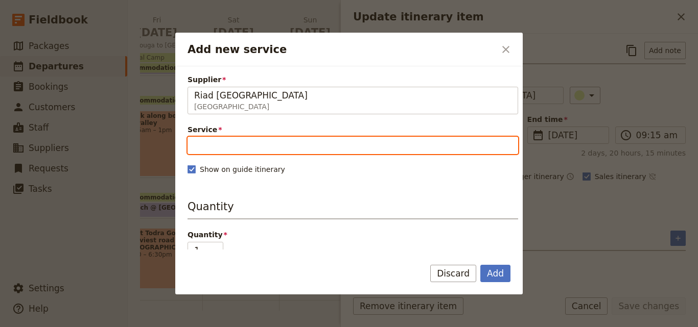
click at [314, 149] on input "Service" at bounding box center [352, 145] width 330 height 17
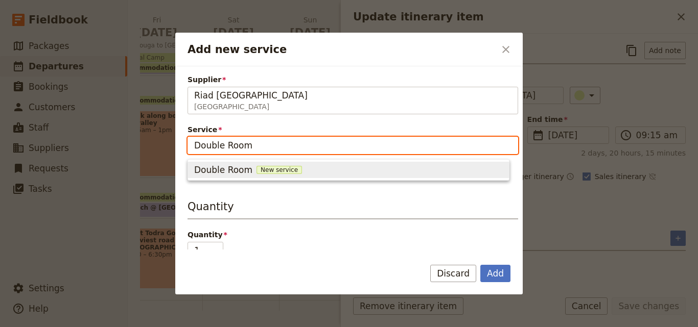
click at [284, 172] on span "New service" at bounding box center [278, 170] width 45 height 8
type input "Double Room"
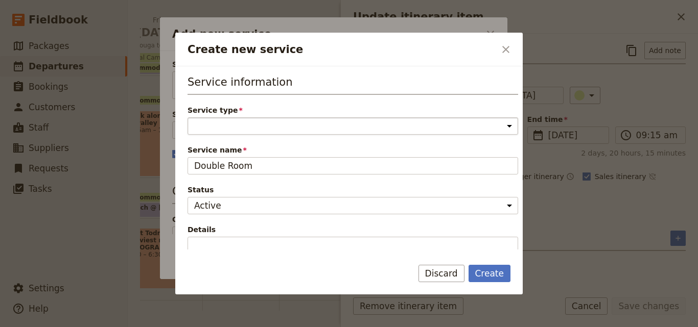
click at [279, 123] on select "Accommodation Activity Transport Flight Food and beverage Other" at bounding box center [352, 125] width 330 height 17
select select "AccommodationService"
click at [187, 117] on select "Accommodation Activity Transport Flight Food and beverage Other" at bounding box center [352, 125] width 330 height 17
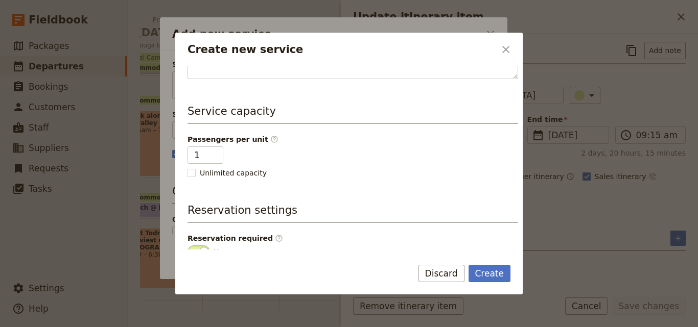
scroll to position [204, 0]
type input "2"
click at [214, 153] on input "2" at bounding box center [205, 154] width 36 height 17
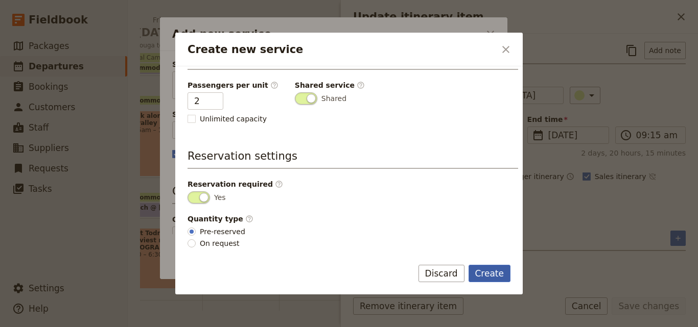
click at [475, 267] on button "Create" at bounding box center [489, 273] width 42 height 17
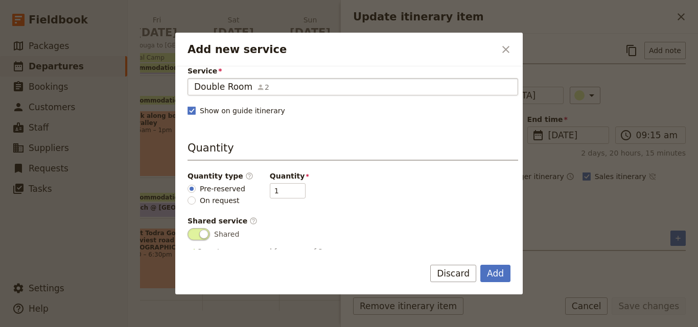
scroll to position [102, 0]
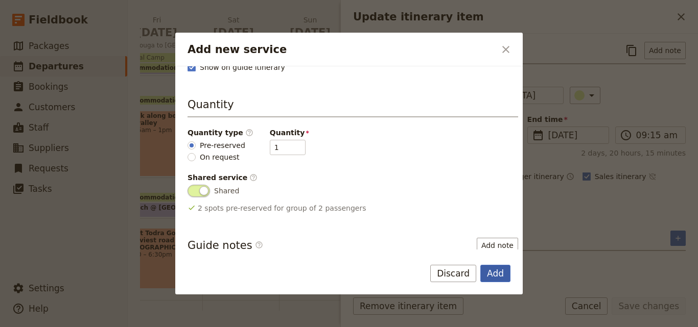
click at [498, 278] on button "Add" at bounding box center [495, 273] width 30 height 17
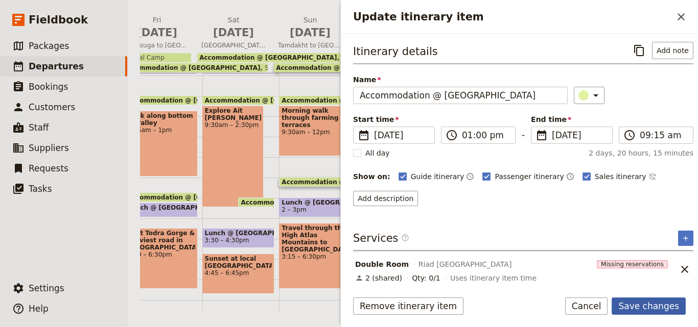
click at [661, 300] on button "Save changes" at bounding box center [648, 306] width 74 height 17
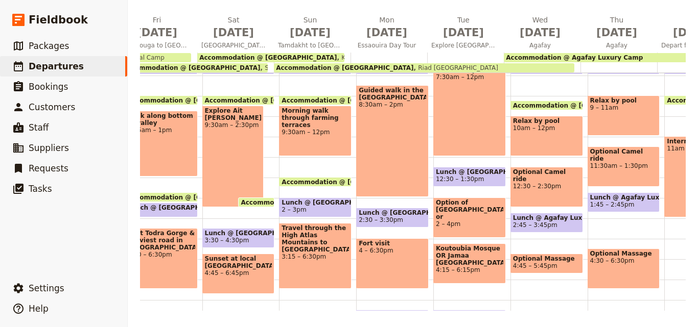
click at [386, 68] on span "Accommodation @ [GEOGRAPHIC_DATA]" at bounding box center [344, 67] width 137 height 7
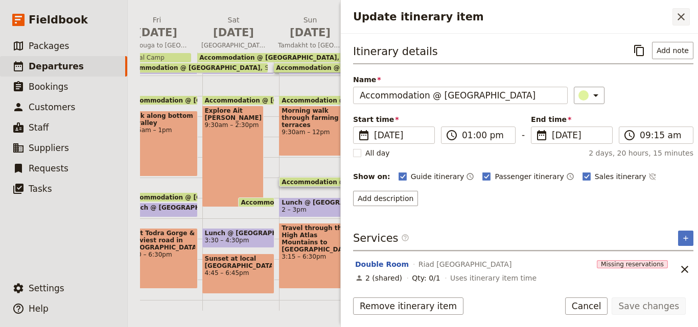
click at [680, 15] on icon "Close drawer" at bounding box center [681, 17] width 12 height 12
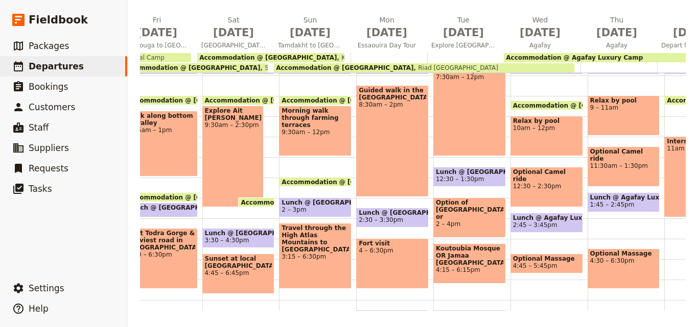
click at [581, 57] on span "Accommodation @ Agafay Luxury Camp" at bounding box center [574, 57] width 137 height 7
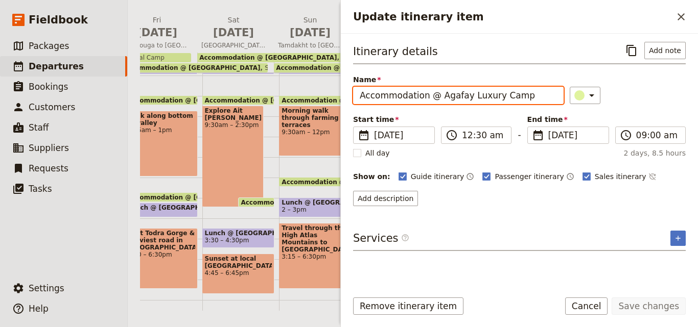
drag, startPoint x: 540, startPoint y: 97, endPoint x: 438, endPoint y: 97, distance: 102.1
click at [438, 97] on input "Accommodation @ Agafay Luxury Camp" at bounding box center [458, 95] width 210 height 17
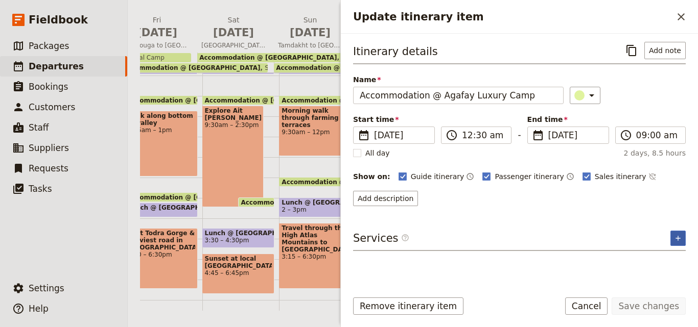
click at [681, 237] on icon "Add service inclusion" at bounding box center [678, 238] width 8 height 8
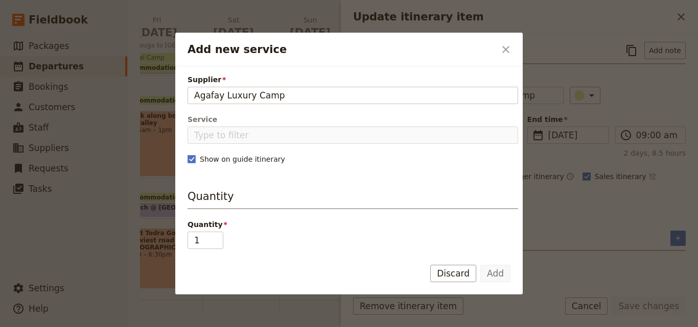
type input "Agafay Luxury Camp"
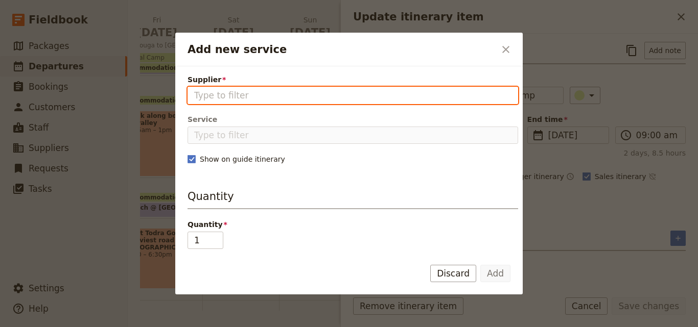
paste input "Agafay Luxury Camp"
click at [195, 96] on input "Agafay Luxury Camp" at bounding box center [352, 95] width 317 height 12
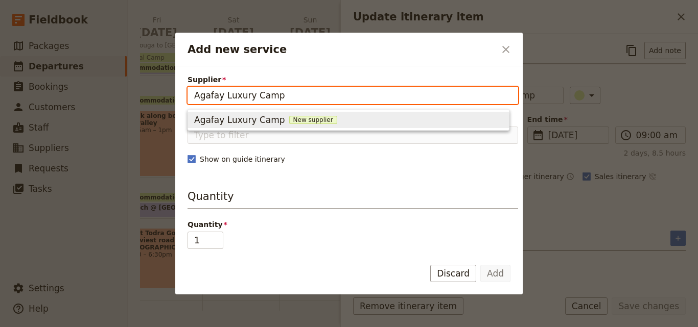
click at [295, 120] on span "New supplier" at bounding box center [313, 120] width 48 height 8
type input "Agafay Luxury Camp"
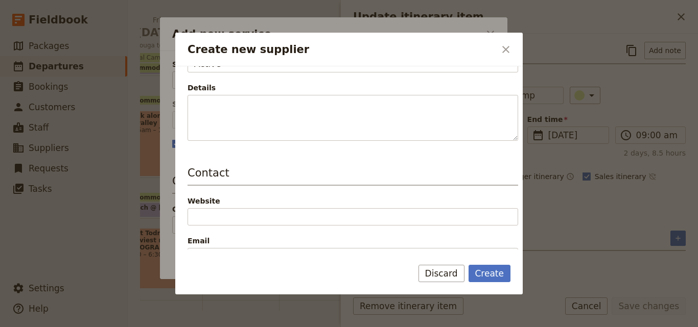
scroll to position [204, 0]
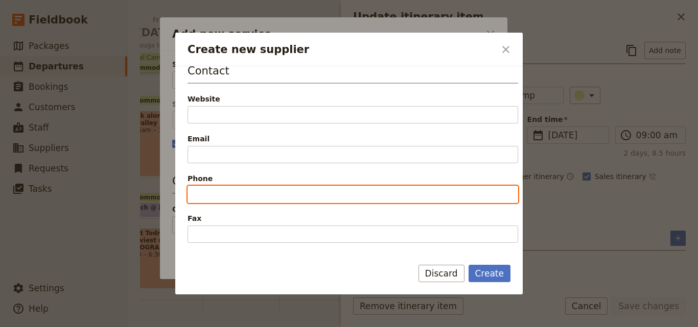
paste input "[PHONE_NUMBER]"
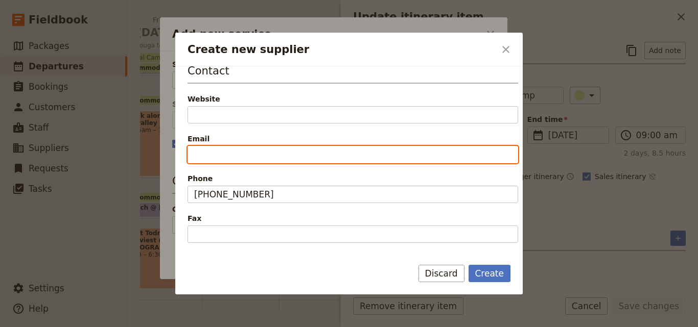
click at [225, 157] on input "Email" at bounding box center [352, 154] width 330 height 17
paste input "contact(a)[DOMAIN_NAME]"
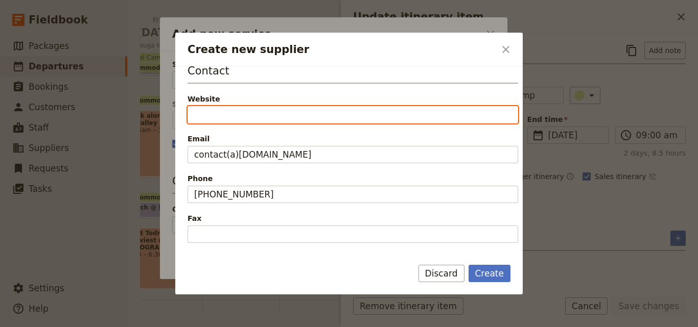
click at [222, 110] on input "Website" at bounding box center [352, 114] width 330 height 17
paste input "[URL][DOMAIN_NAME]"
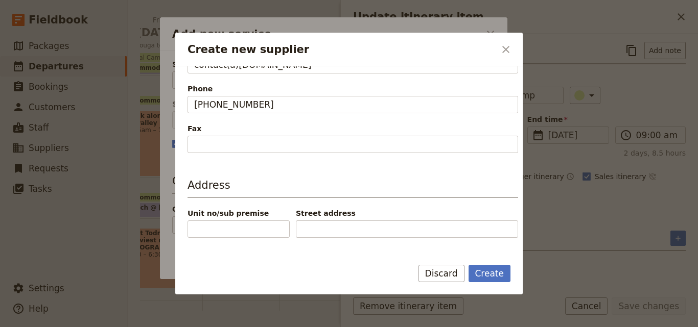
scroll to position [336, 0]
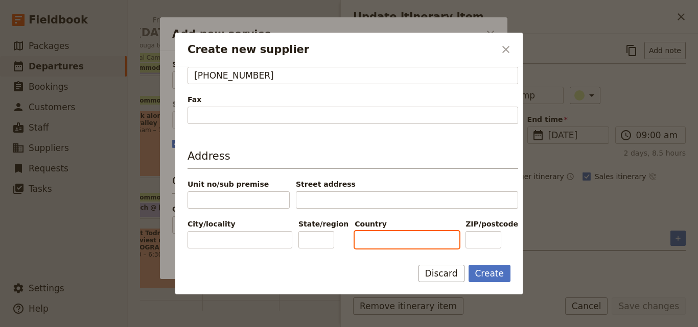
paste input "[GEOGRAPHIC_DATA]"
click at [361, 242] on input "[GEOGRAPHIC_DATA]" at bounding box center [406, 239] width 105 height 17
click at [359, 241] on input "[GEOGRAPHIC_DATA]" at bounding box center [406, 239] width 105 height 17
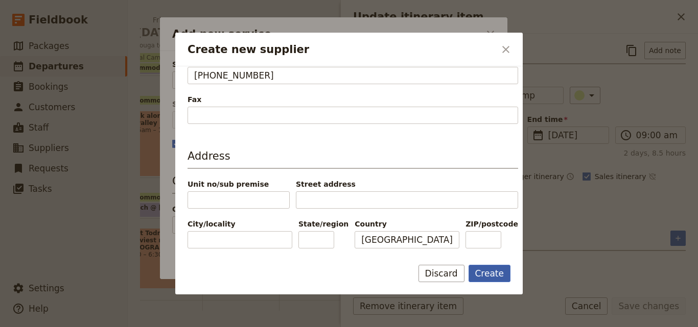
click at [479, 276] on button "Create" at bounding box center [489, 273] width 42 height 17
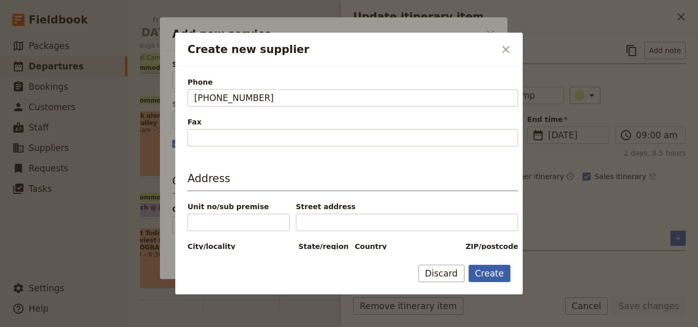
scroll to position [348, 0]
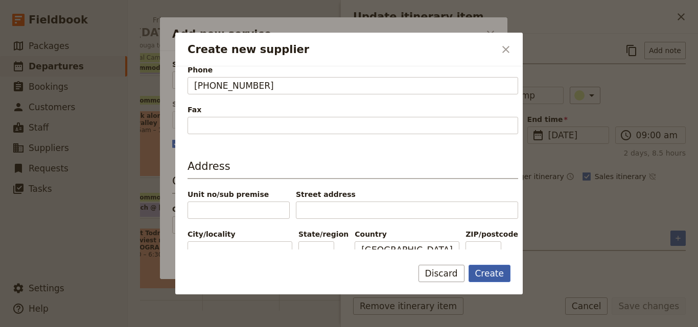
click at [481, 276] on button "Create" at bounding box center [489, 273] width 42 height 17
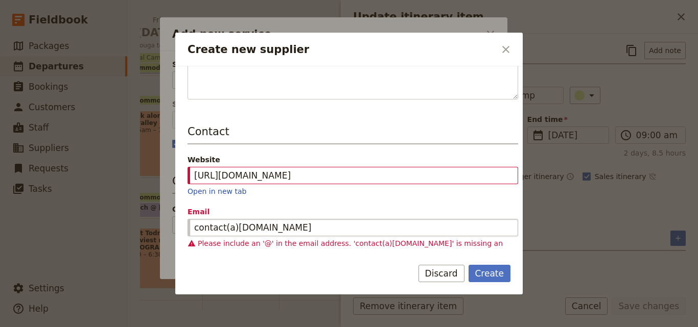
scroll to position [246, 0]
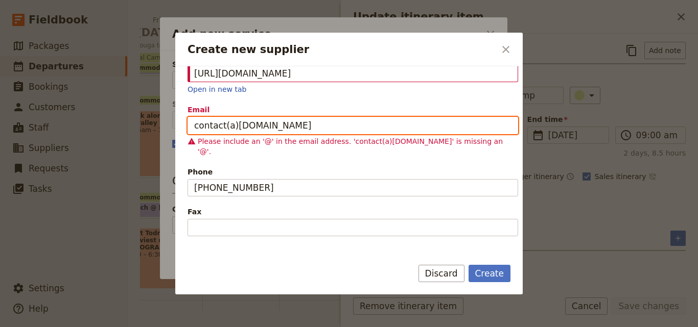
click at [231, 129] on input "contact(a)[DOMAIN_NAME]" at bounding box center [352, 125] width 330 height 17
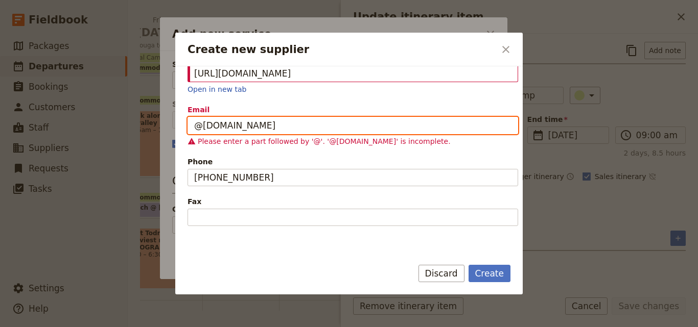
drag, startPoint x: 305, startPoint y: 129, endPoint x: 142, endPoint y: 115, distance: 163.5
click at [144, 327] on div "Create new supplier ​ Supplier information Name Agafay Luxury Camp Status Activ…" at bounding box center [349, 327] width 698 height 0
paste input "contact(a)"
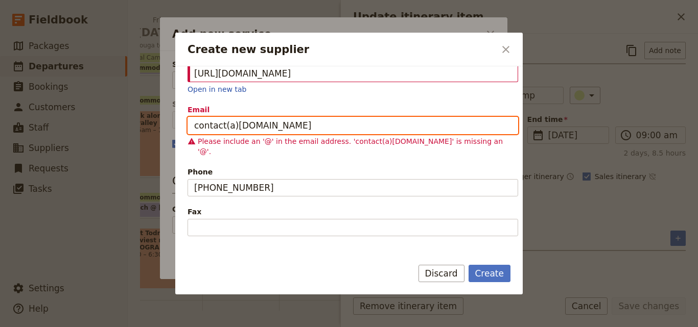
click at [231, 126] on input "contact(a)[DOMAIN_NAME]" at bounding box center [352, 125] width 330 height 17
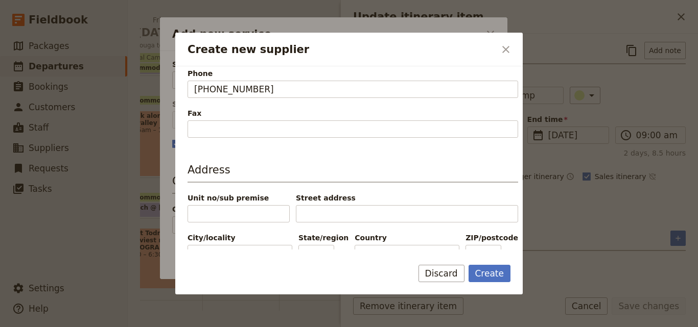
scroll to position [336, 0]
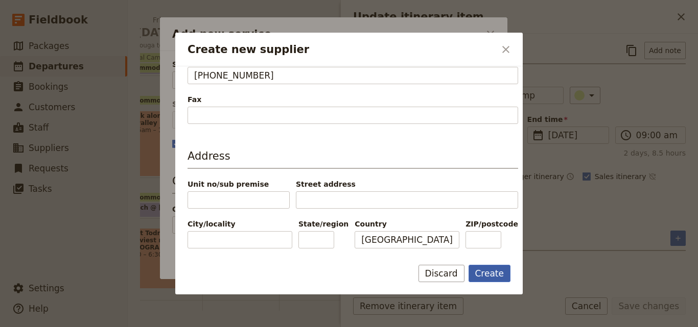
click at [505, 273] on button "Create" at bounding box center [489, 273] width 42 height 17
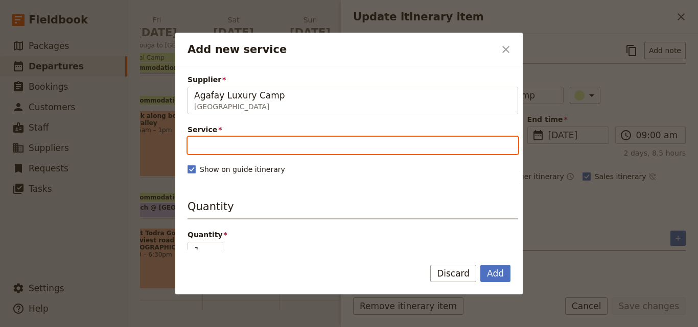
click at [241, 145] on input "Service" at bounding box center [352, 145] width 330 height 17
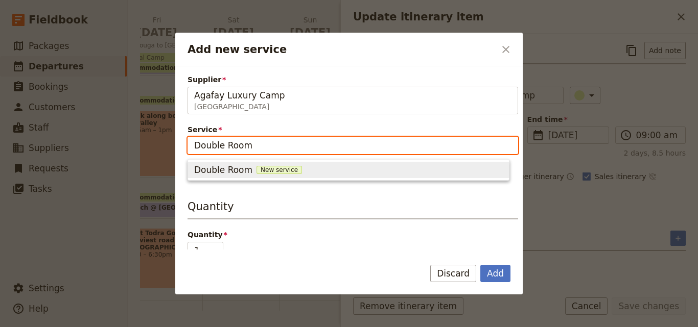
click at [257, 168] on span "New service" at bounding box center [278, 170] width 45 height 8
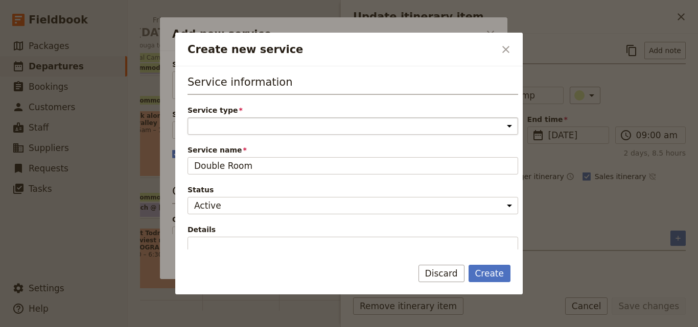
click at [251, 130] on select "Accommodation Activity Transport Flight Food and beverage Other" at bounding box center [352, 125] width 330 height 17
click at [187, 117] on select "Accommodation Activity Transport Flight Food and beverage Other" at bounding box center [352, 125] width 330 height 17
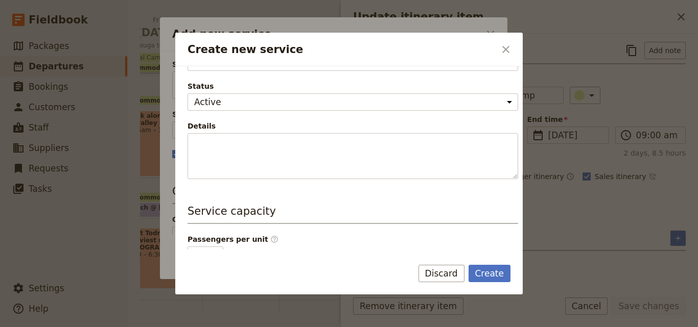
scroll to position [153, 0]
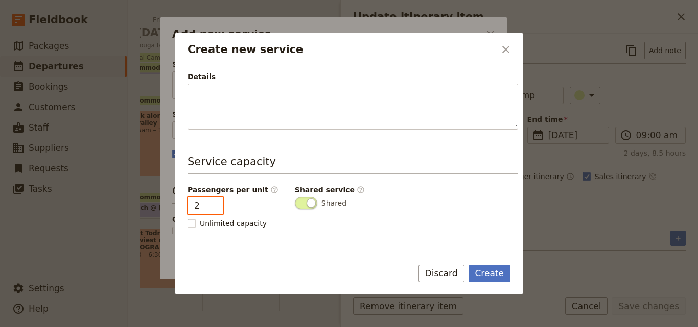
click at [214, 205] on input "2" at bounding box center [205, 205] width 36 height 17
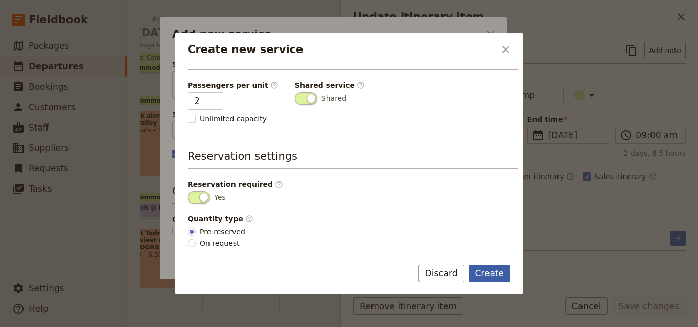
click at [504, 273] on button "Create" at bounding box center [489, 273] width 42 height 17
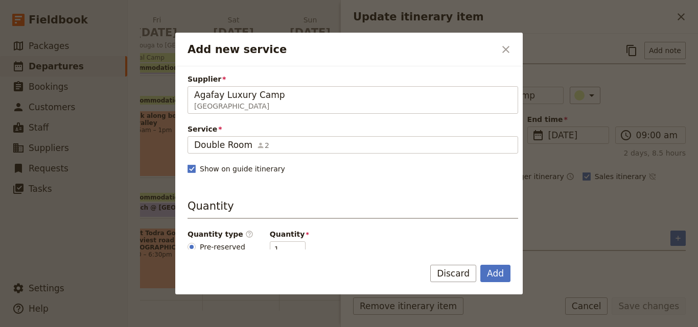
scroll to position [0, 0]
click at [489, 271] on button "Add" at bounding box center [495, 273] width 30 height 17
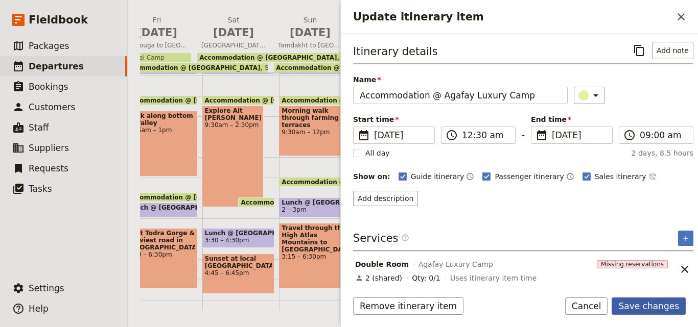
click at [645, 313] on button "Save changes" at bounding box center [648, 306] width 74 height 17
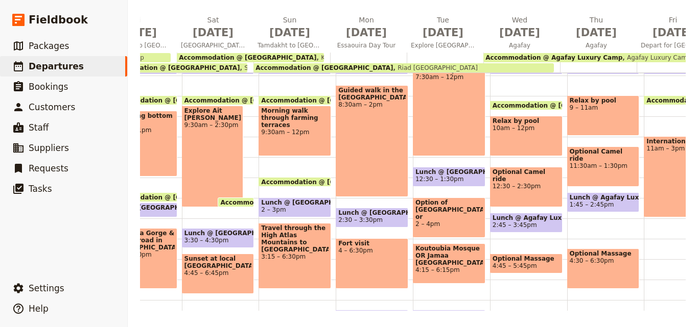
scroll to position [0, 956]
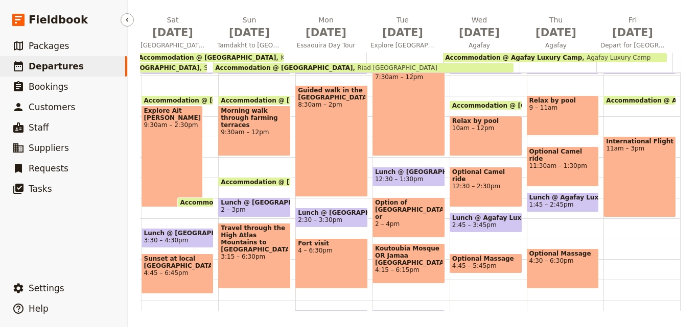
click at [50, 70] on span "Departures" at bounding box center [56, 66] width 55 height 10
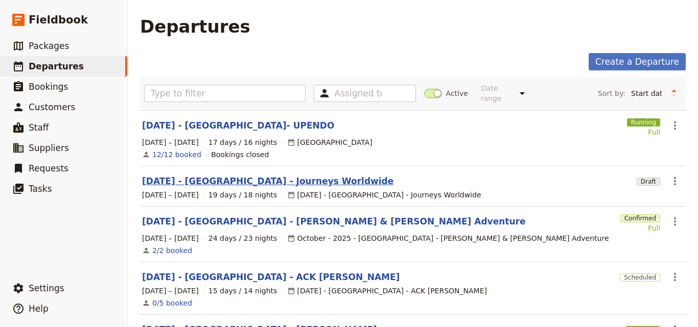
click at [250, 175] on link "[DATE] - [GEOGRAPHIC_DATA] - Journeys Worldwide" at bounding box center [267, 181] width 251 height 12
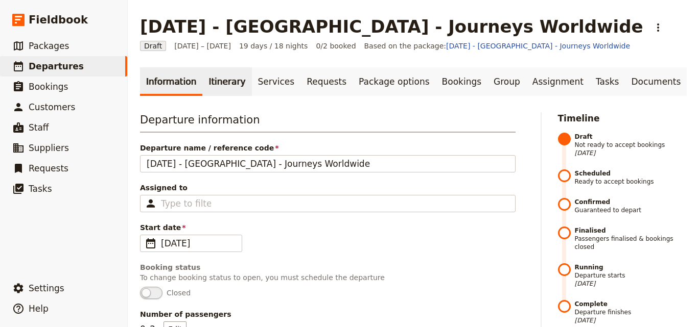
click at [221, 89] on link "Itinerary" at bounding box center [226, 81] width 49 height 29
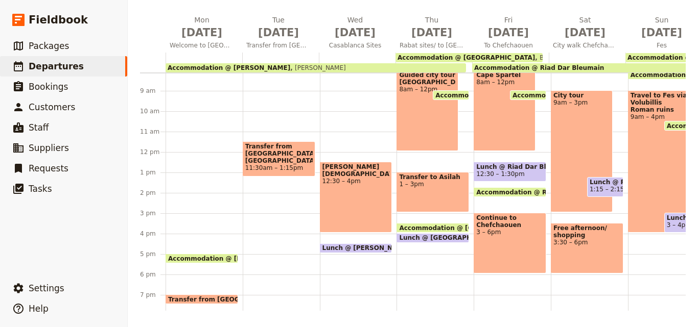
scroll to position [209, 0]
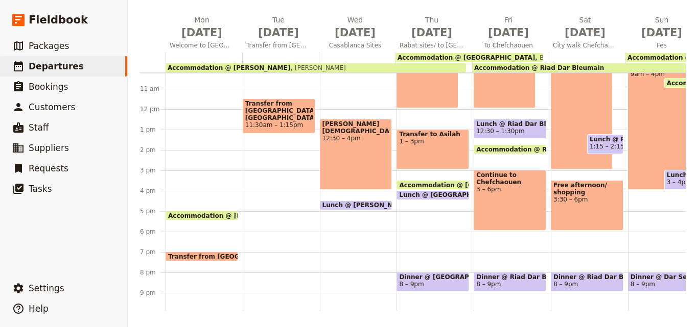
click at [346, 203] on span "Lunch @ [PERSON_NAME]" at bounding box center [368, 205] width 92 height 7
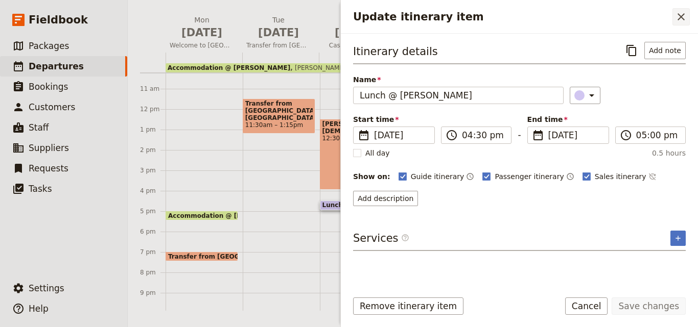
click at [675, 21] on icon "Close drawer" at bounding box center [681, 17] width 12 height 12
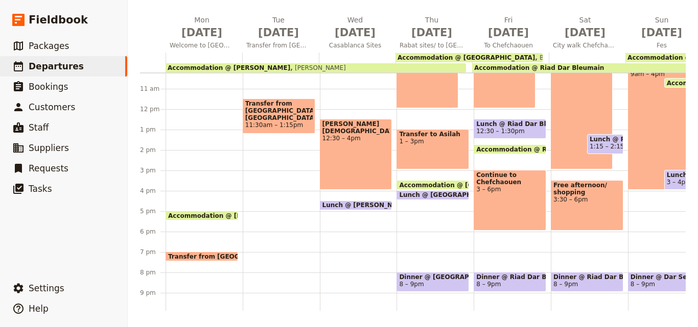
scroll to position [260, 0]
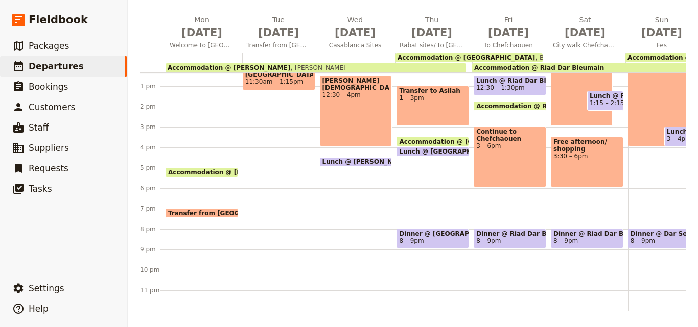
click at [332, 162] on span at bounding box center [355, 164] width 71 height 4
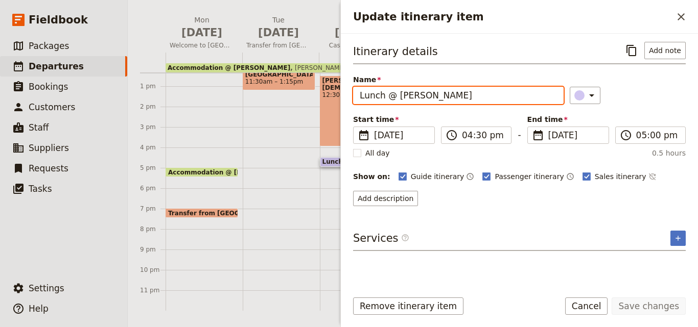
drag, startPoint x: 385, startPoint y: 98, endPoint x: 447, endPoint y: 99, distance: 61.8
click at [447, 99] on input "Lunch @ [PERSON_NAME]" at bounding box center [458, 95] width 210 height 17
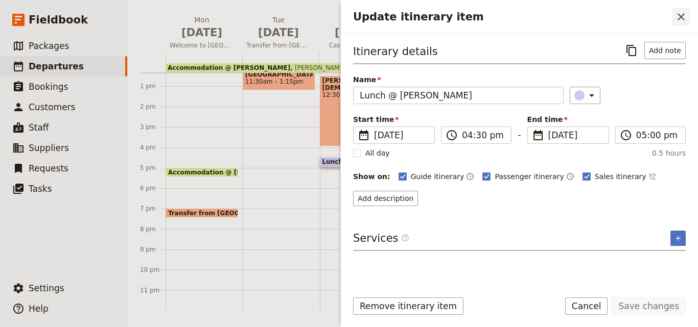
click at [676, 22] on icon "Close drawer" at bounding box center [681, 17] width 12 height 12
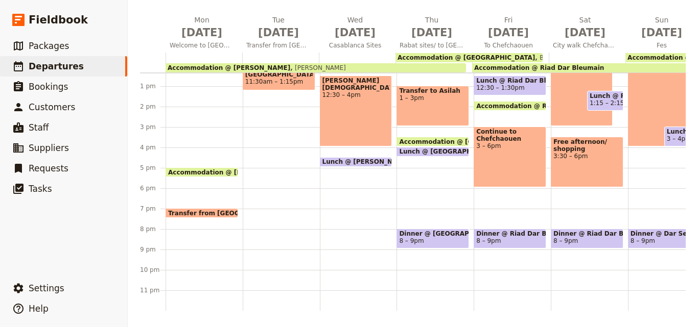
click at [338, 224] on div "Breakfast @ [PERSON_NAME] 7 – 7:30am [PERSON_NAME] Mosque 12:30 – 4pm Lunch @ […" at bounding box center [358, 66] width 77 height 490
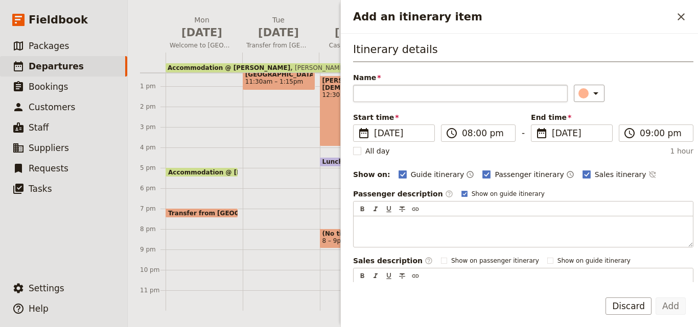
drag, startPoint x: 370, startPoint y: 94, endPoint x: 355, endPoint y: 90, distance: 15.7
click at [355, 90] on input "Name" at bounding box center [460, 93] width 214 height 17
click at [386, 93] on input "Dinner@ [PERSON_NAME]" at bounding box center [460, 93] width 214 height 17
click at [589, 98] on icon "Add an itinerary item" at bounding box center [595, 93] width 12 height 12
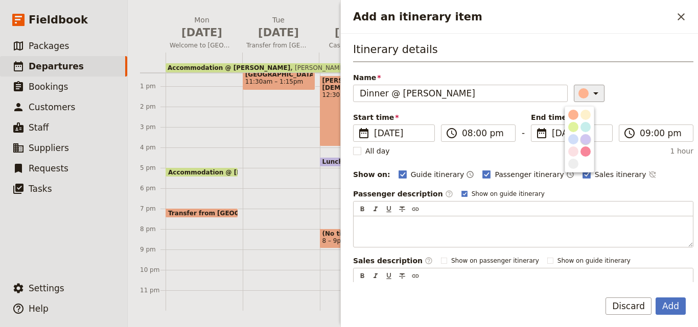
click at [585, 142] on div "button" at bounding box center [585, 139] width 10 height 10
click at [672, 309] on button "Add" at bounding box center [670, 306] width 30 height 17
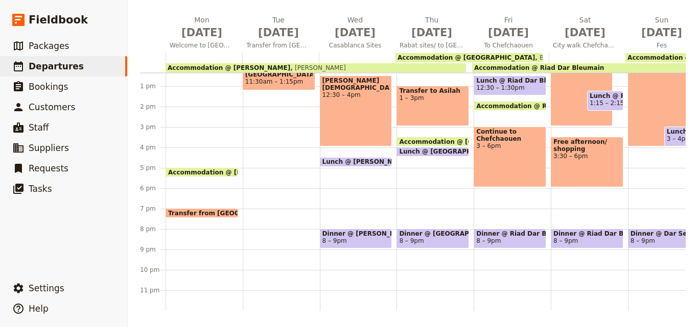
click at [199, 220] on div "Accommodation @ Kenzi Basma 5pm – 9am Kenzi Basma Transfer from [GEOGRAPHIC_DAT…" at bounding box center [203, 66] width 77 height 490
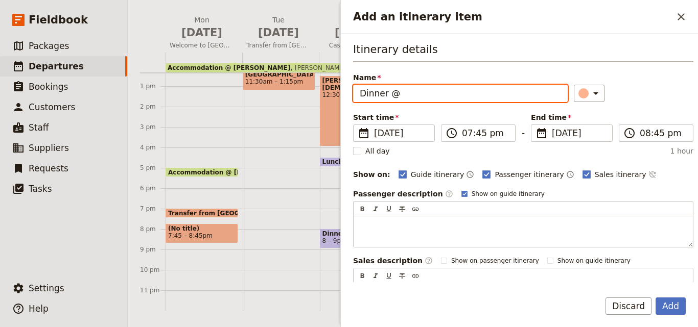
paste input "@ [PERSON_NAME]"
click at [405, 93] on input "Dinner @ @ [PERSON_NAME]" at bounding box center [460, 93] width 214 height 17
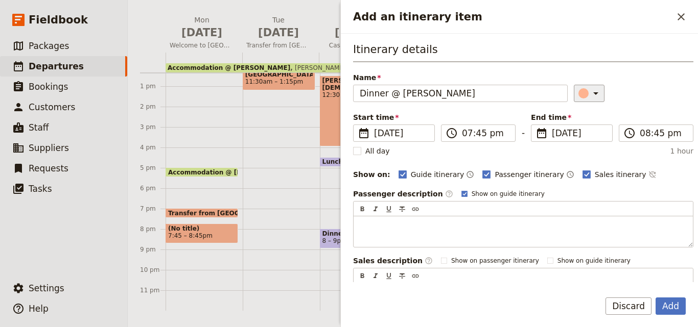
click at [589, 96] on icon "Add an itinerary item" at bounding box center [595, 93] width 12 height 12
click at [589, 137] on div "button" at bounding box center [585, 139] width 10 height 10
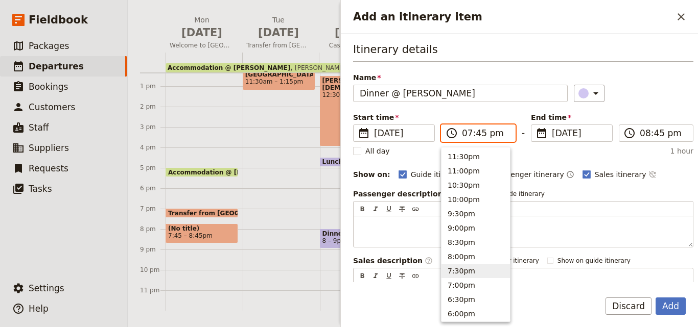
click at [474, 135] on input "07:45 pm" at bounding box center [485, 133] width 47 height 12
click at [482, 282] on button "7:00pm" at bounding box center [475, 285] width 68 height 14
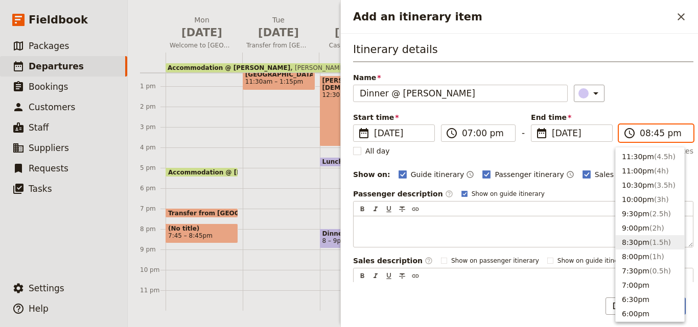
click at [645, 136] on input "08:45 pm" at bounding box center [662, 133] width 47 height 12
click at [669, 257] on button "8:00pm ( 1h )" at bounding box center [649, 257] width 68 height 14
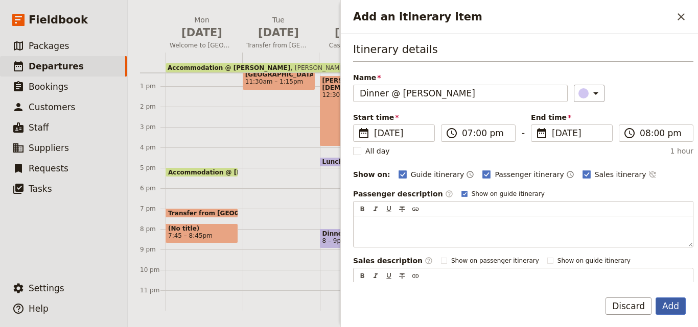
click at [671, 305] on button "Add" at bounding box center [670, 306] width 30 height 17
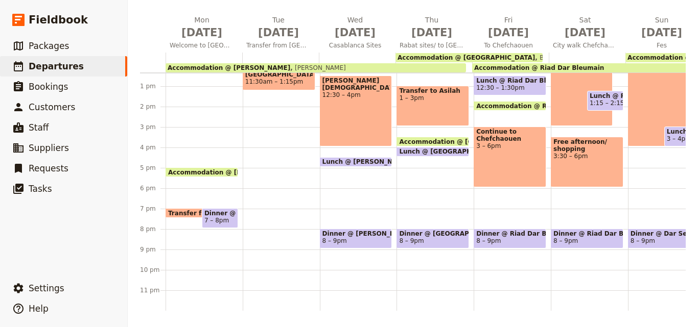
click at [186, 213] on span at bounding box center [196, 215] width 61 height 4
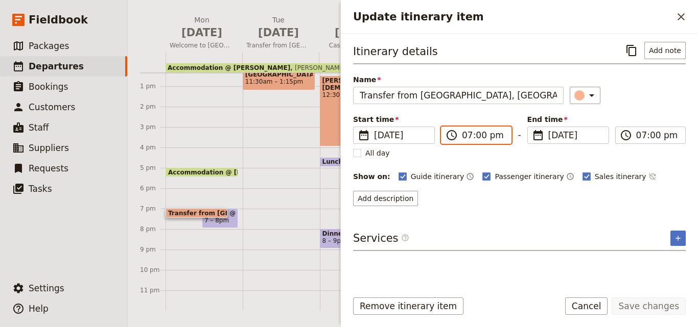
click at [467, 135] on input "07:00 pm" at bounding box center [483, 135] width 43 height 12
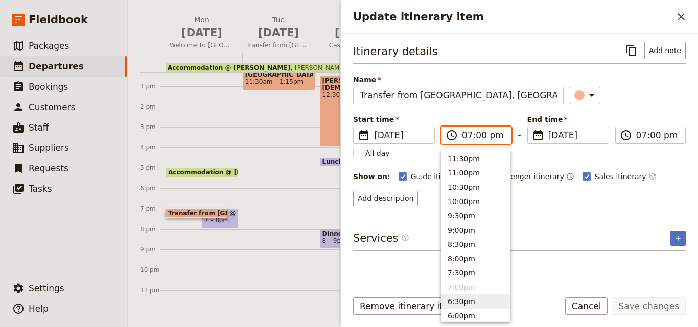
click at [480, 302] on button "6:30pm" at bounding box center [475, 302] width 68 height 14
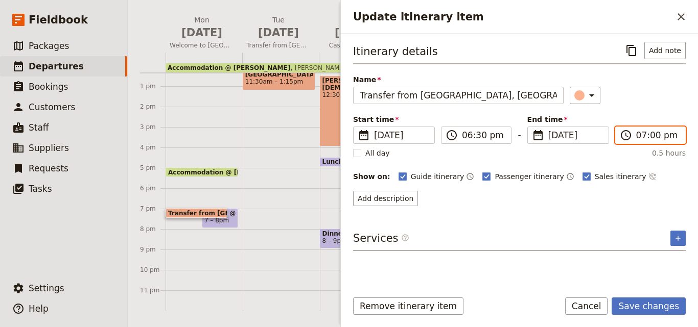
click at [648, 139] on input "07:00 pm" at bounding box center [657, 135] width 43 height 12
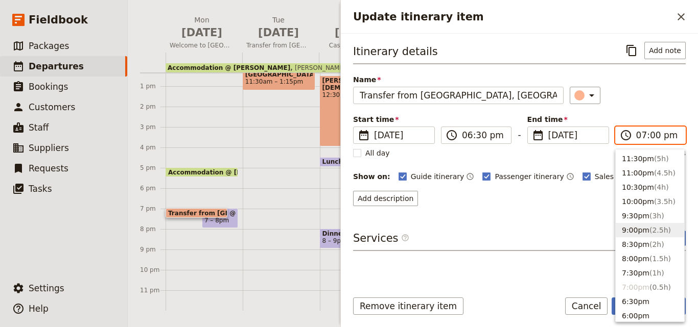
click at [642, 230] on button "9:00pm ( 2.5h )" at bounding box center [649, 230] width 68 height 14
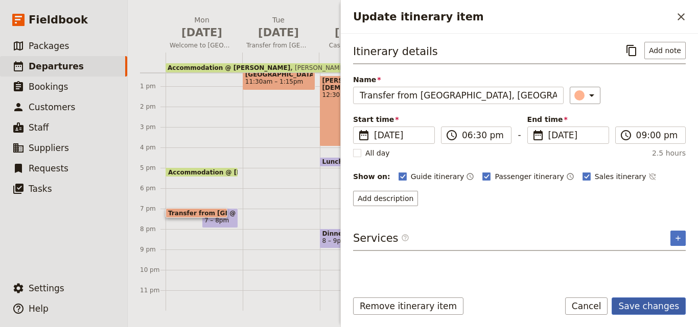
click at [645, 308] on button "Save changes" at bounding box center [648, 306] width 74 height 17
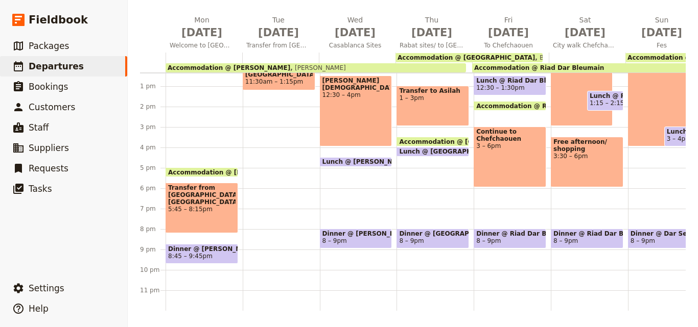
click at [213, 212] on div "Transfer from [GEOGRAPHIC_DATA], [GEOGRAPHIC_DATA] 5:45 – 8:15pm" at bounding box center [201, 208] width 73 height 51
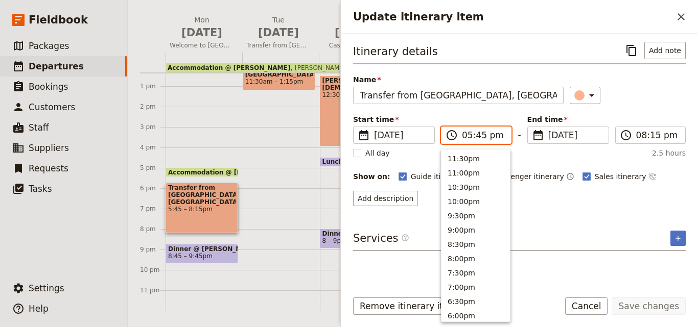
scroll to position [174, 0]
click at [475, 136] on input "05:45 pm" at bounding box center [483, 135] width 43 height 12
click at [475, 155] on button "5:30pm" at bounding box center [475, 157] width 68 height 14
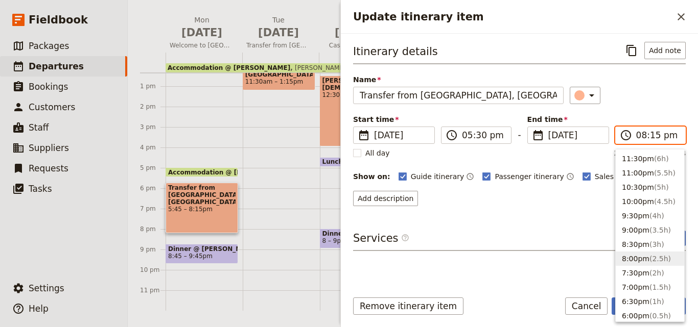
click at [653, 139] on input "08:15 pm" at bounding box center [657, 135] width 43 height 12
click at [632, 248] on button "8:30pm ( 3h )" at bounding box center [649, 244] width 68 height 14
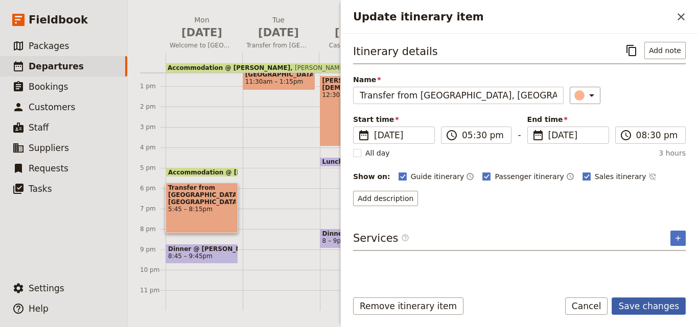
drag, startPoint x: 674, startPoint y: 311, endPoint x: 671, endPoint y: 299, distance: 12.5
click at [673, 311] on button "Save changes" at bounding box center [648, 306] width 74 height 17
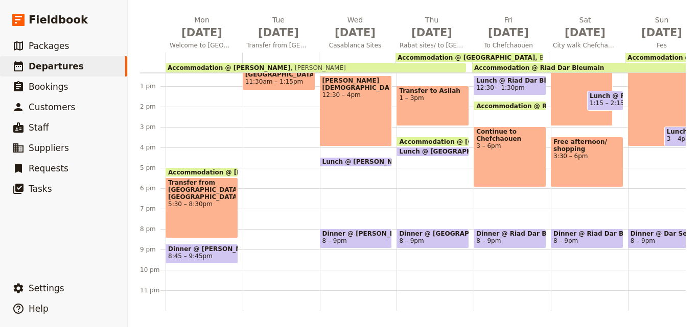
click at [201, 253] on span "8:45 – 9:45pm" at bounding box center [190, 256] width 44 height 7
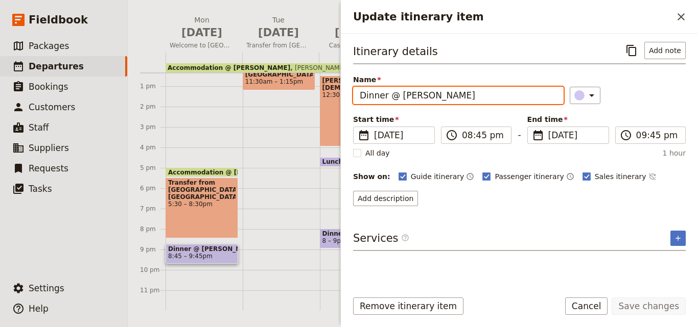
drag, startPoint x: 466, startPoint y: 100, endPoint x: 353, endPoint y: 99, distance: 113.4
click at [353, 99] on input "Dinner @ [PERSON_NAME]" at bounding box center [458, 95] width 210 height 17
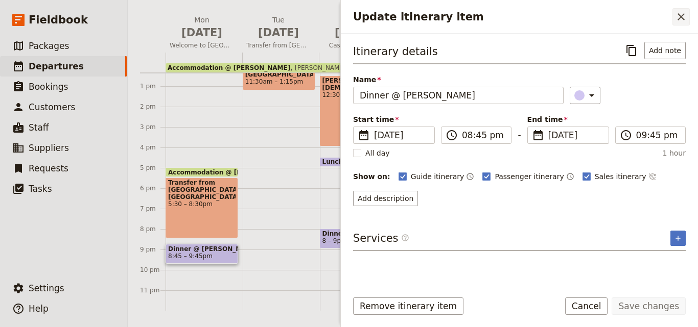
click at [674, 25] on button "​" at bounding box center [680, 16] width 17 height 17
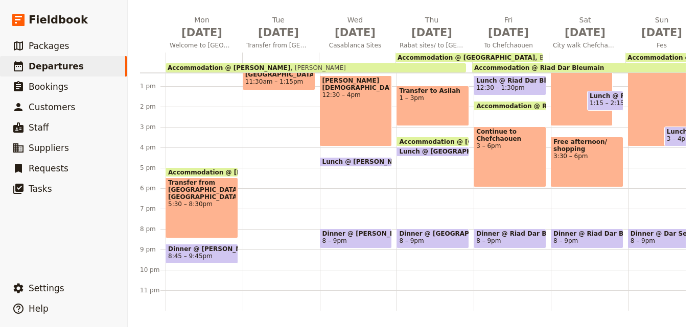
click at [268, 227] on div "Transfer from [GEOGRAPHIC_DATA], [GEOGRAPHIC_DATA] 11:30am – 1:15pm" at bounding box center [281, 66] width 77 height 490
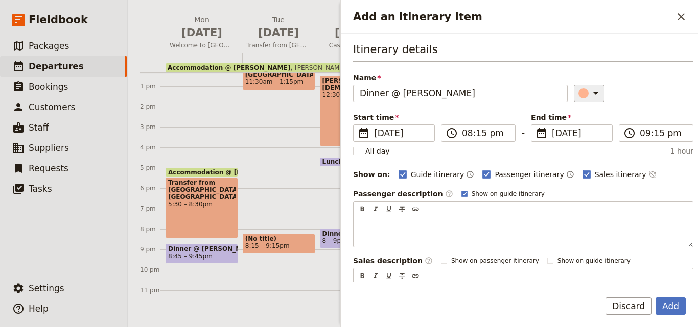
click at [576, 100] on button "​" at bounding box center [589, 93] width 31 height 17
click at [583, 141] on div "button" at bounding box center [585, 139] width 10 height 10
click at [674, 303] on button "Add" at bounding box center [670, 306] width 30 height 17
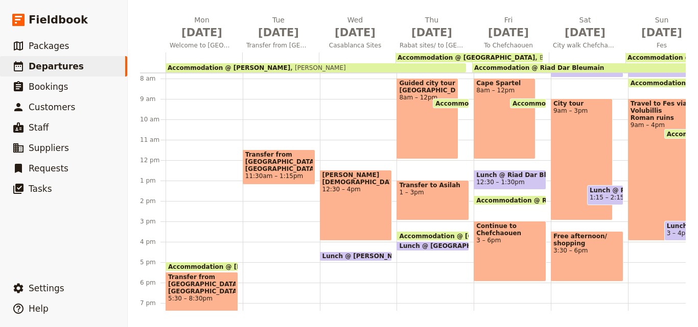
scroll to position [56, 0]
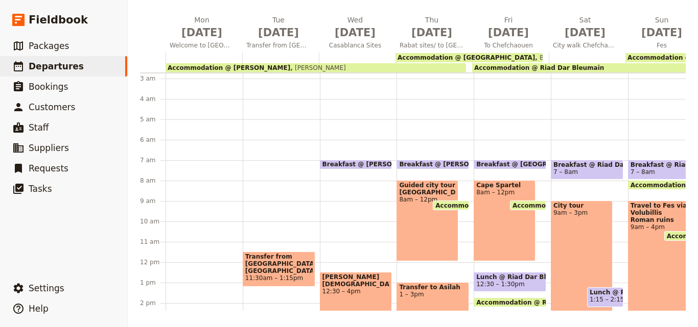
click at [336, 164] on span "Breakfast @ [PERSON_NAME]" at bounding box center [374, 164] width 105 height 7
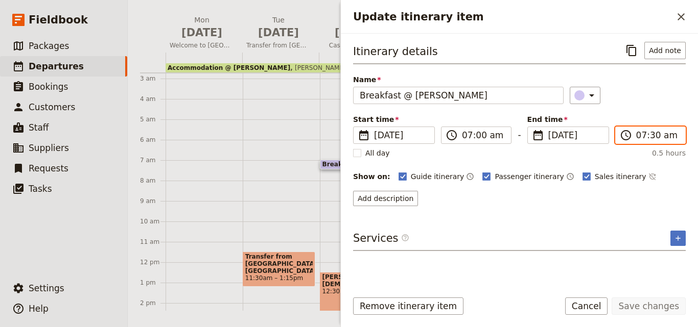
click at [651, 137] on input "07:30 am" at bounding box center [657, 135] width 43 height 12
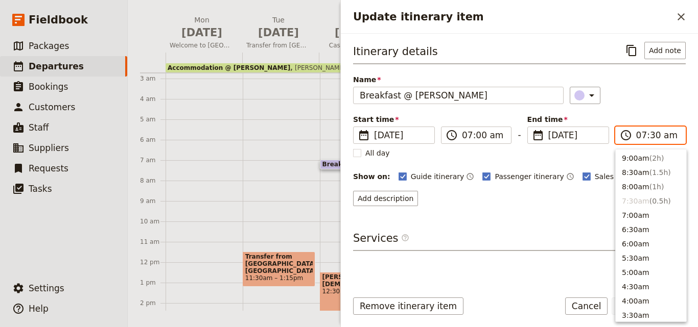
scroll to position [357, 0]
click at [649, 248] on span "( 1h )" at bounding box center [656, 245] width 15 height 8
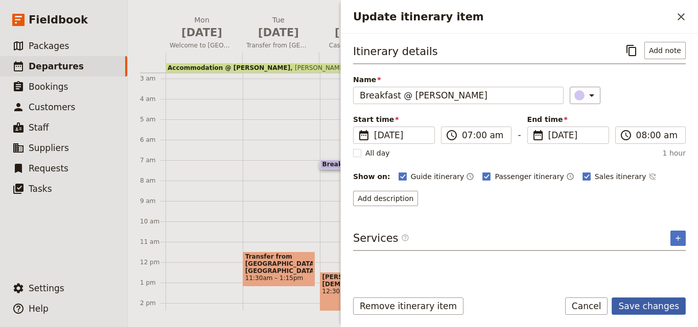
click at [664, 303] on button "Save changes" at bounding box center [648, 306] width 74 height 17
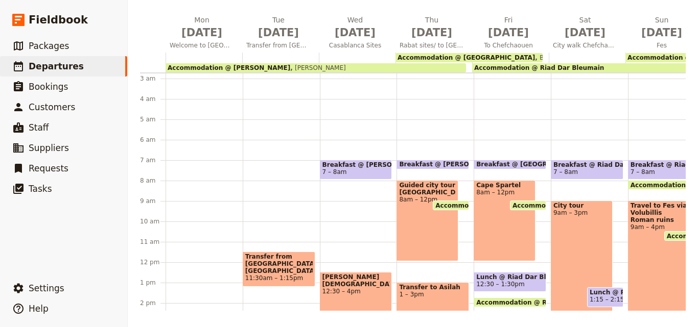
click at [361, 278] on span "[PERSON_NAME] [DEMOGRAPHIC_DATA]" at bounding box center [355, 281] width 67 height 14
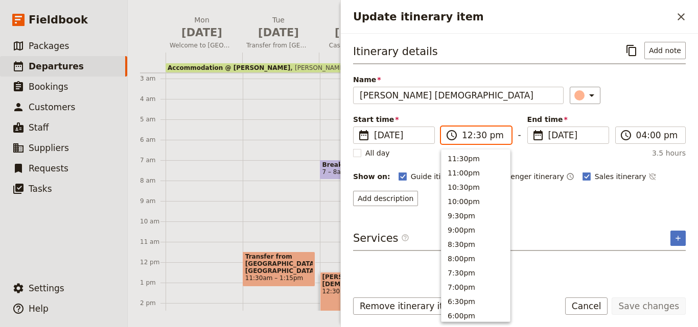
click at [470, 134] on input "12:30 pm" at bounding box center [483, 135] width 43 height 12
click at [473, 208] on button "10:30am" at bounding box center [475, 214] width 68 height 14
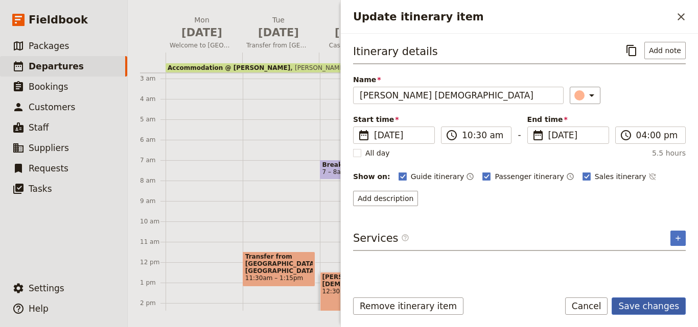
click at [647, 309] on button "Save changes" at bounding box center [648, 306] width 74 height 17
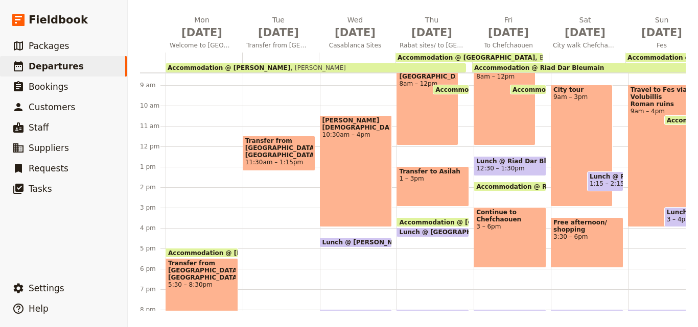
scroll to position [260, 0]
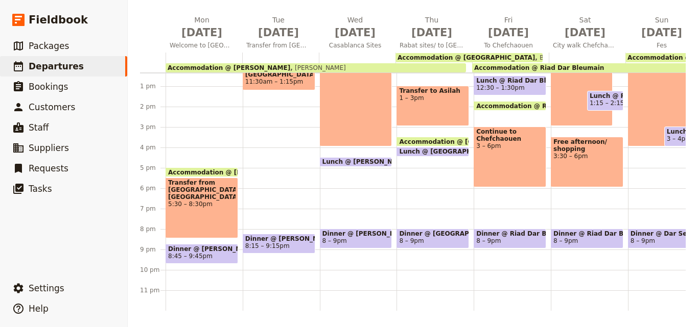
click at [358, 162] on span at bounding box center [355, 164] width 71 height 4
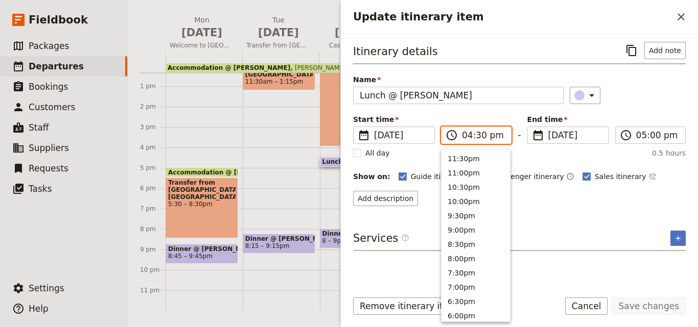
click at [479, 137] on input "04:30 pm" at bounding box center [483, 135] width 43 height 12
click at [468, 168] on button "4:00pm" at bounding box center [475, 171] width 68 height 14
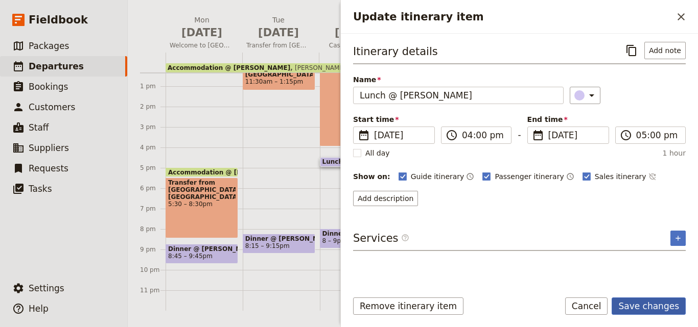
click at [651, 309] on button "Save changes" at bounding box center [648, 306] width 74 height 17
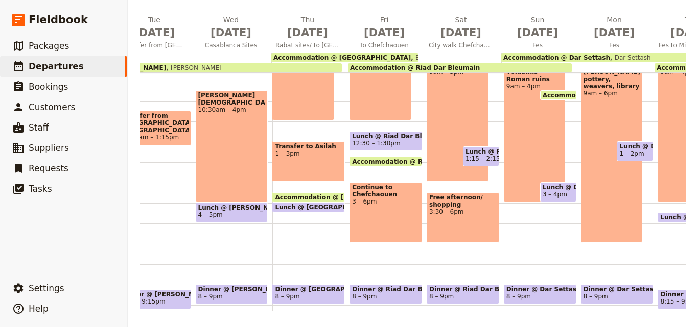
scroll to position [260, 0]
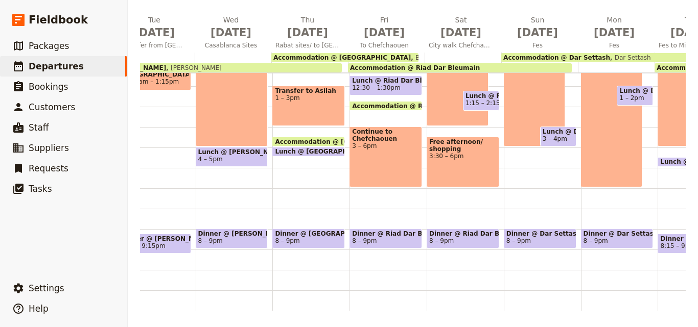
click at [675, 312] on main "[DATE] - [GEOGRAPHIC_DATA] - Journeys Worldwide ​ Draft [DATE] – [DATE] 19 days…" at bounding box center [413, 89] width 570 height 476
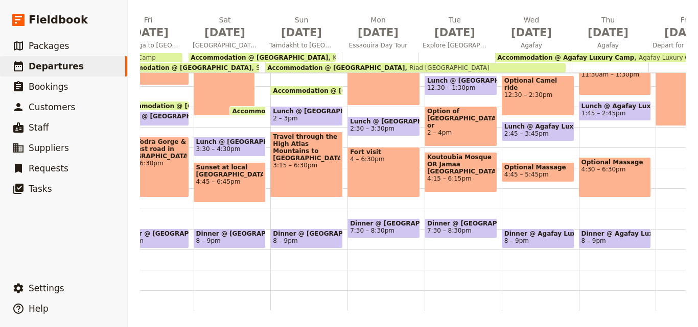
scroll to position [0, 956]
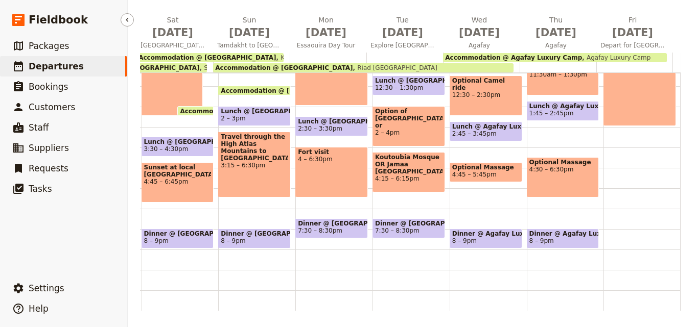
click at [69, 64] on span "Departures" at bounding box center [56, 66] width 55 height 10
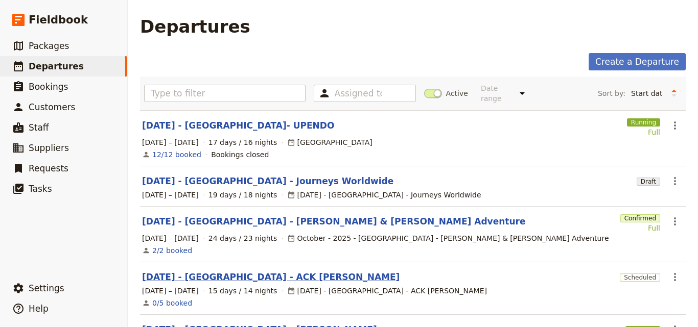
click at [246, 271] on link "[DATE] - [GEOGRAPHIC_DATA] - ACK [PERSON_NAME]" at bounding box center [270, 277] width 257 height 12
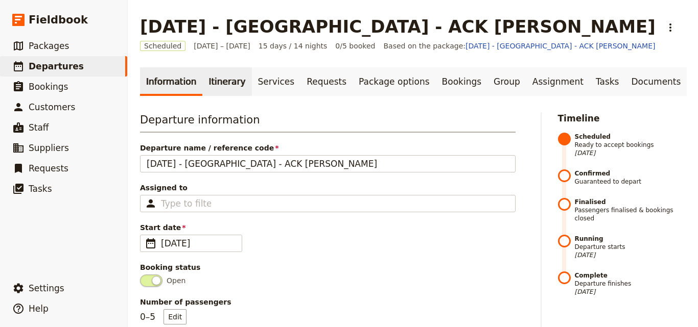
click at [224, 84] on link "Itinerary" at bounding box center [226, 81] width 49 height 29
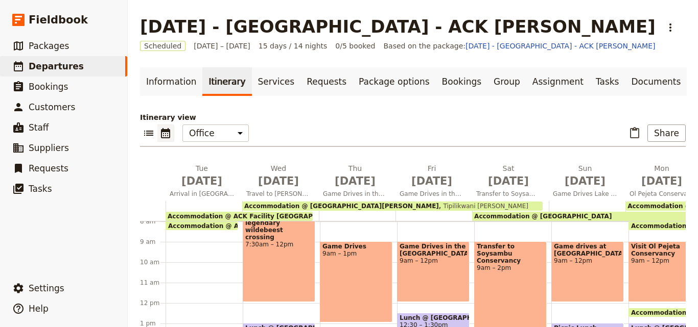
scroll to position [260, 0]
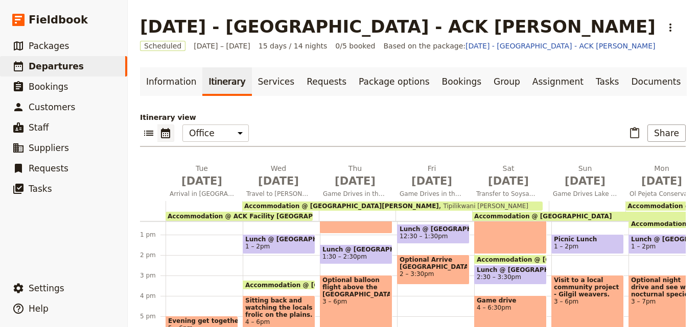
click at [279, 214] on div "Accommodation @ ACK Facility [GEOGRAPHIC_DATA]" at bounding box center [238, 216] width 147 height 9
